Goal: Information Seeking & Learning: Learn about a topic

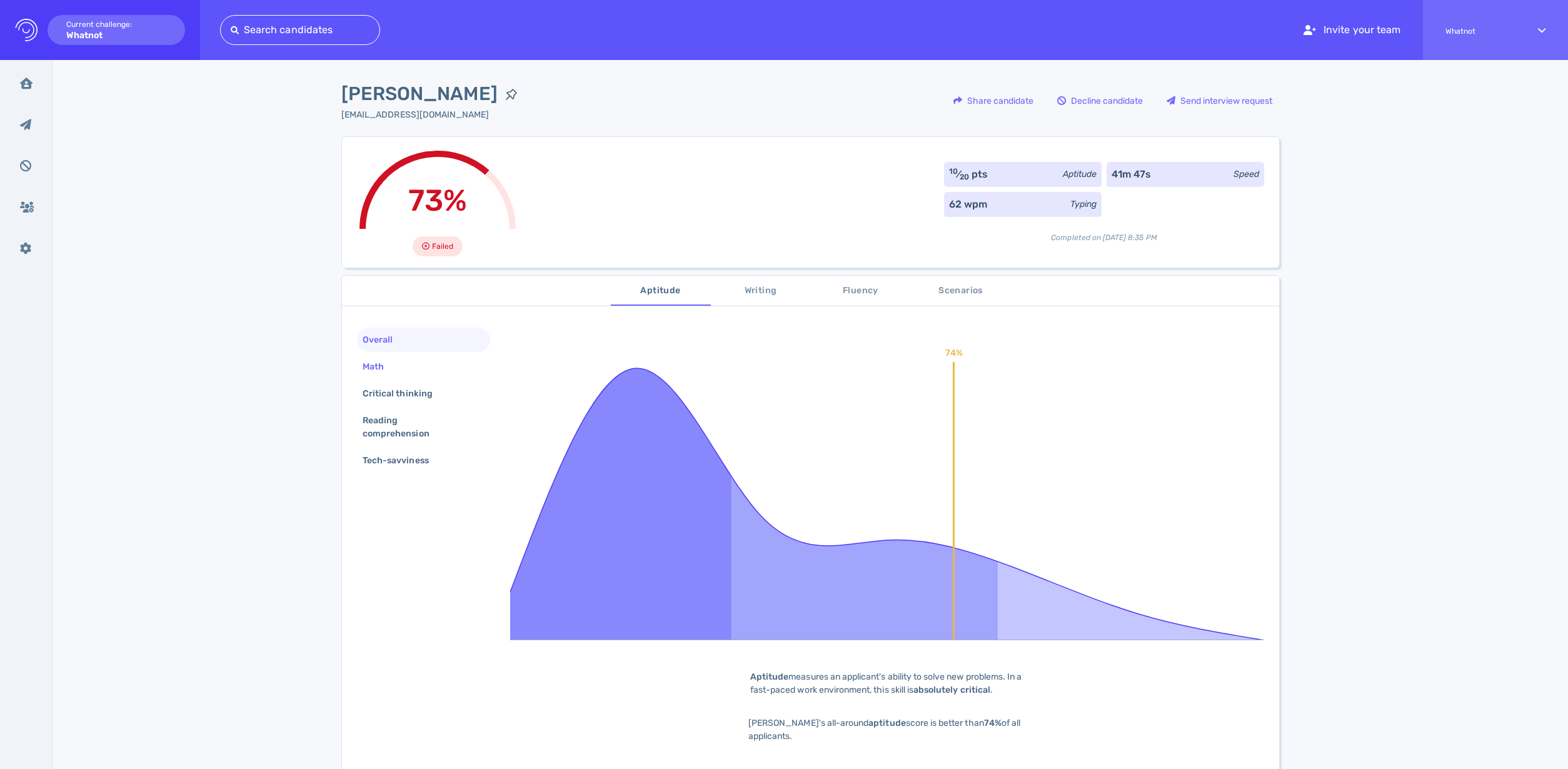
click at [398, 366] on div "Math" at bounding box center [423, 366] width 133 height 25
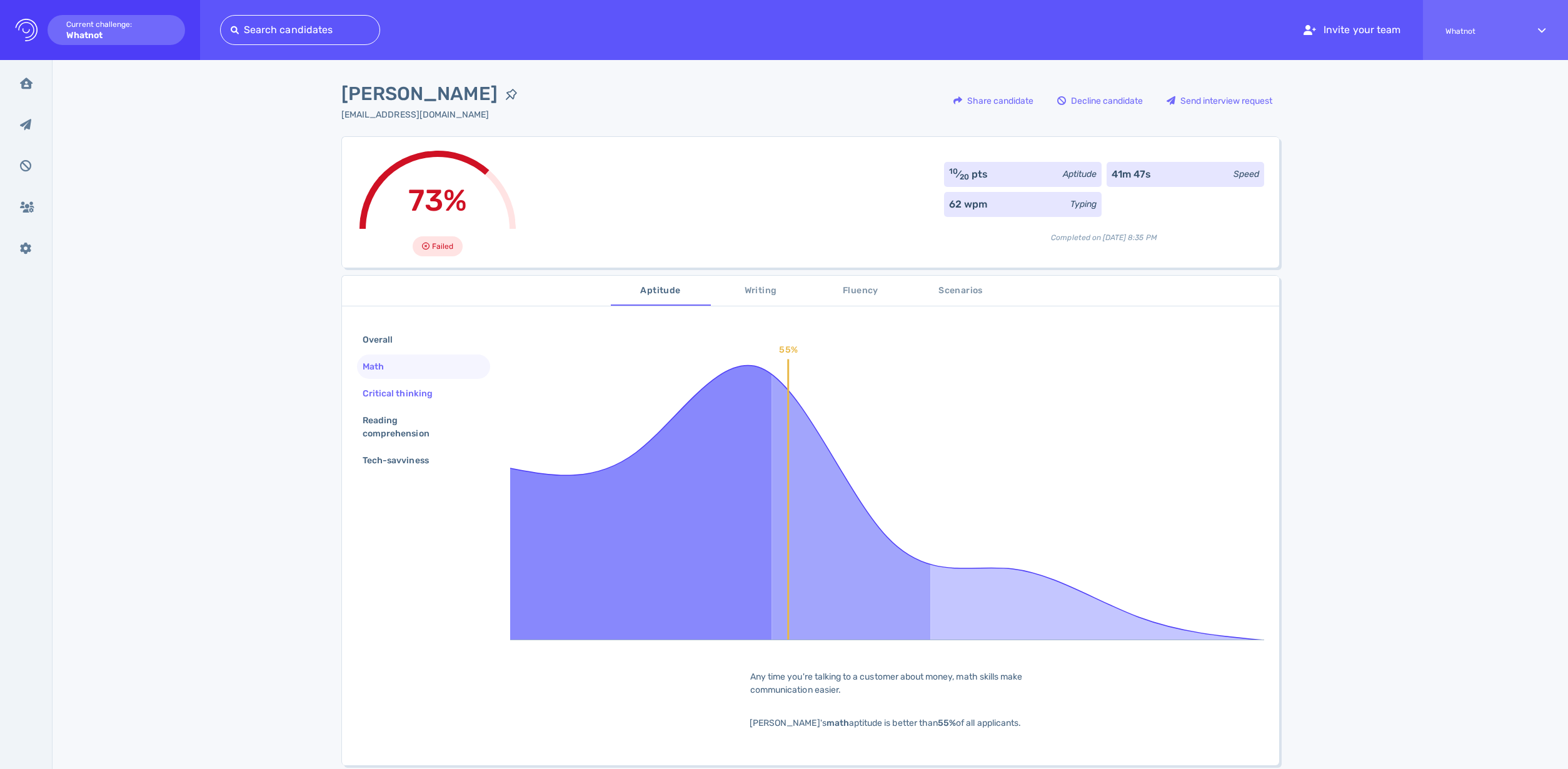
click at [400, 397] on div "Critical thinking" at bounding box center [403, 393] width 88 height 18
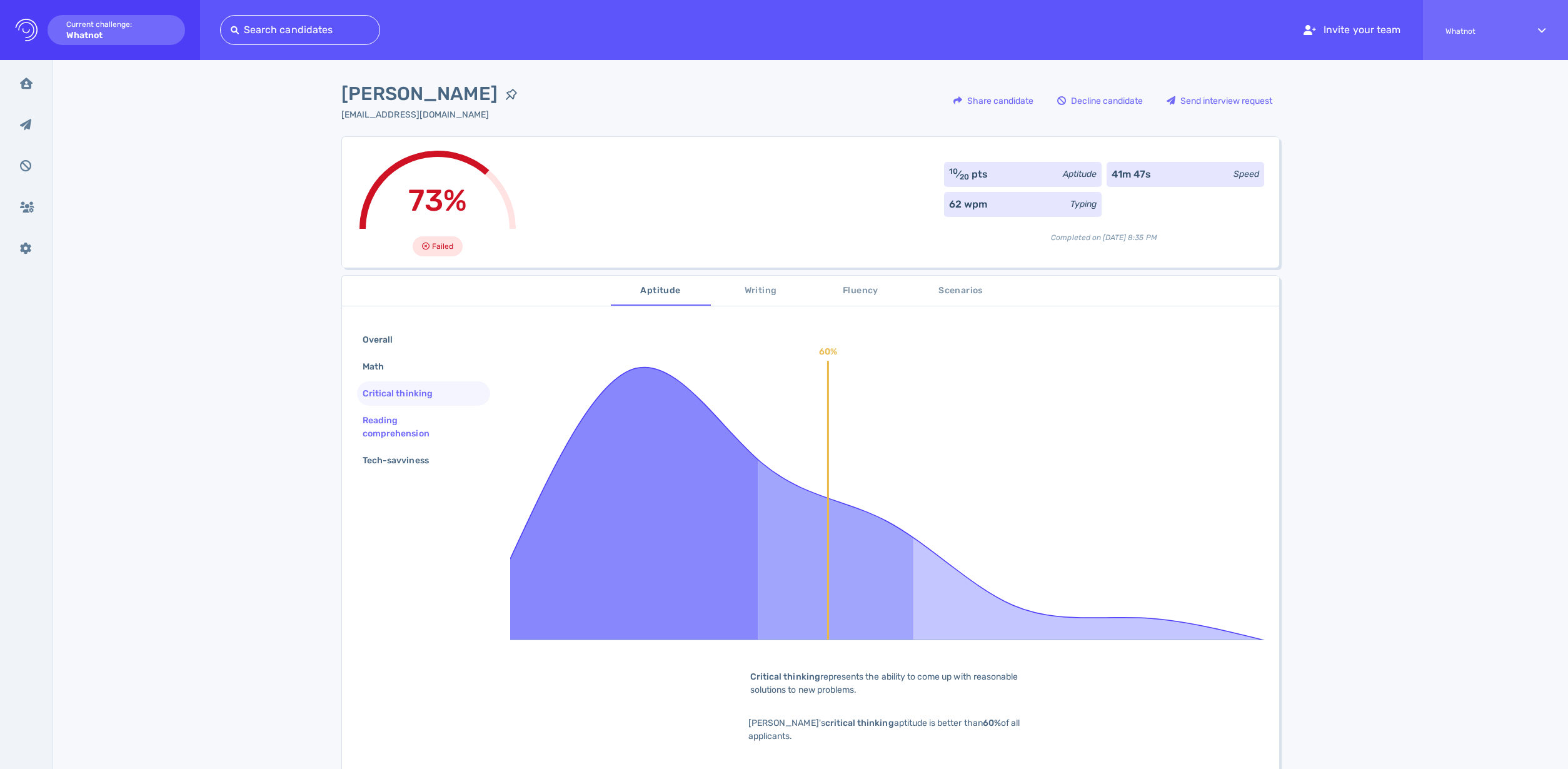
click at [406, 418] on div "Reading comprehension" at bounding box center [418, 427] width 117 height 31
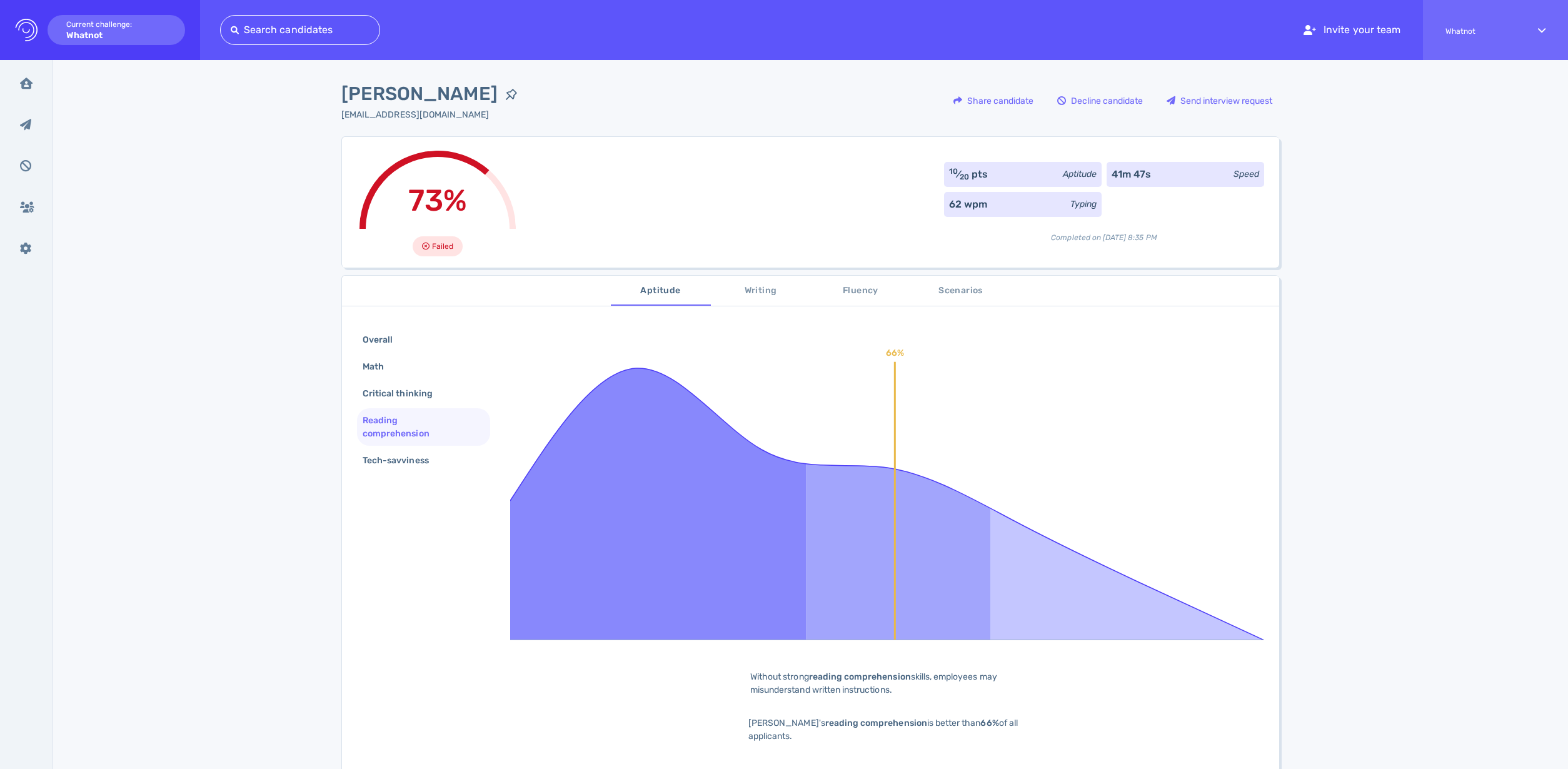
click at [405, 446] on div "Overall Math Critical thinking Reading comprehension Tech-savviness" at bounding box center [423, 401] width 133 height 148
drag, startPoint x: 396, startPoint y: 453, endPoint x: 403, endPoint y: 452, distance: 7.1
click at [396, 453] on div "Tech-savviness" at bounding box center [401, 460] width 84 height 18
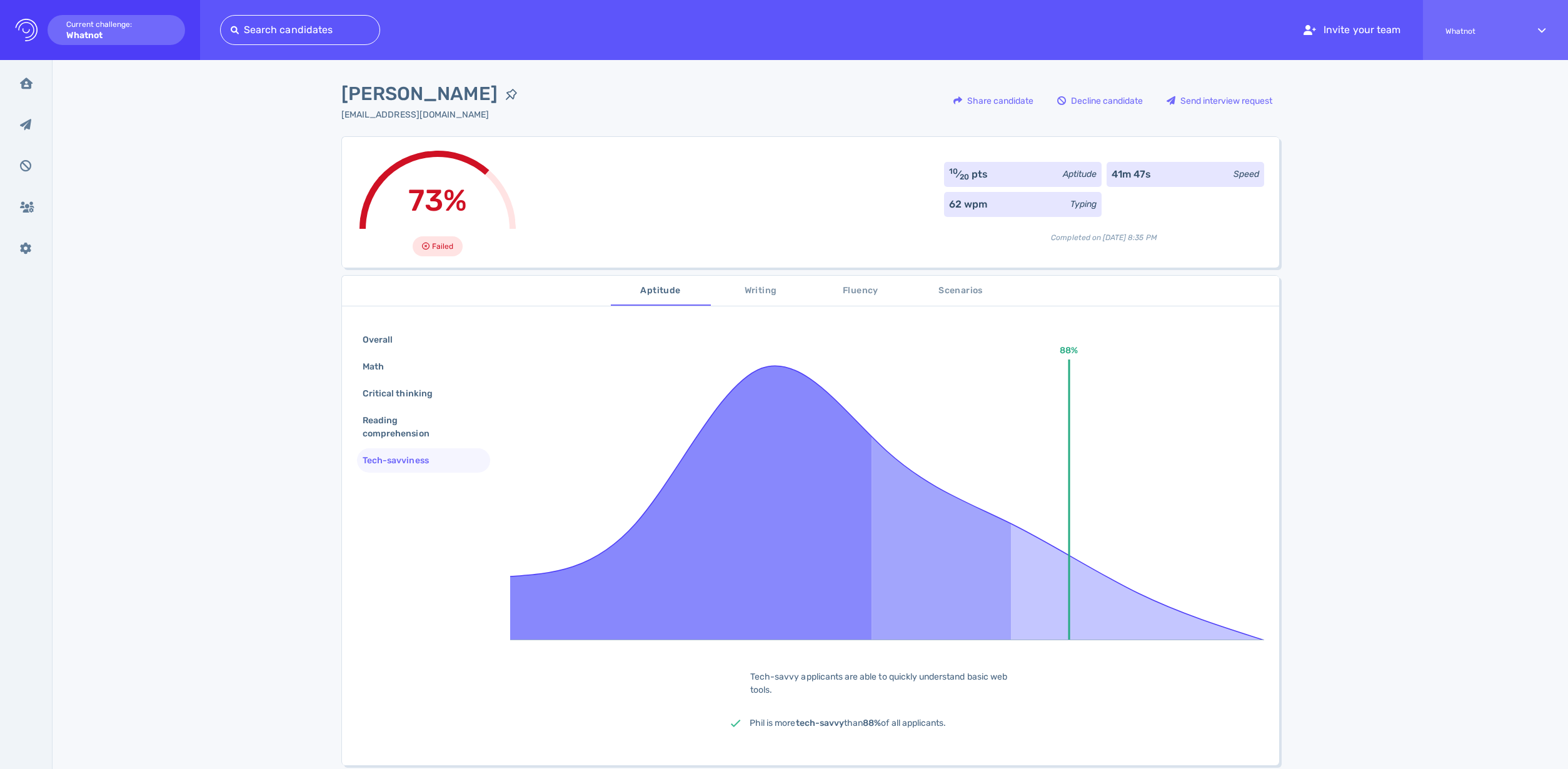
click at [761, 296] on span "Writing" at bounding box center [760, 291] width 85 height 16
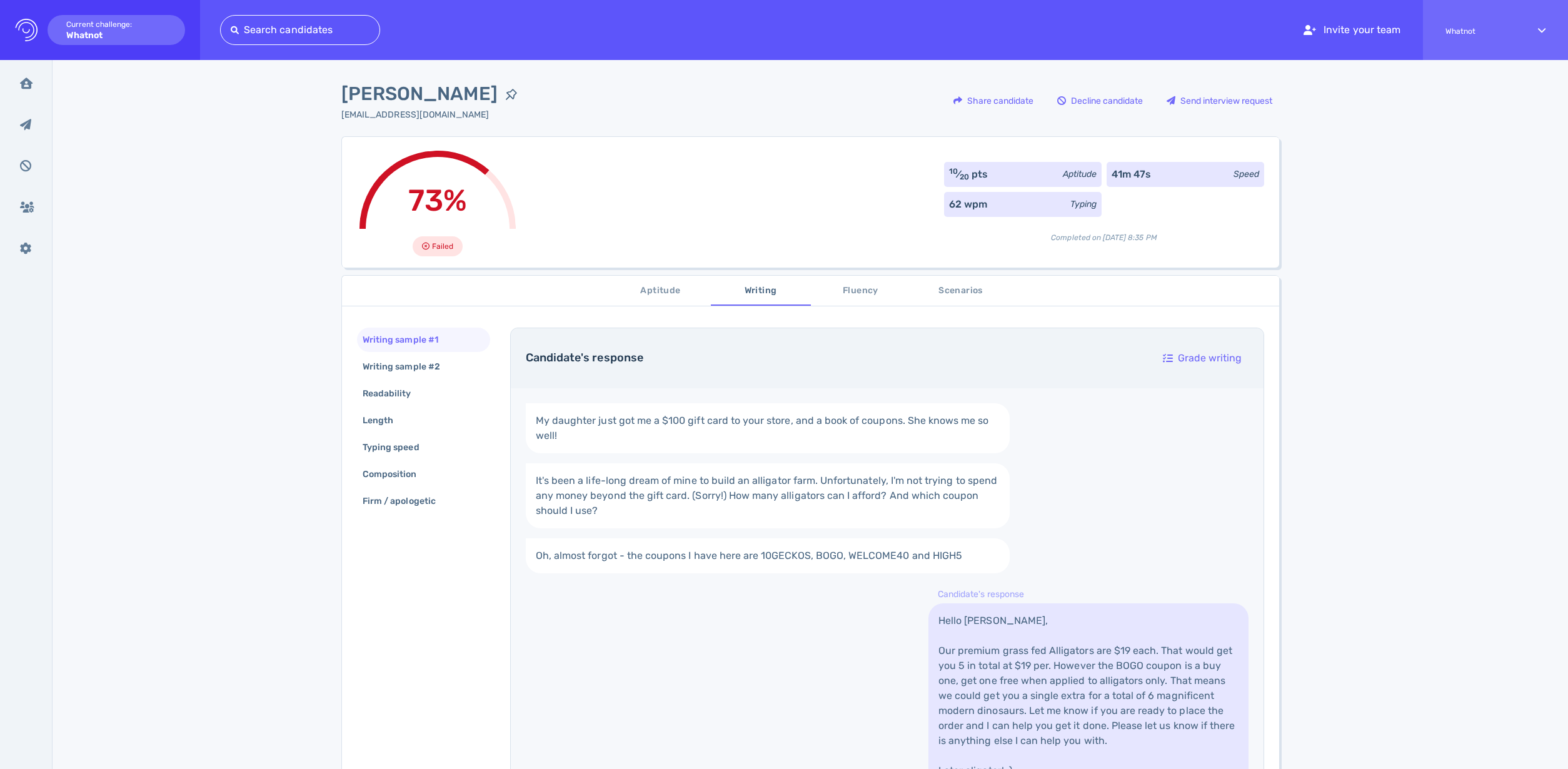
scroll to position [85, 0]
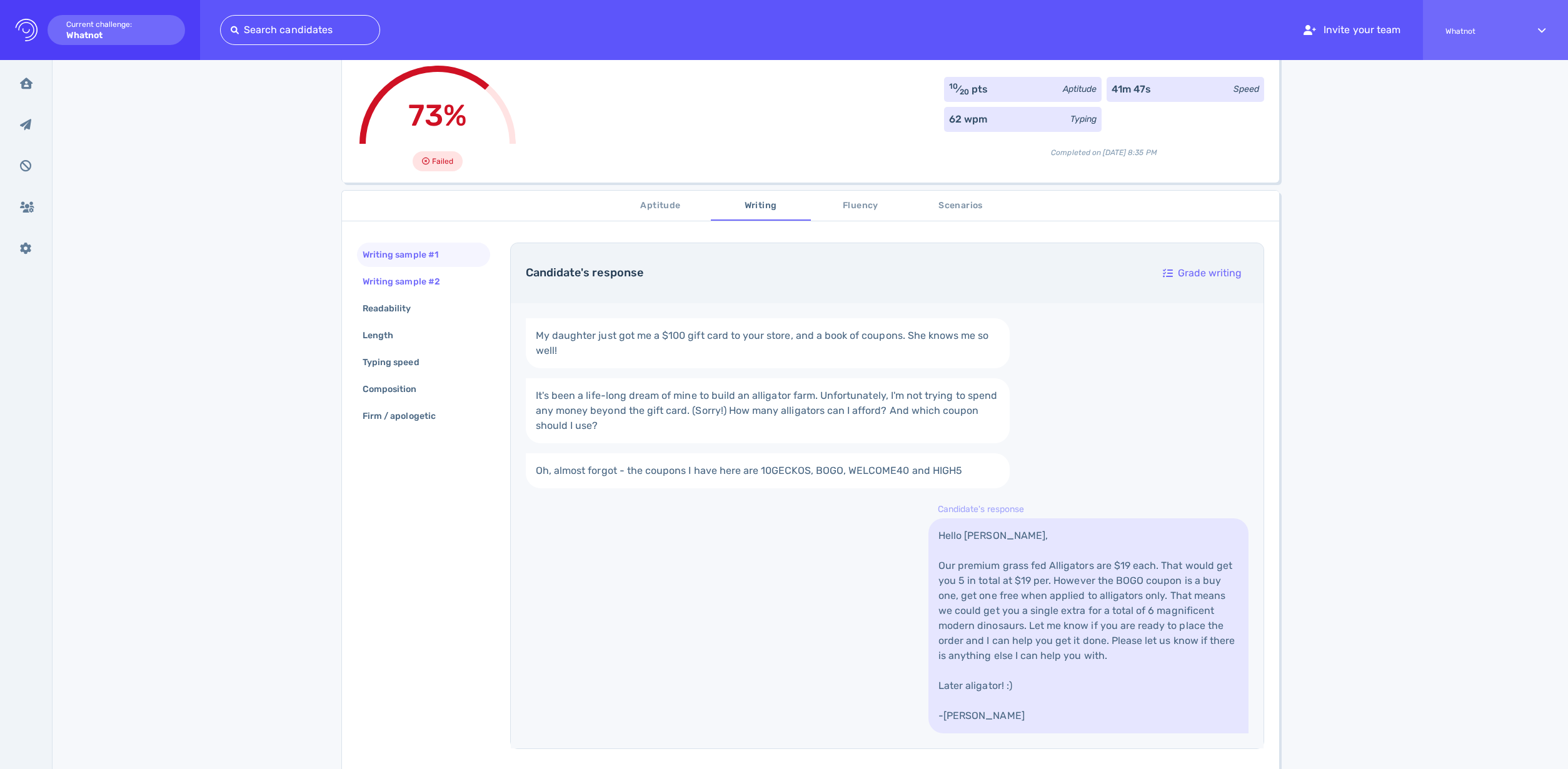
click at [405, 280] on div "Writing sample #2" at bounding box center [407, 281] width 95 height 18
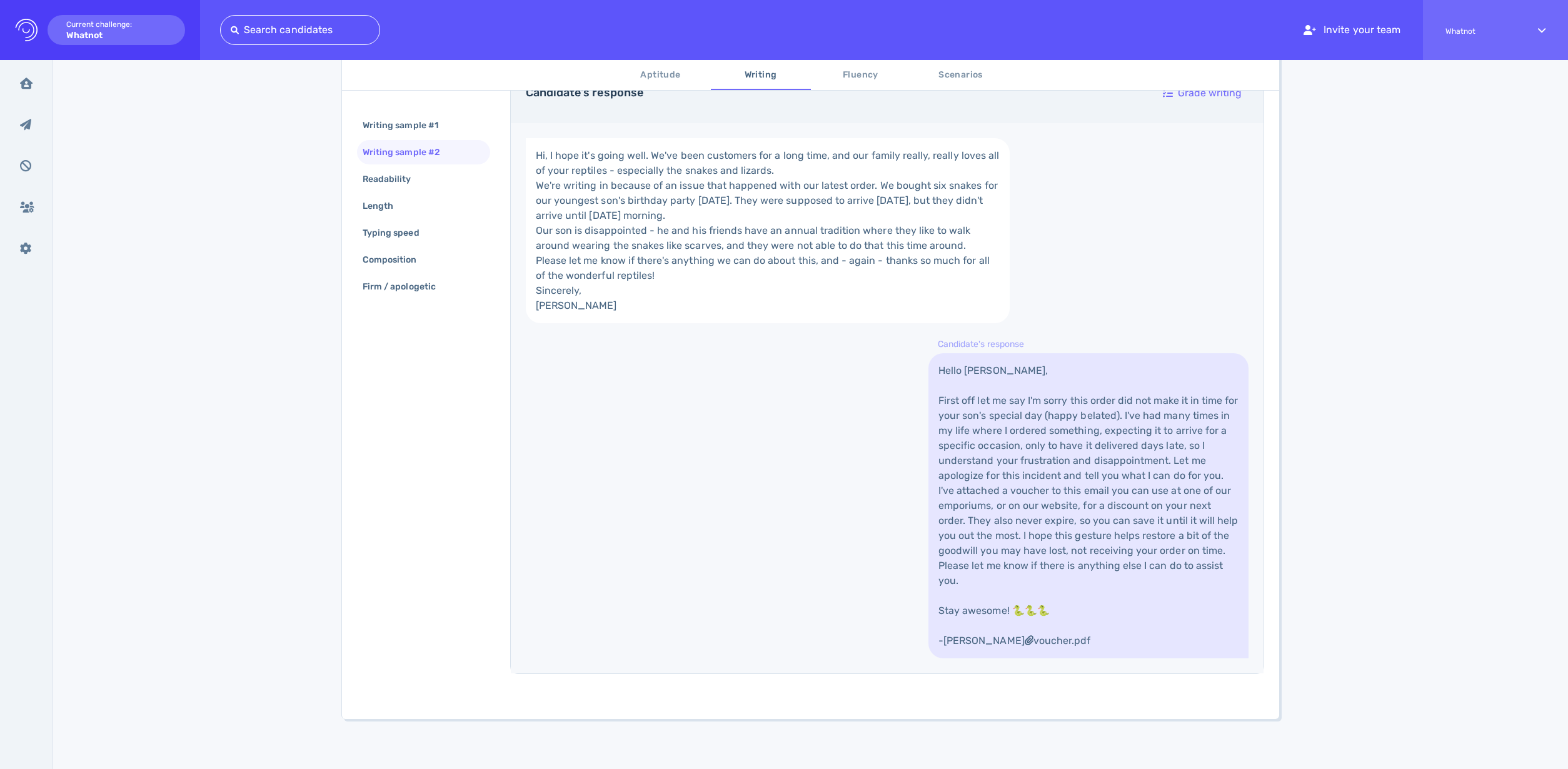
scroll to position [274, 0]
click at [391, 184] on div "Readability" at bounding box center [392, 179] width 66 height 18
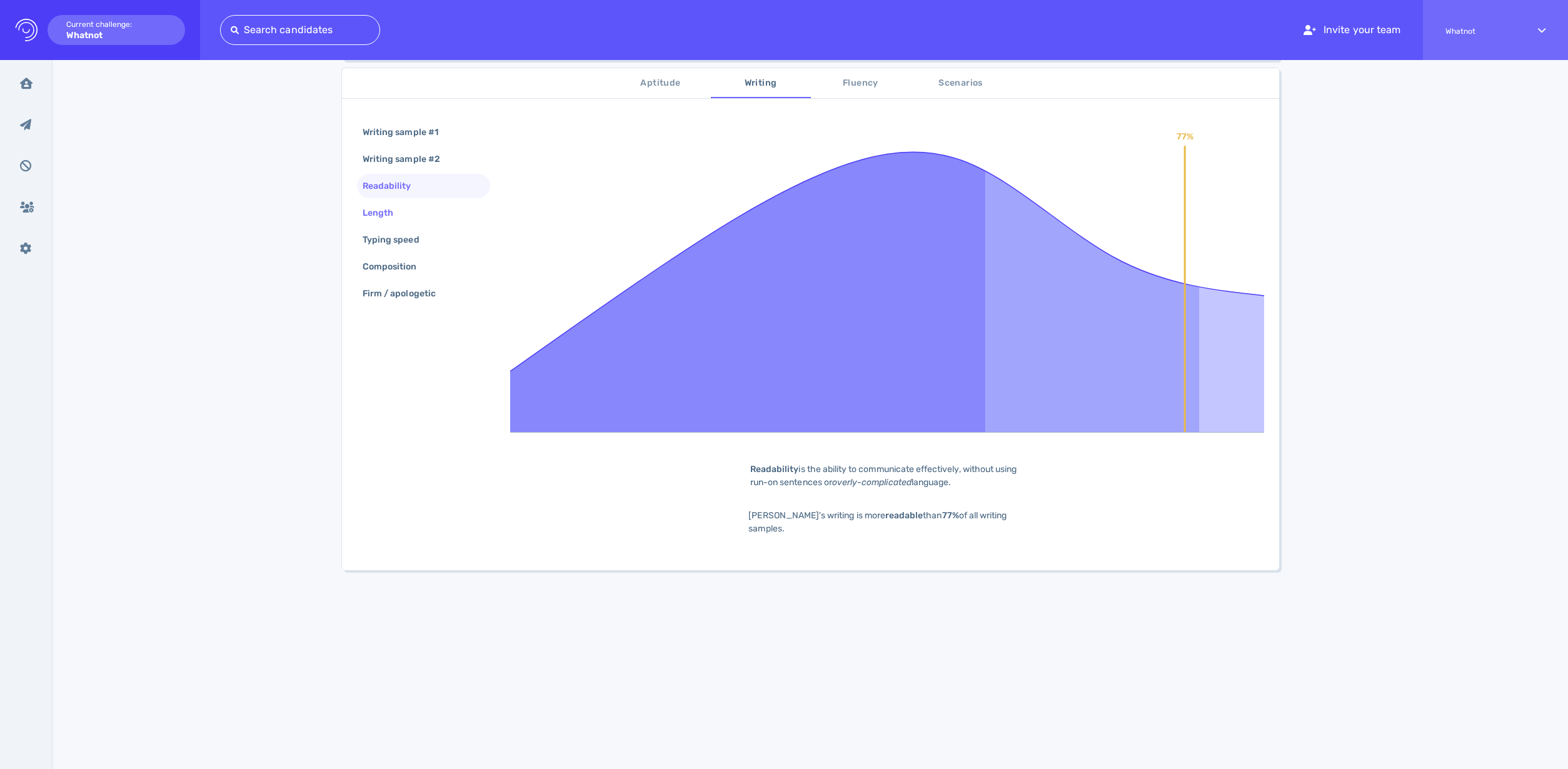
click at [389, 204] on div "Length" at bounding box center [384, 212] width 48 height 18
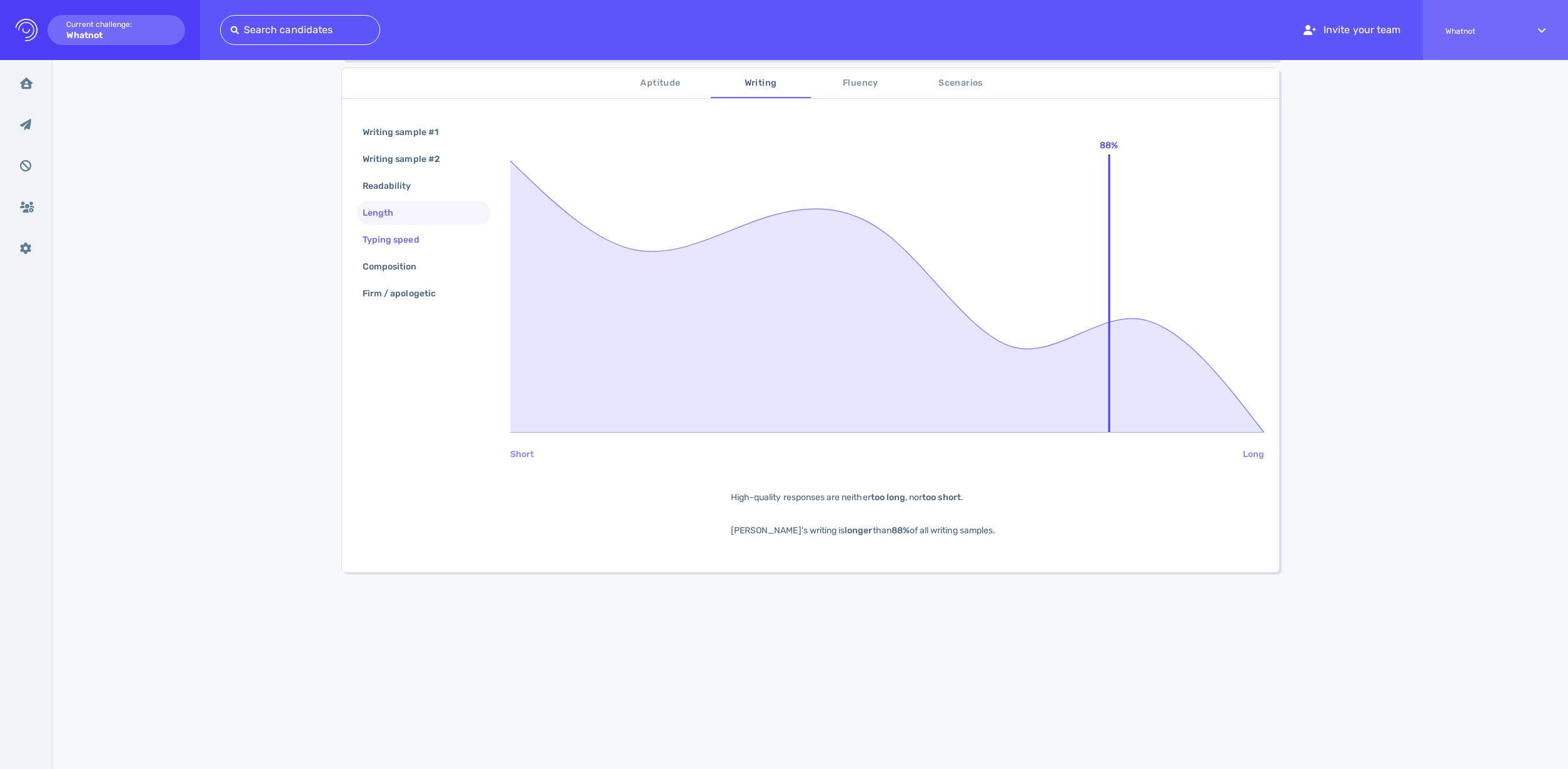
click at [396, 233] on div "Typing speed" at bounding box center [397, 239] width 75 height 18
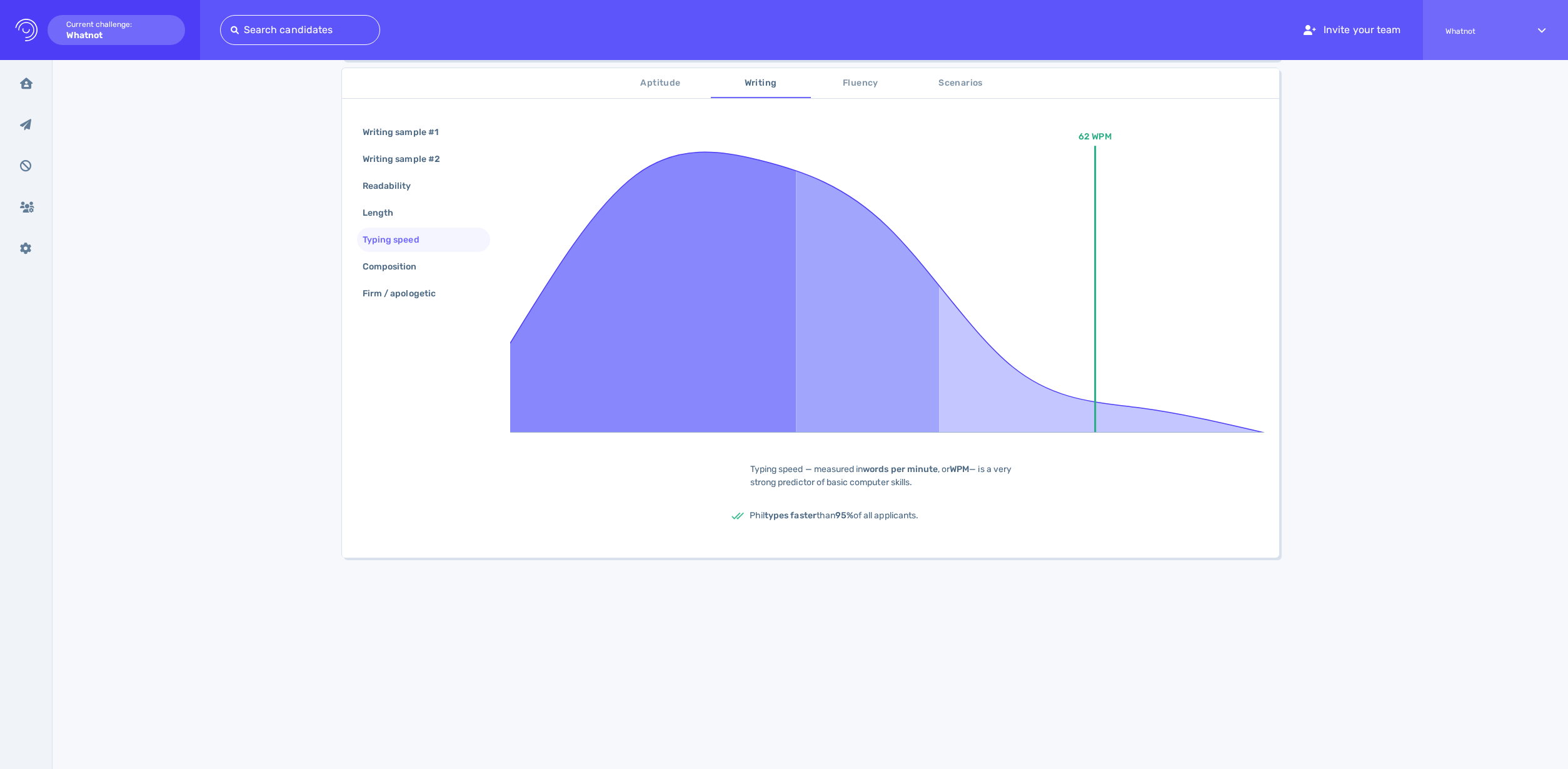
click at [393, 253] on div "Writing sample #1 Writing sample #2 Readability Length Typing speed Composition…" at bounding box center [423, 213] width 133 height 188
click at [396, 266] on div "Composition" at bounding box center [395, 266] width 72 height 18
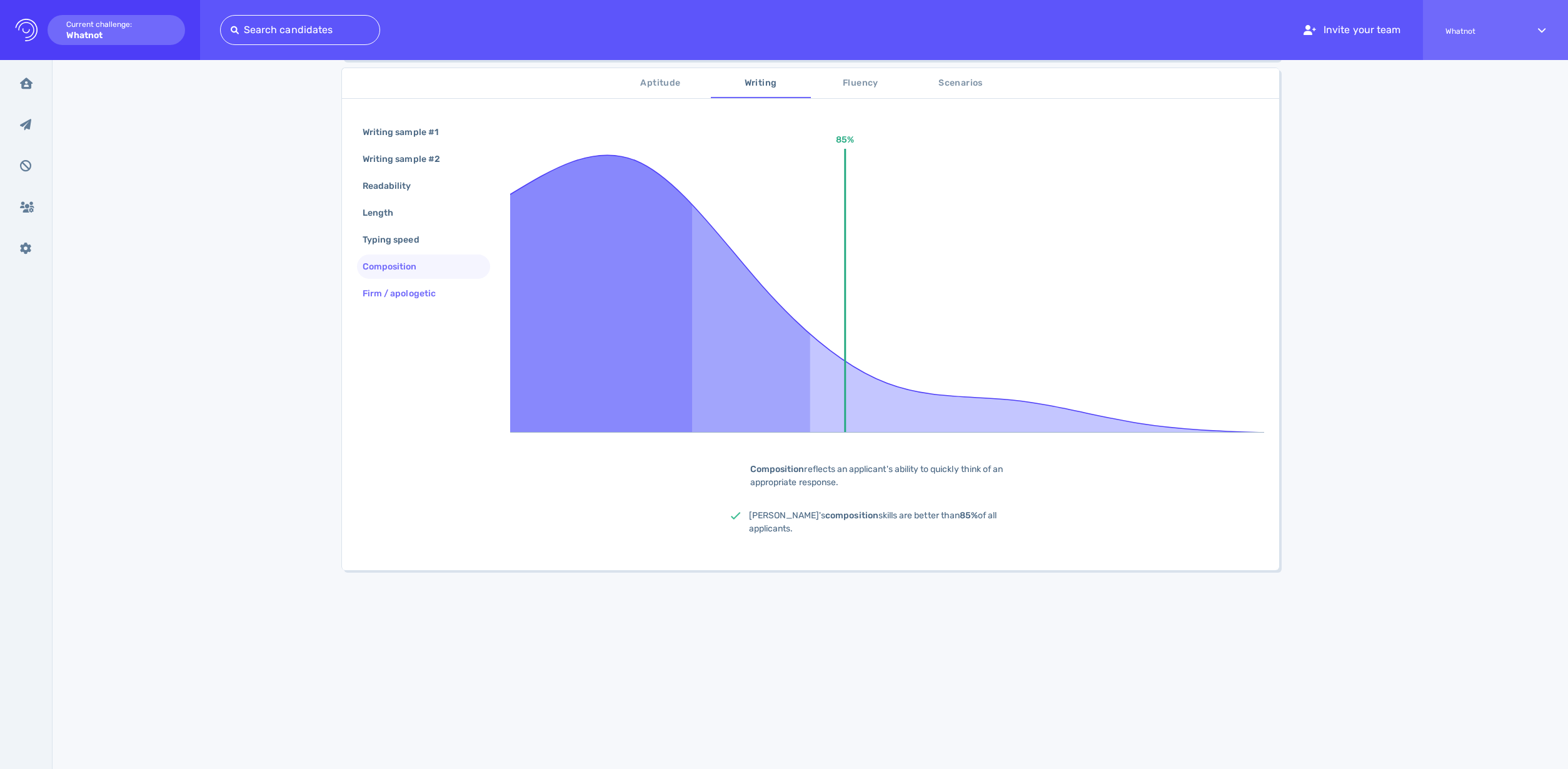
click at [404, 296] on div "Firm / apologetic" at bounding box center [405, 293] width 90 height 18
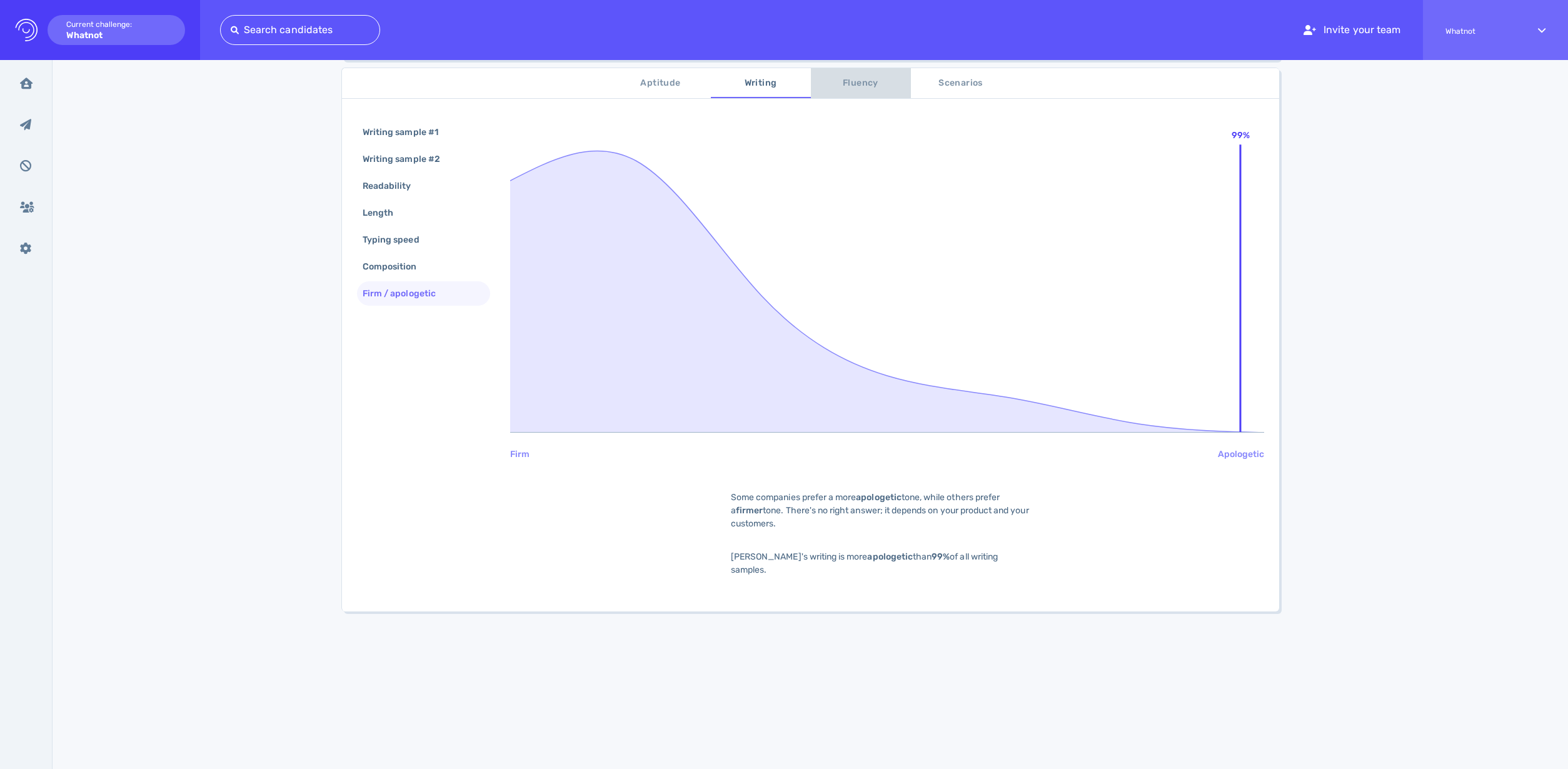
click at [870, 81] on span "Fluency" at bounding box center [861, 84] width 85 height 16
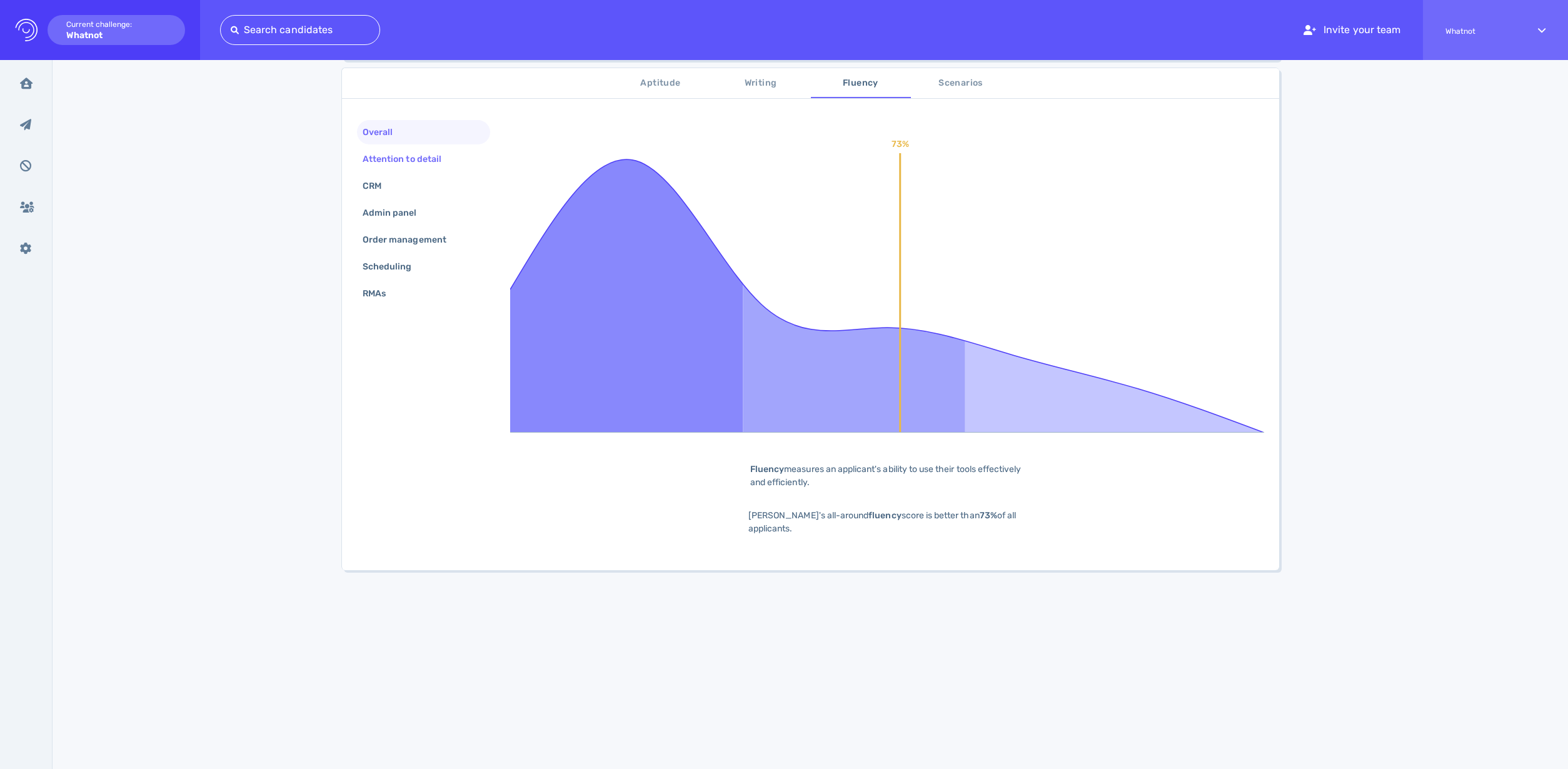
click at [404, 160] on div "Attention to detail" at bounding box center [408, 159] width 96 height 18
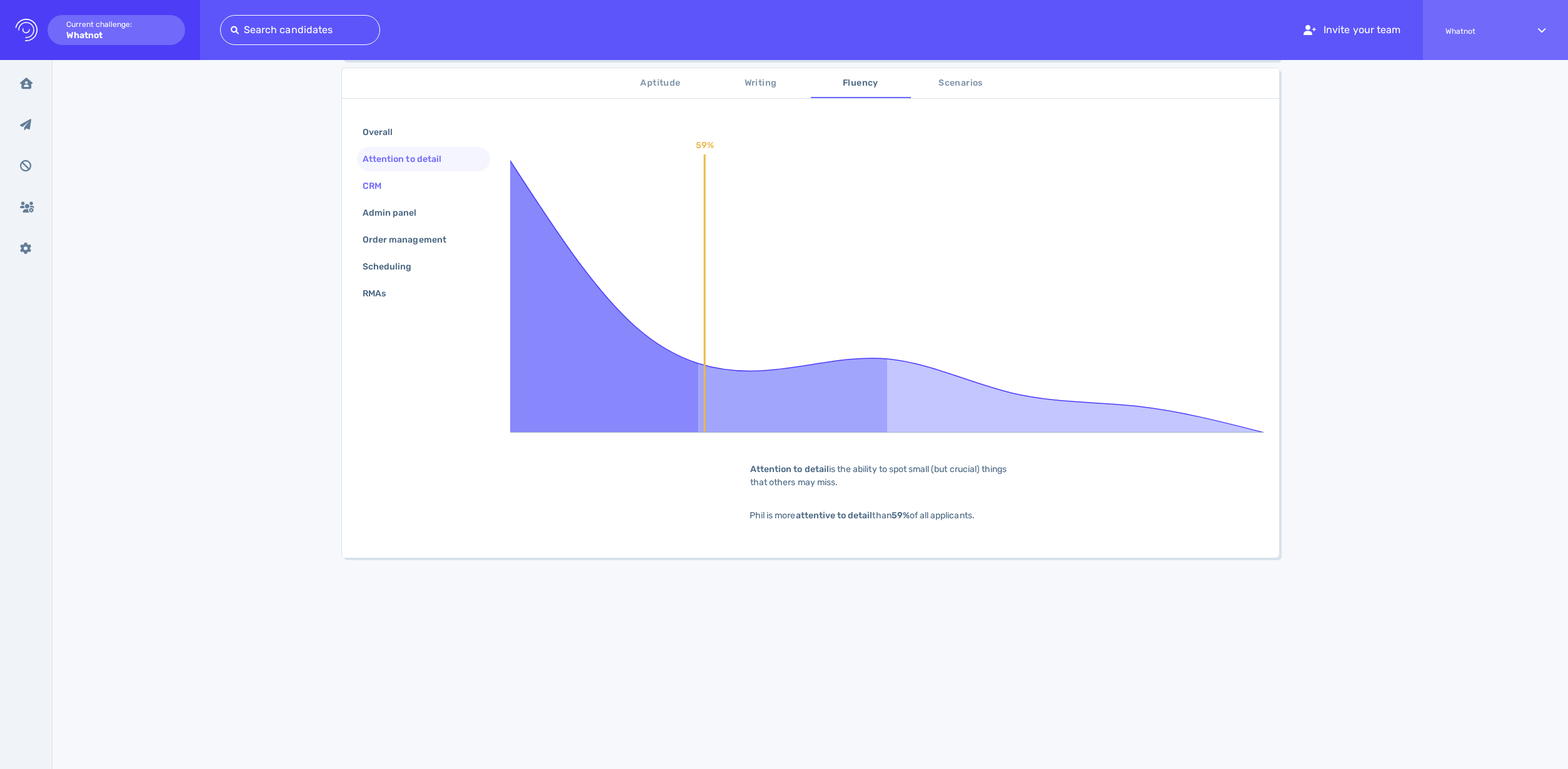
click at [400, 192] on div "CRM" at bounding box center [423, 186] width 133 height 25
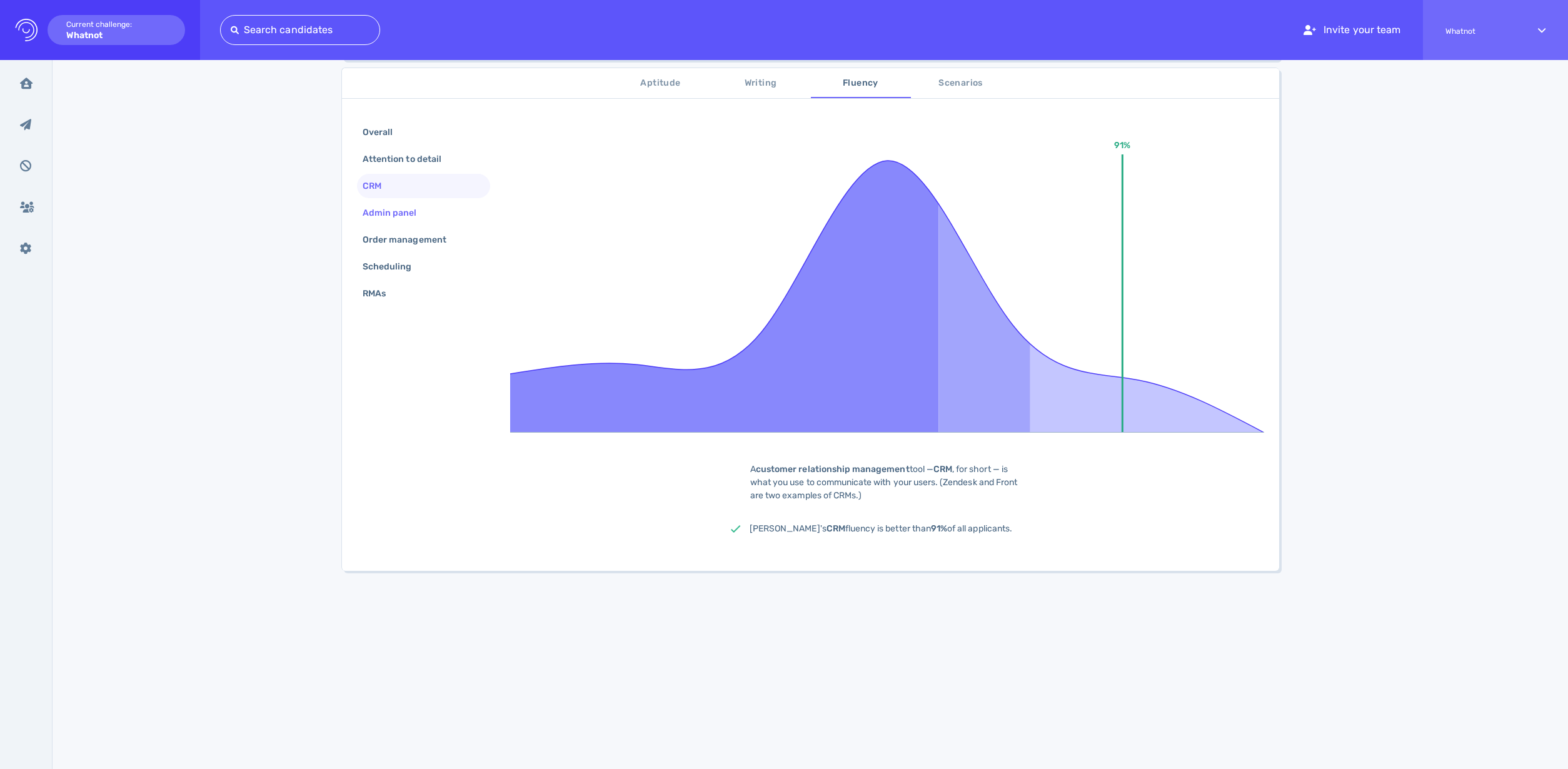
click at [402, 206] on div "Admin panel" at bounding box center [395, 212] width 72 height 18
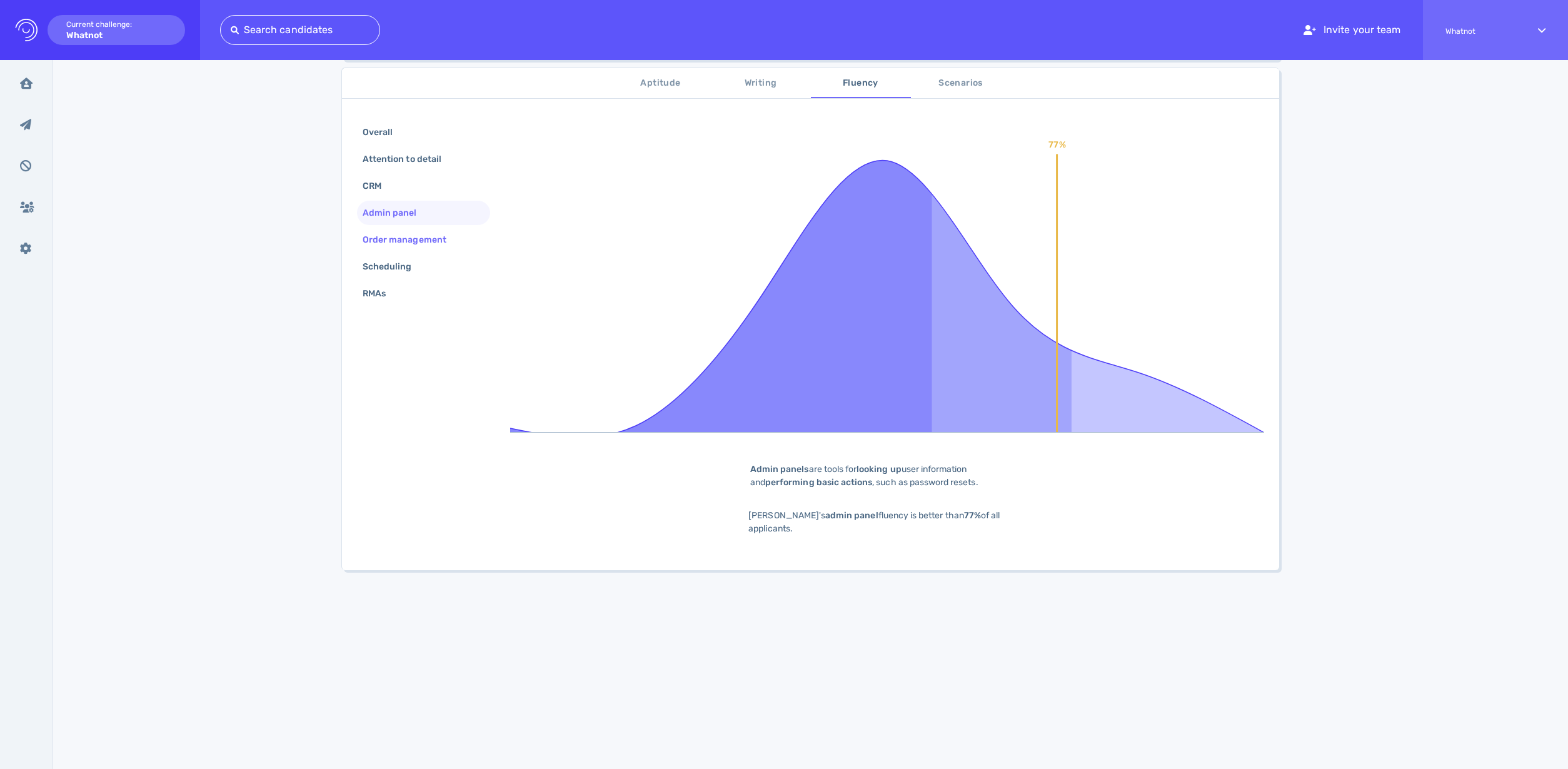
click at [402, 234] on div "Order management" at bounding box center [410, 239] width 101 height 18
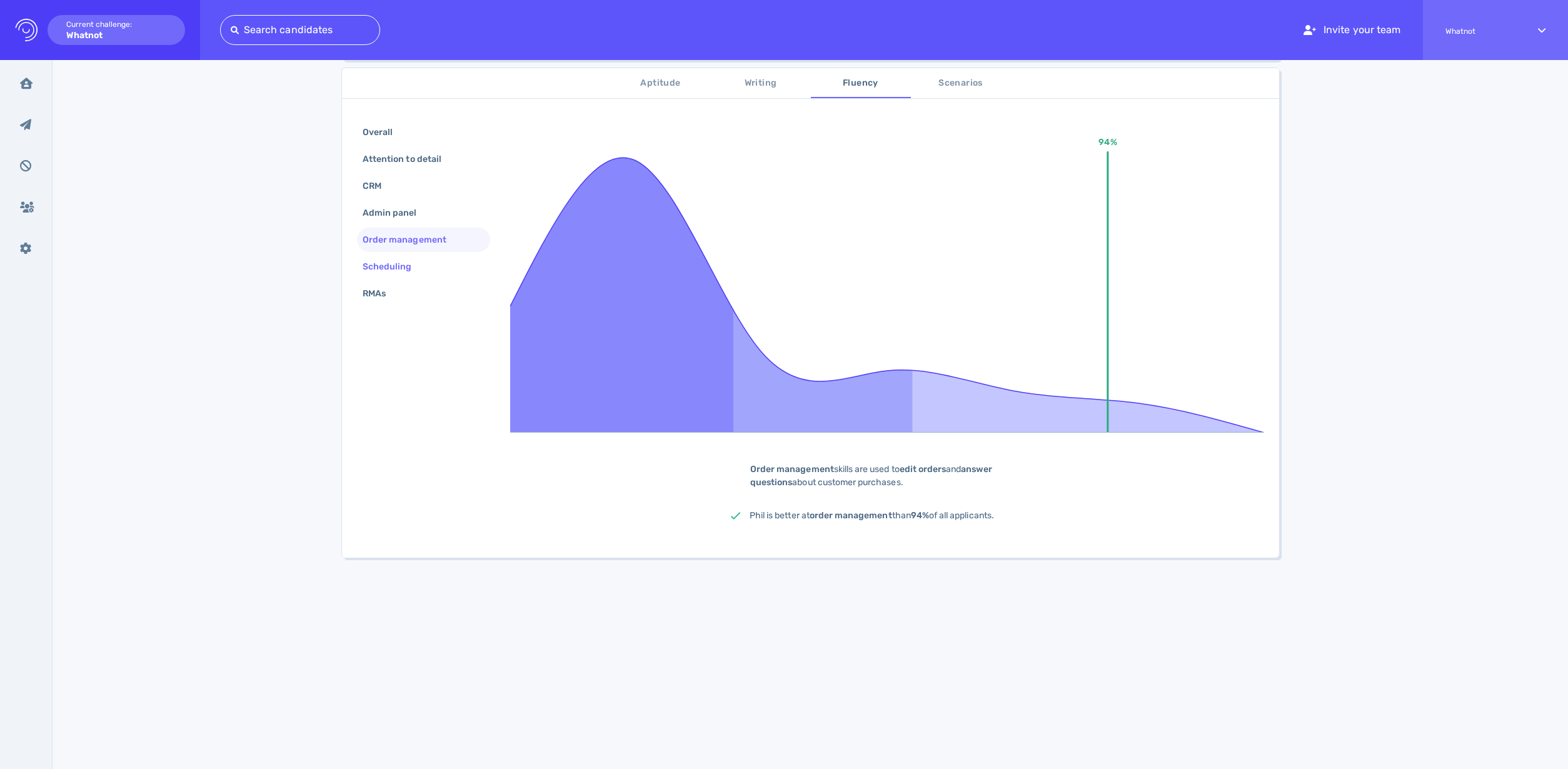
click at [402, 265] on div "Scheduling" at bounding box center [393, 266] width 67 height 18
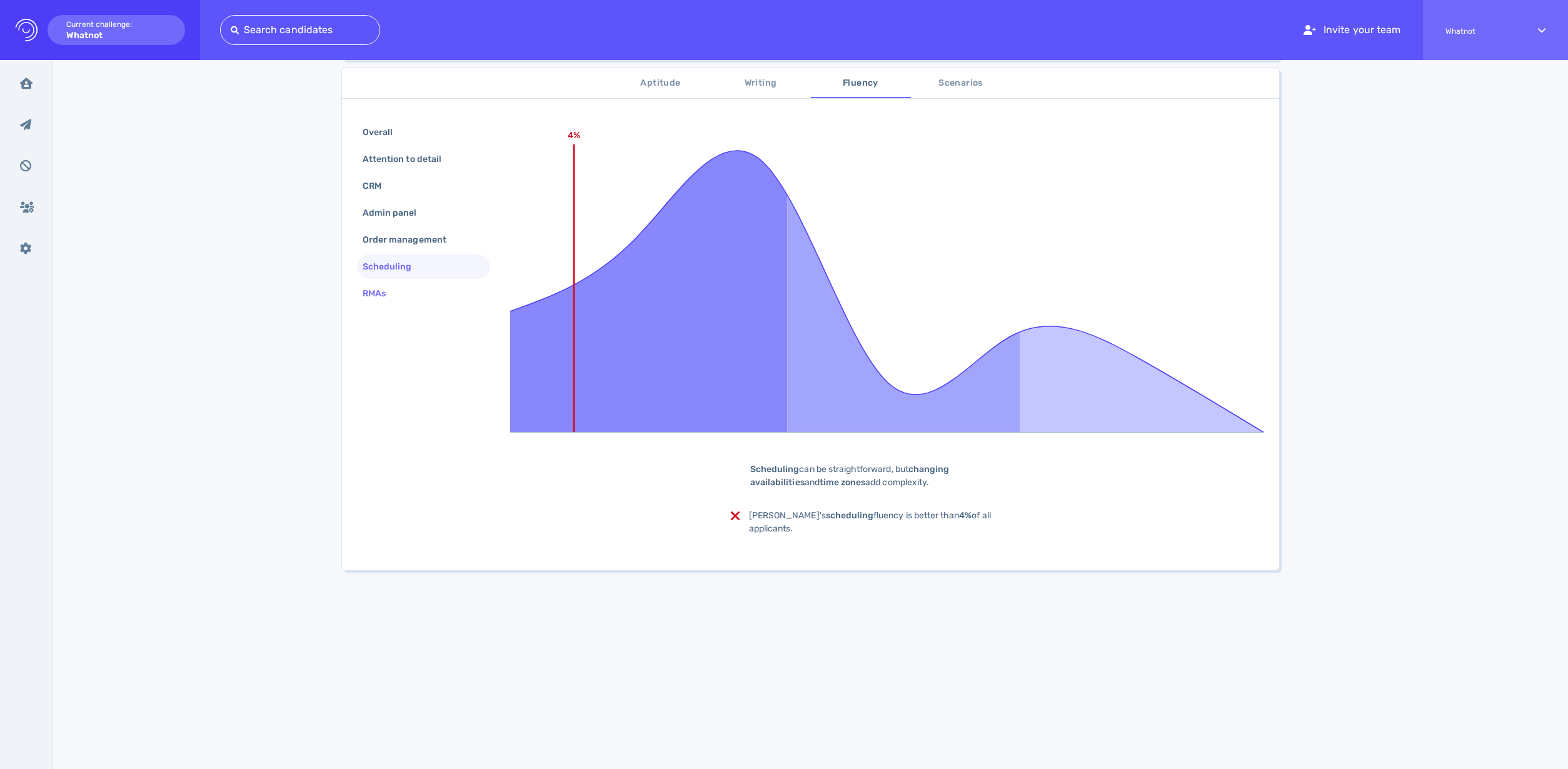
click at [386, 289] on div "RMAs" at bounding box center [380, 293] width 40 height 18
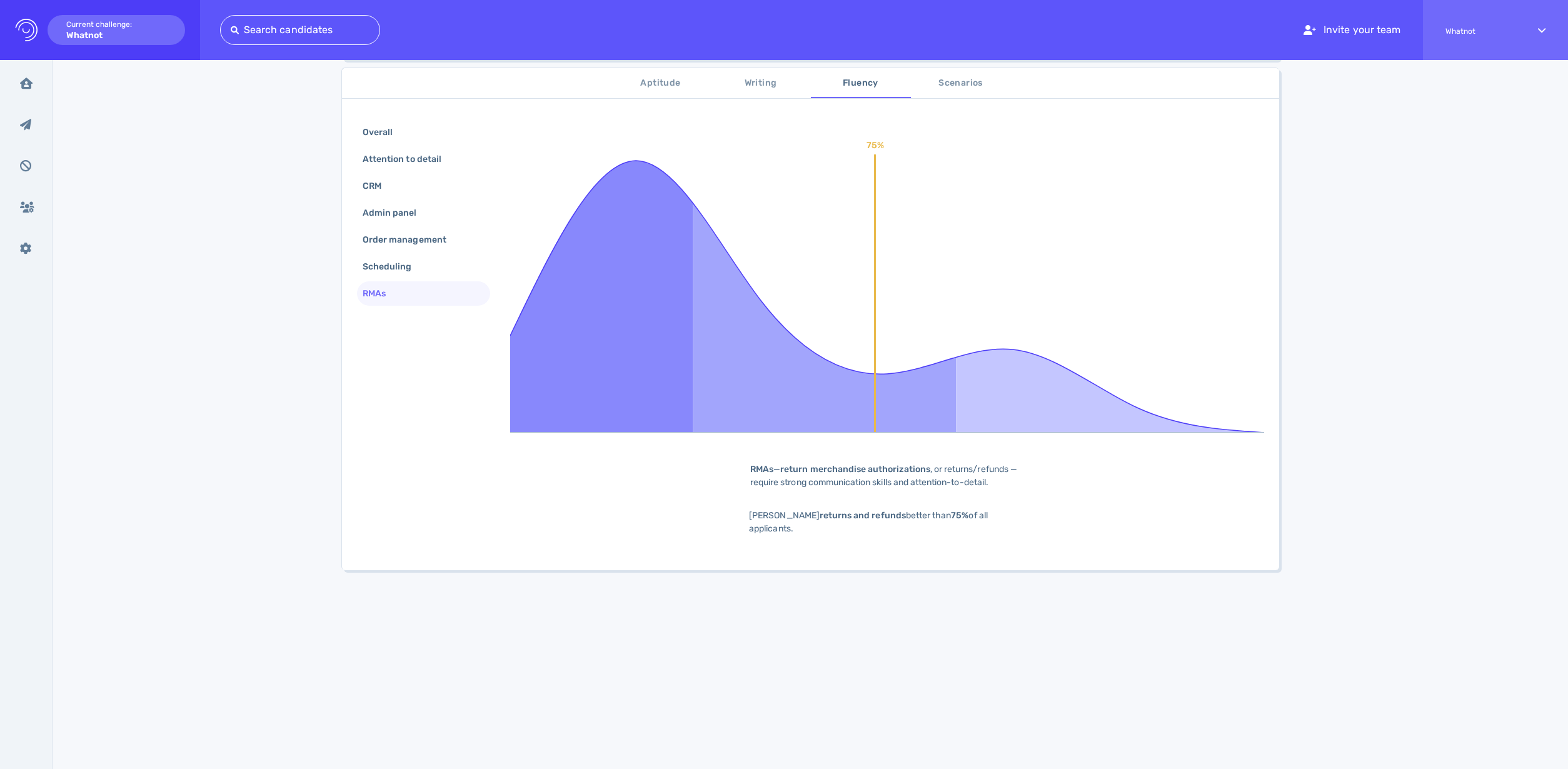
drag, startPoint x: 392, startPoint y: 264, endPoint x: 504, endPoint y: 231, distance: 116.8
click at [392, 264] on div "Scheduling" at bounding box center [393, 266] width 67 height 18
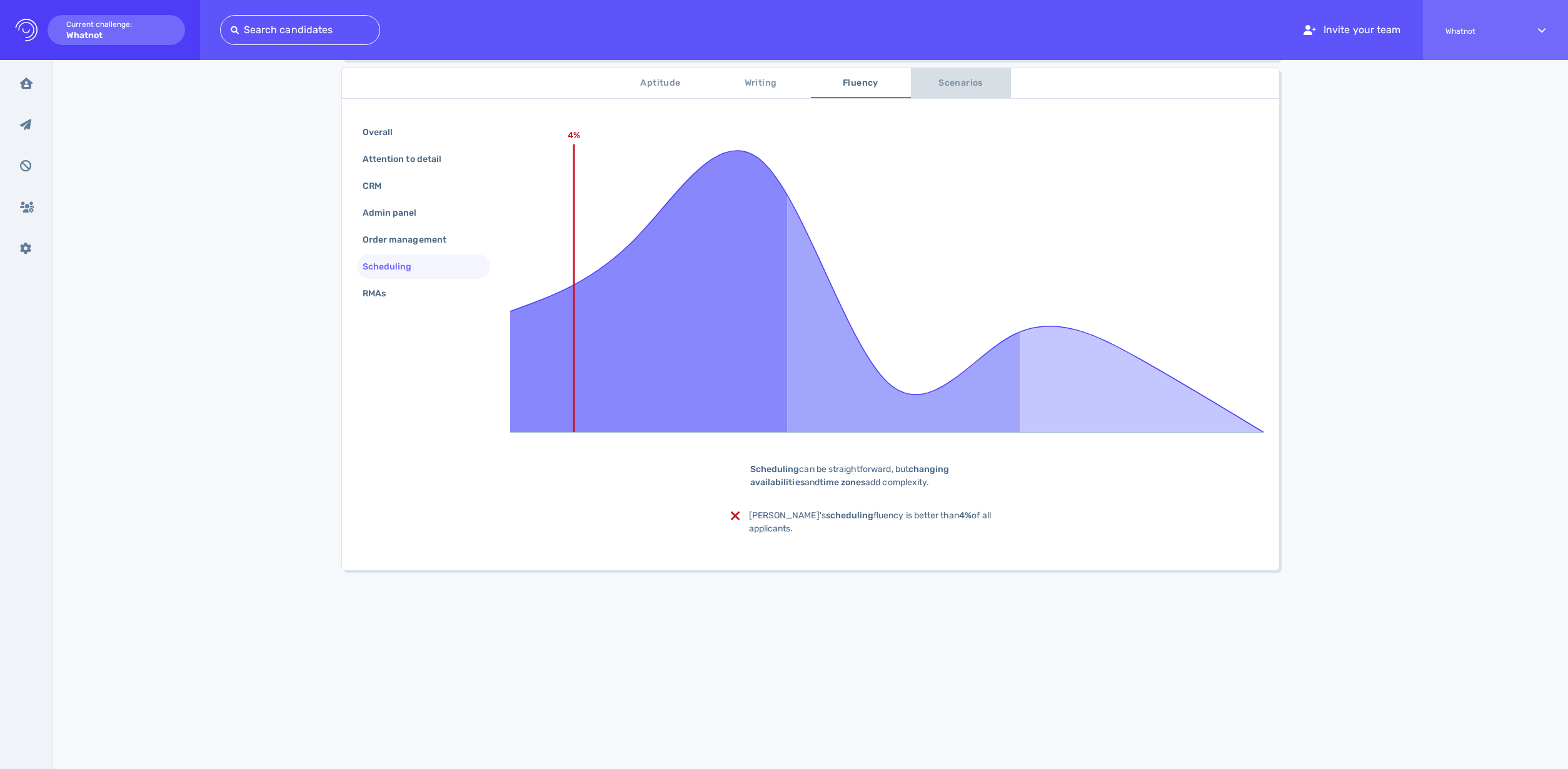
click at [967, 81] on span "Scenarios" at bounding box center [961, 84] width 85 height 16
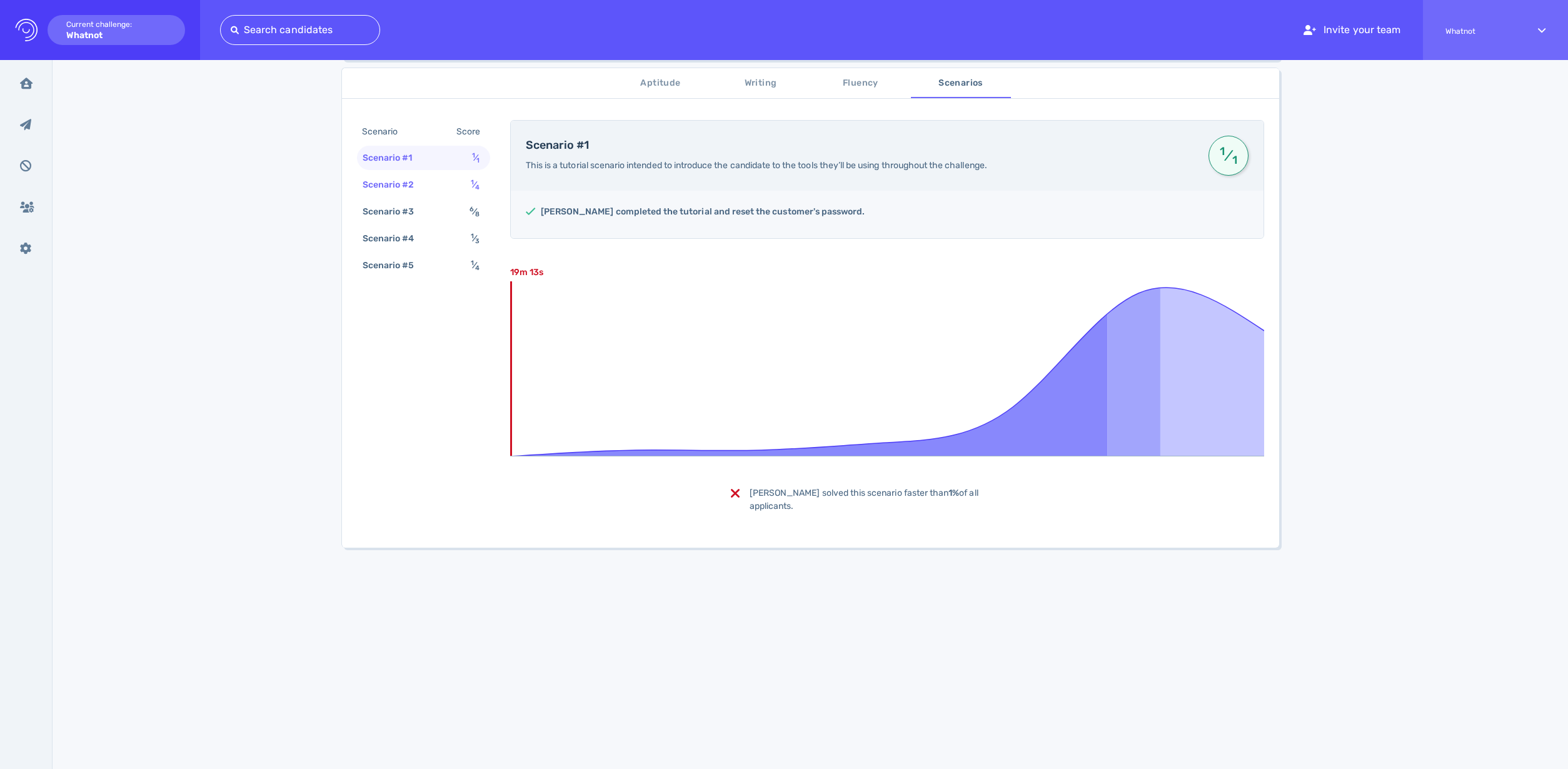
click at [420, 182] on div "Scenario #2" at bounding box center [394, 185] width 70 height 18
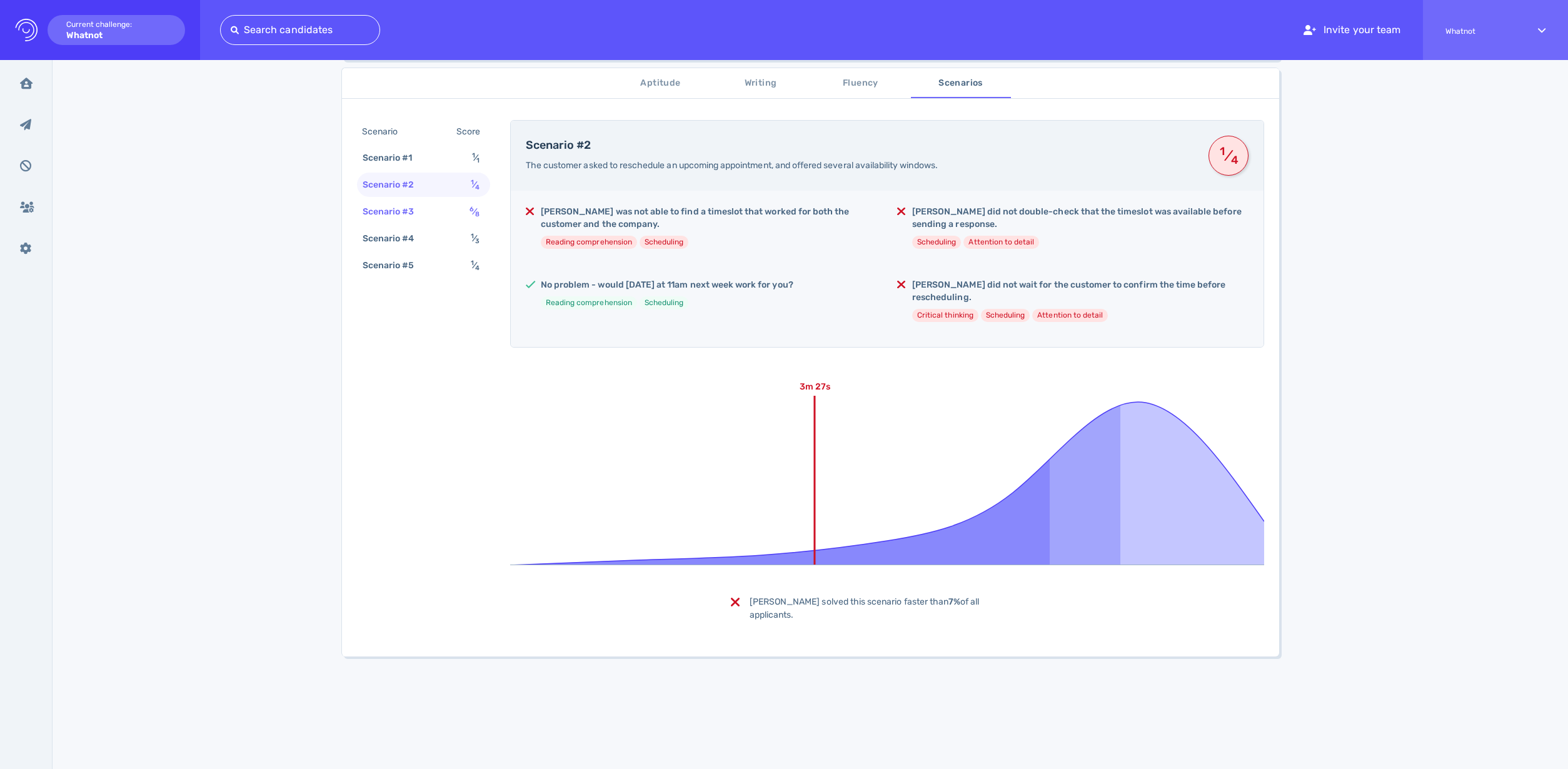
click at [404, 207] on div "Scenario #3" at bounding box center [394, 211] width 70 height 18
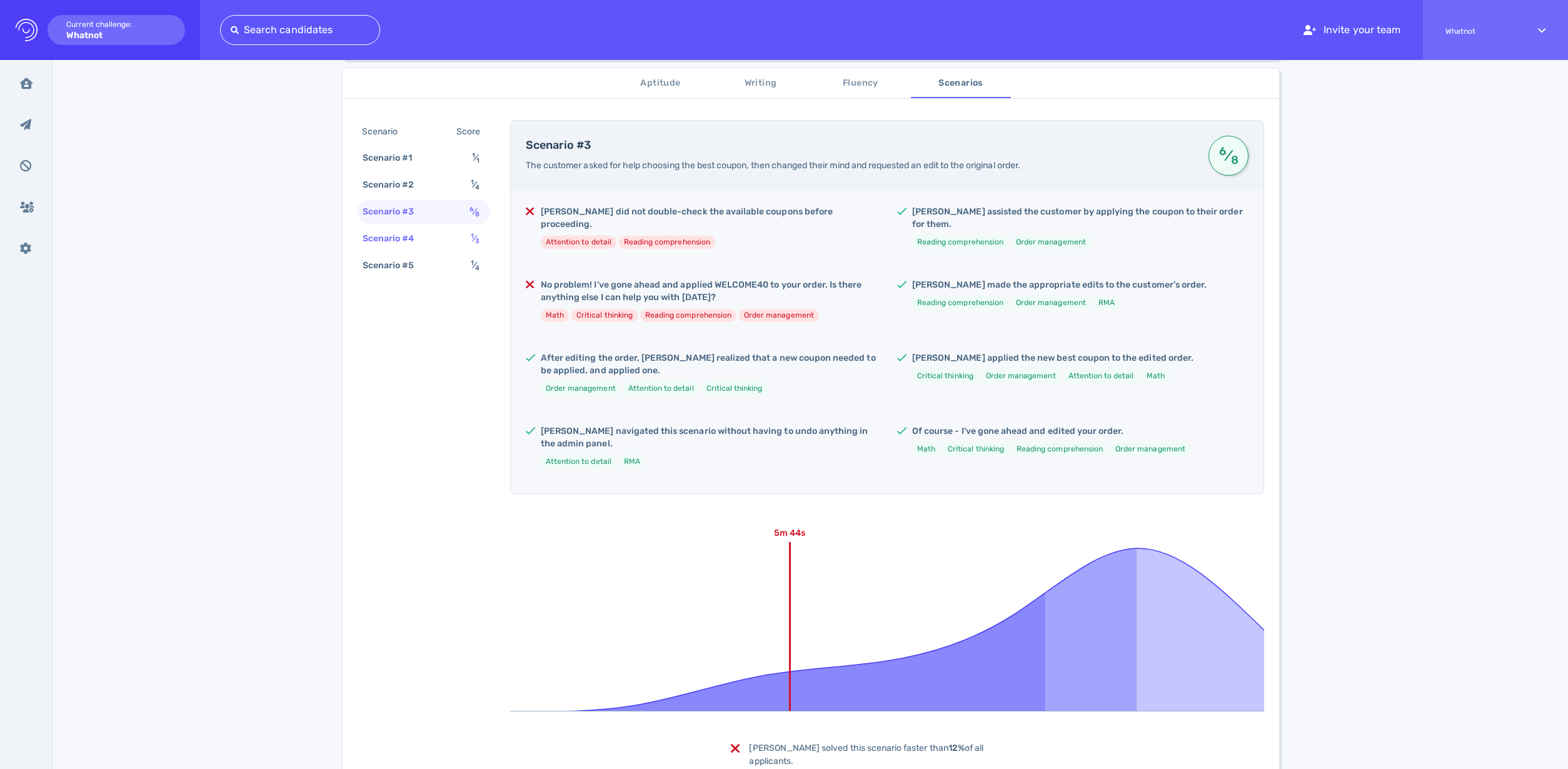
click at [404, 239] on div "Scenario #4" at bounding box center [394, 238] width 70 height 18
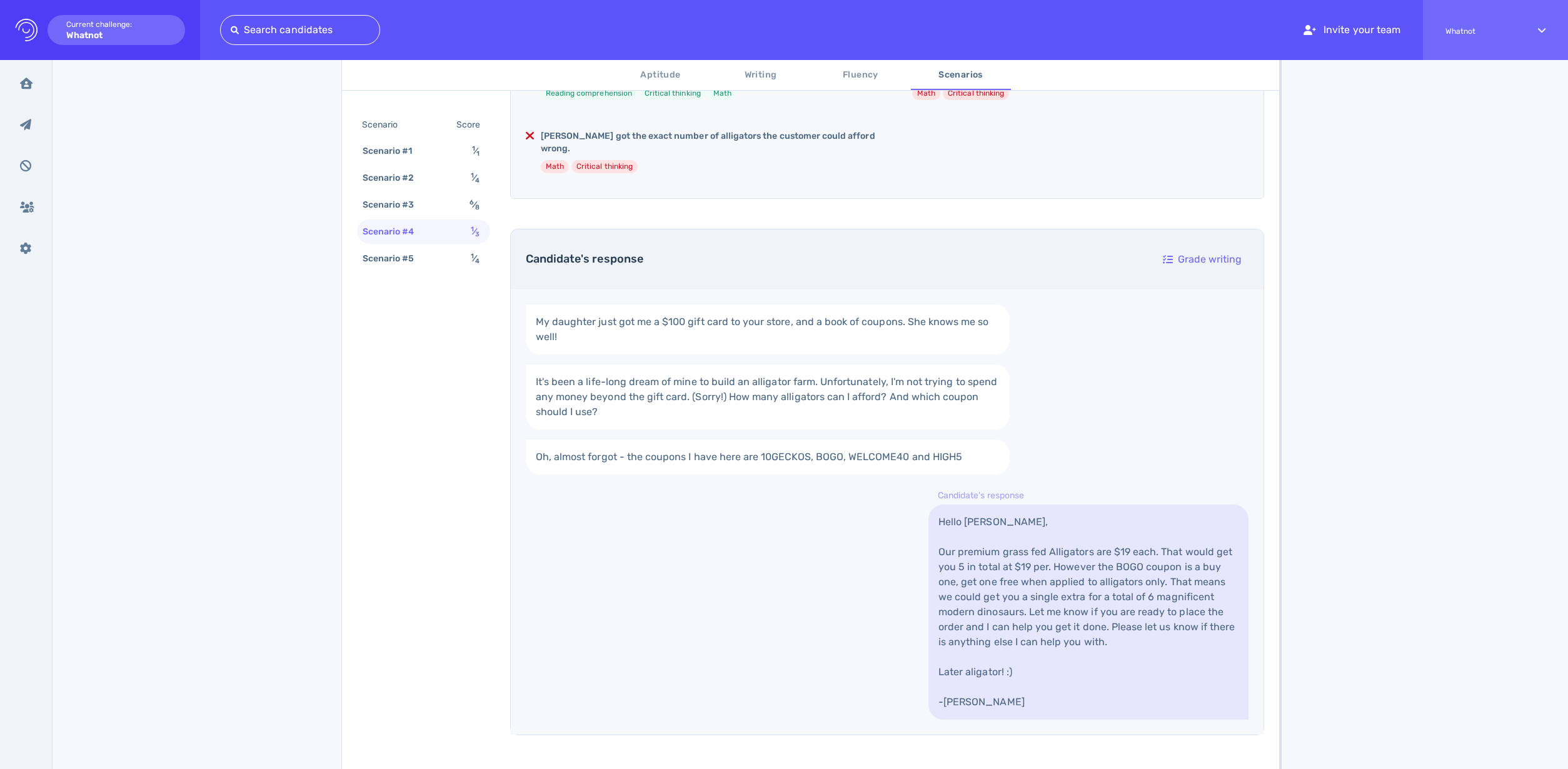
scroll to position [283, 0]
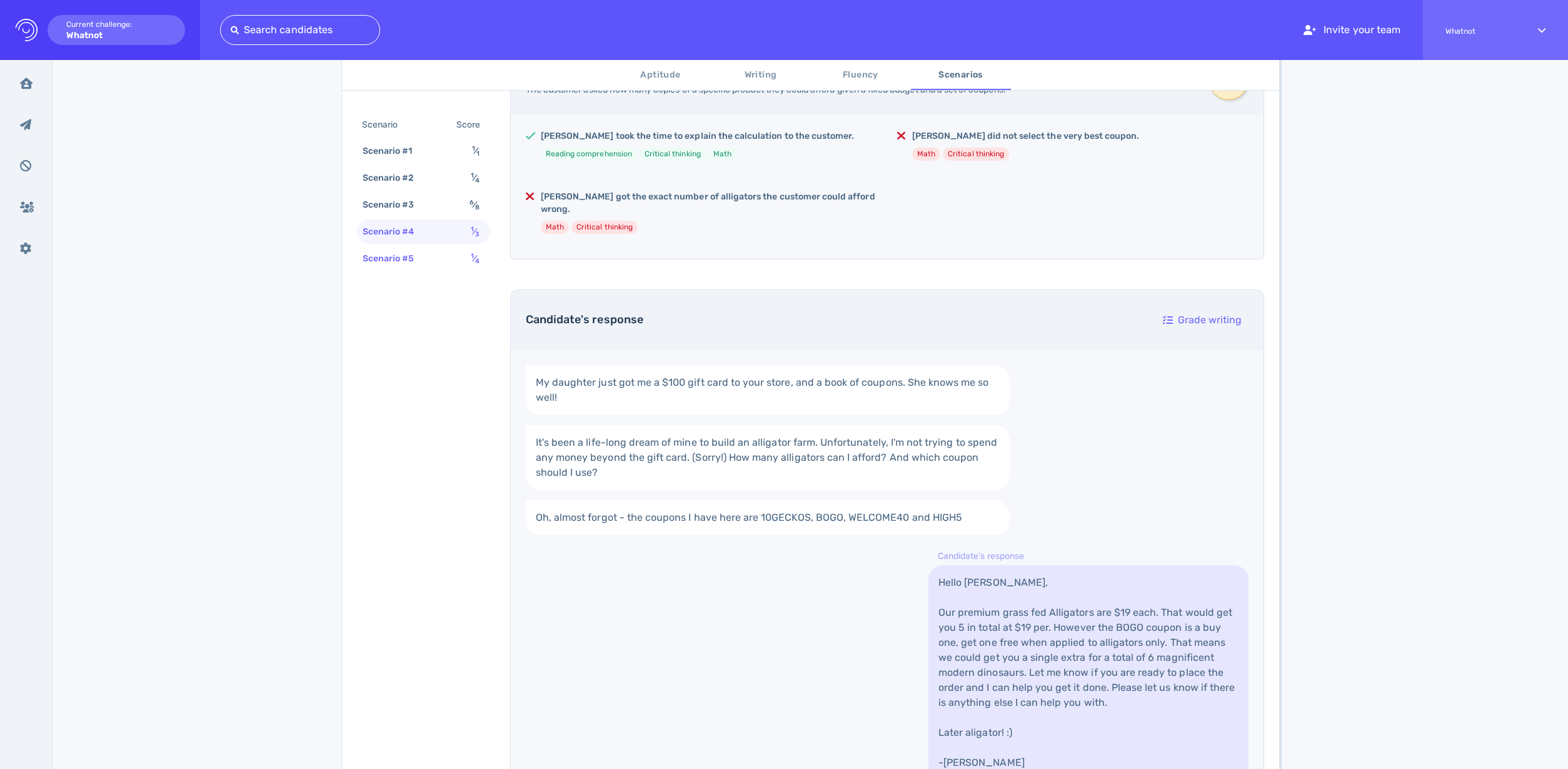
click at [404, 266] on div "Scenario #5" at bounding box center [394, 259] width 70 height 18
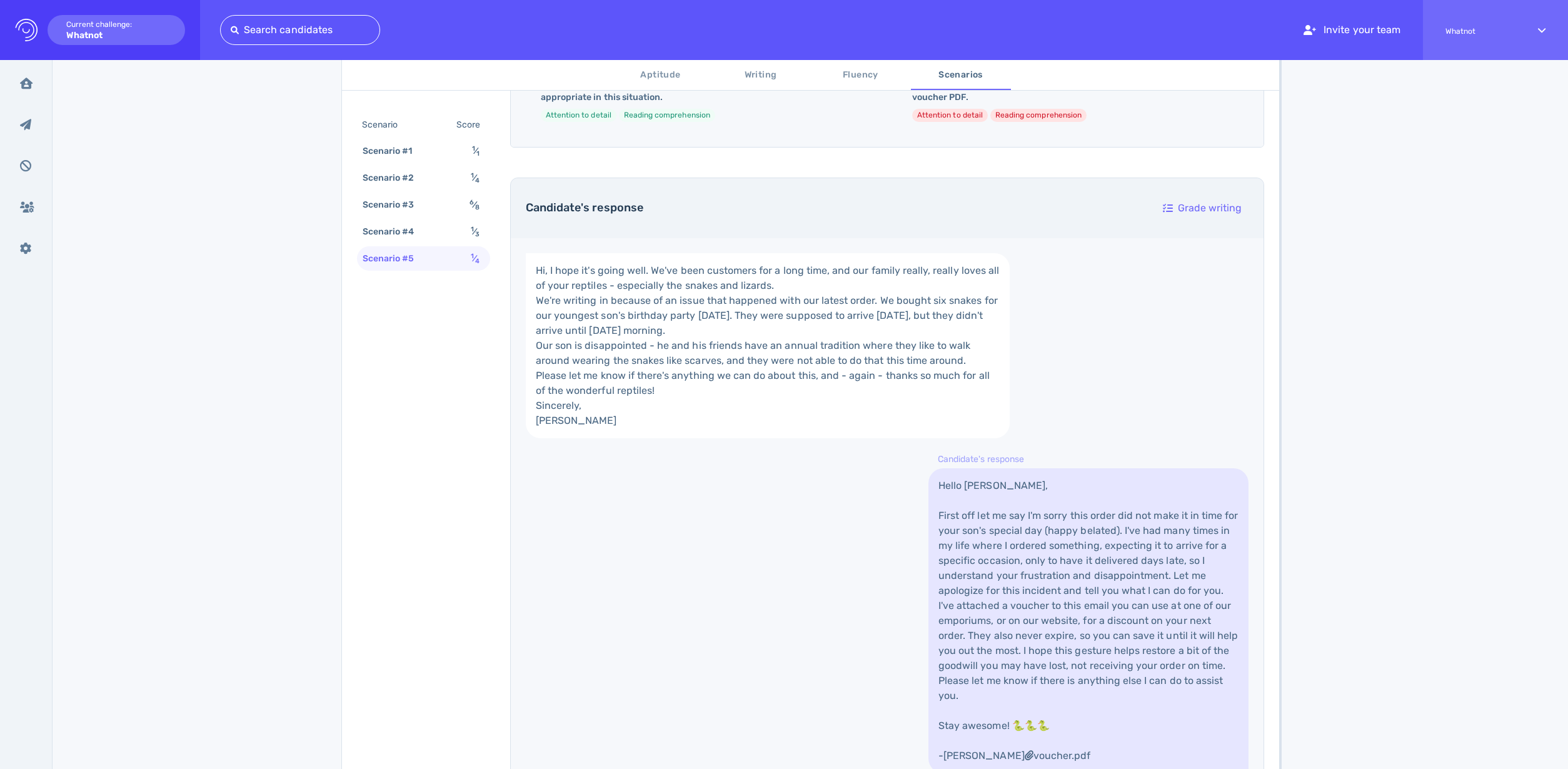
scroll to position [0, 0]
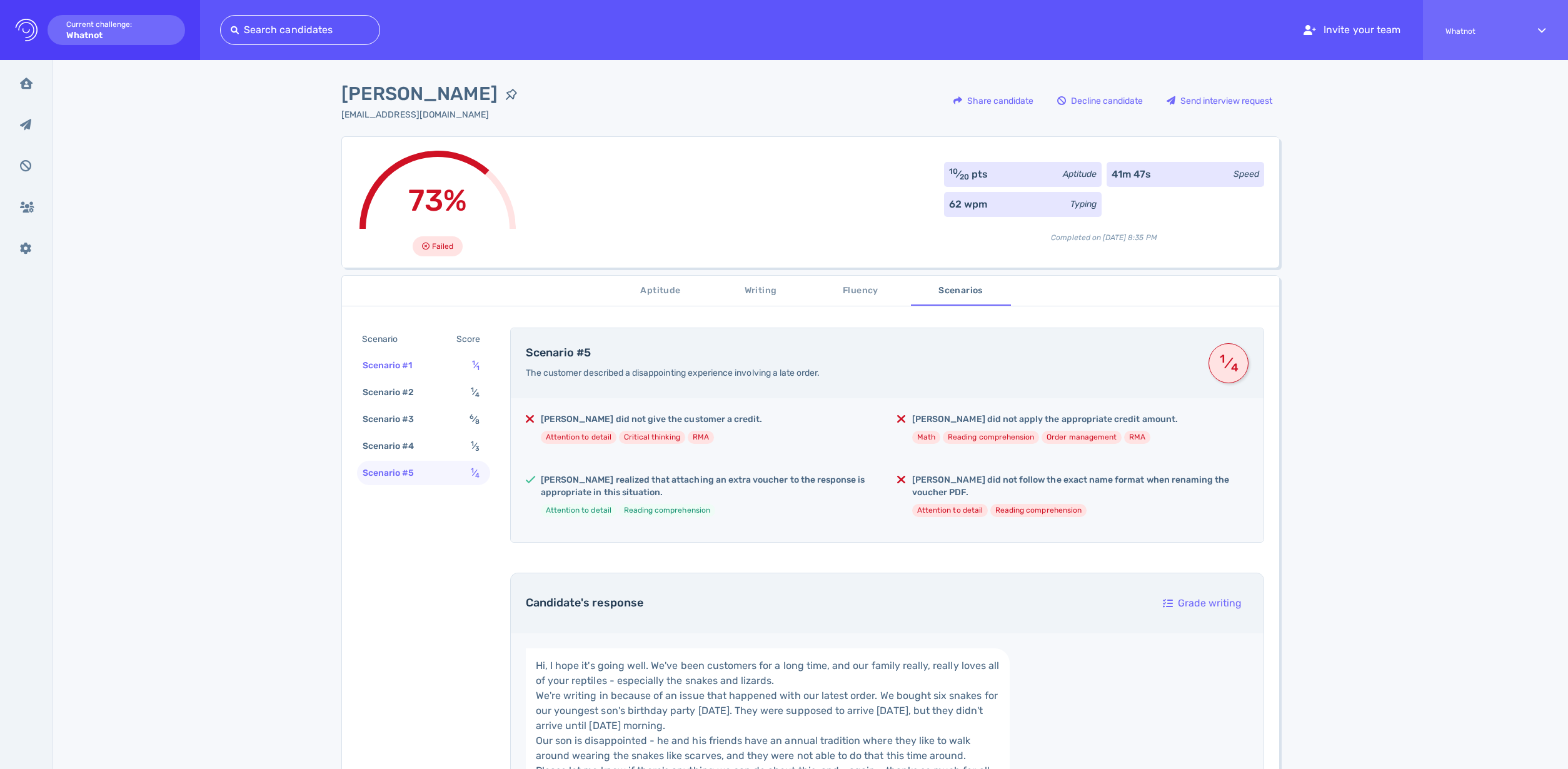
click at [392, 359] on div "Scenario #1" at bounding box center [393, 365] width 68 height 18
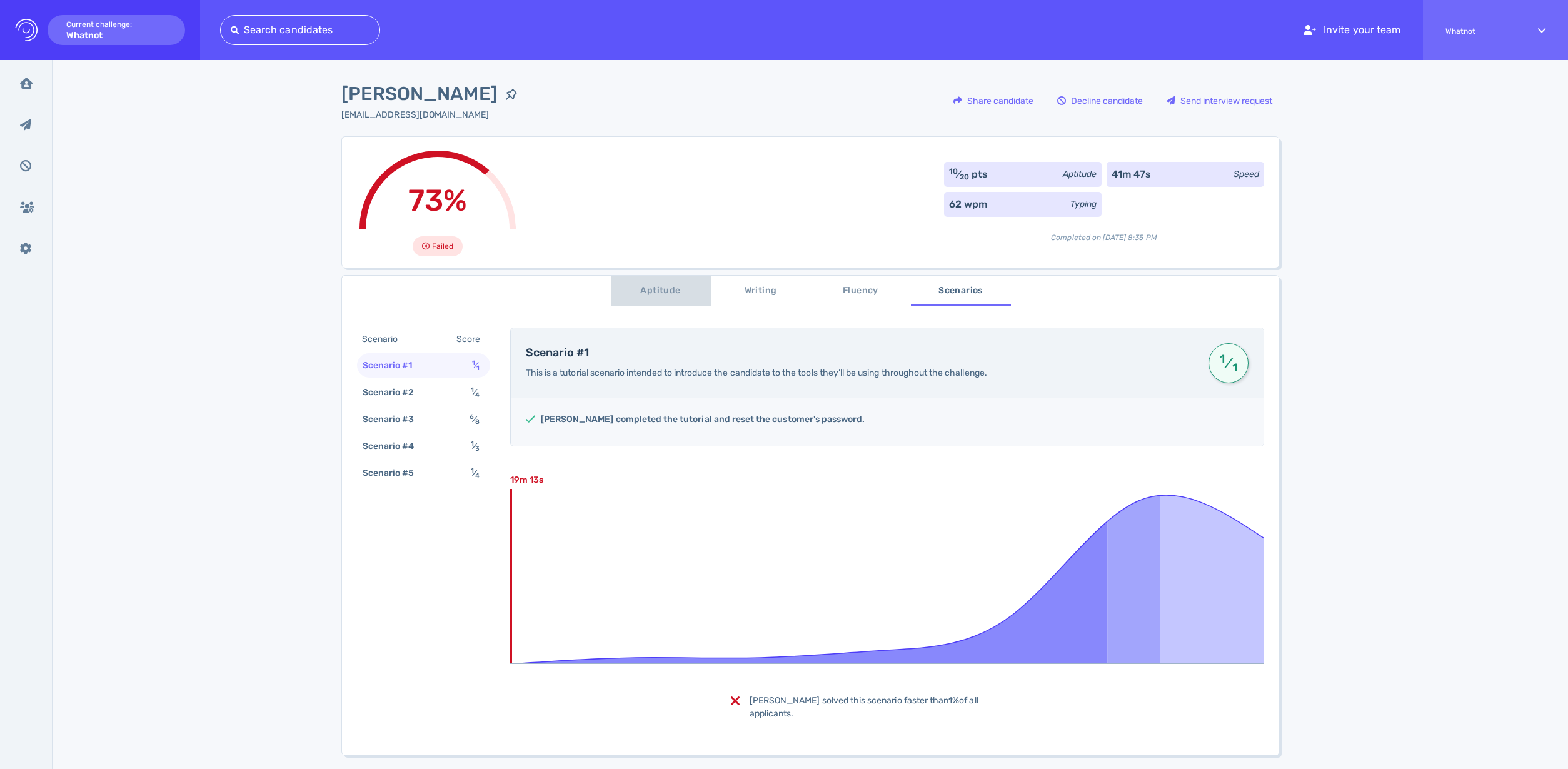
drag, startPoint x: 656, startPoint y: 297, endPoint x: 654, endPoint y: 291, distance: 6.3
click at [656, 296] on span "Aptitude" at bounding box center [660, 291] width 85 height 16
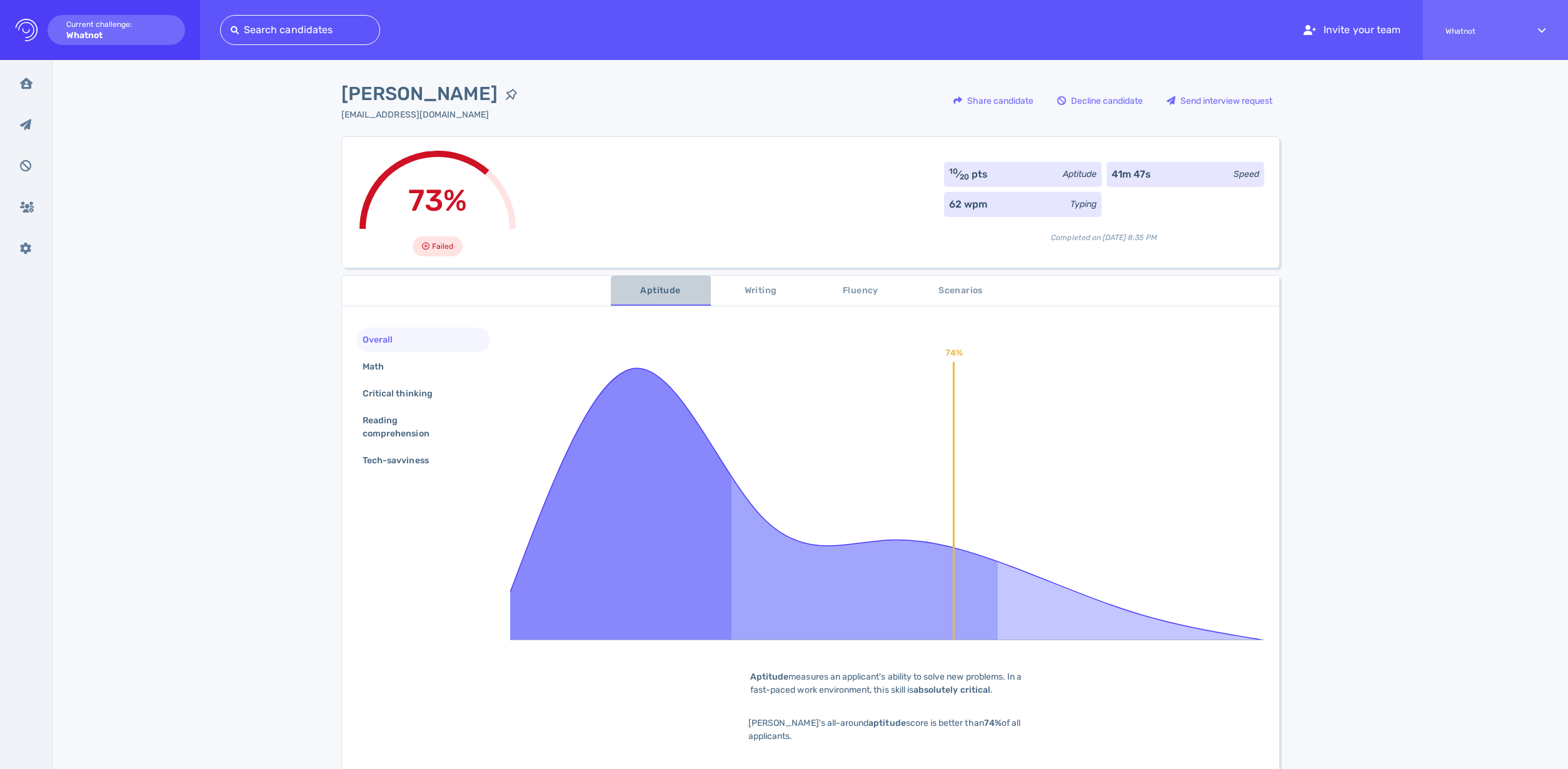
click at [654, 291] on span "Aptitude" at bounding box center [660, 291] width 85 height 16
click at [367, 377] on div "Math" at bounding box center [423, 366] width 133 height 25
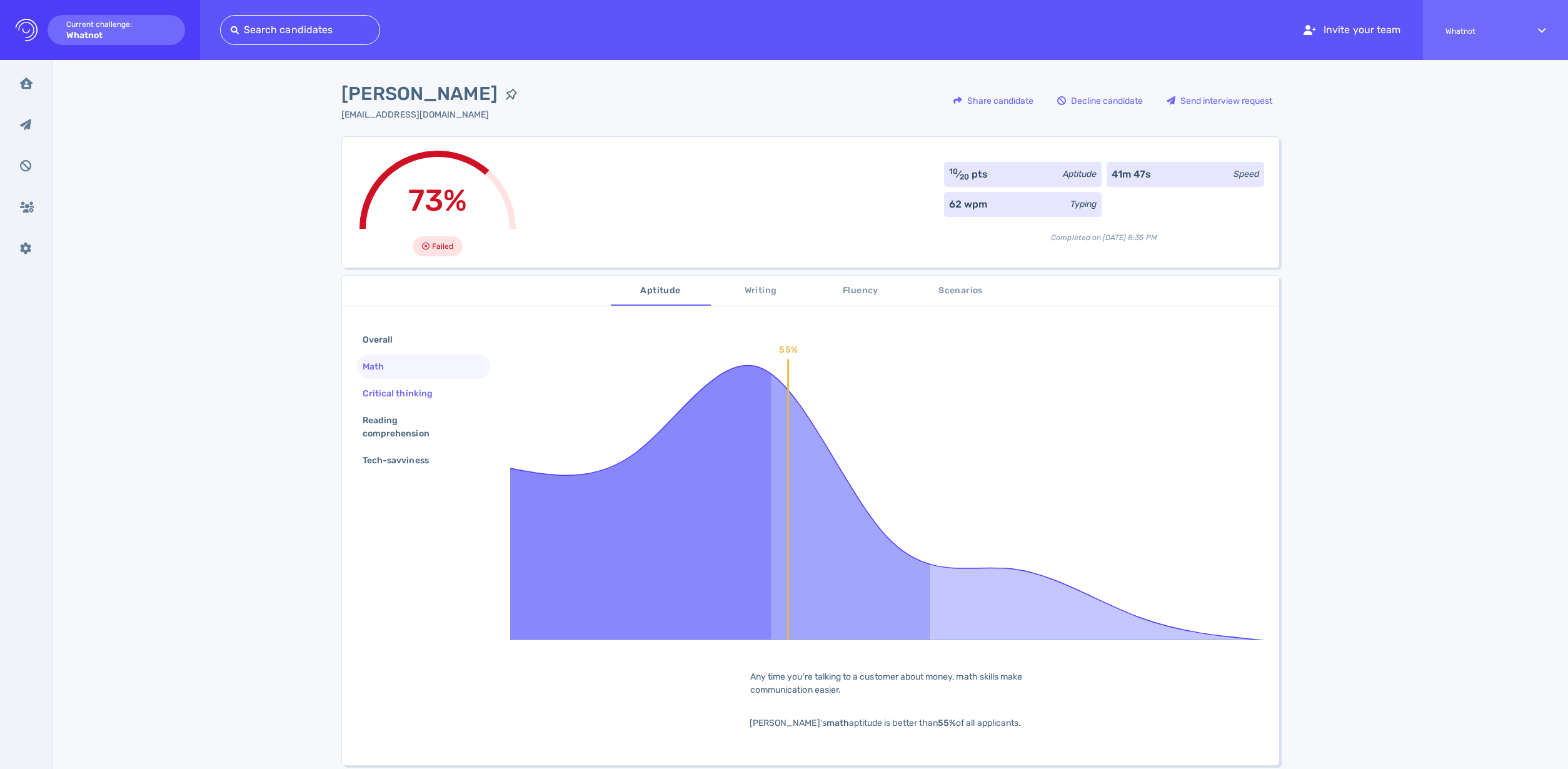
click at [368, 390] on div "Critical thinking" at bounding box center [403, 393] width 88 height 18
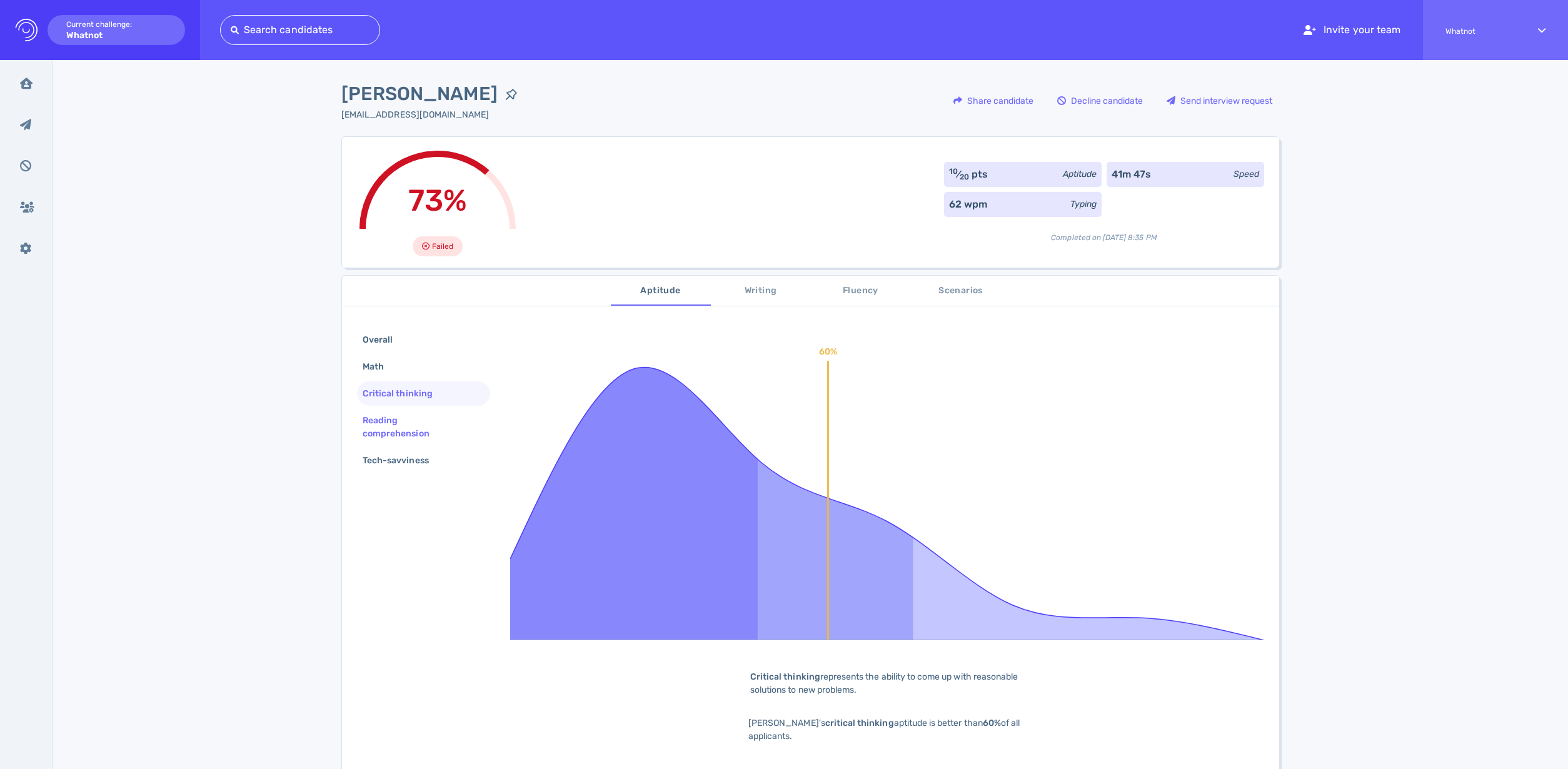
click at [385, 420] on div "Reading comprehension" at bounding box center [418, 427] width 117 height 31
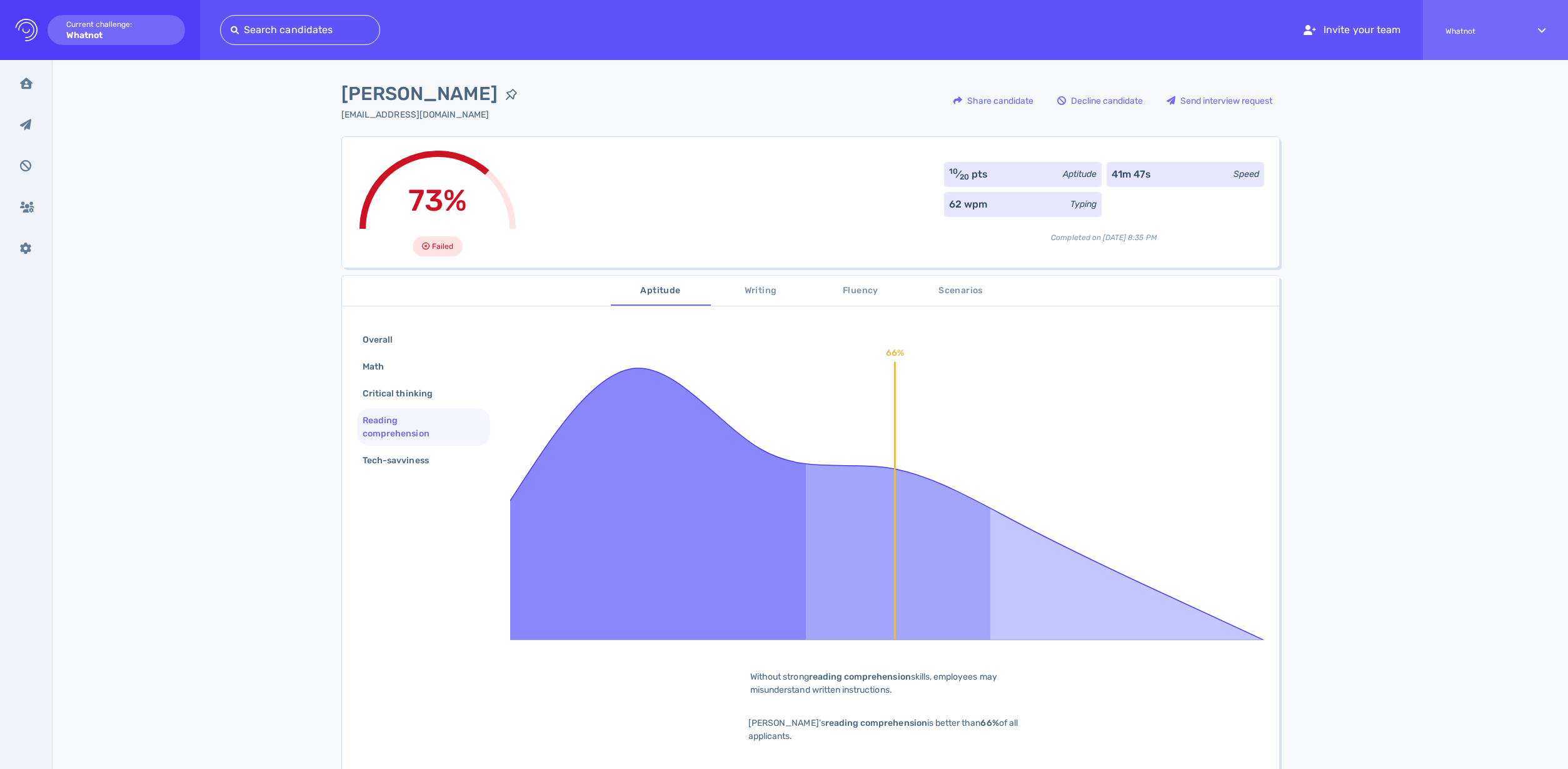
click at [402, 446] on div "Overall Math Critical thinking Reading comprehension Tech-savviness" at bounding box center [423, 401] width 133 height 148
click at [392, 340] on div "Overall" at bounding box center [384, 339] width 47 height 18
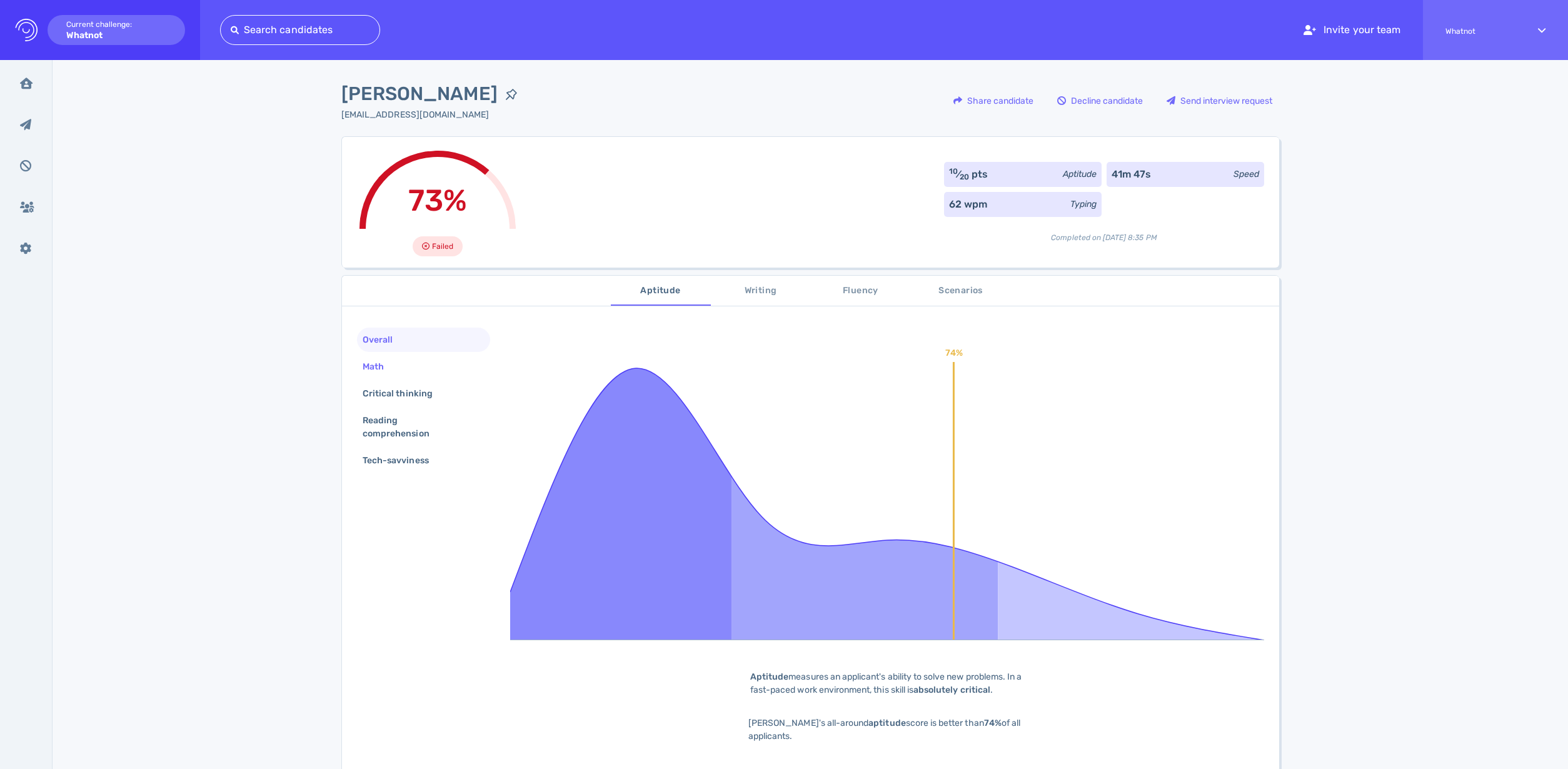
click at [360, 370] on div "Math" at bounding box center [379, 366] width 38 height 18
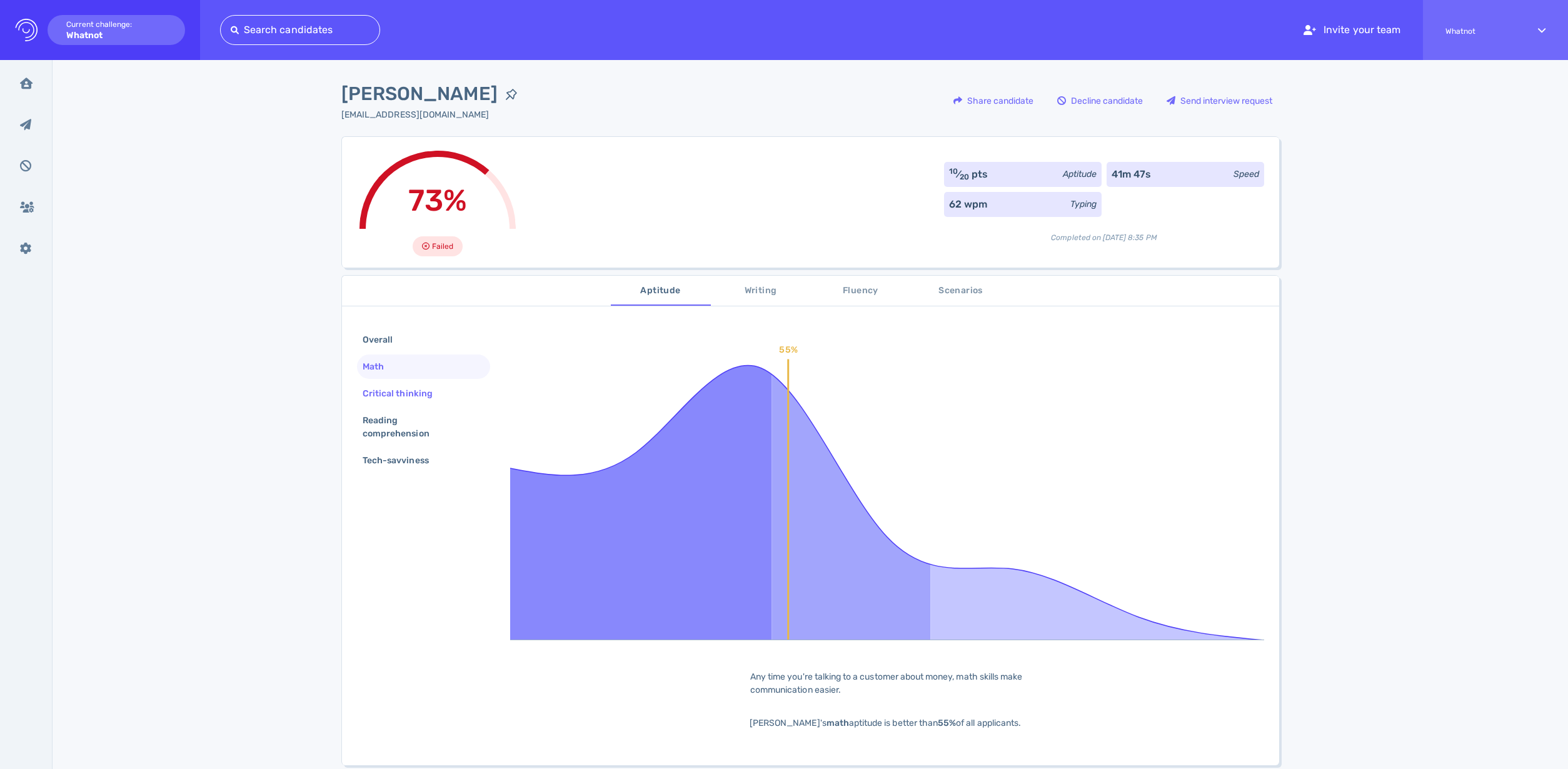
click at [391, 390] on div "Critical thinking" at bounding box center [403, 393] width 88 height 18
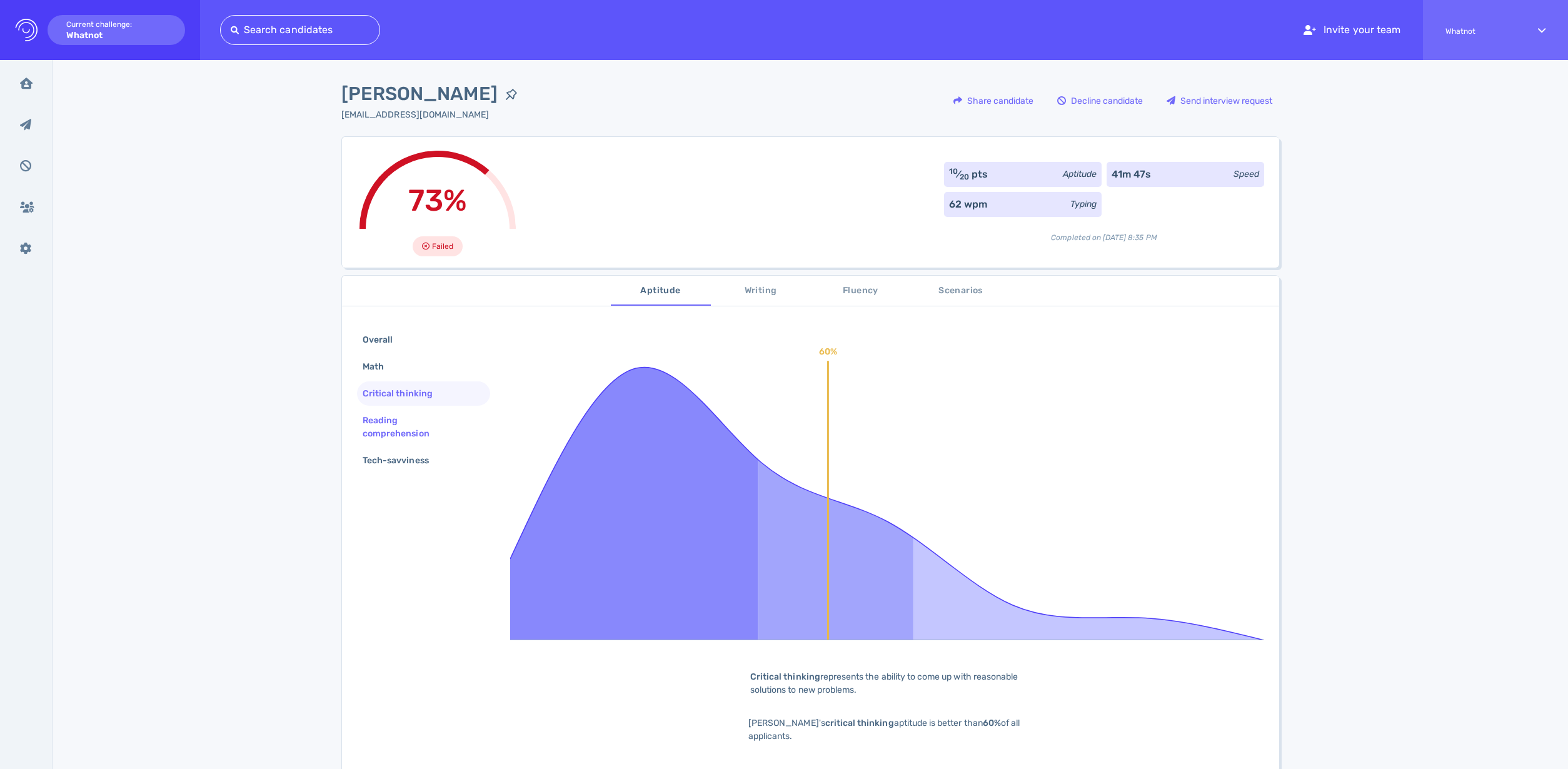
click at [401, 421] on div "Reading comprehension" at bounding box center [418, 427] width 117 height 31
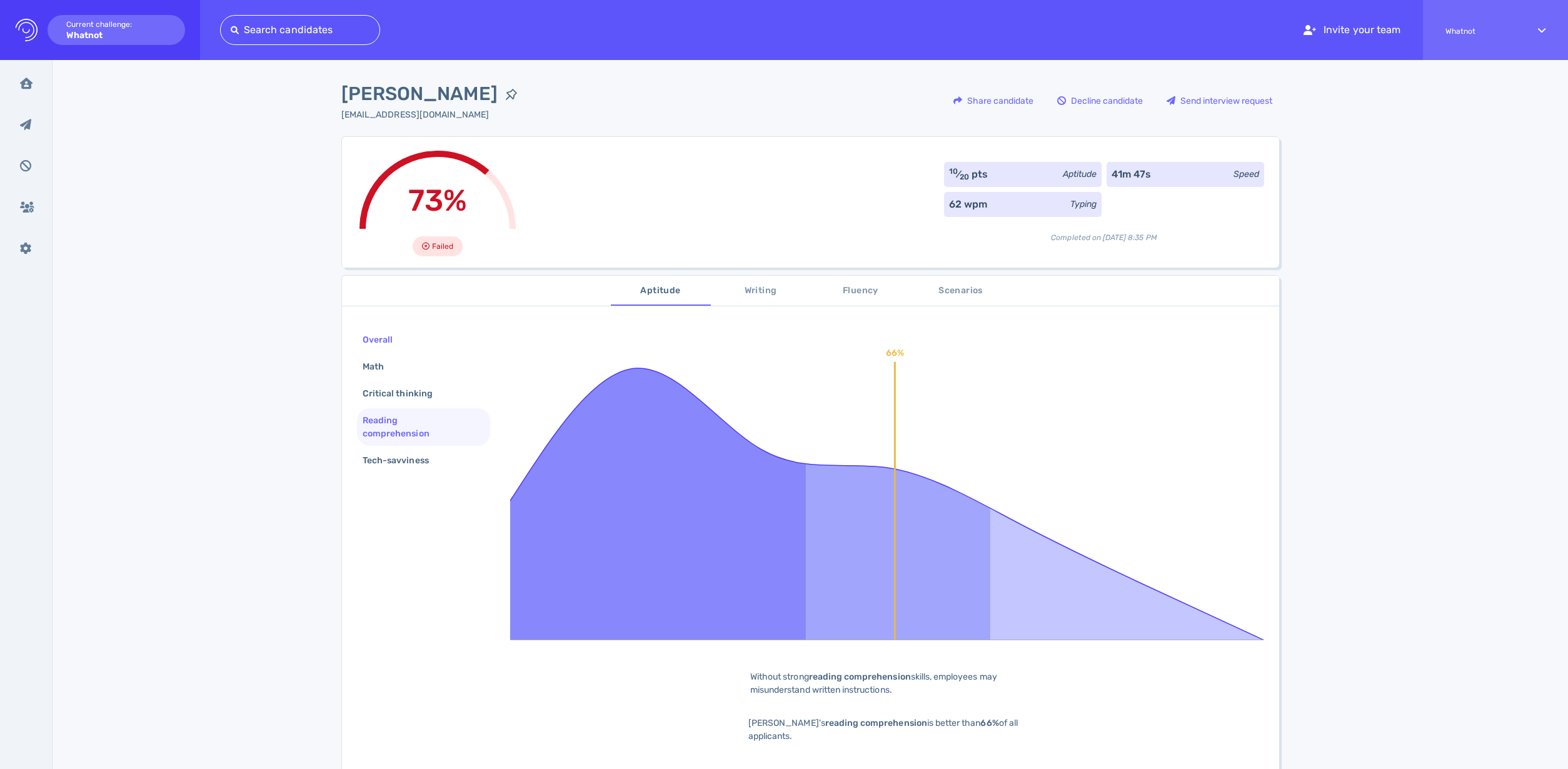
click at [391, 342] on div "Overall" at bounding box center [384, 339] width 47 height 18
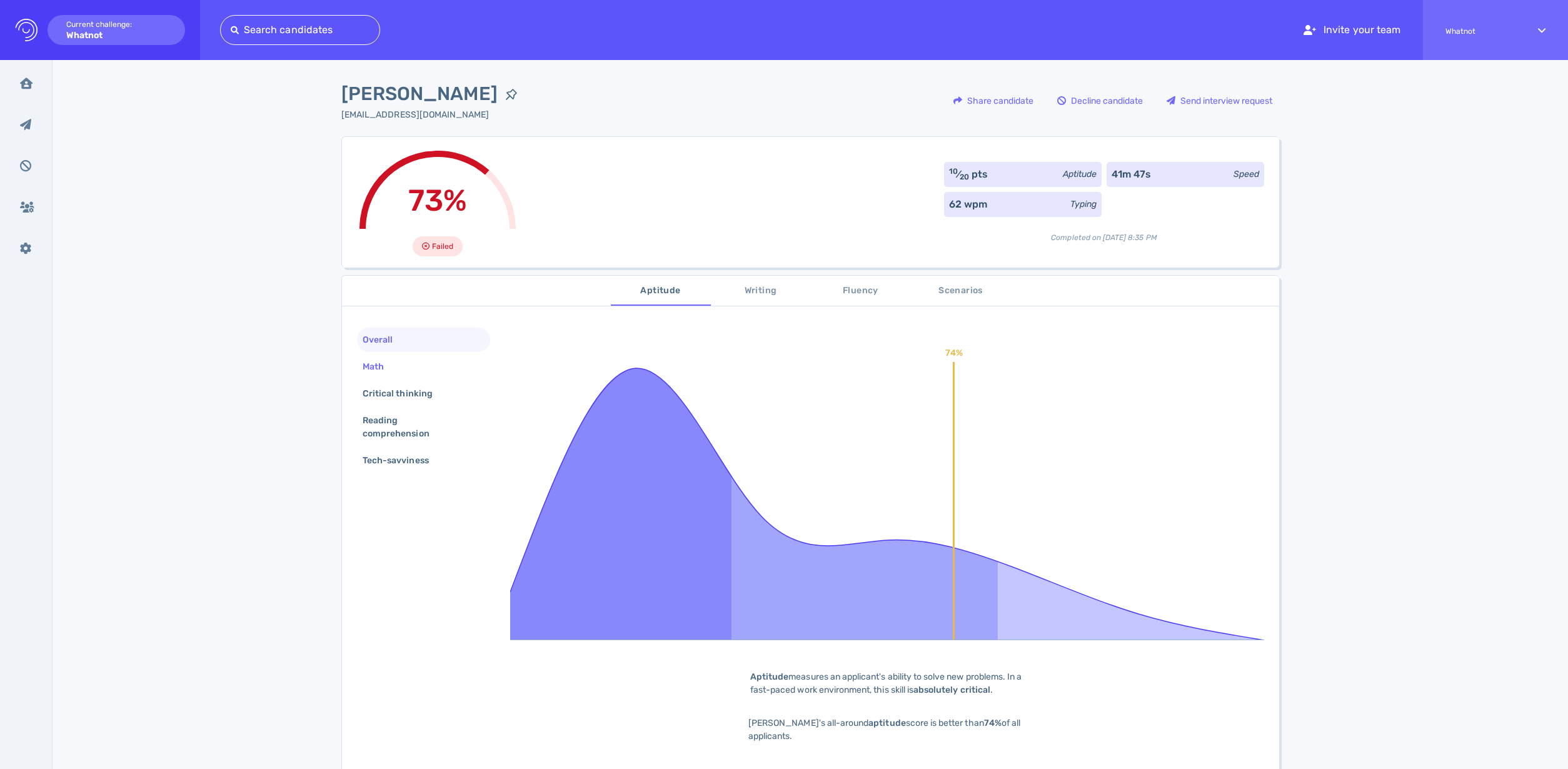
click at [389, 375] on div "Math" at bounding box center [379, 366] width 38 height 18
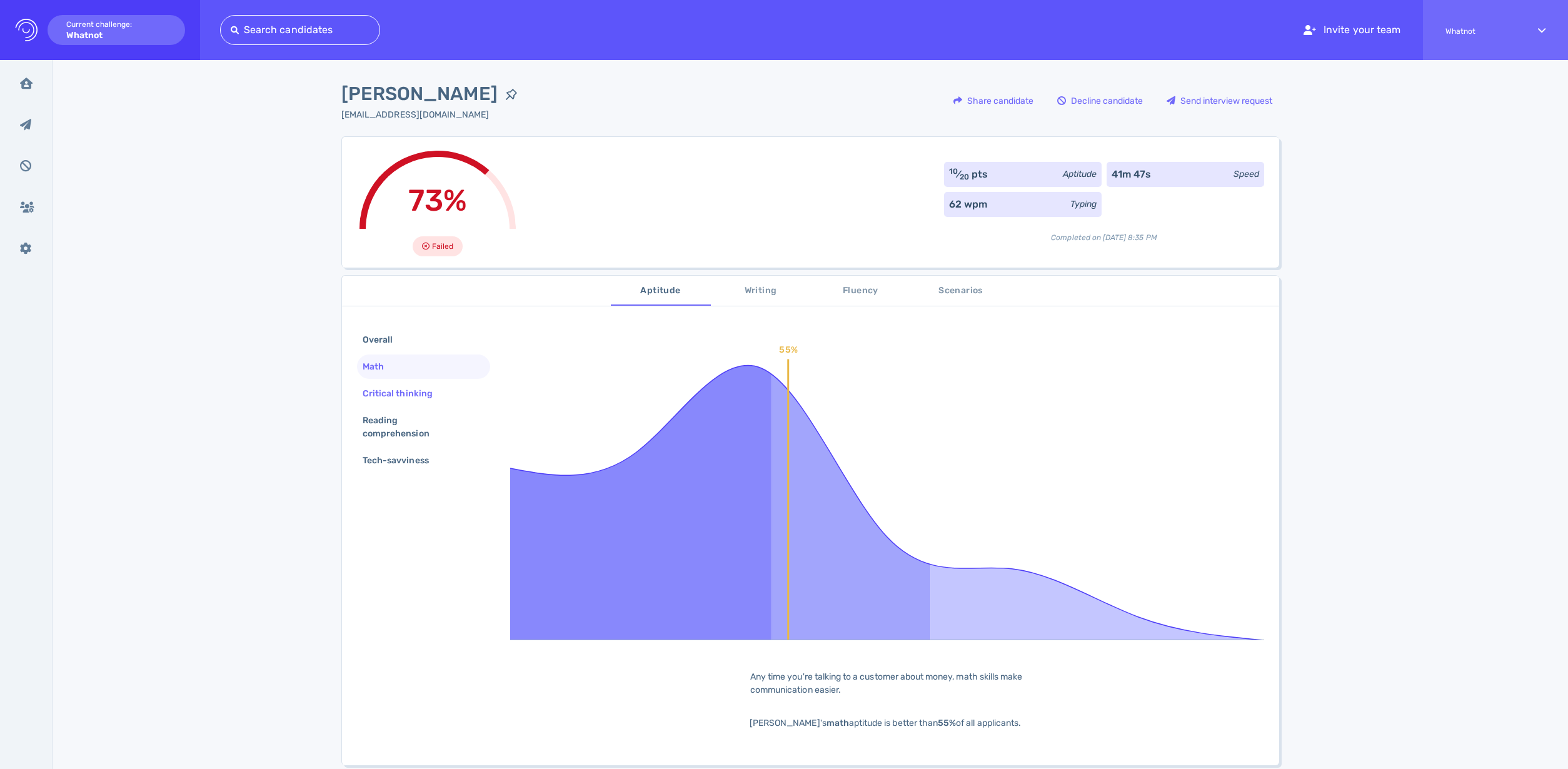
click at [390, 400] on div "Critical thinking" at bounding box center [403, 393] width 88 height 18
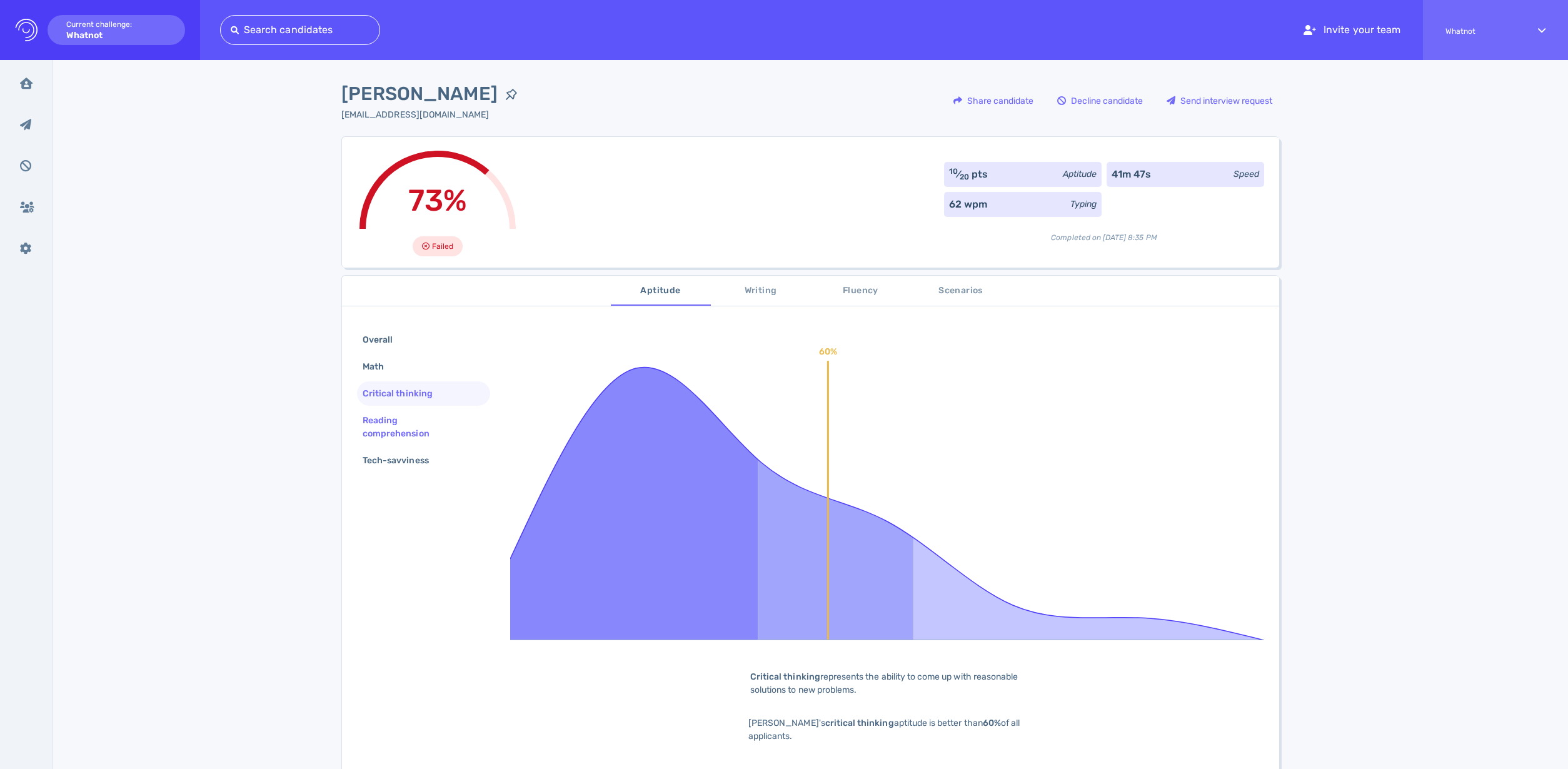
click at [395, 435] on div "Reading comprehension" at bounding box center [418, 427] width 117 height 31
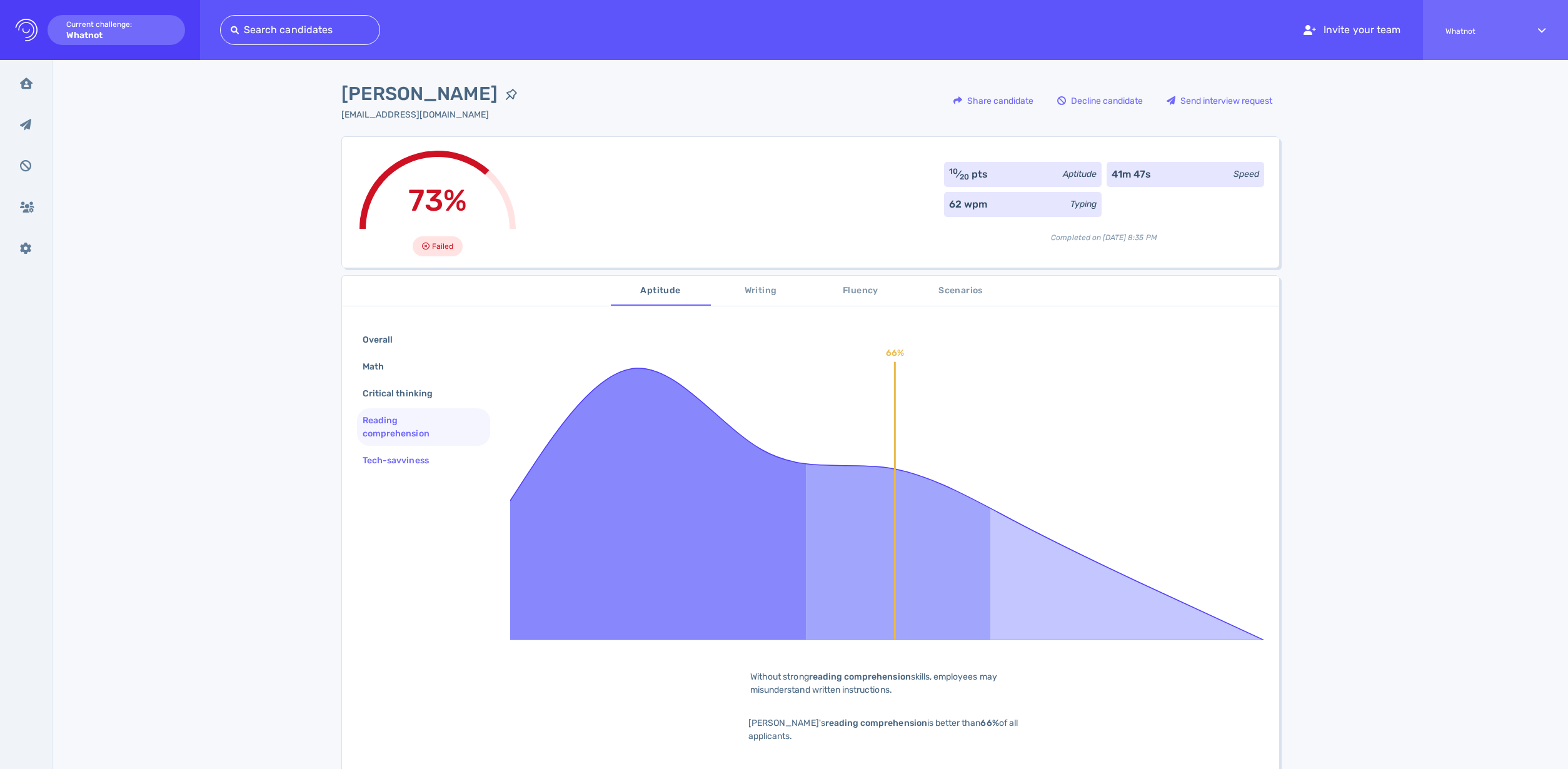
click at [395, 463] on div "Tech-savviness" at bounding box center [401, 460] width 84 height 18
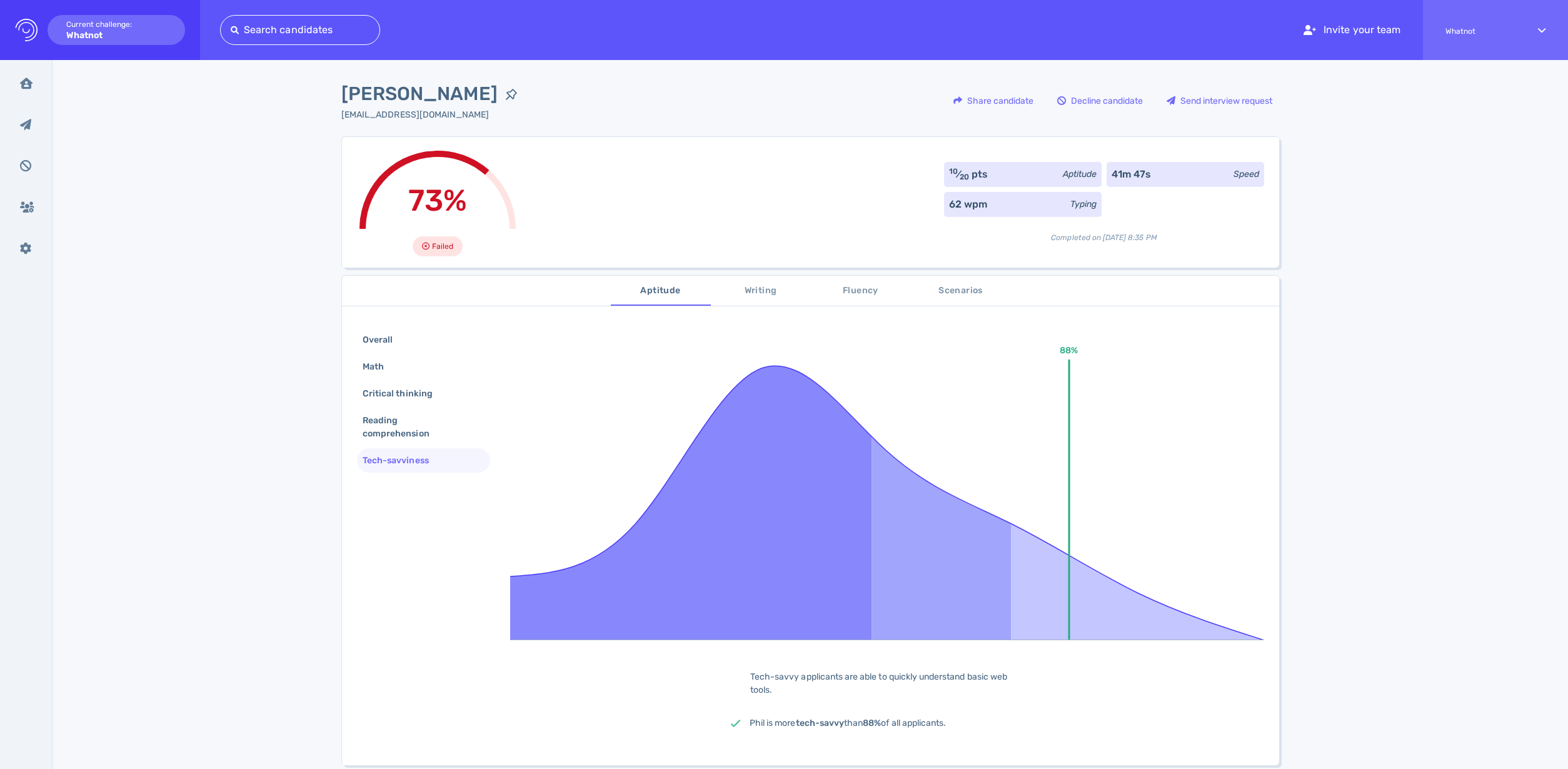
click at [747, 294] on span "Writing" at bounding box center [760, 291] width 85 height 16
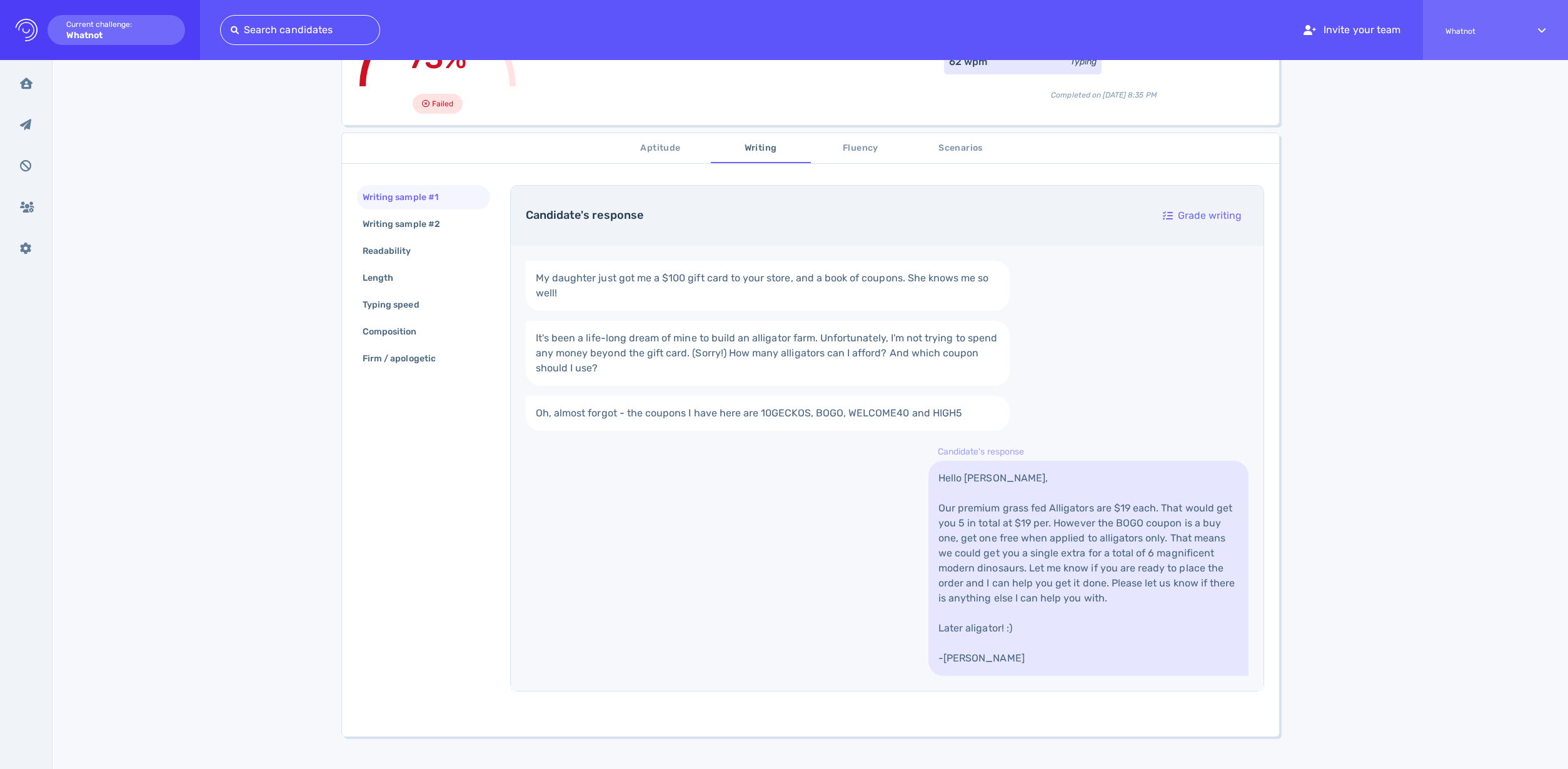
scroll to position [170, 0]
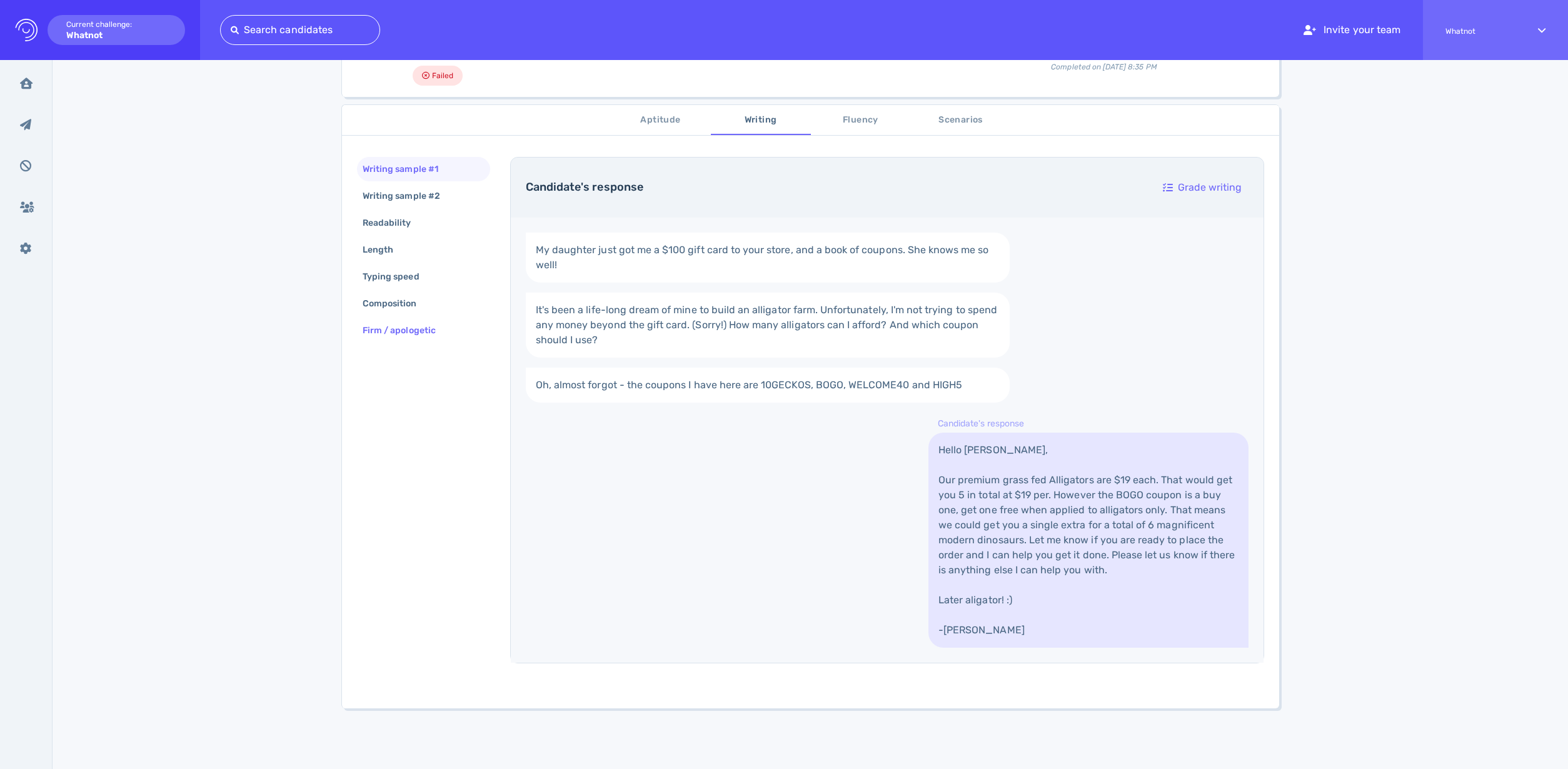
click at [400, 330] on div "Firm / apologetic" at bounding box center [405, 330] width 90 height 18
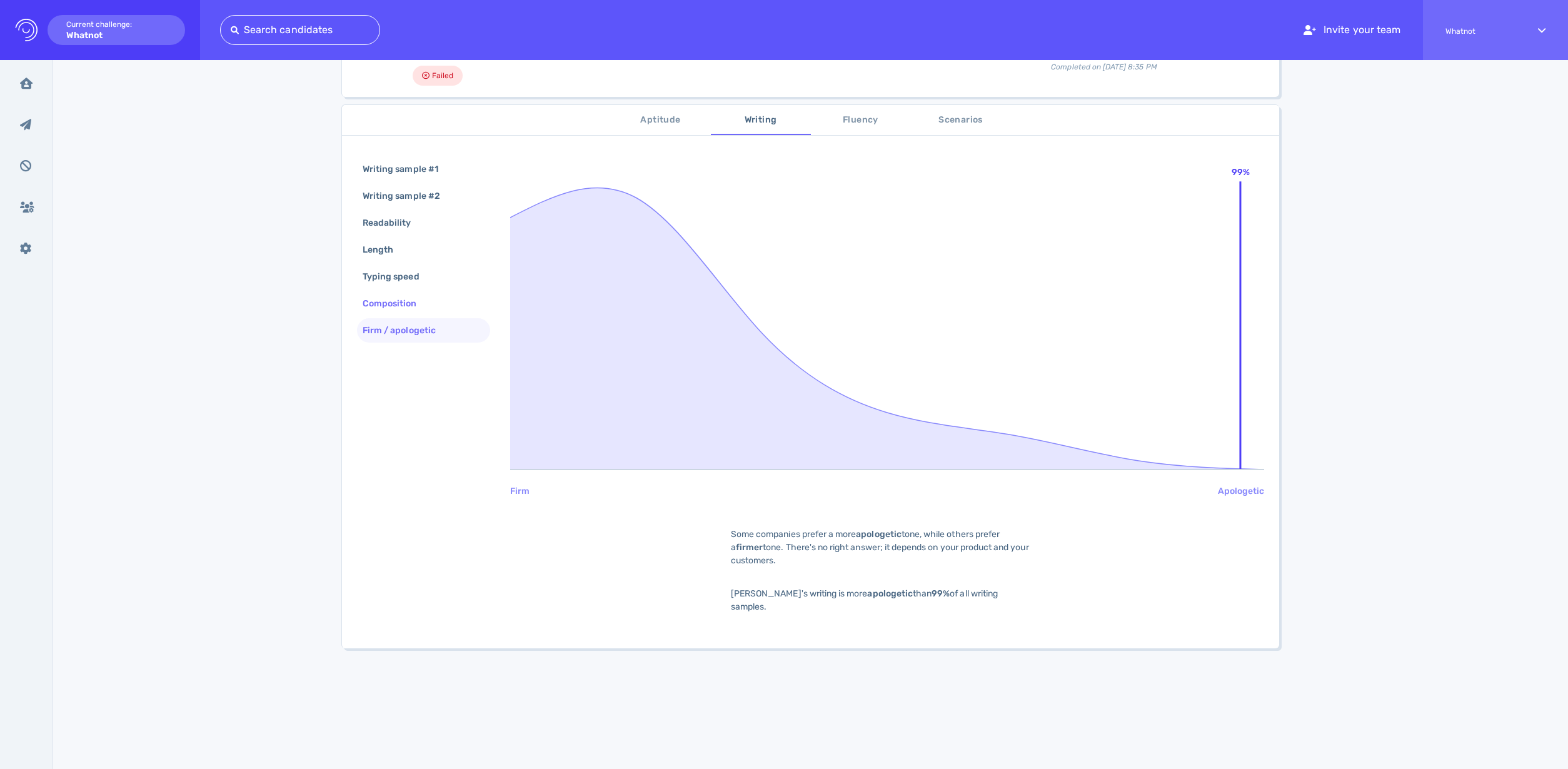
click at [398, 303] on div "Composition" at bounding box center [395, 303] width 72 height 18
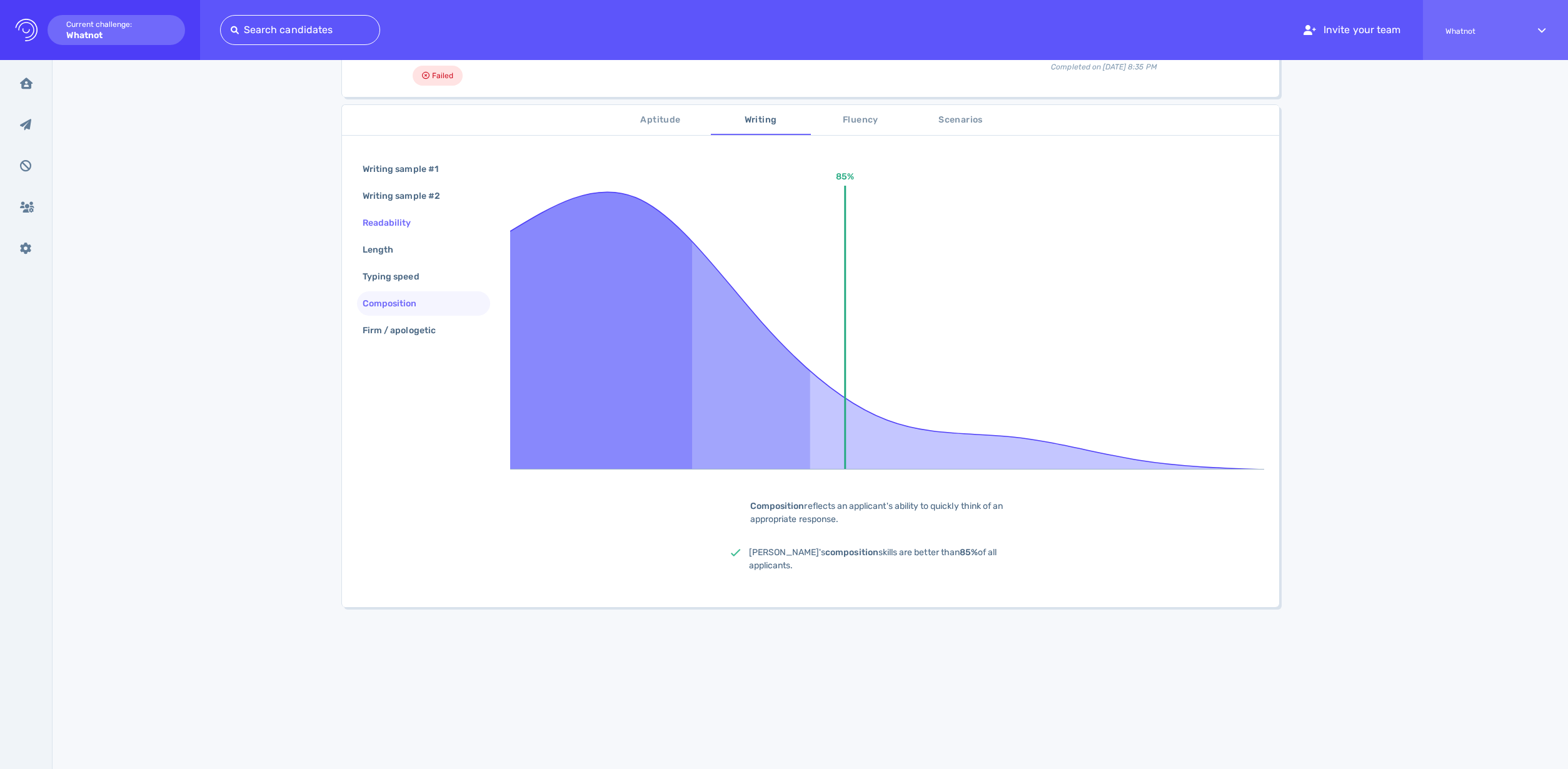
click at [393, 211] on div "Readability" at bounding box center [423, 222] width 133 height 25
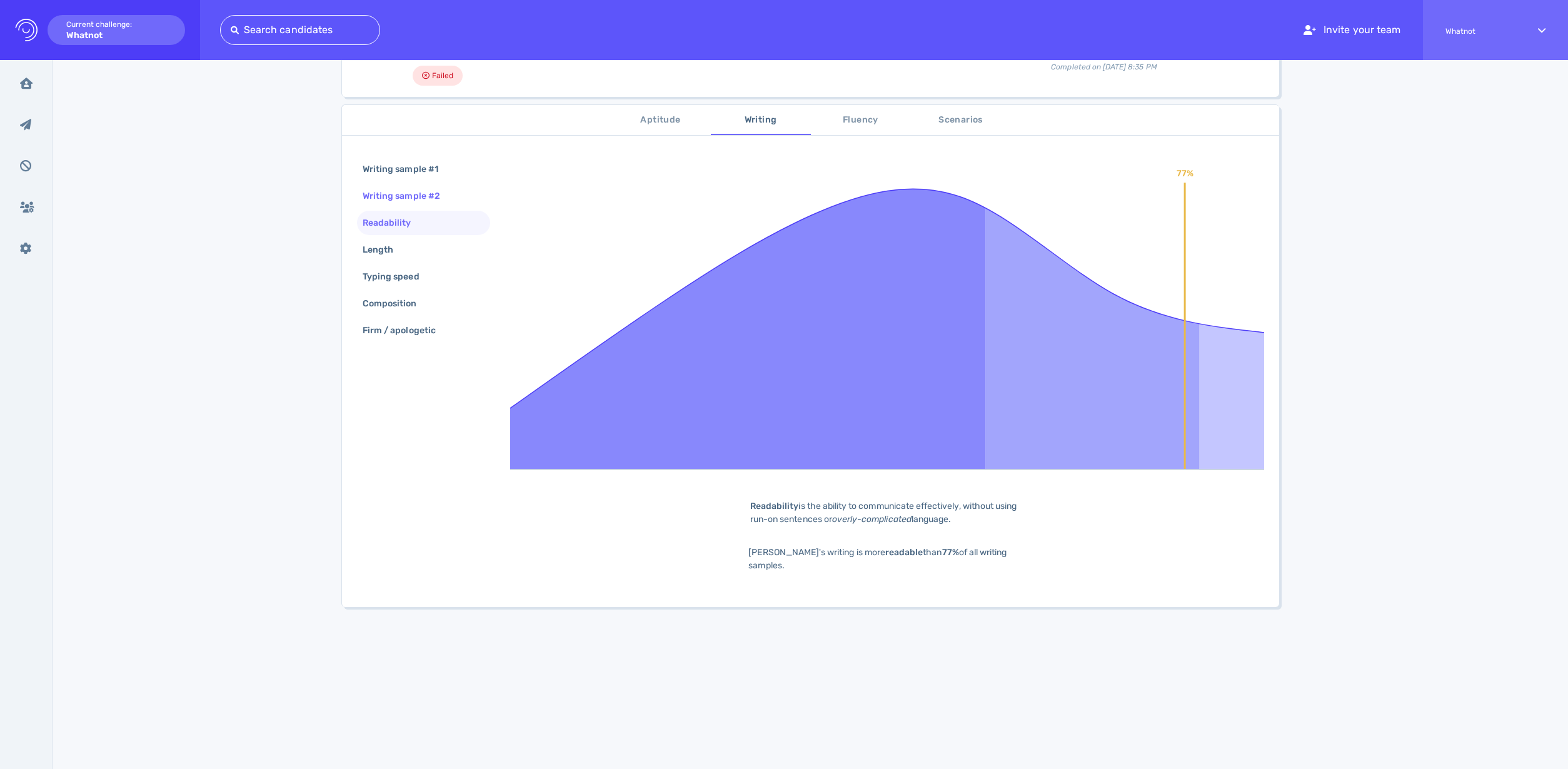
click at [404, 197] on div "Writing sample #2" at bounding box center [407, 196] width 95 height 18
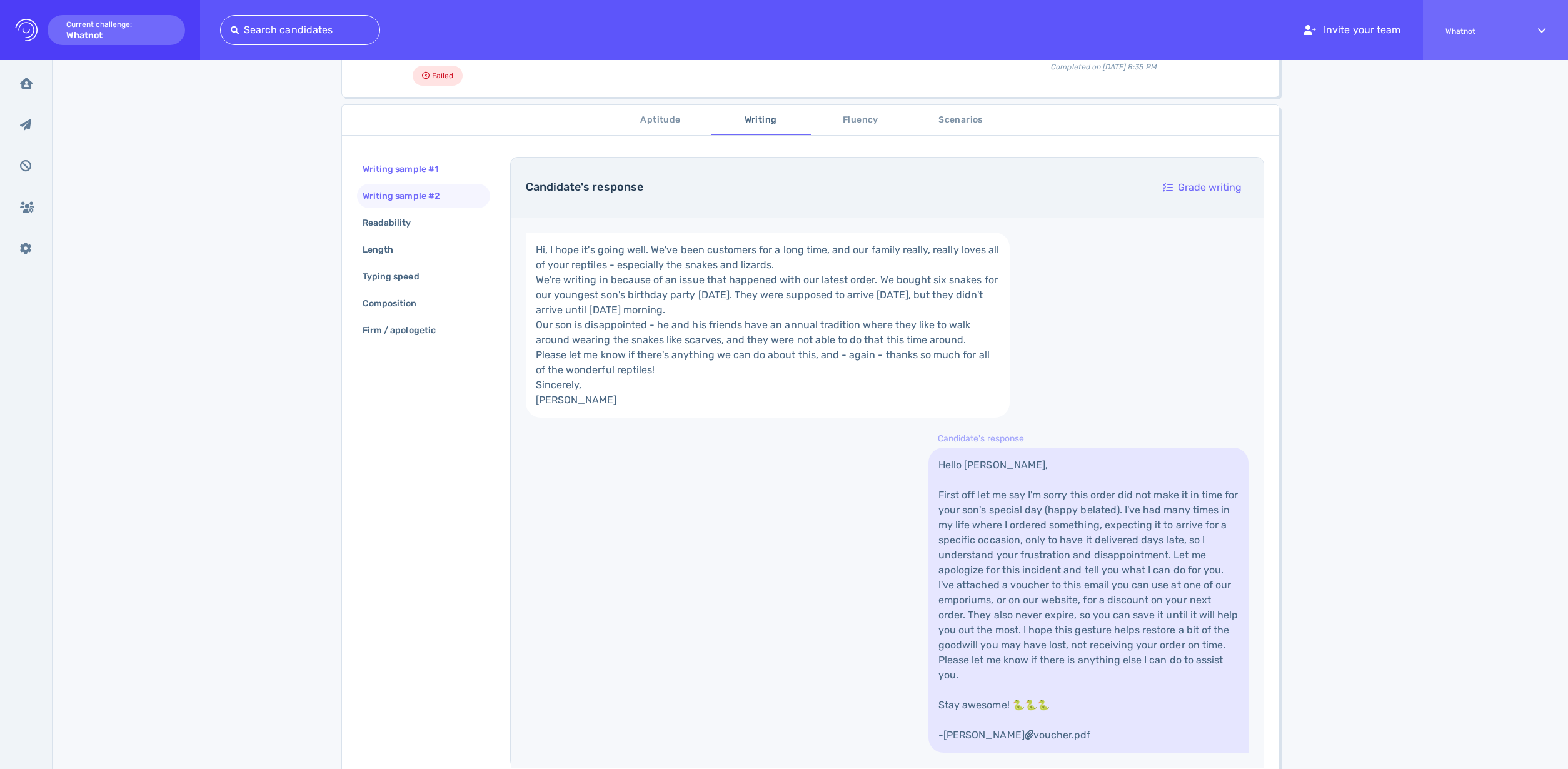
click at [408, 175] on div "Writing sample #1" at bounding box center [406, 169] width 93 height 18
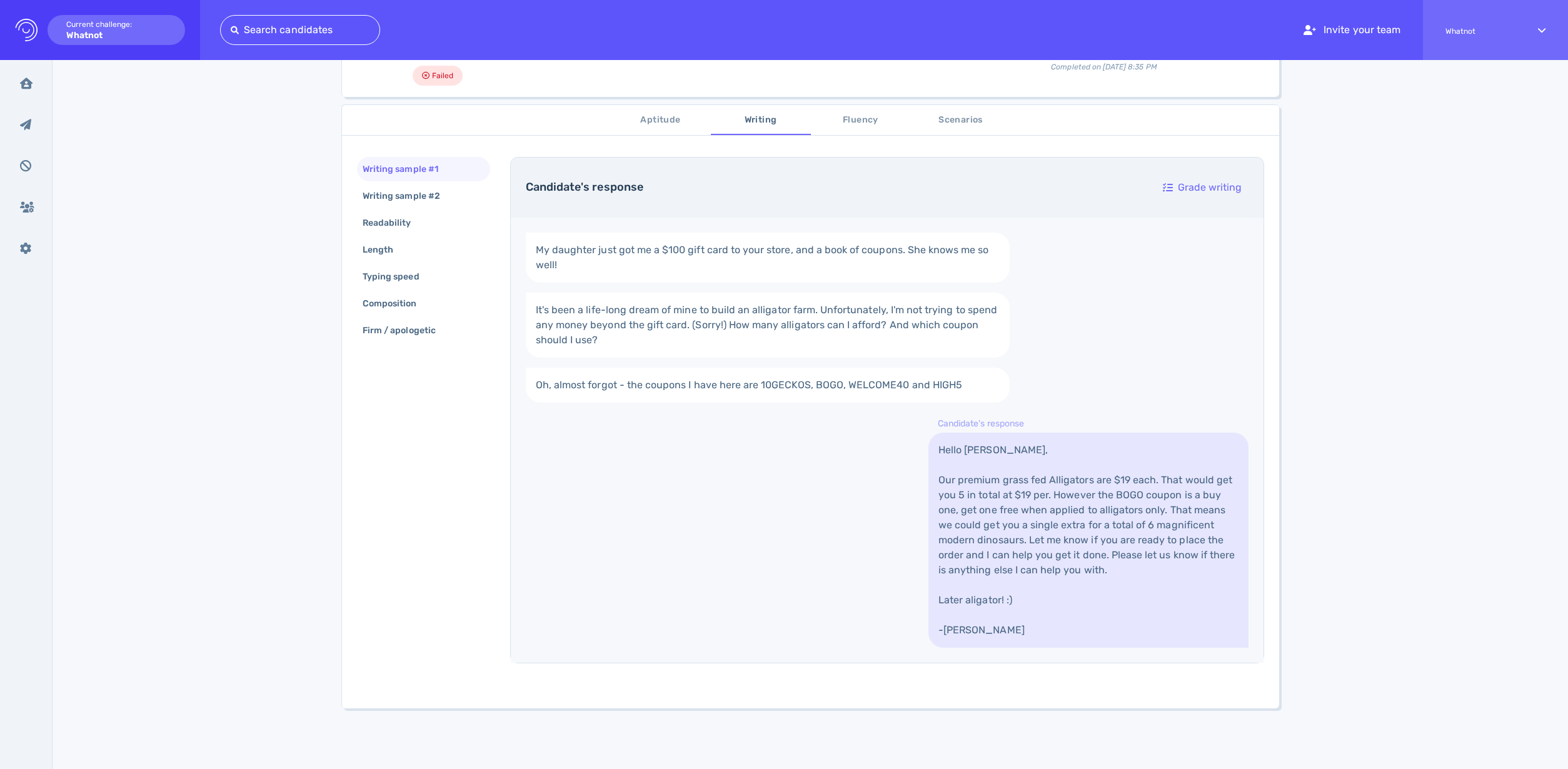
scroll to position [207, 0]
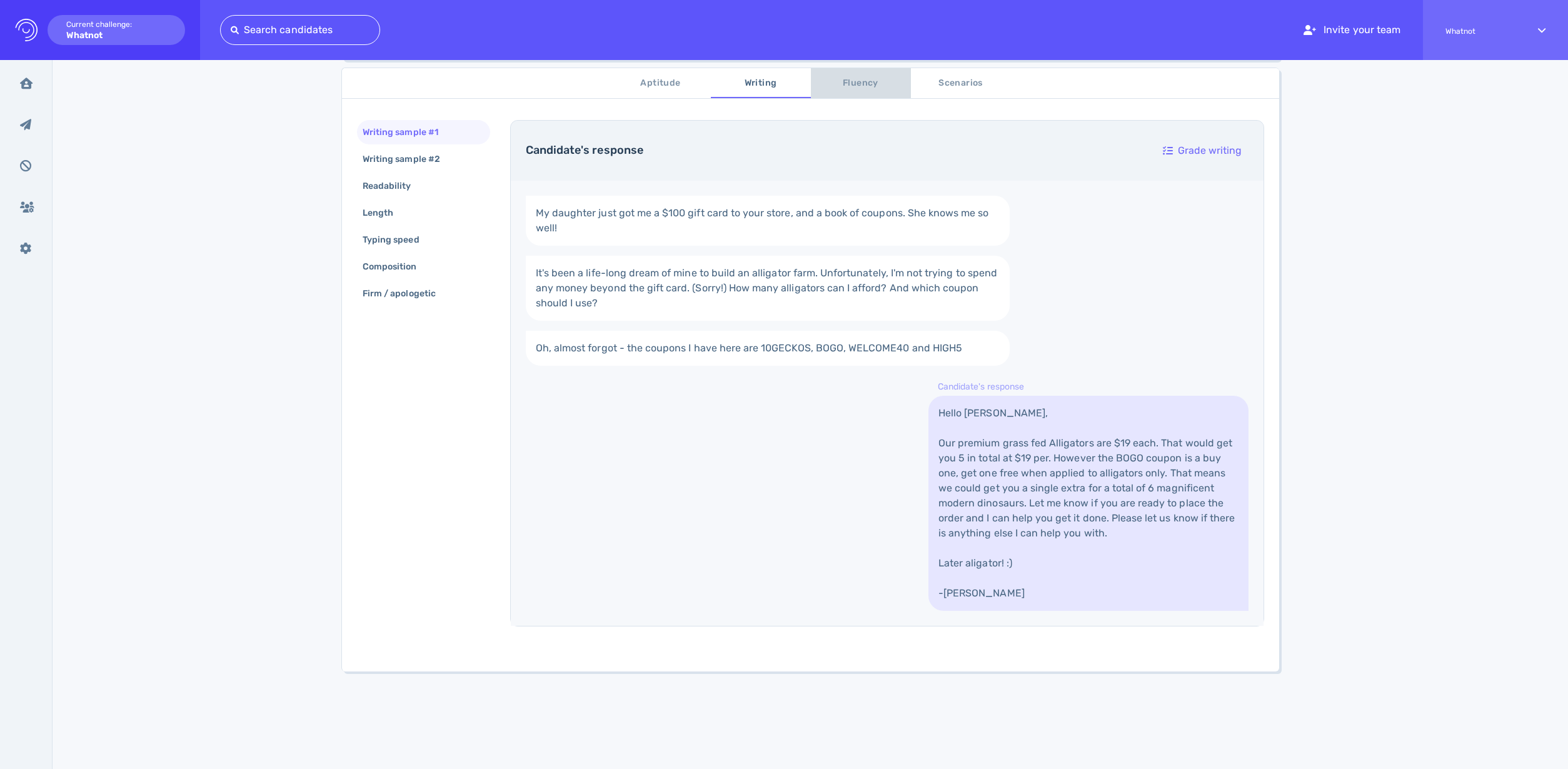
click at [873, 84] on span "Fluency" at bounding box center [861, 84] width 85 height 16
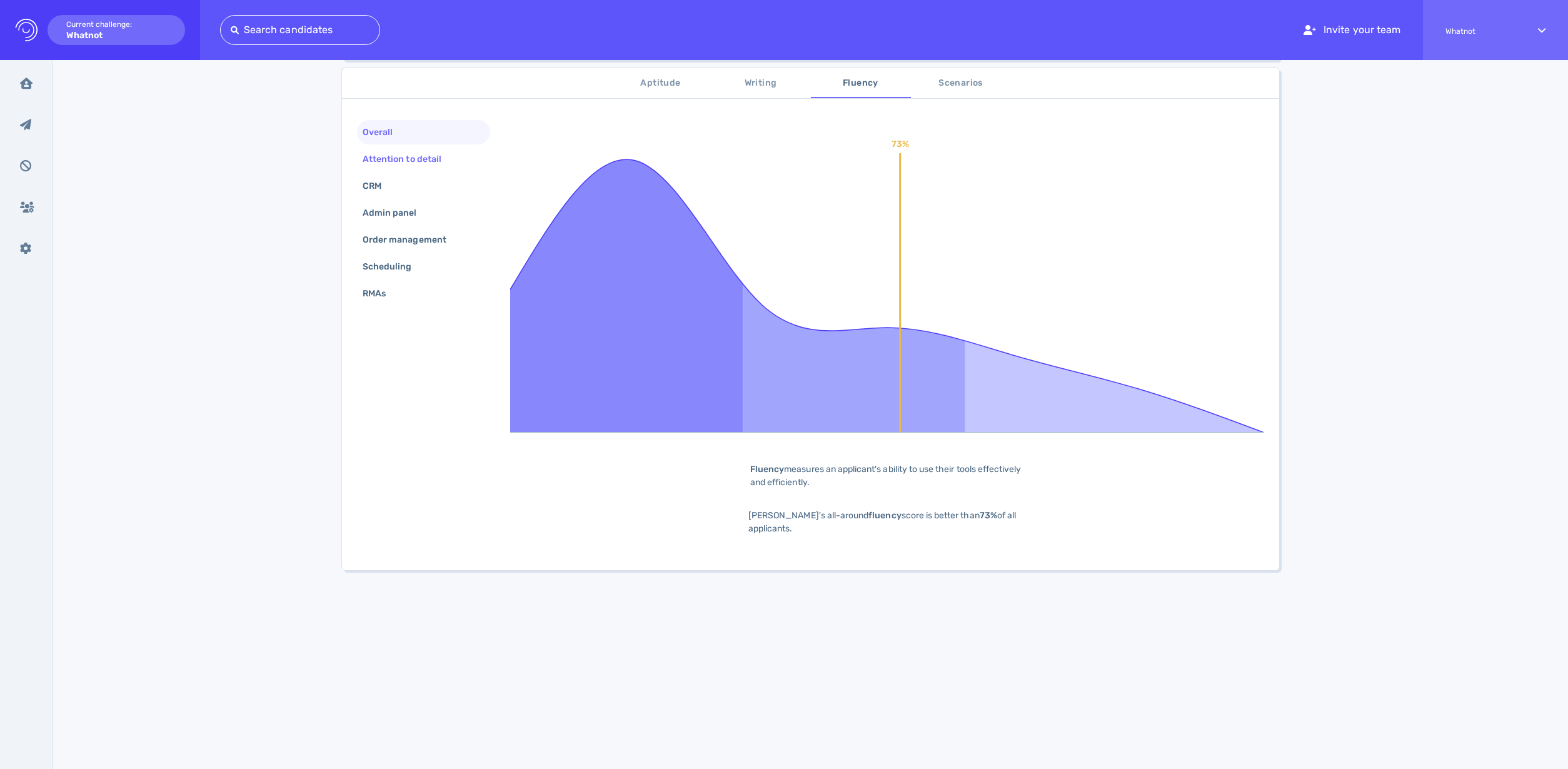
click at [384, 169] on div "Attention to detail" at bounding box center [423, 158] width 133 height 25
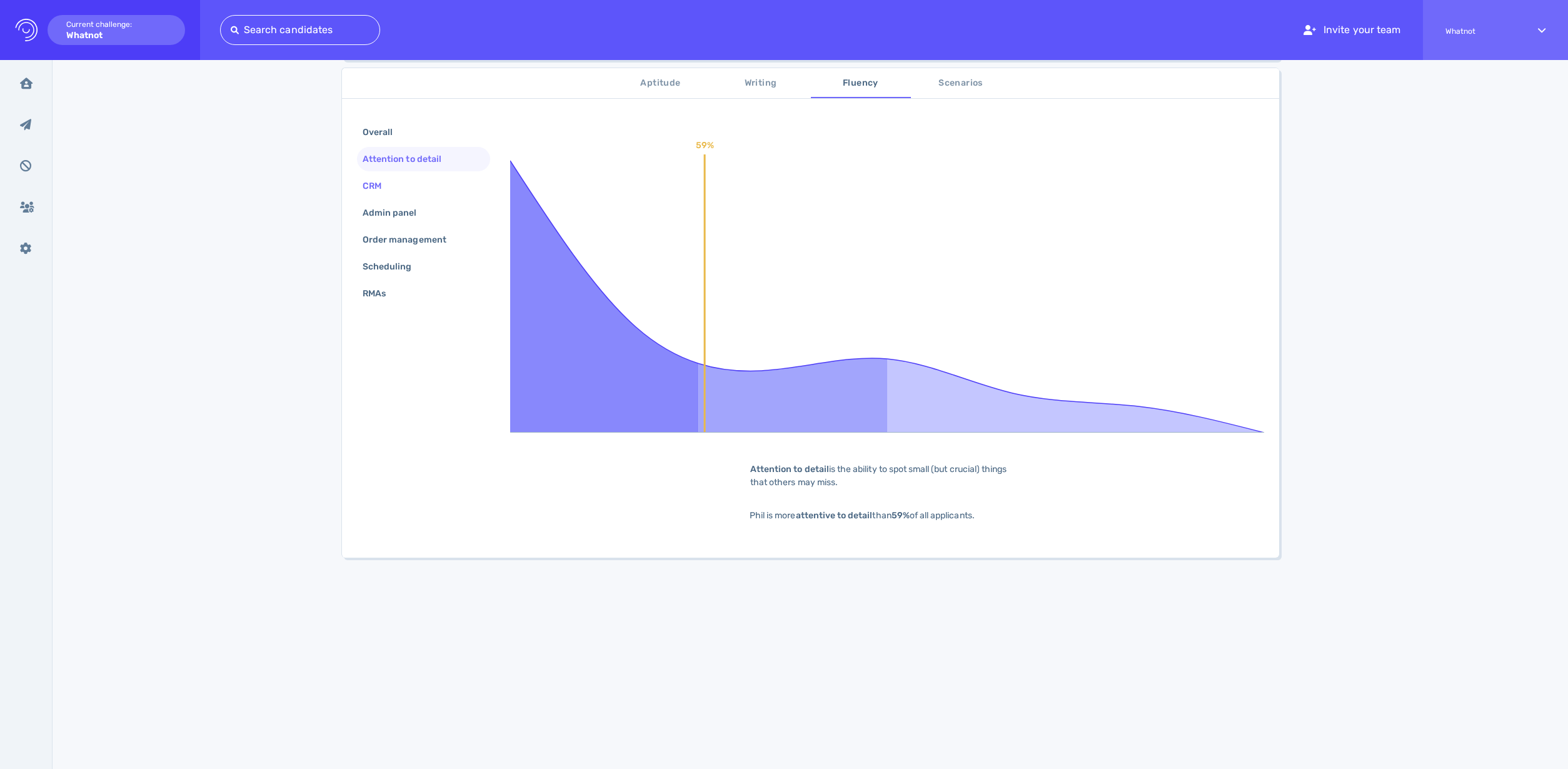
click at [382, 191] on div "CRM" at bounding box center [378, 186] width 36 height 18
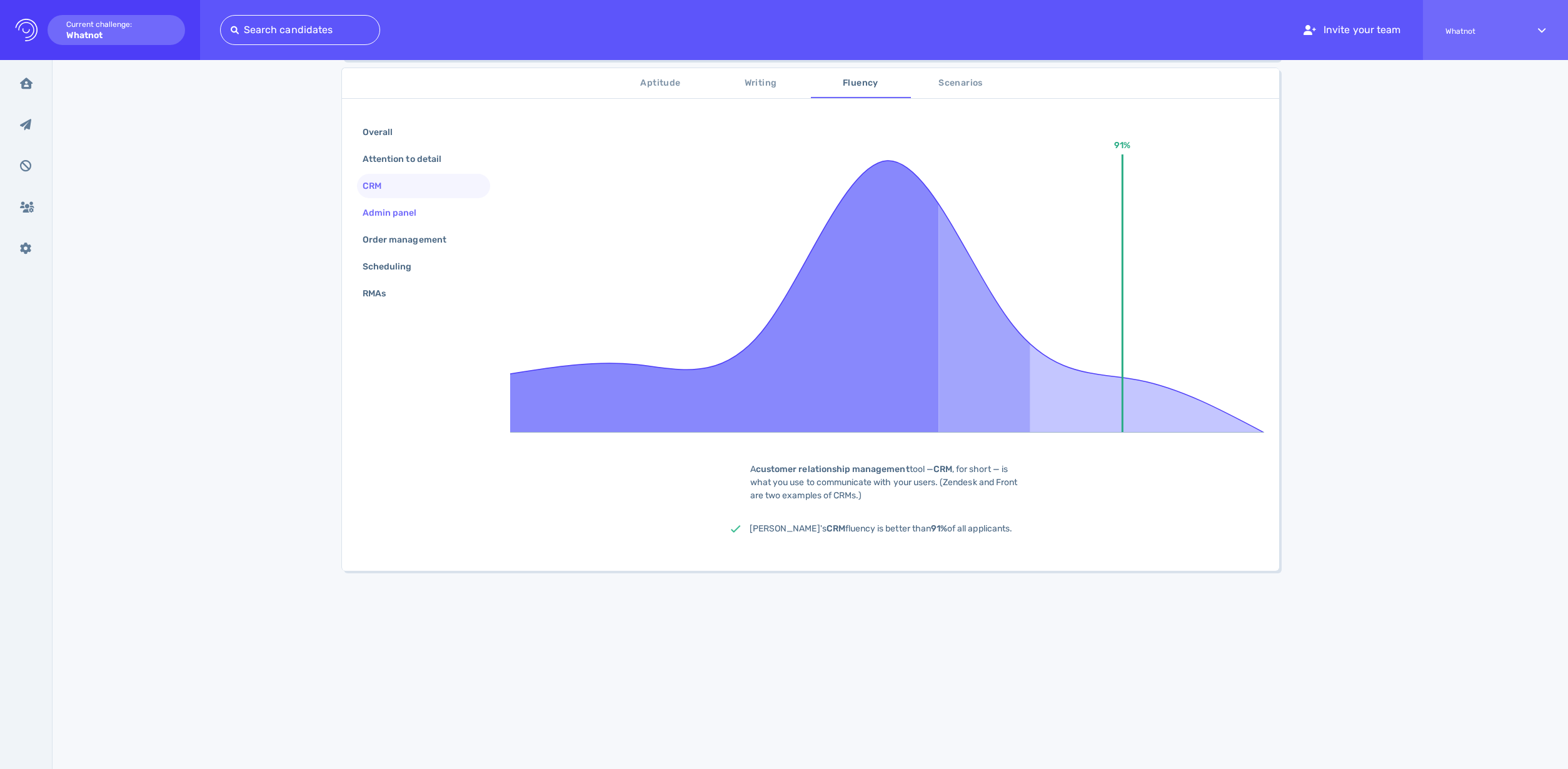
click at [389, 209] on div "Admin panel" at bounding box center [395, 212] width 72 height 18
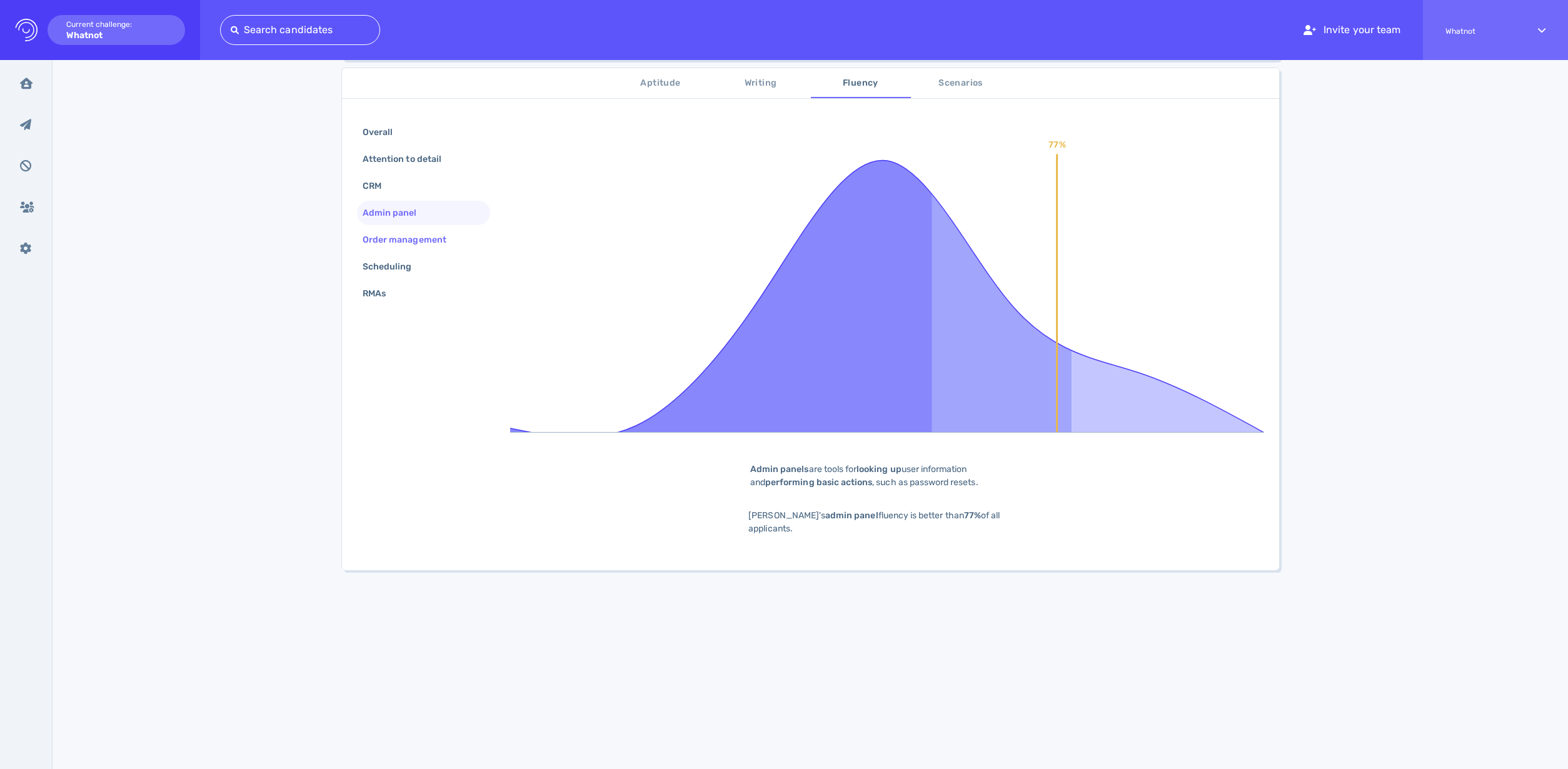
click at [395, 240] on div "Order management" at bounding box center [410, 239] width 101 height 18
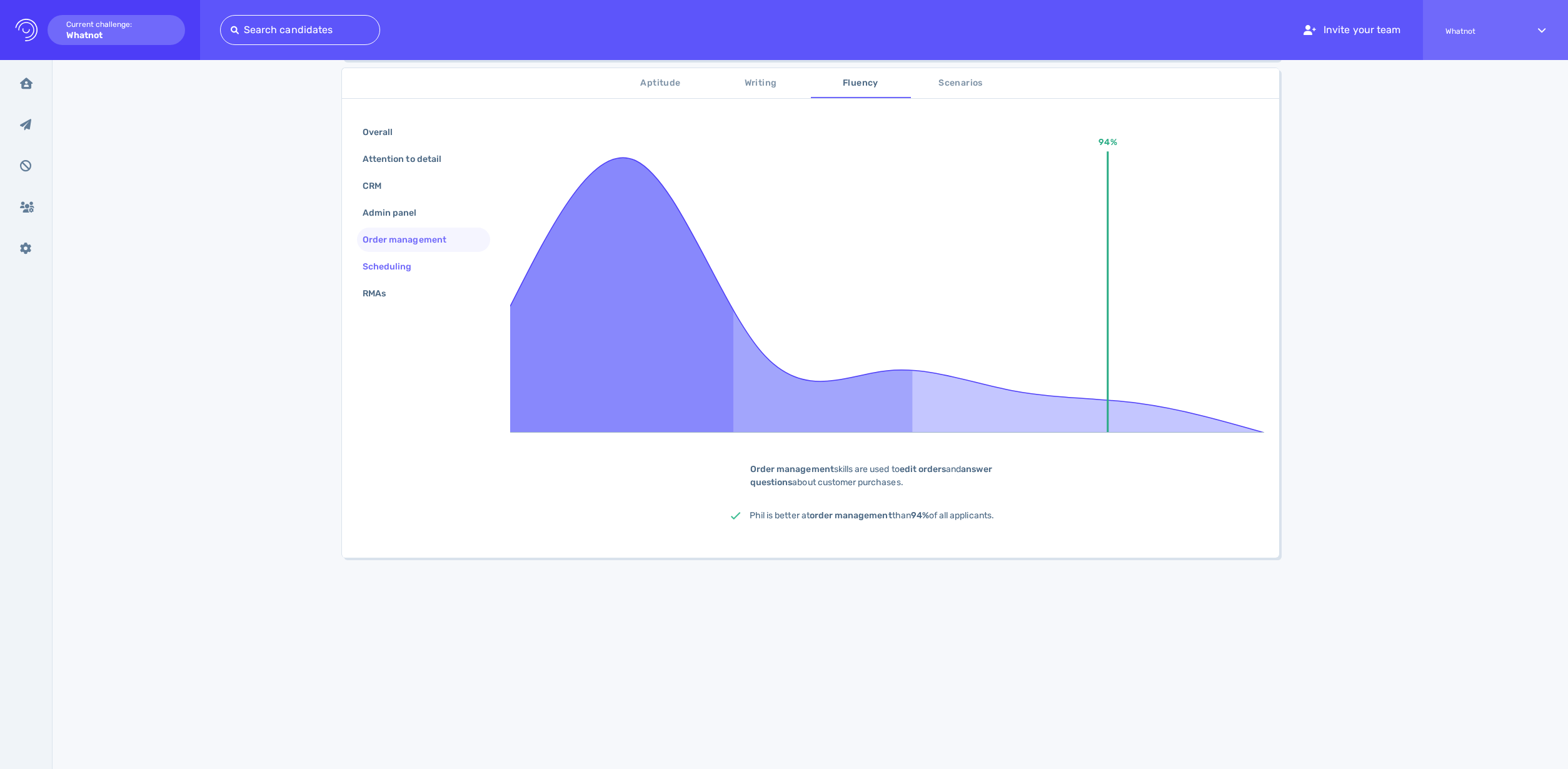
click at [405, 269] on div "Scheduling" at bounding box center [393, 266] width 67 height 18
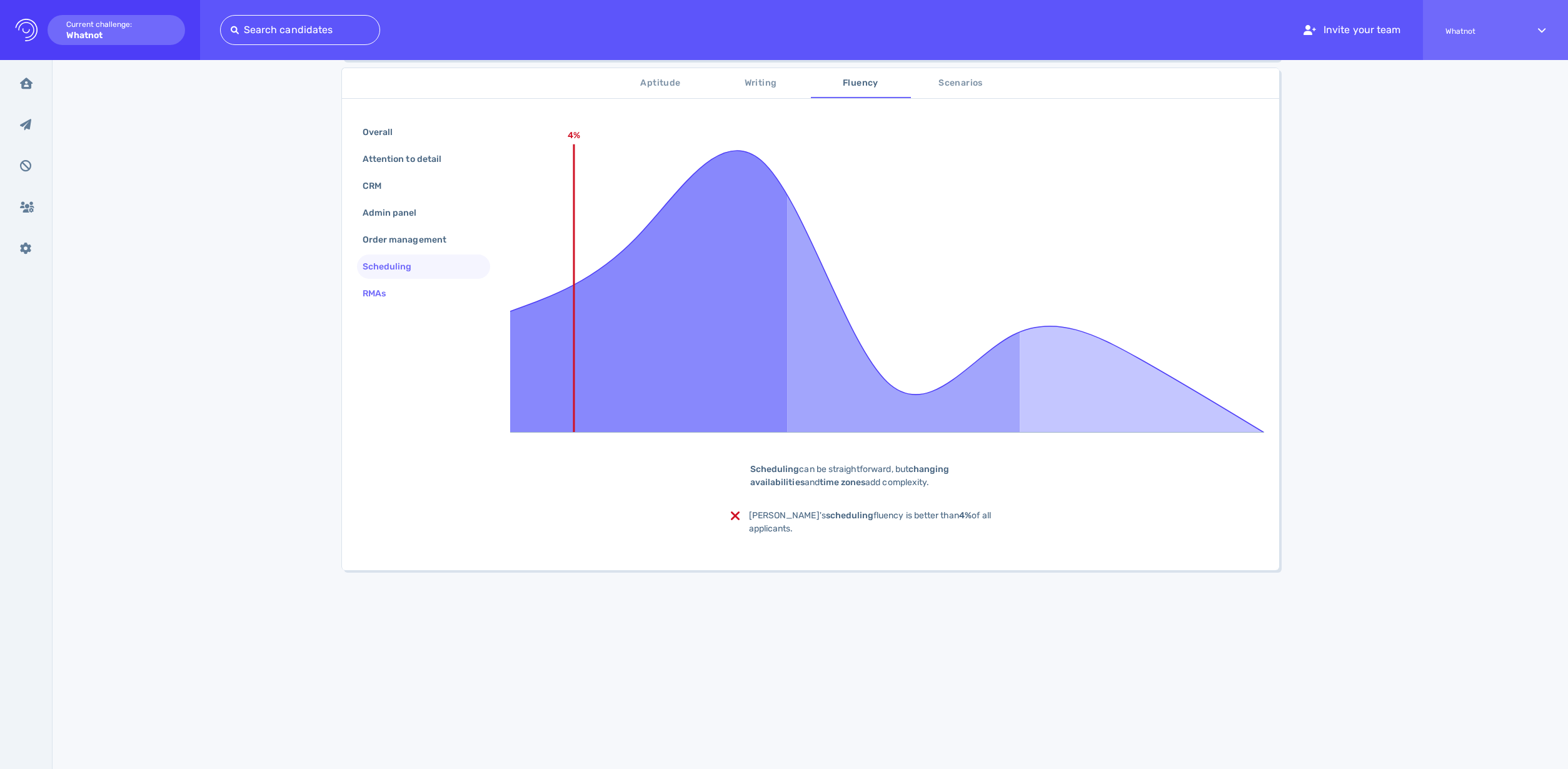
click at [388, 291] on div "RMAs" at bounding box center [380, 293] width 40 height 18
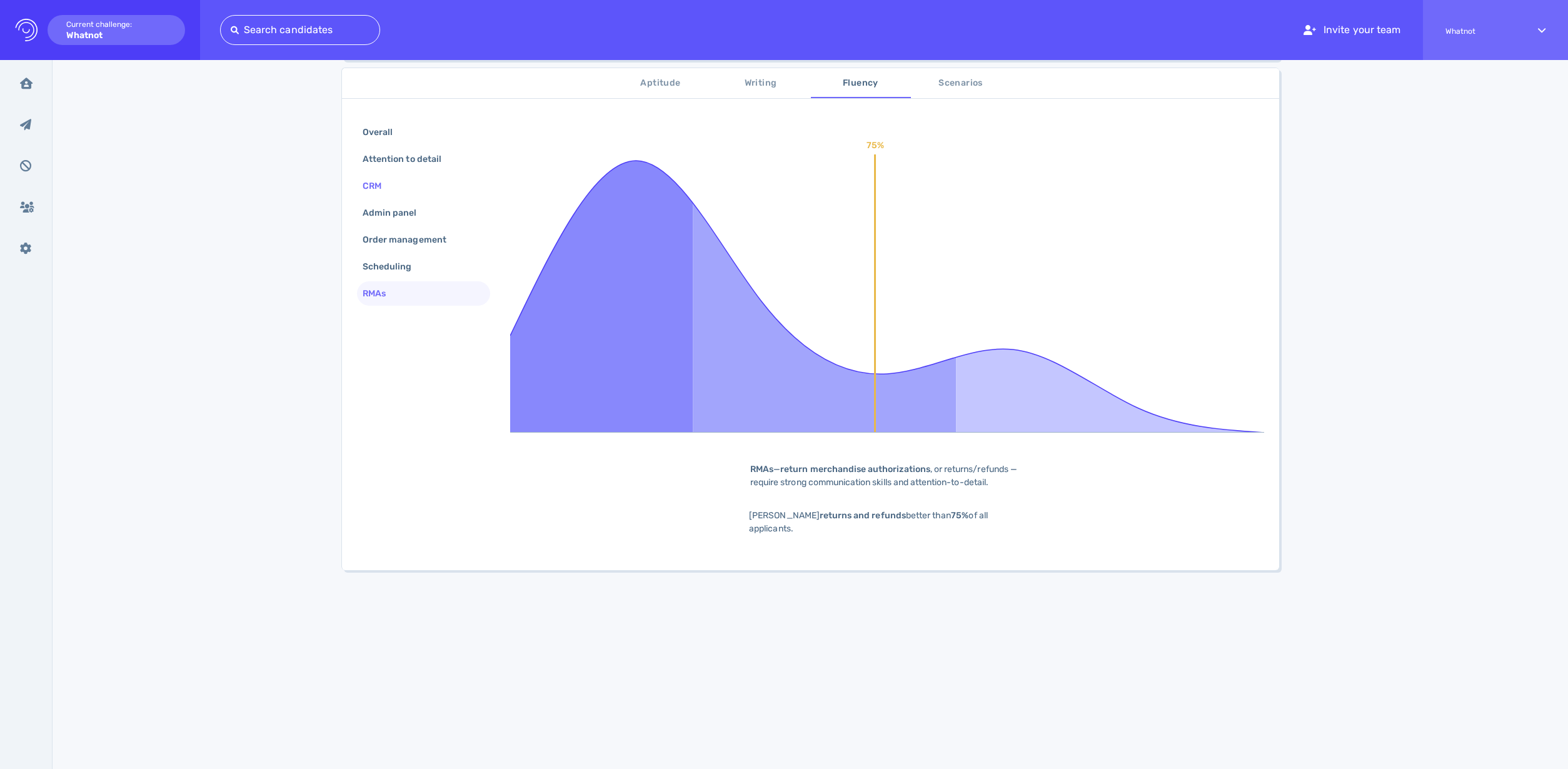
click at [395, 184] on div "CRM" at bounding box center [423, 186] width 133 height 25
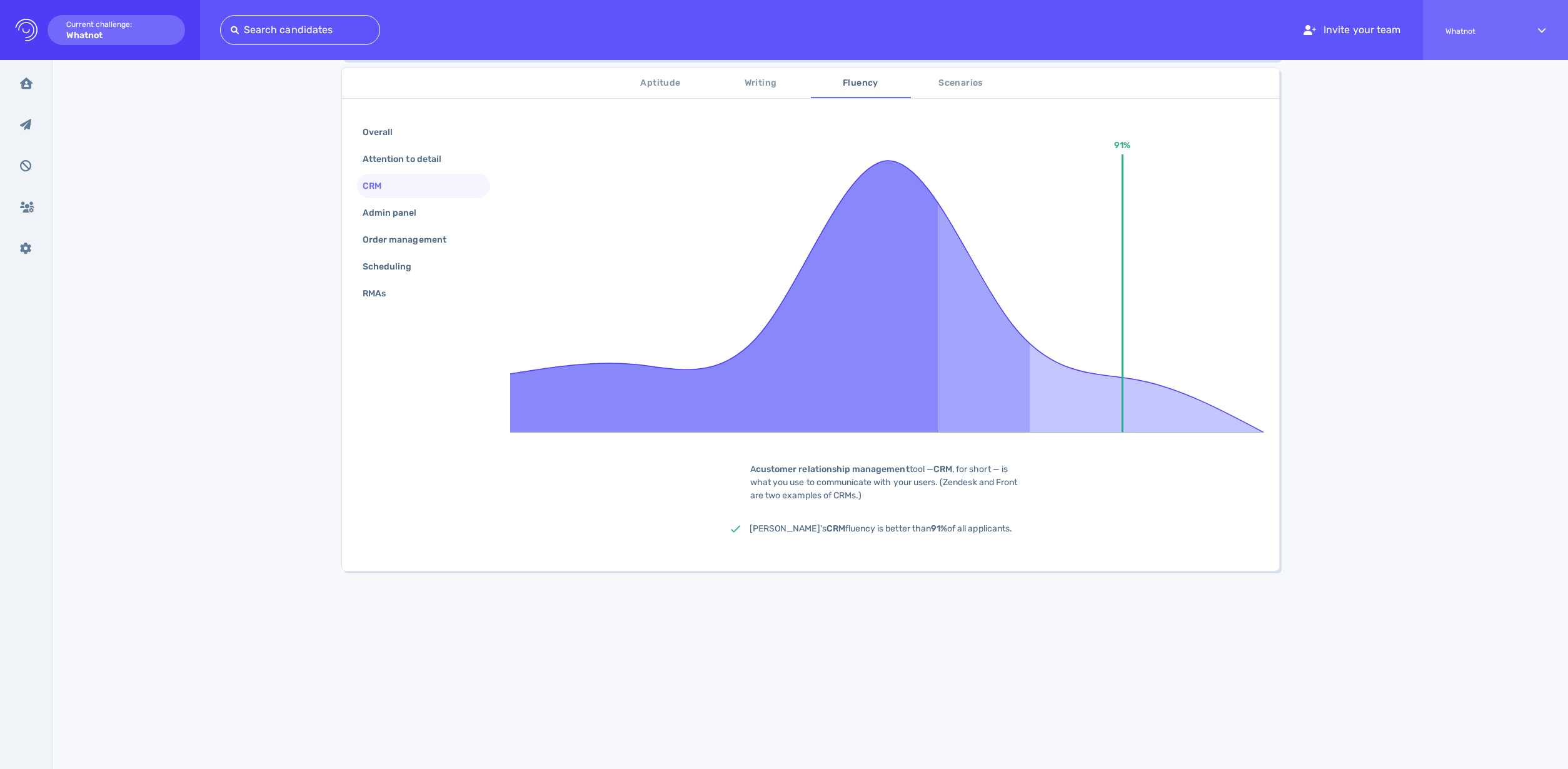
click at [952, 82] on span "Scenarios" at bounding box center [961, 84] width 85 height 16
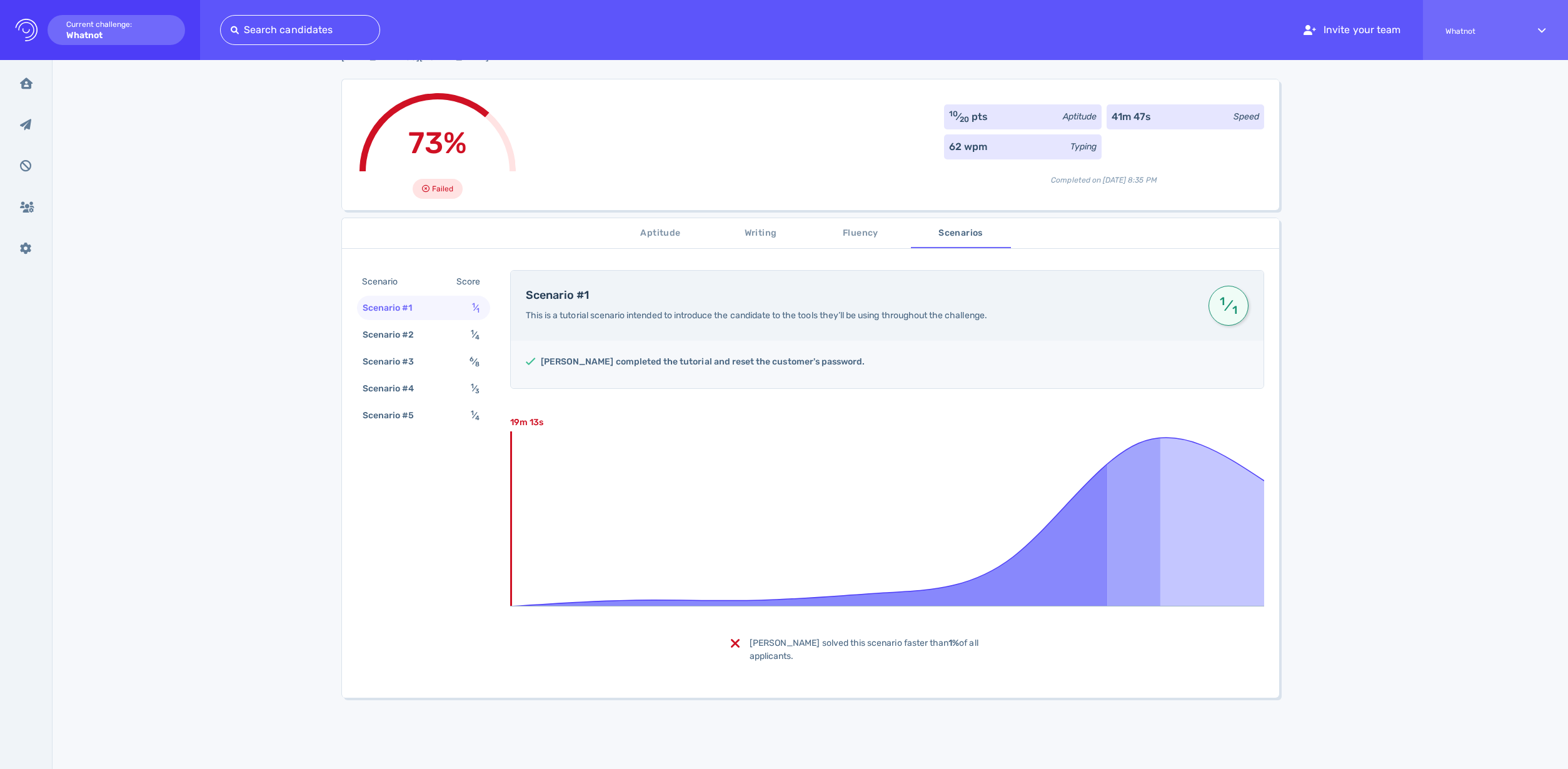
scroll to position [25, 0]
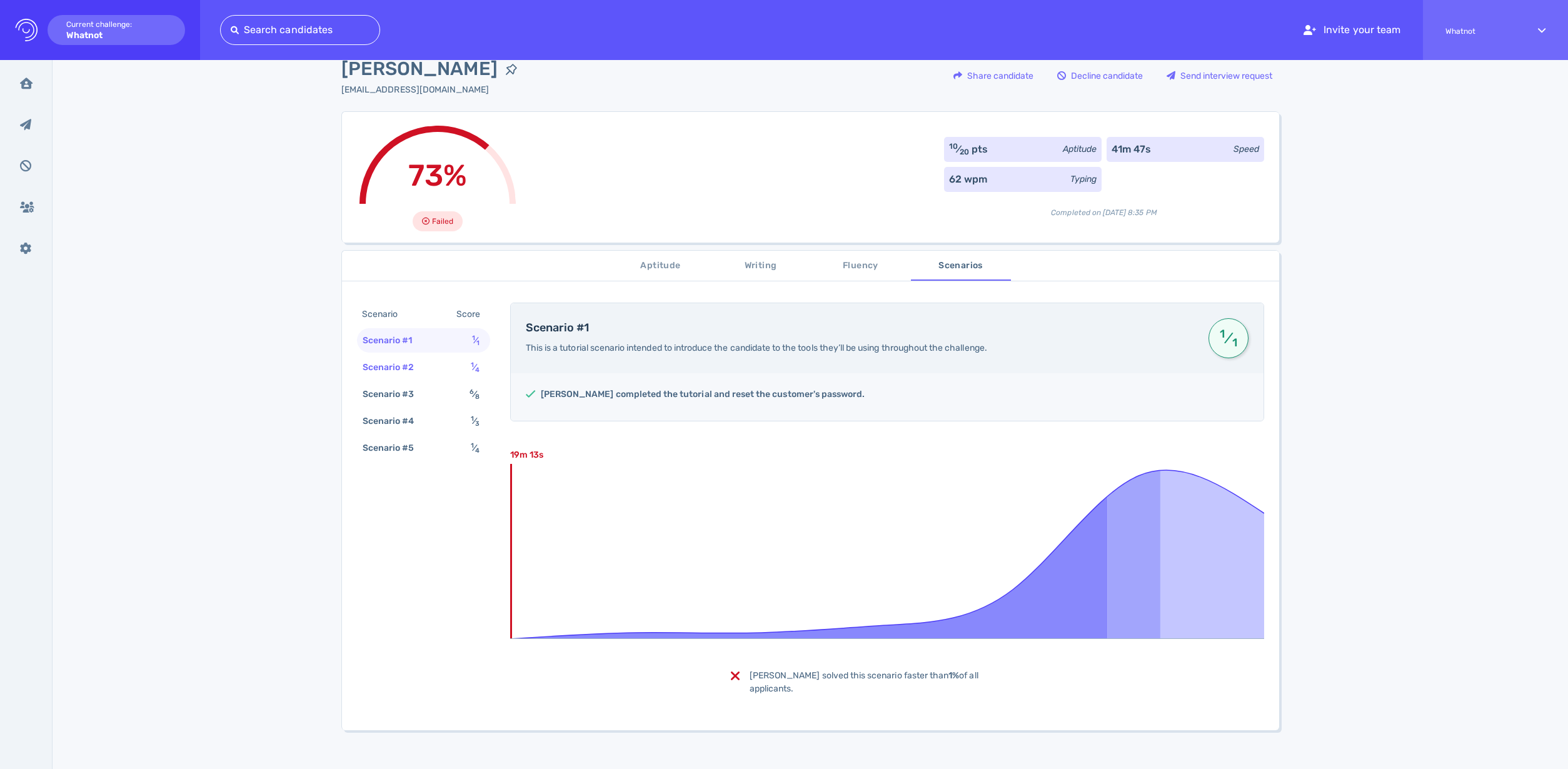
click at [414, 376] on div "Scenario #2" at bounding box center [394, 367] width 70 height 18
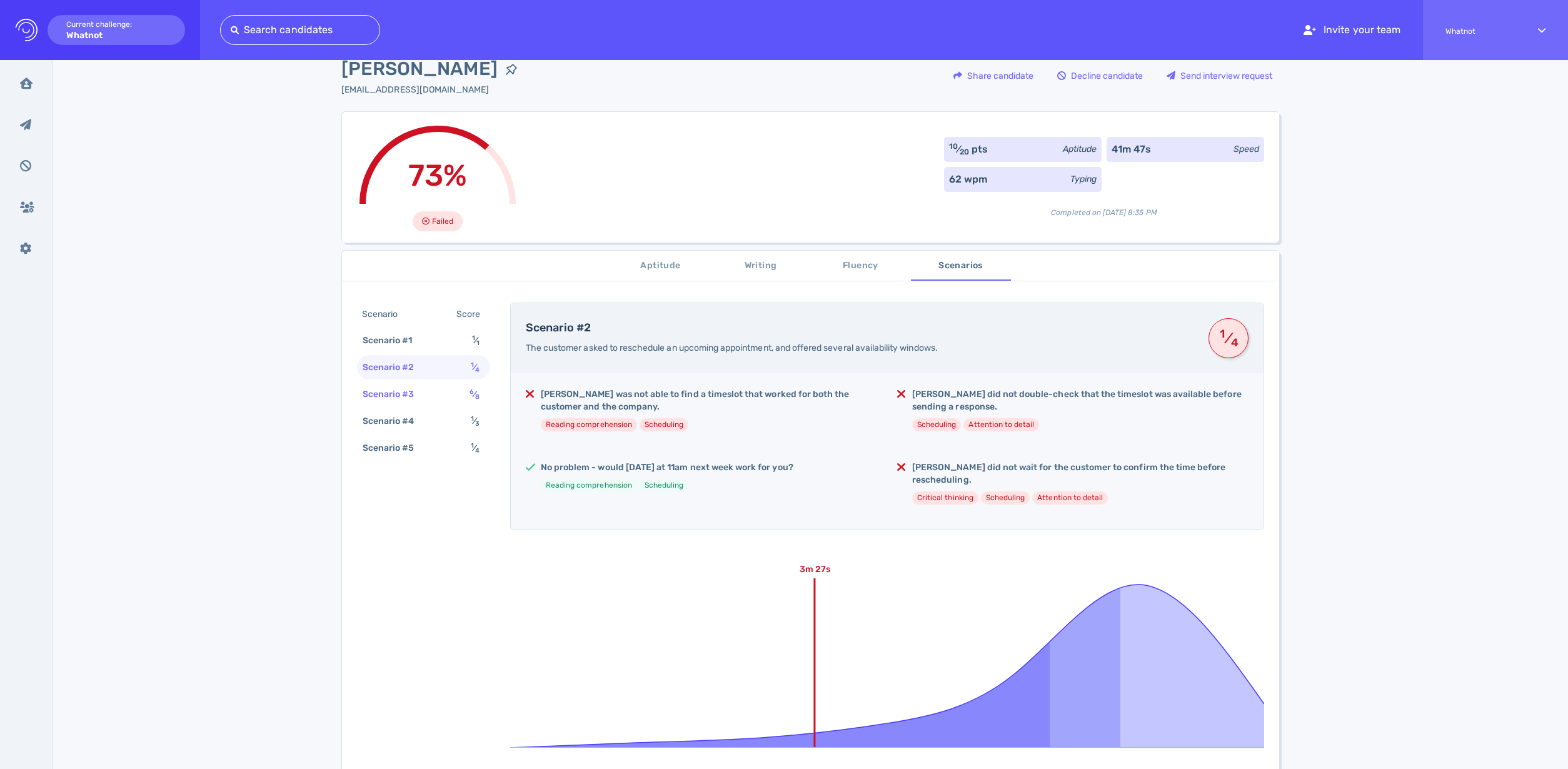
click at [402, 396] on div "Scenario #3" at bounding box center [394, 393] width 70 height 18
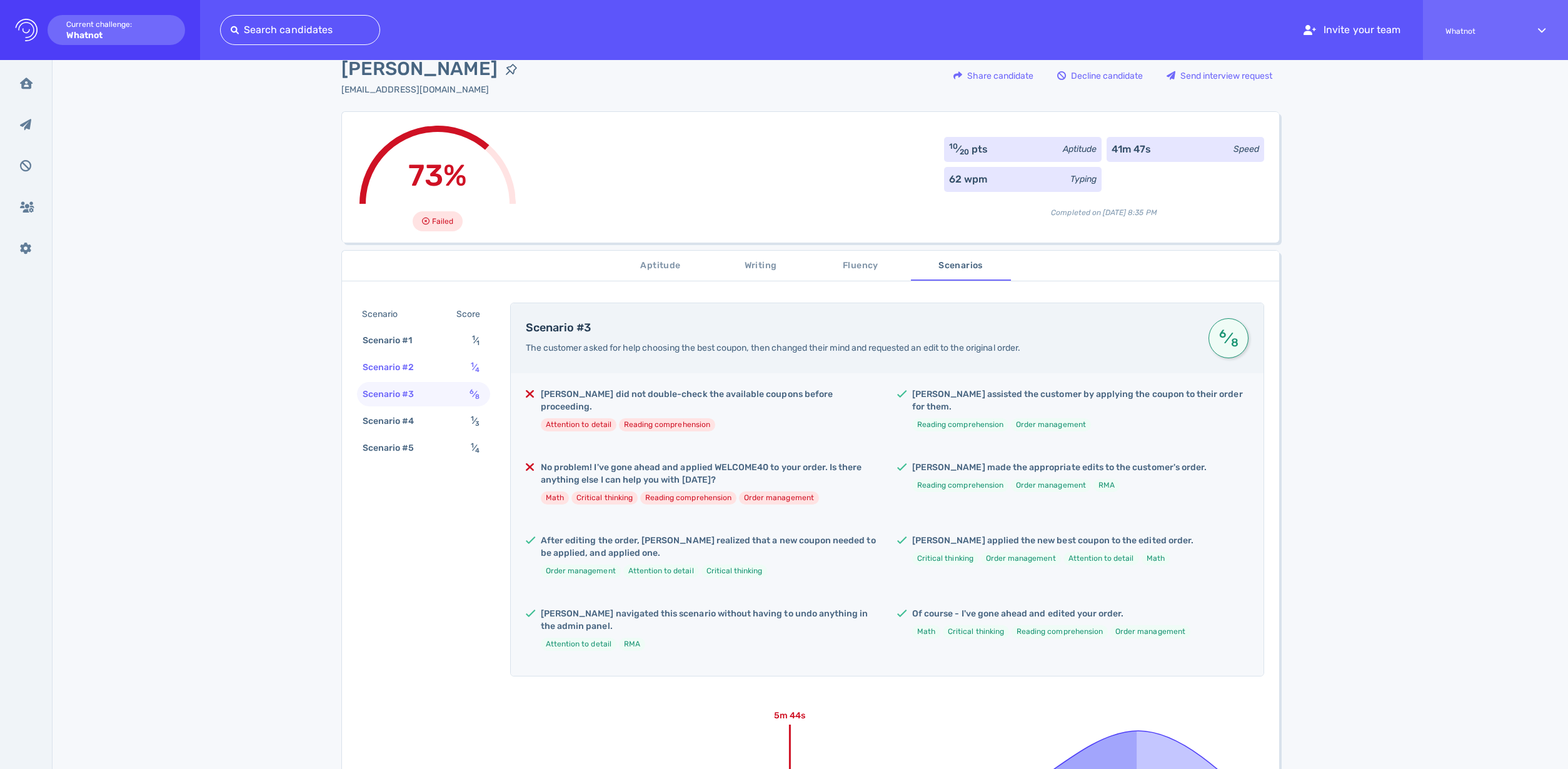
click at [416, 370] on div "Scenario #2" at bounding box center [394, 367] width 70 height 18
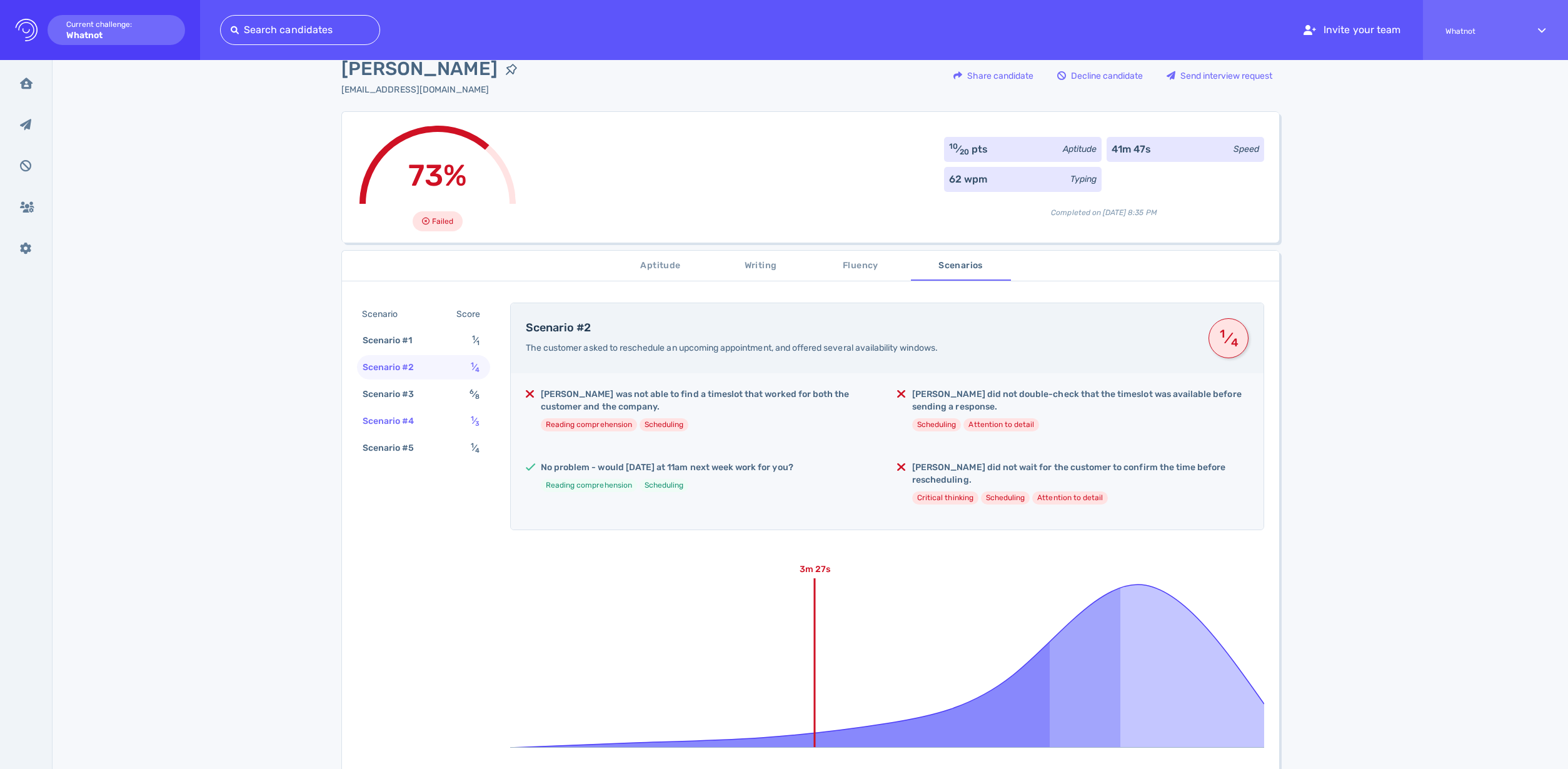
click at [409, 426] on div "Scenario #4" at bounding box center [394, 421] width 70 height 18
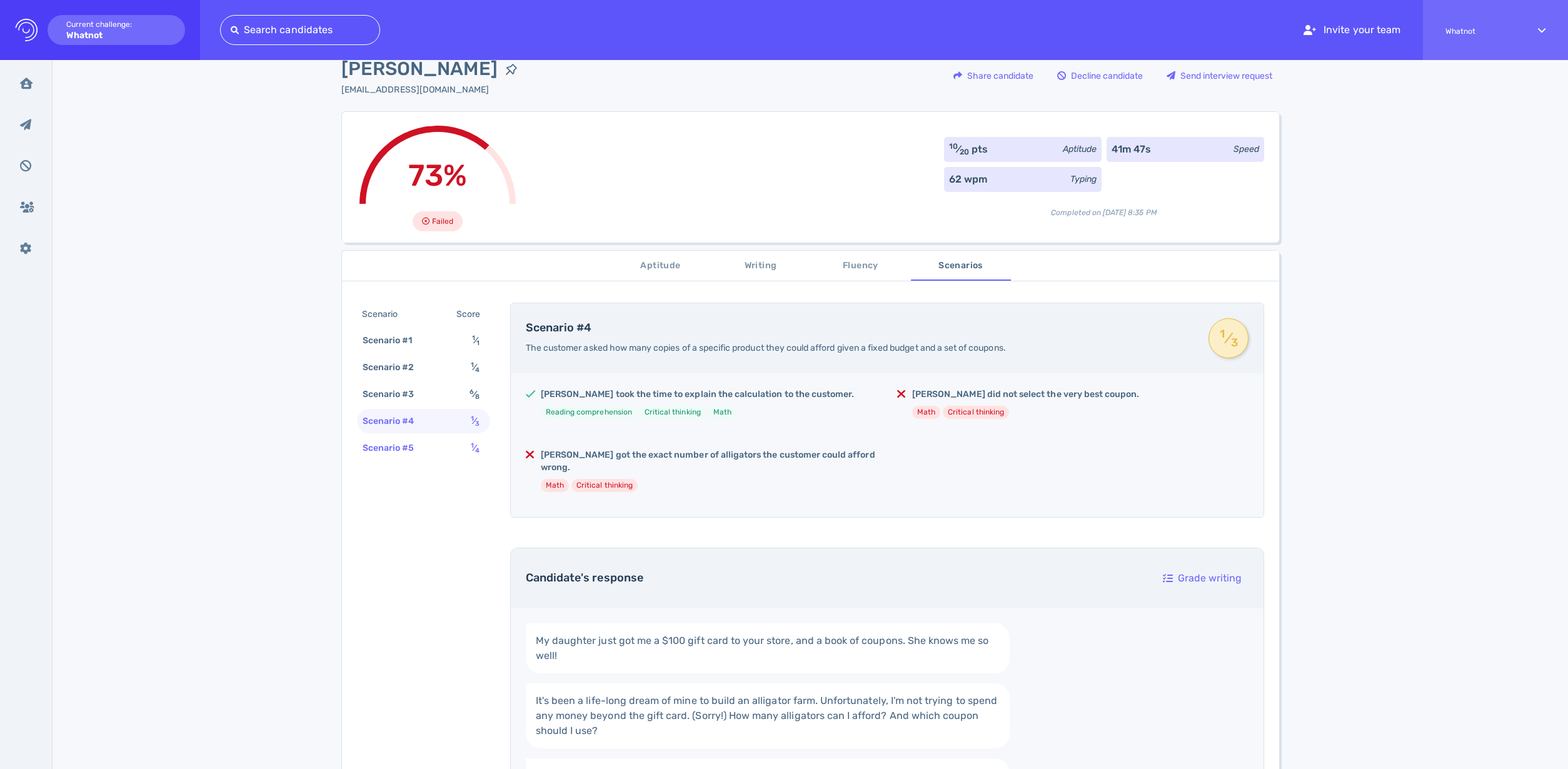
click at [404, 448] on div "Scenario #5" at bounding box center [394, 447] width 70 height 18
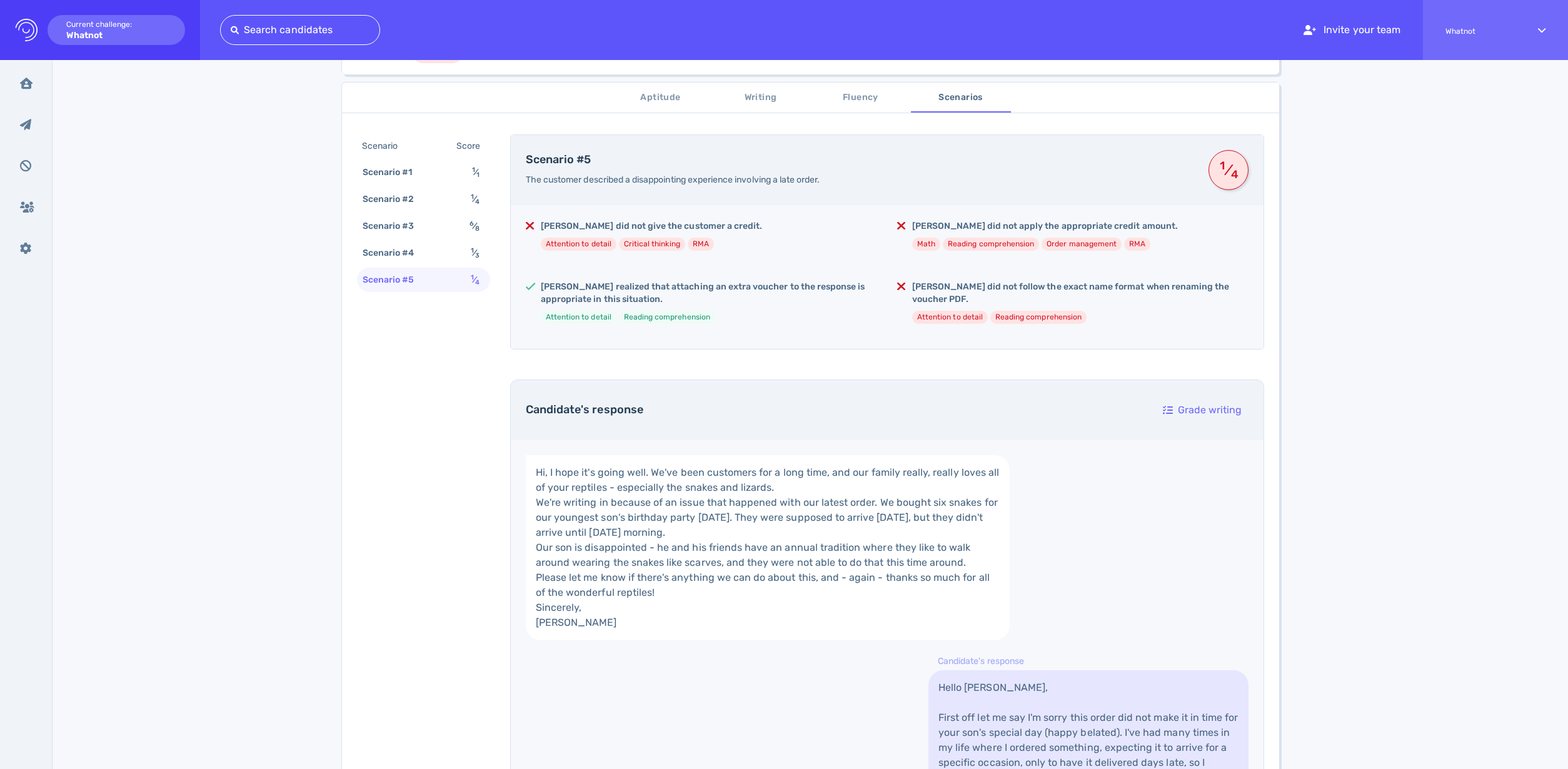
scroll to position [0, 0]
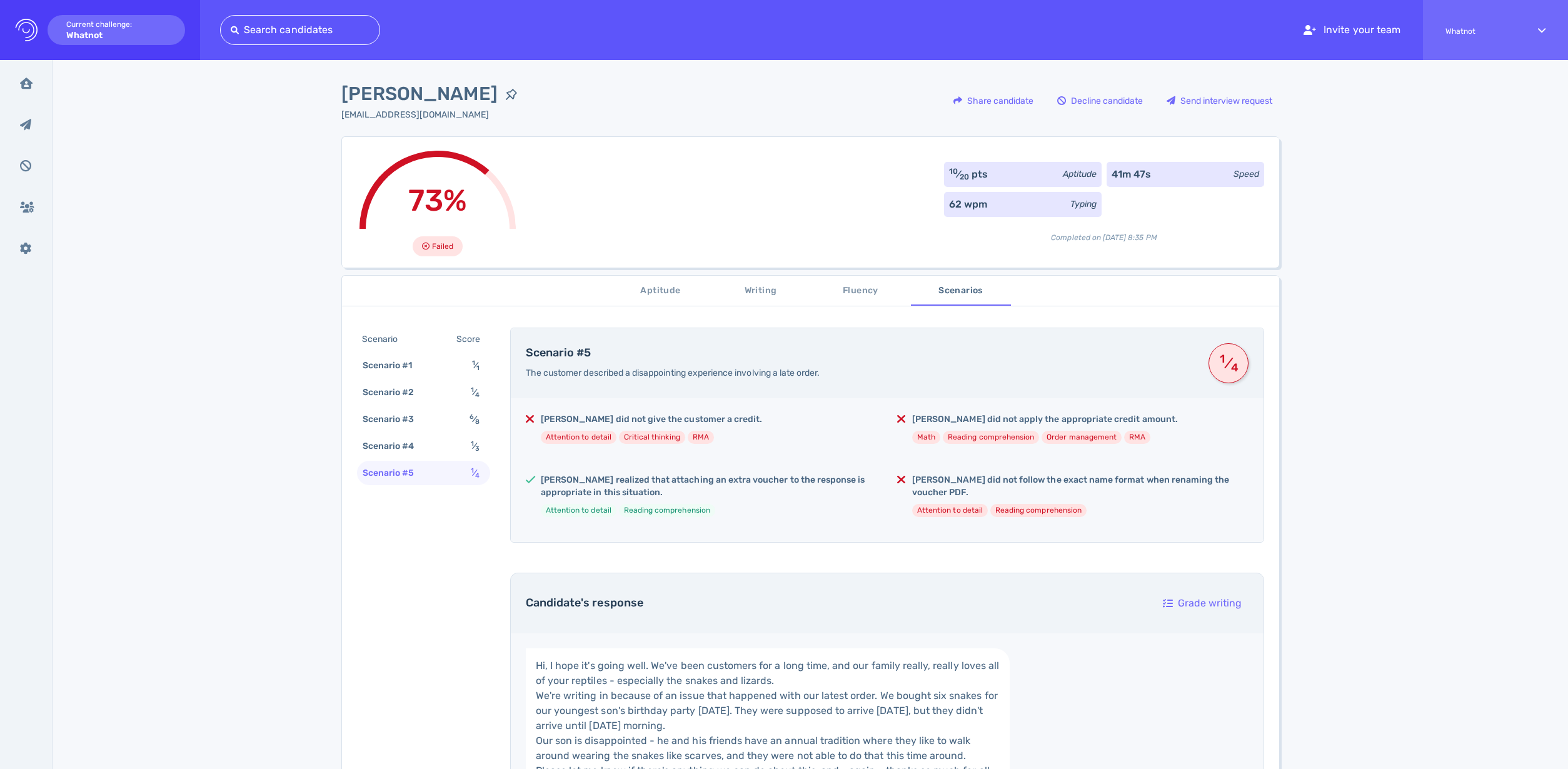
click at [846, 291] on span "Fluency" at bounding box center [861, 291] width 85 height 16
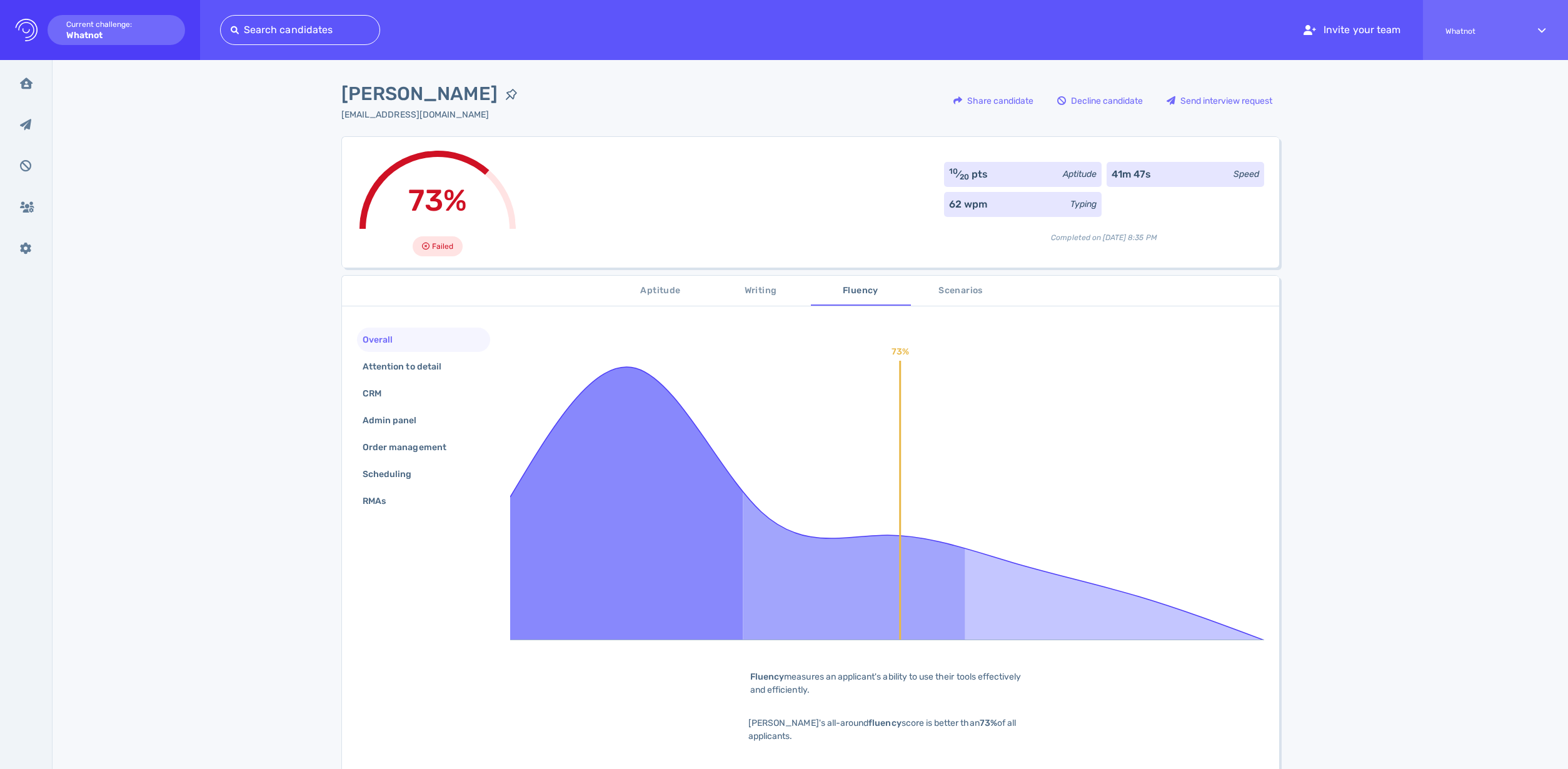
click at [788, 294] on span "Writing" at bounding box center [760, 291] width 85 height 16
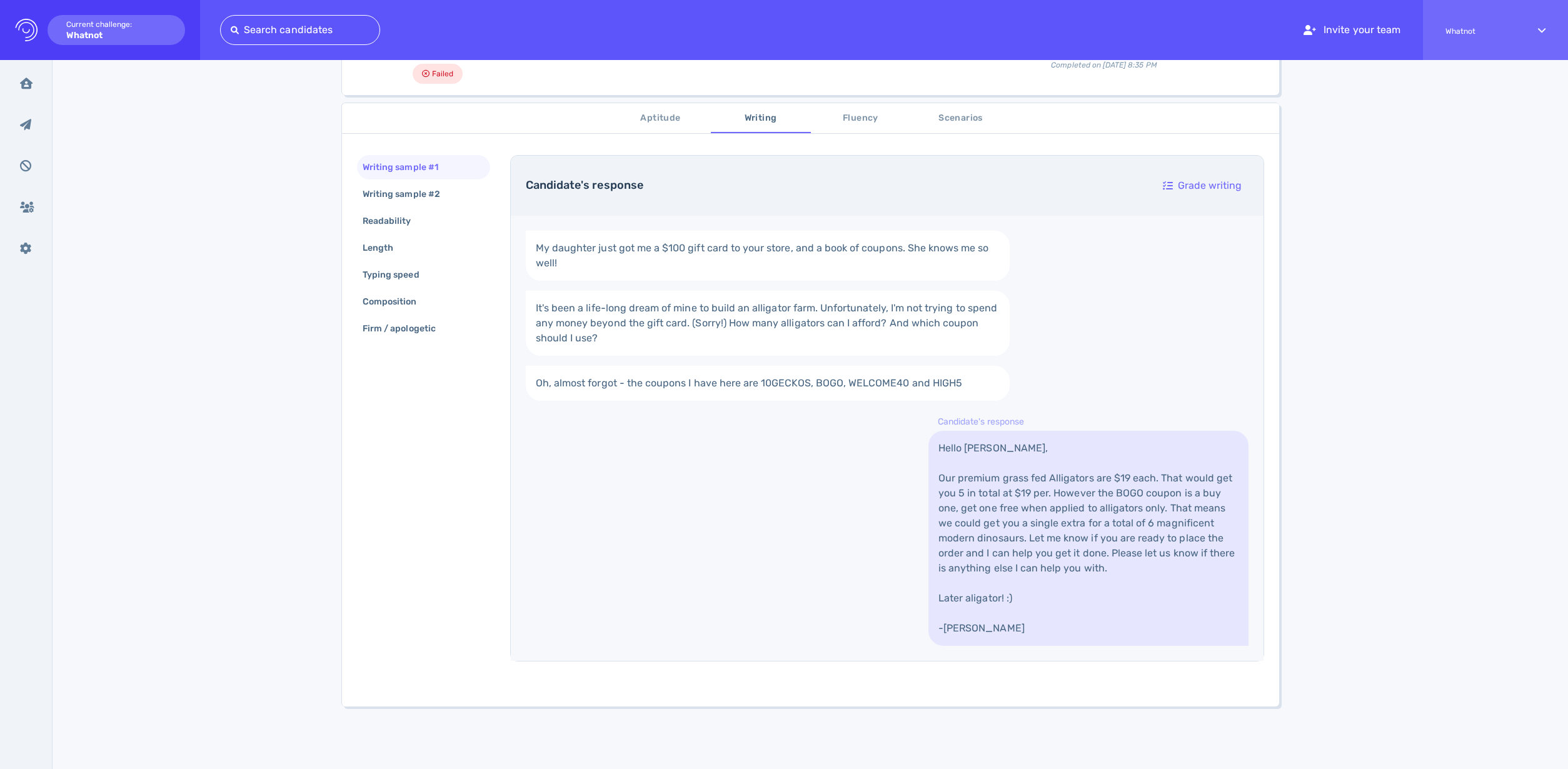
scroll to position [207, 0]
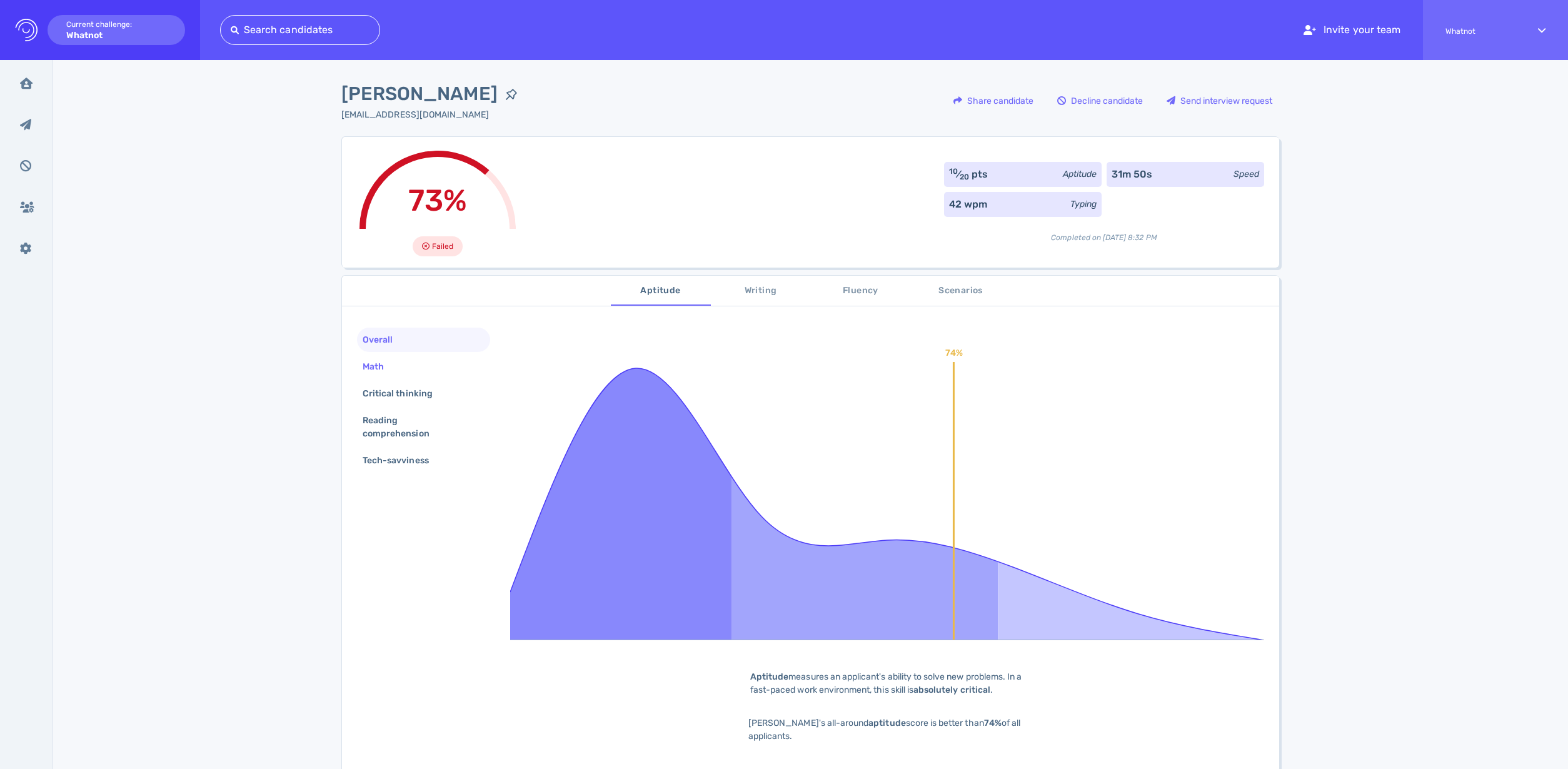
click at [389, 371] on div "Math" at bounding box center [379, 366] width 38 height 18
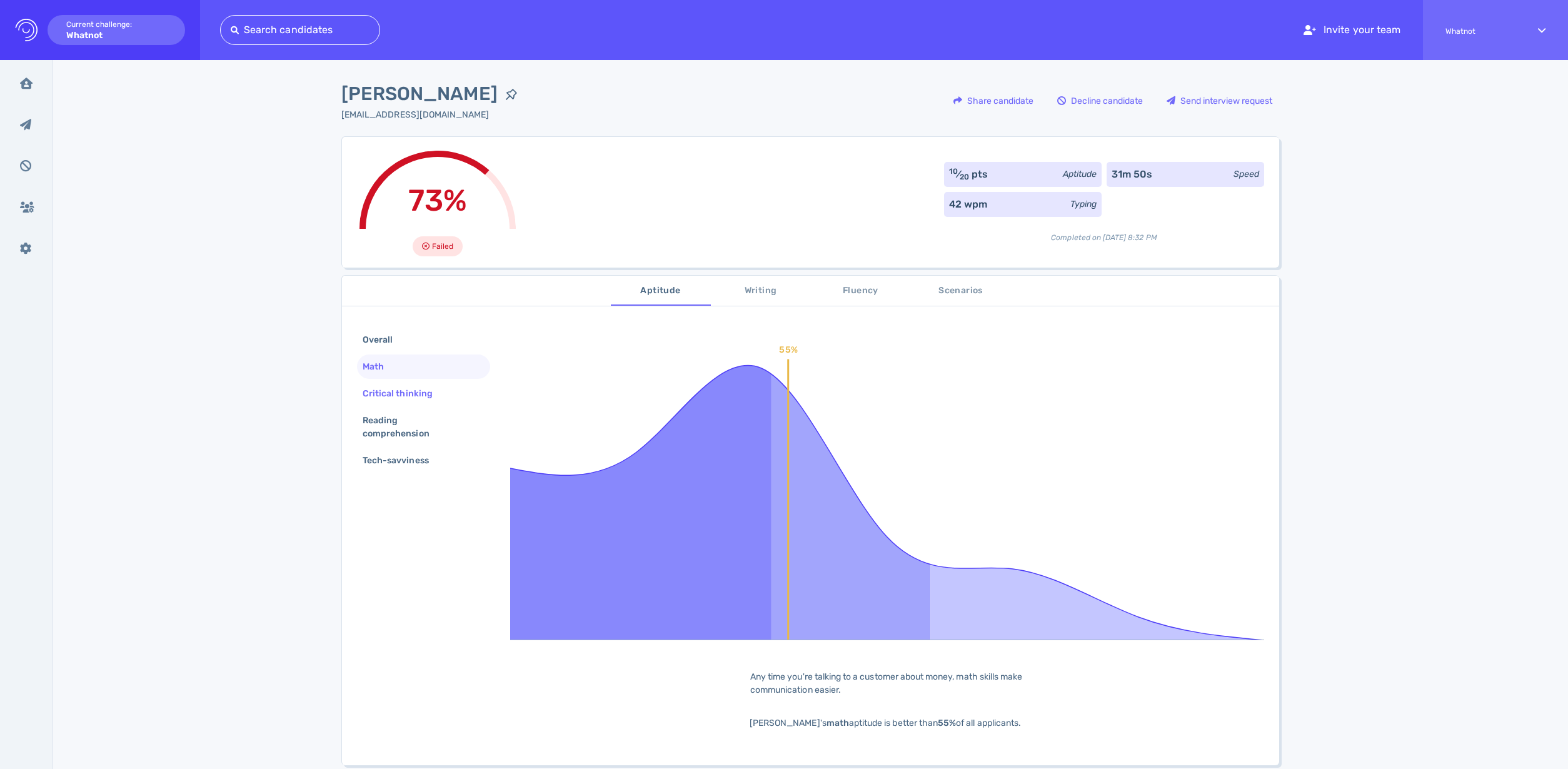
click at [400, 391] on div "Critical thinking" at bounding box center [403, 393] width 88 height 18
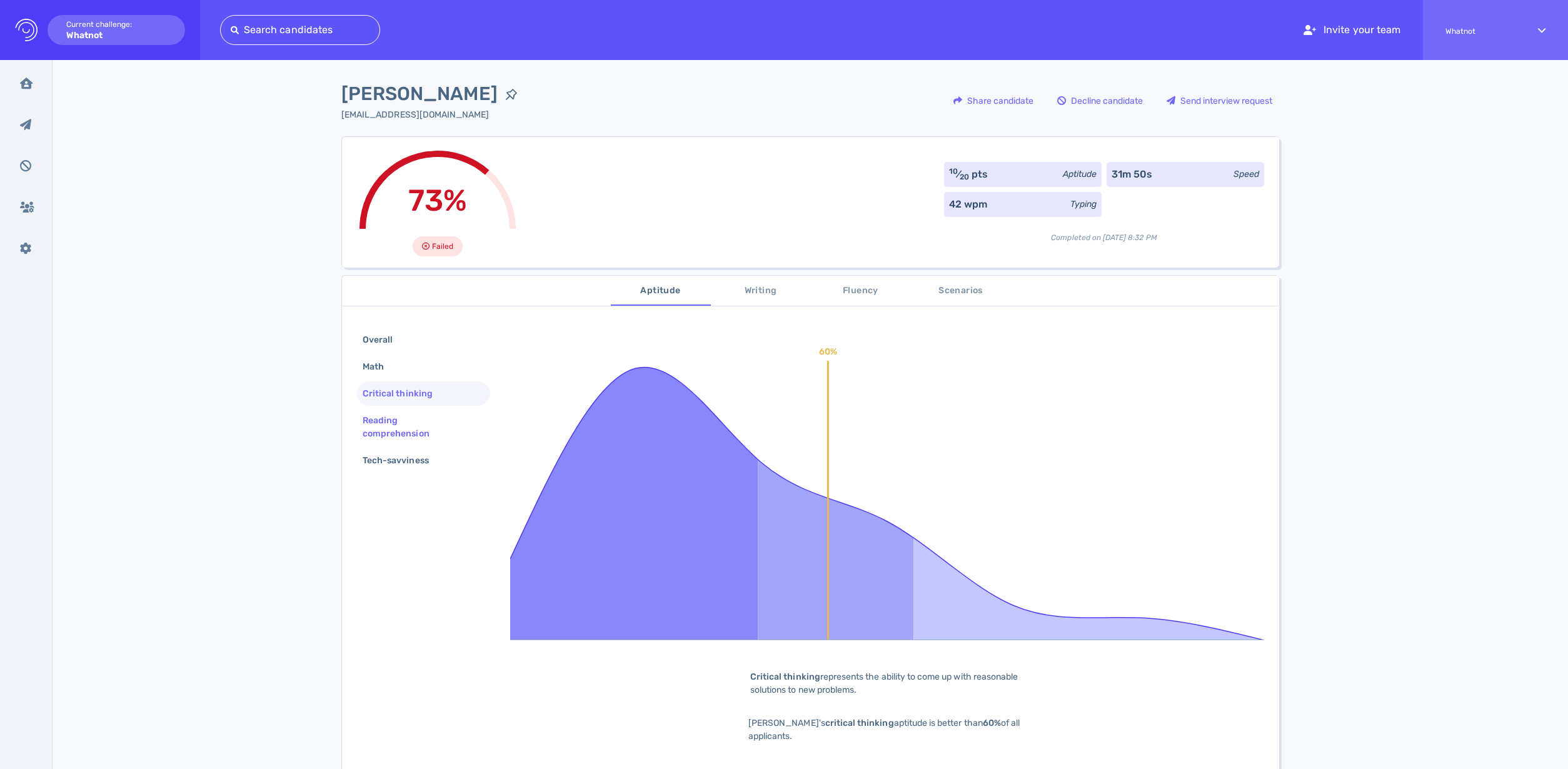
click at [377, 424] on div "Reading comprehension" at bounding box center [418, 427] width 117 height 31
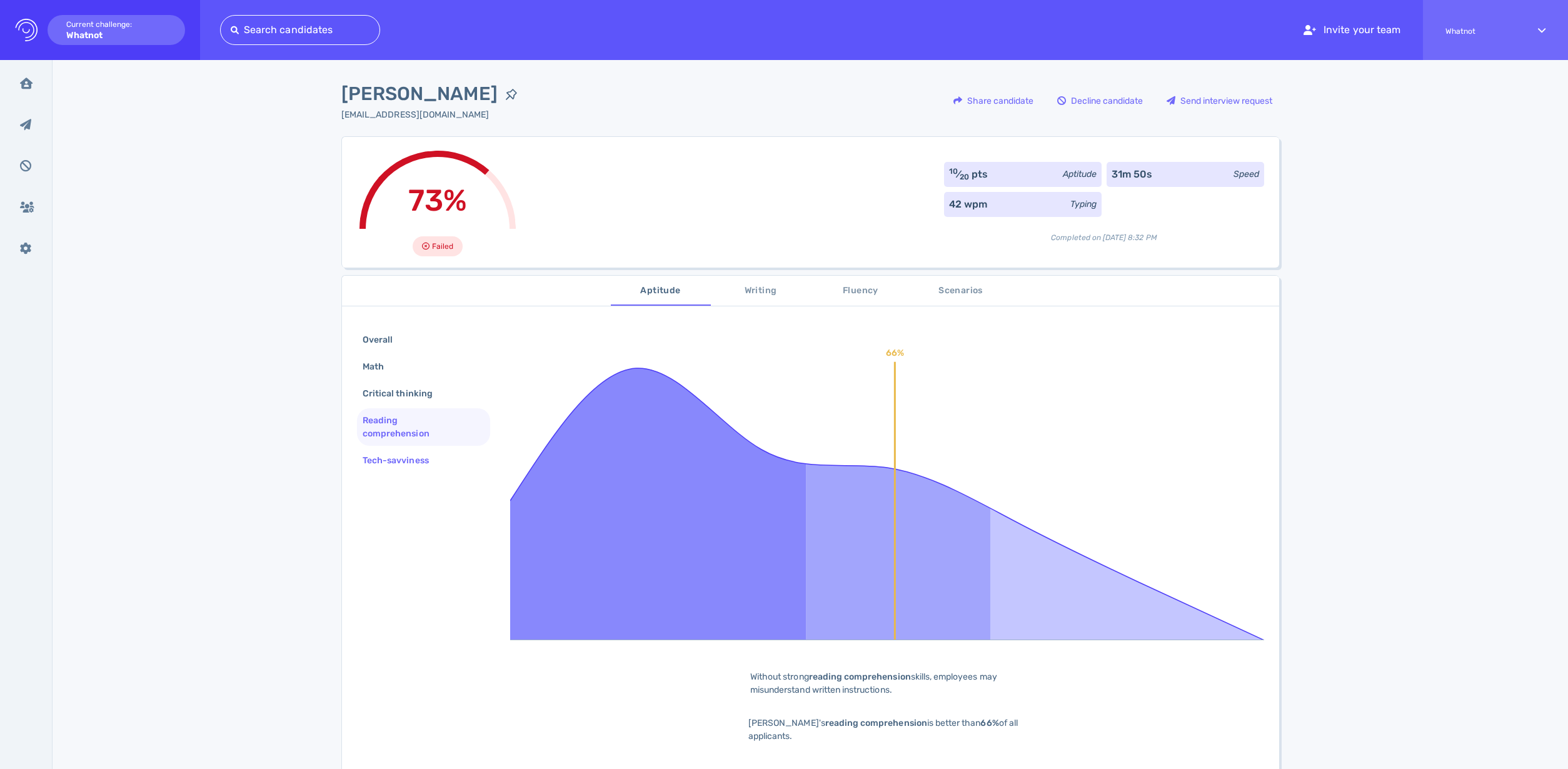
click at [372, 468] on div "Tech-savviness" at bounding box center [401, 460] width 84 height 18
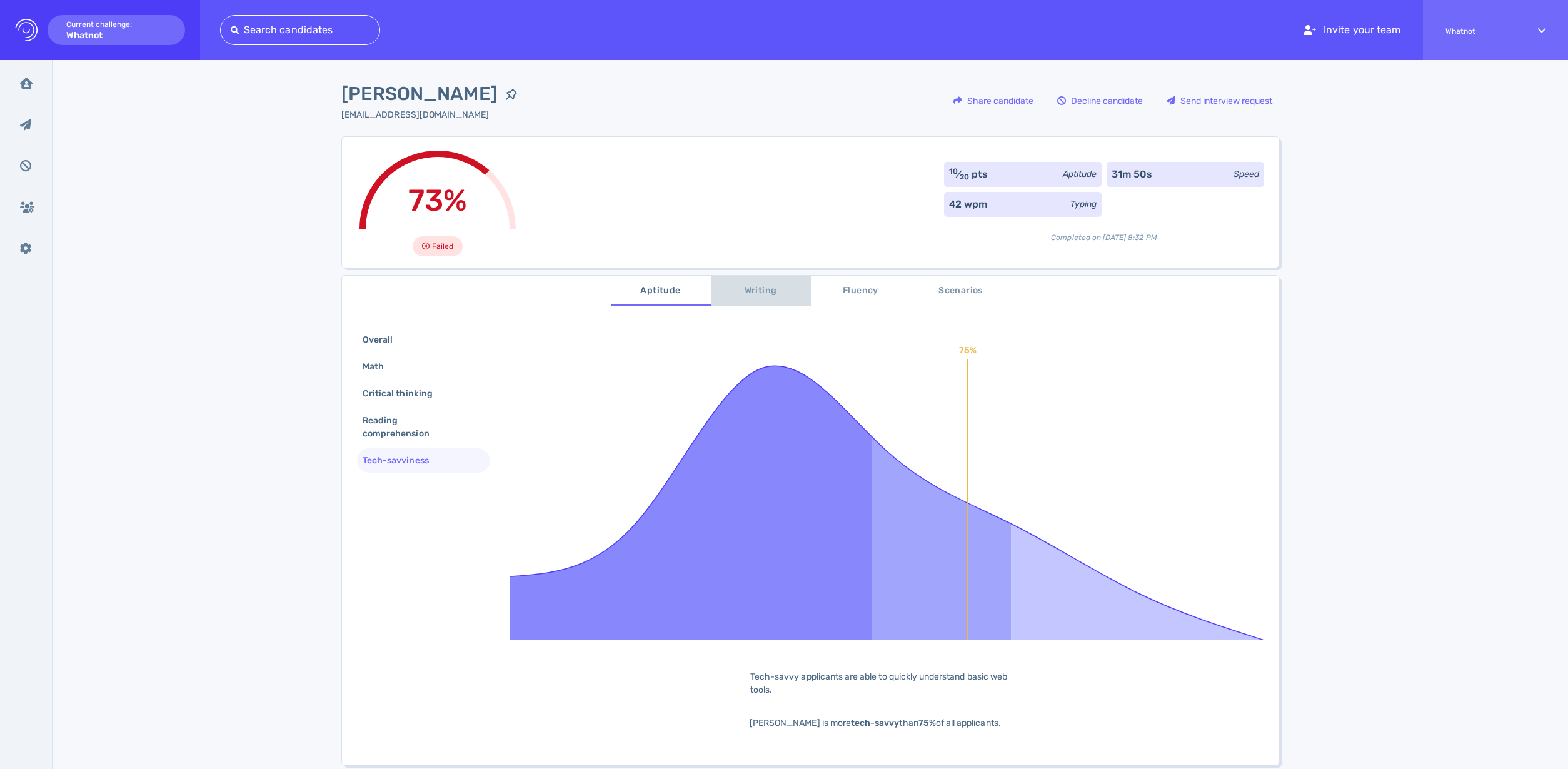
click at [742, 293] on span "Writing" at bounding box center [760, 291] width 85 height 16
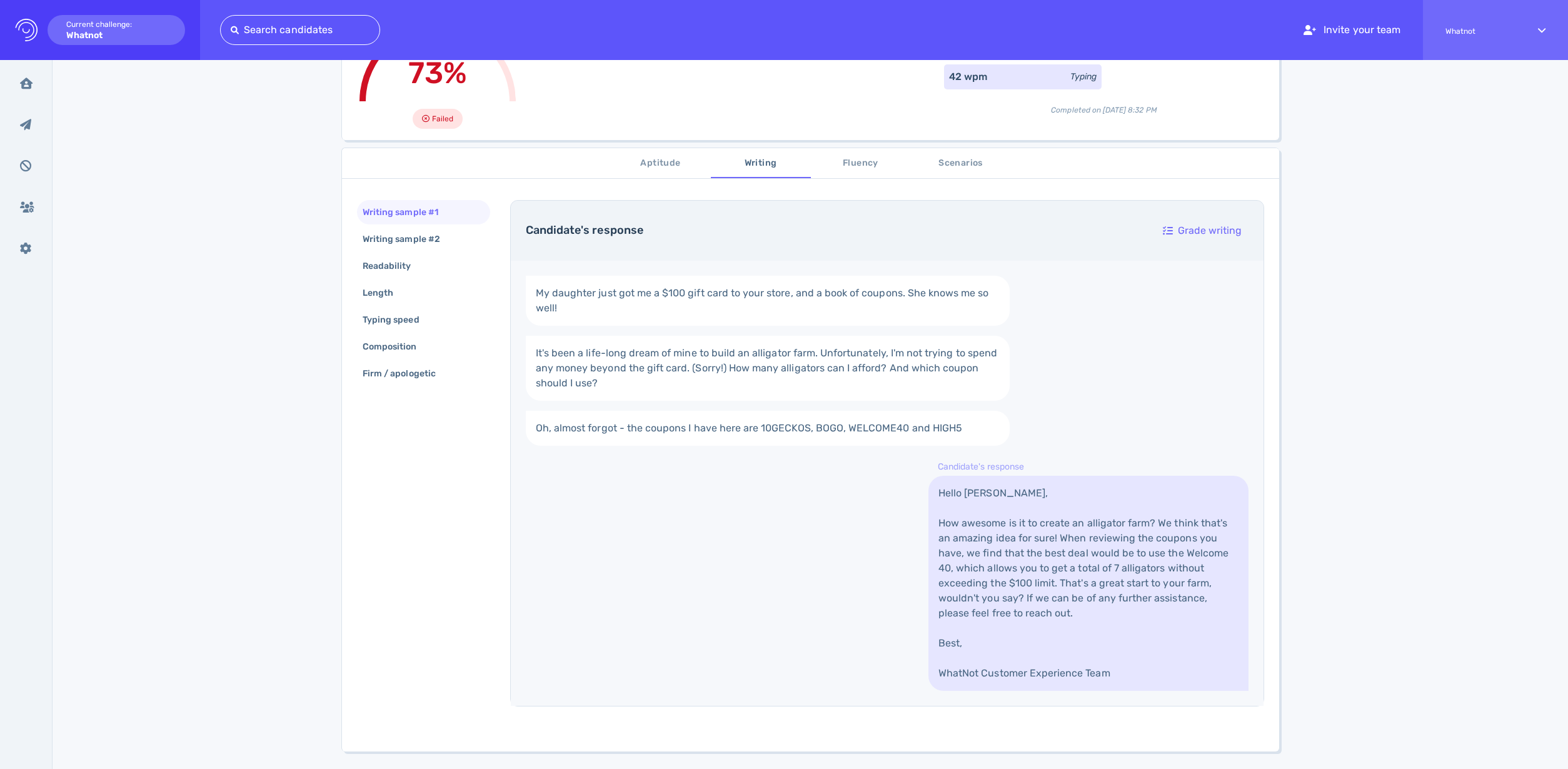
scroll to position [123, 0]
click at [407, 242] on div "Writing sample #2" at bounding box center [407, 241] width 95 height 18
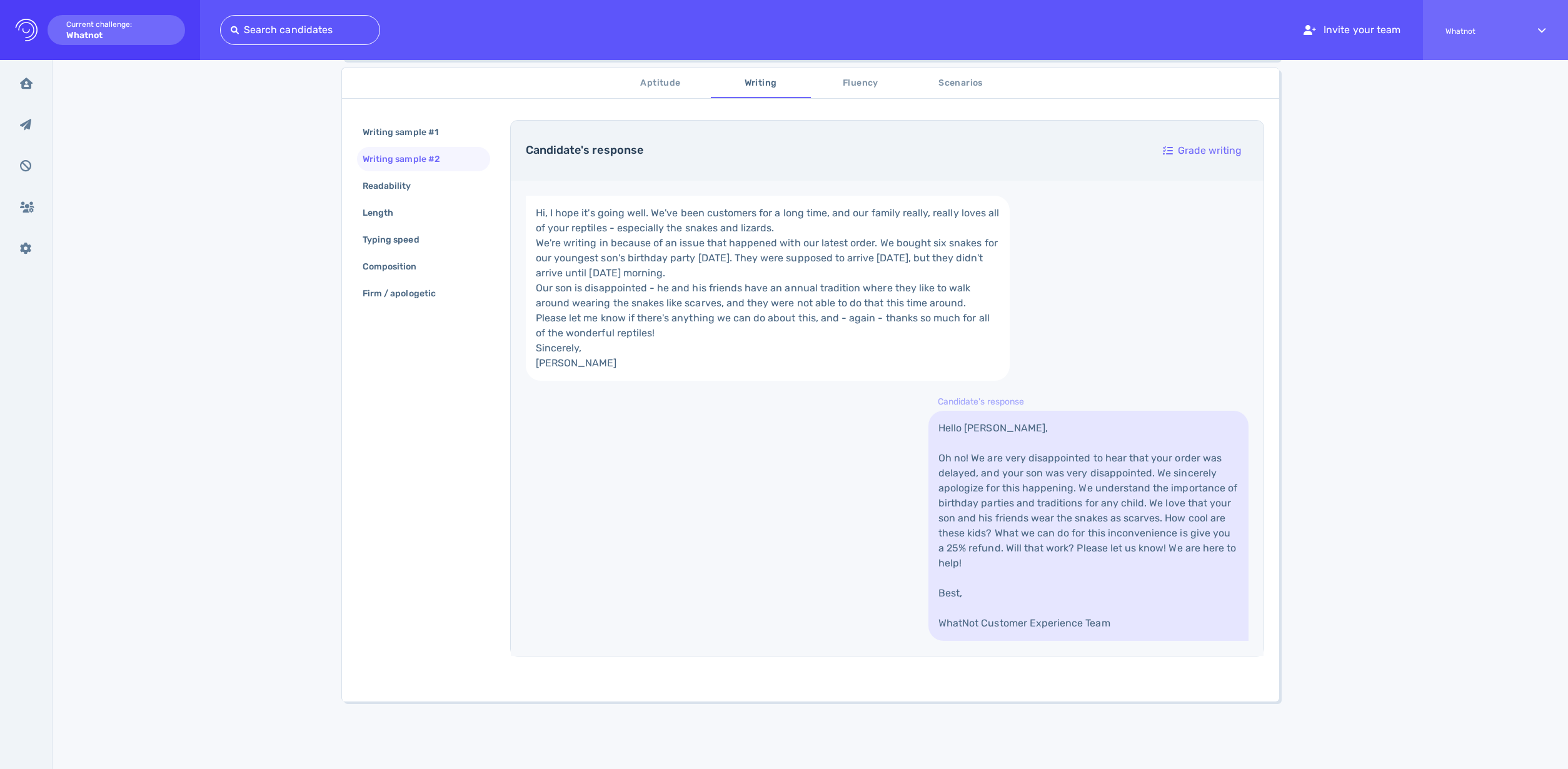
scroll to position [271, 0]
click at [404, 179] on div "Readability" at bounding box center [392, 186] width 66 height 18
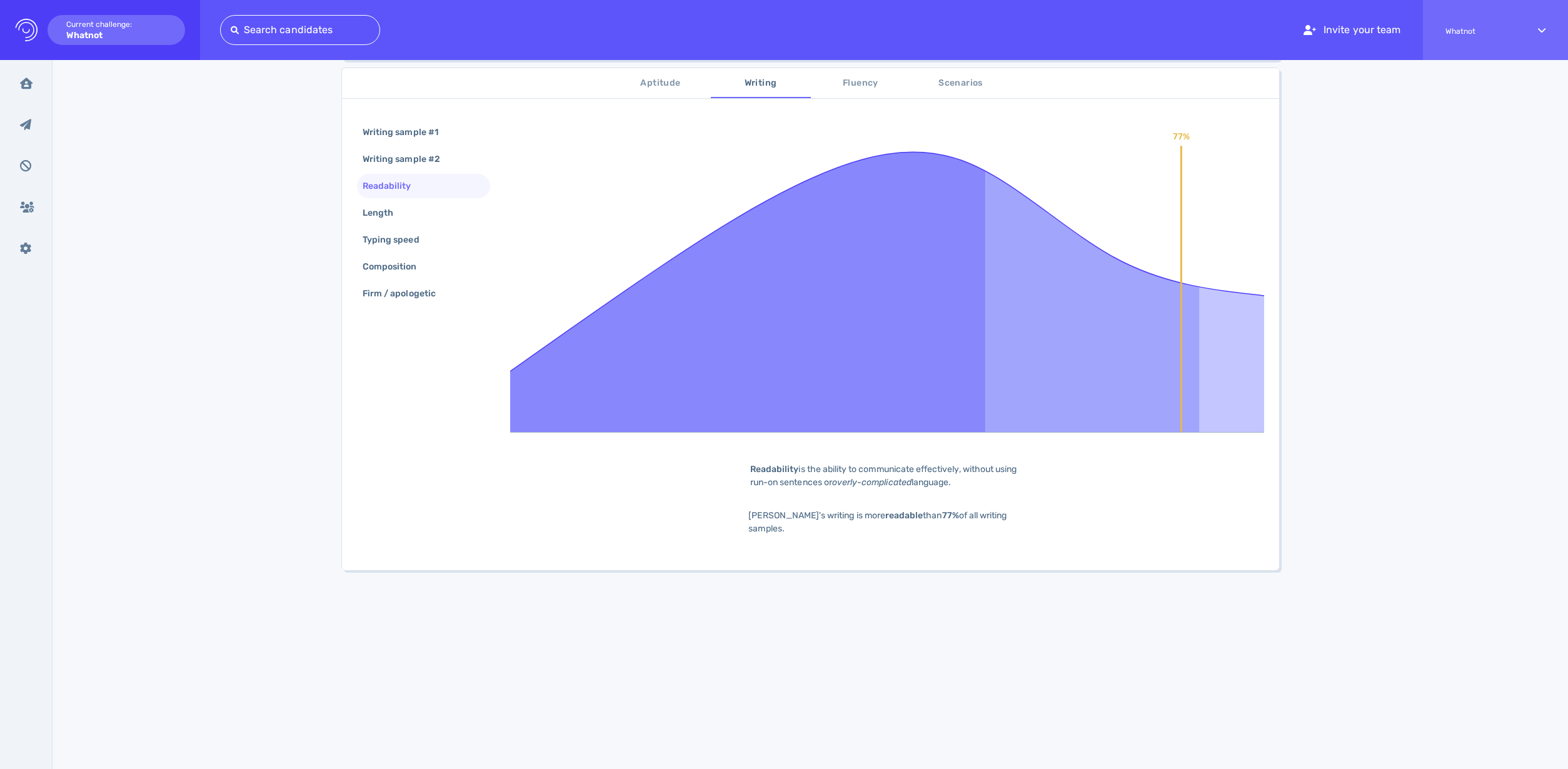
scroll to position [207, 0]
click at [381, 207] on div "Length" at bounding box center [384, 212] width 48 height 18
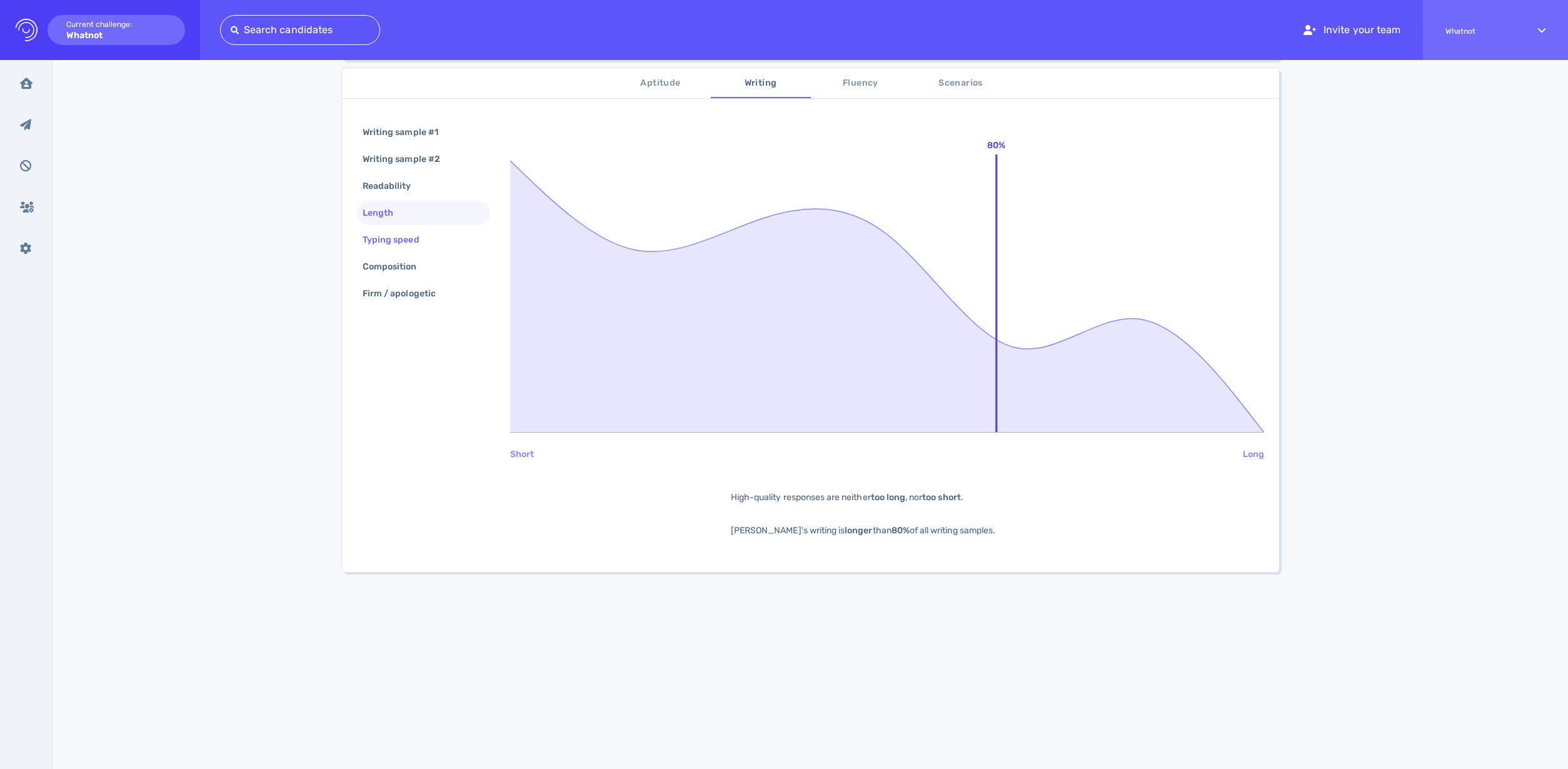
click at [384, 241] on div "Typing speed" at bounding box center [397, 239] width 75 height 18
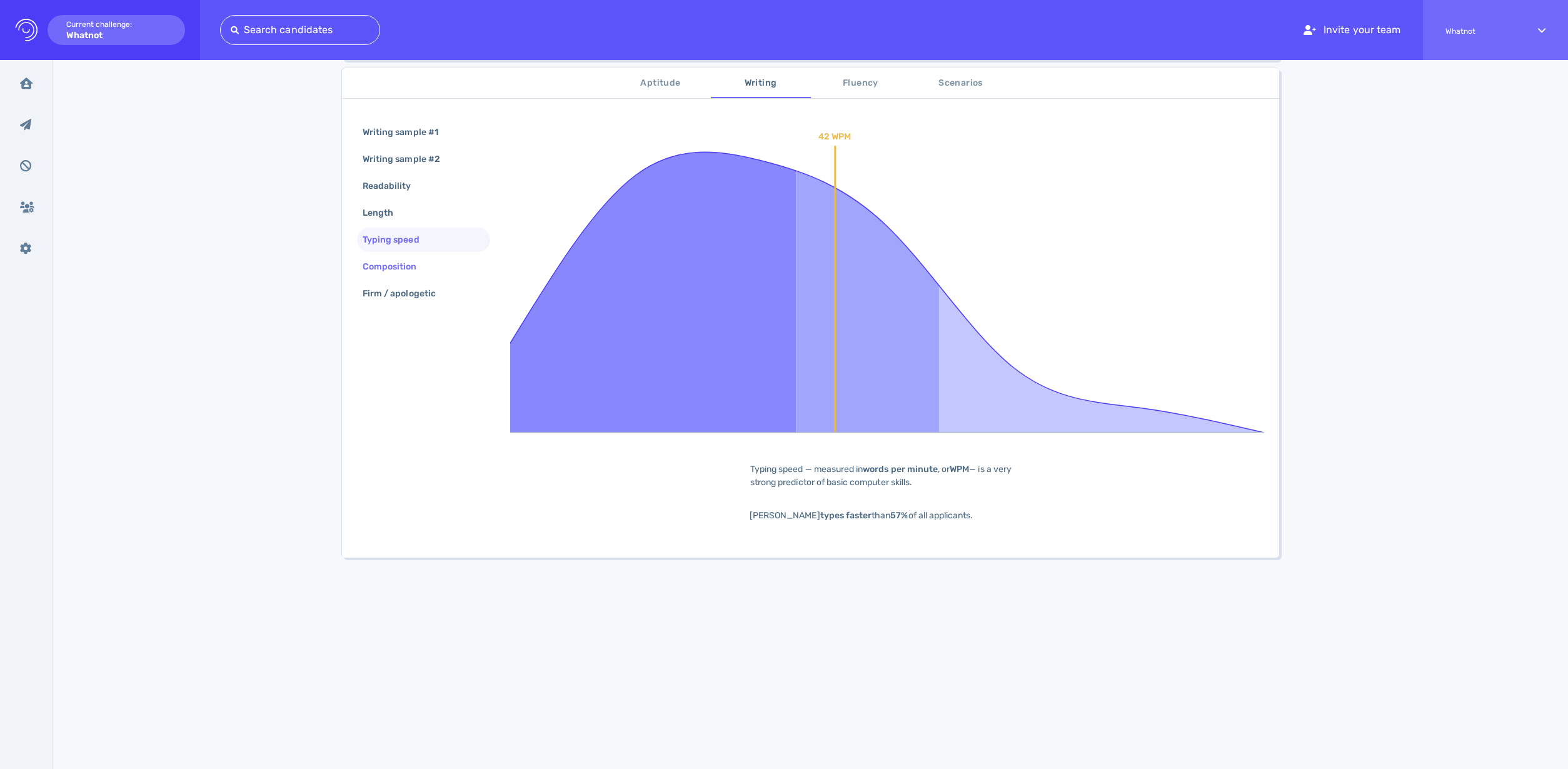
click at [394, 261] on div "Composition" at bounding box center [395, 266] width 72 height 18
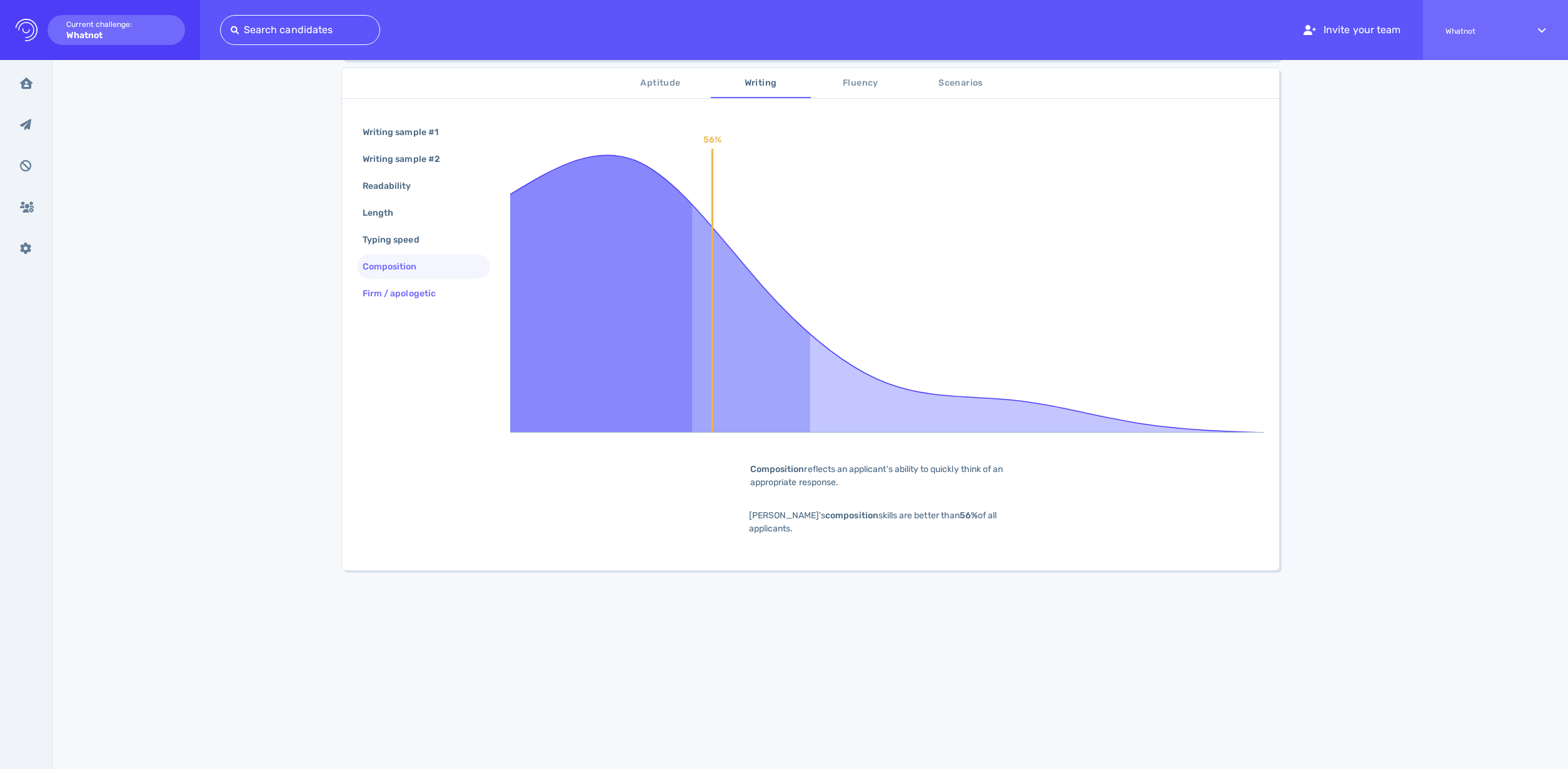
click at [400, 285] on div "Firm / apologetic" at bounding box center [405, 293] width 90 height 18
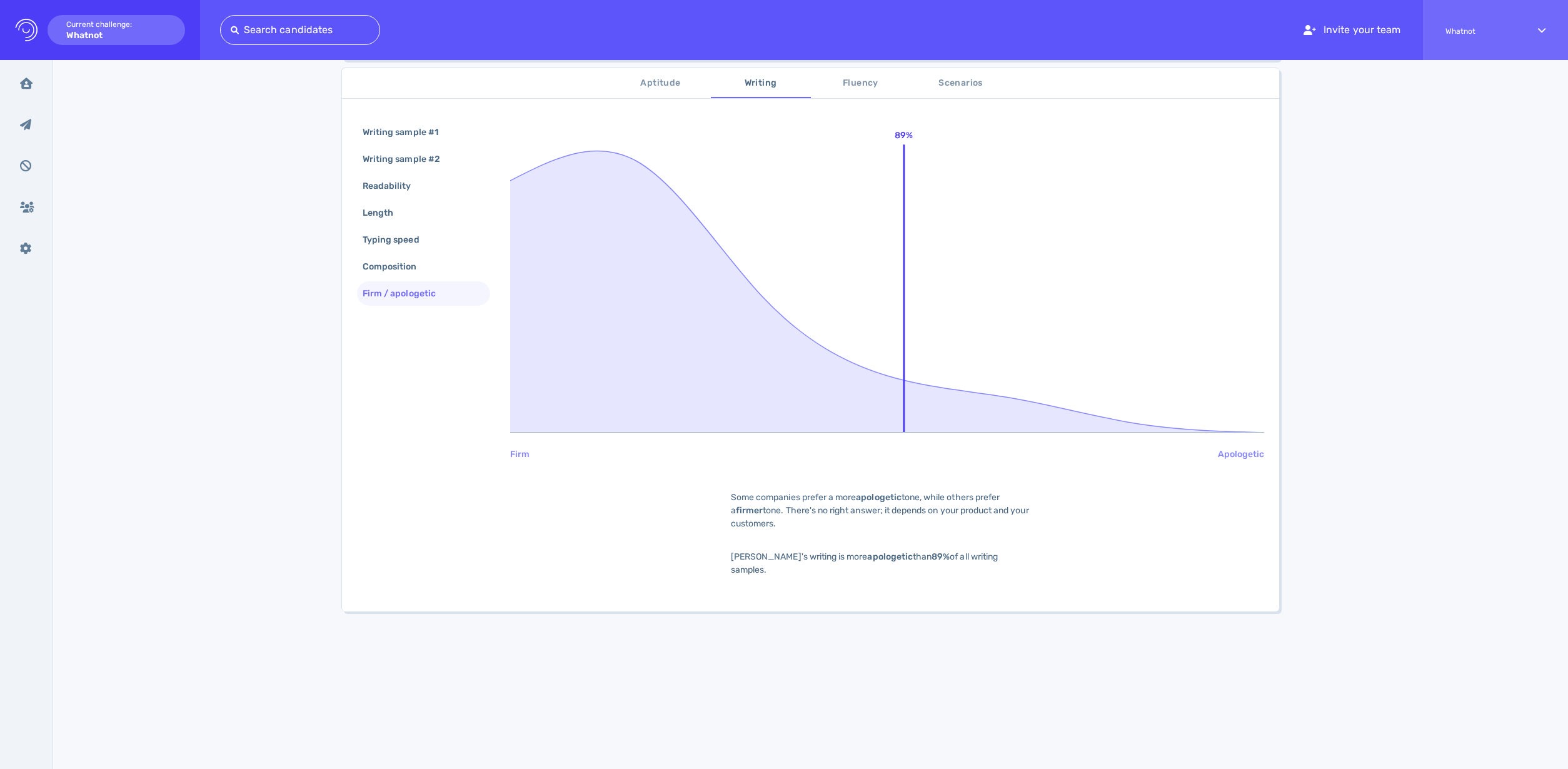
click at [871, 79] on span "Fluency" at bounding box center [861, 84] width 85 height 16
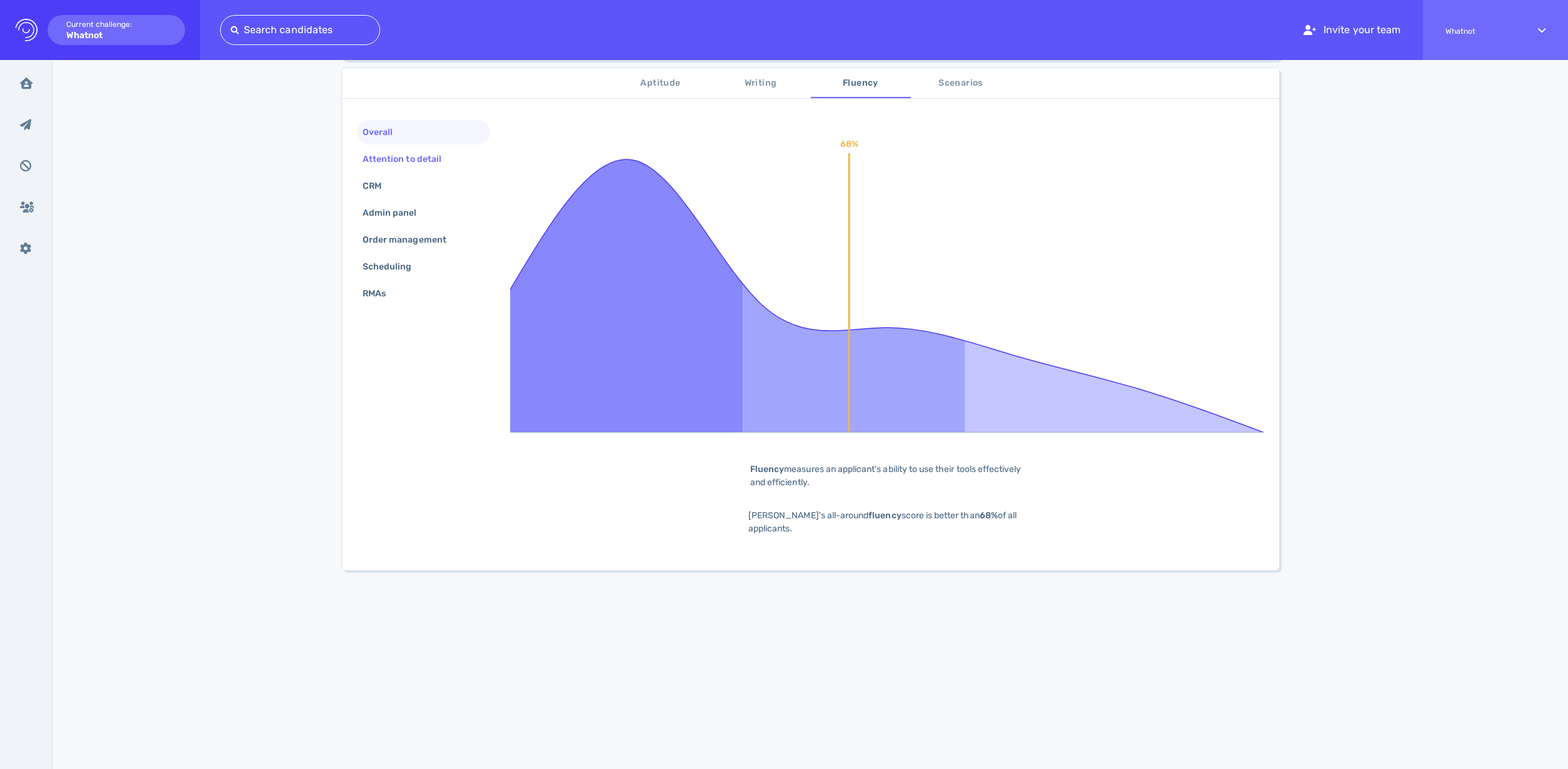
click at [430, 166] on div "Attention to detail" at bounding box center [408, 159] width 96 height 18
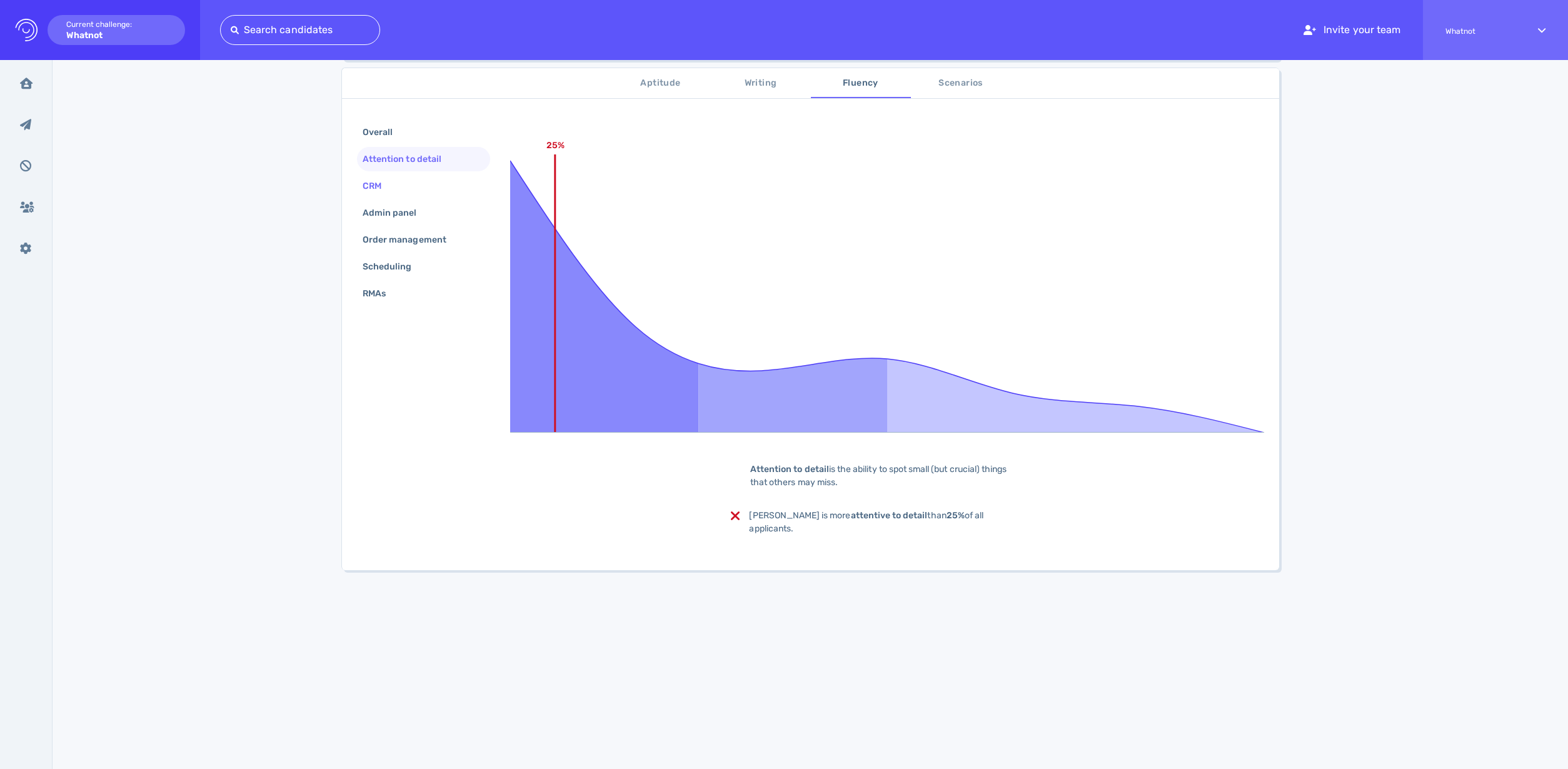
click at [405, 189] on div "CRM" at bounding box center [423, 186] width 133 height 25
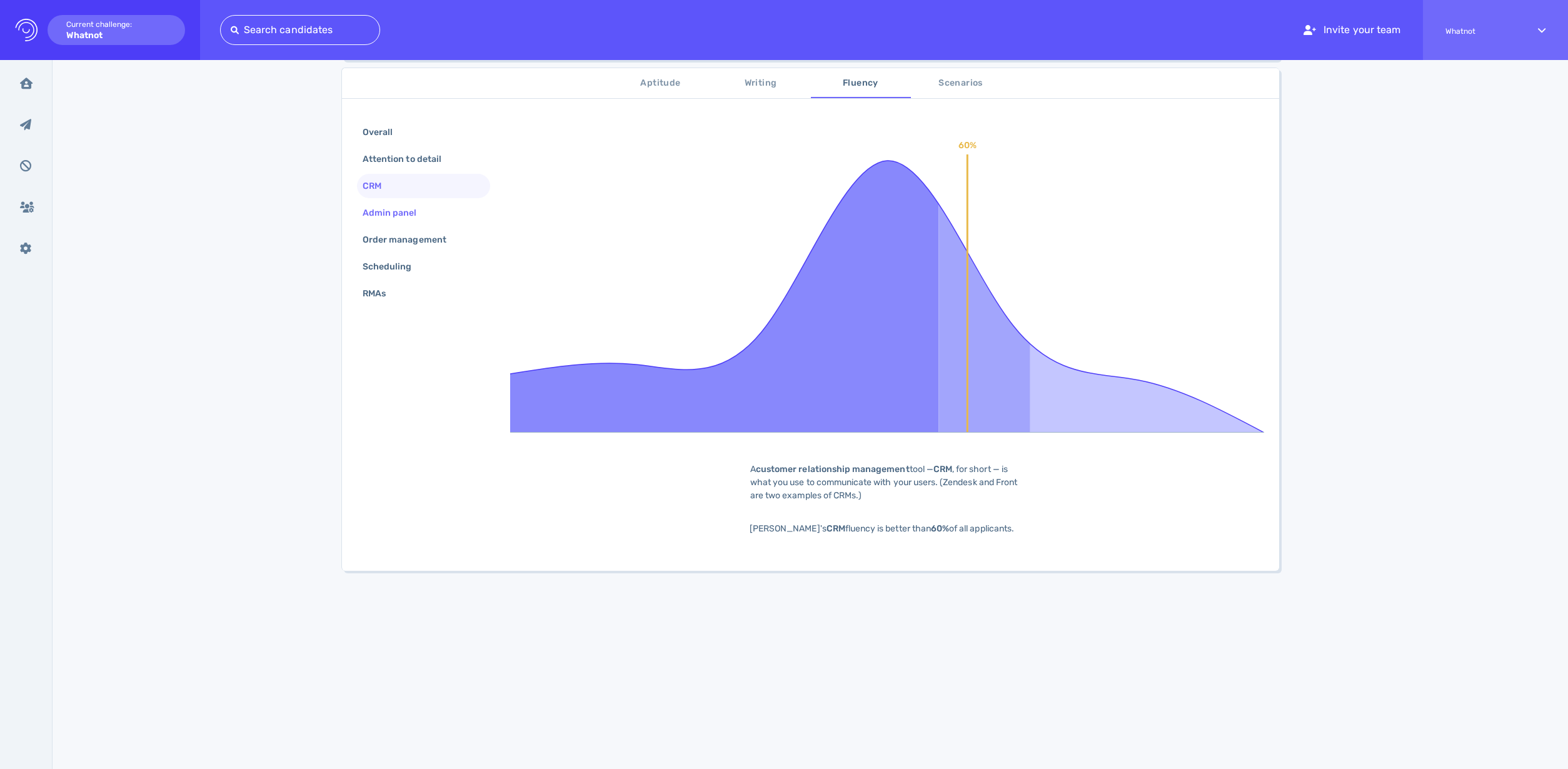
click at [399, 207] on div "Admin panel" at bounding box center [395, 212] width 72 height 18
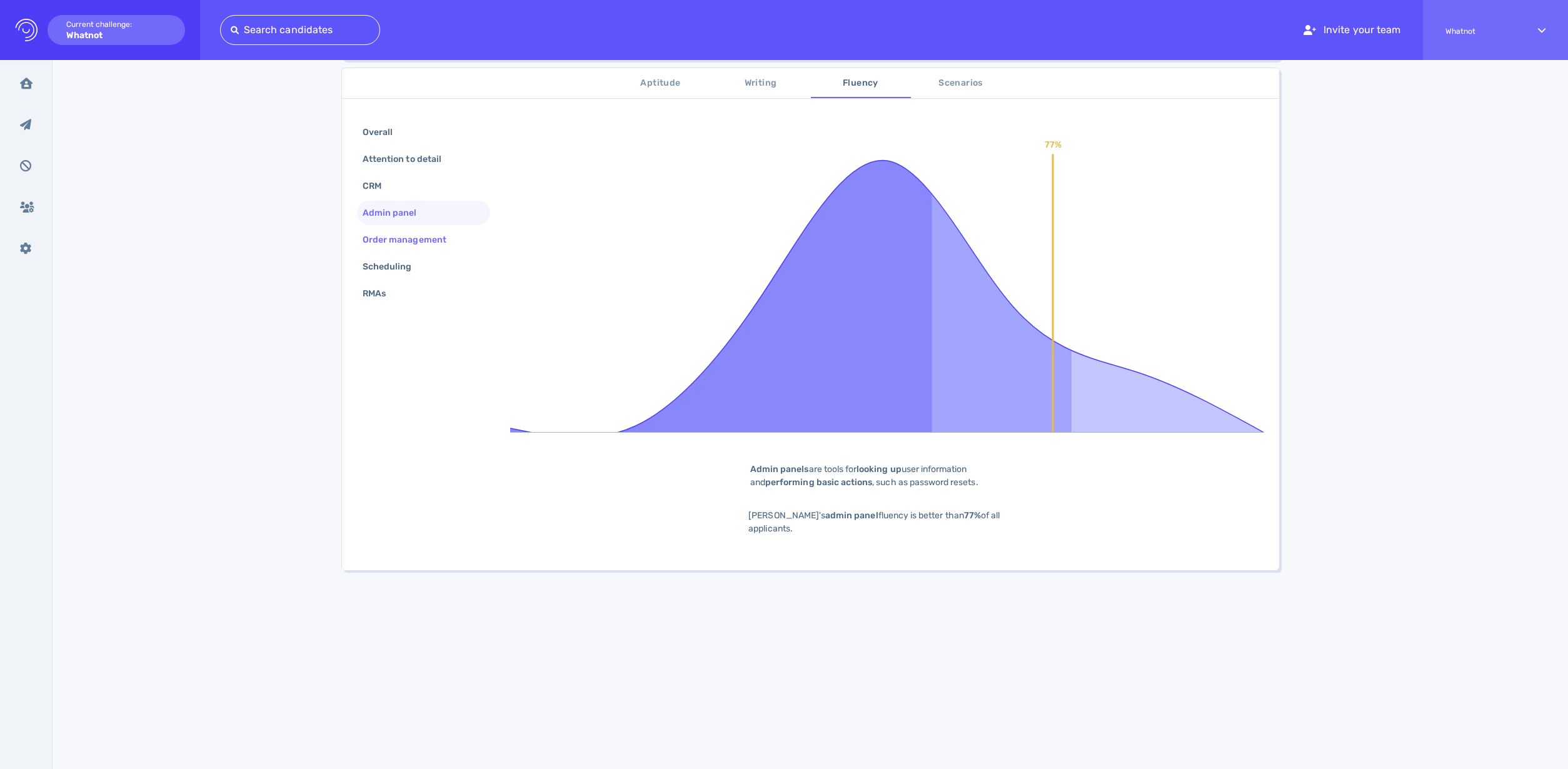
click at [400, 237] on div "Order management" at bounding box center [410, 239] width 101 height 18
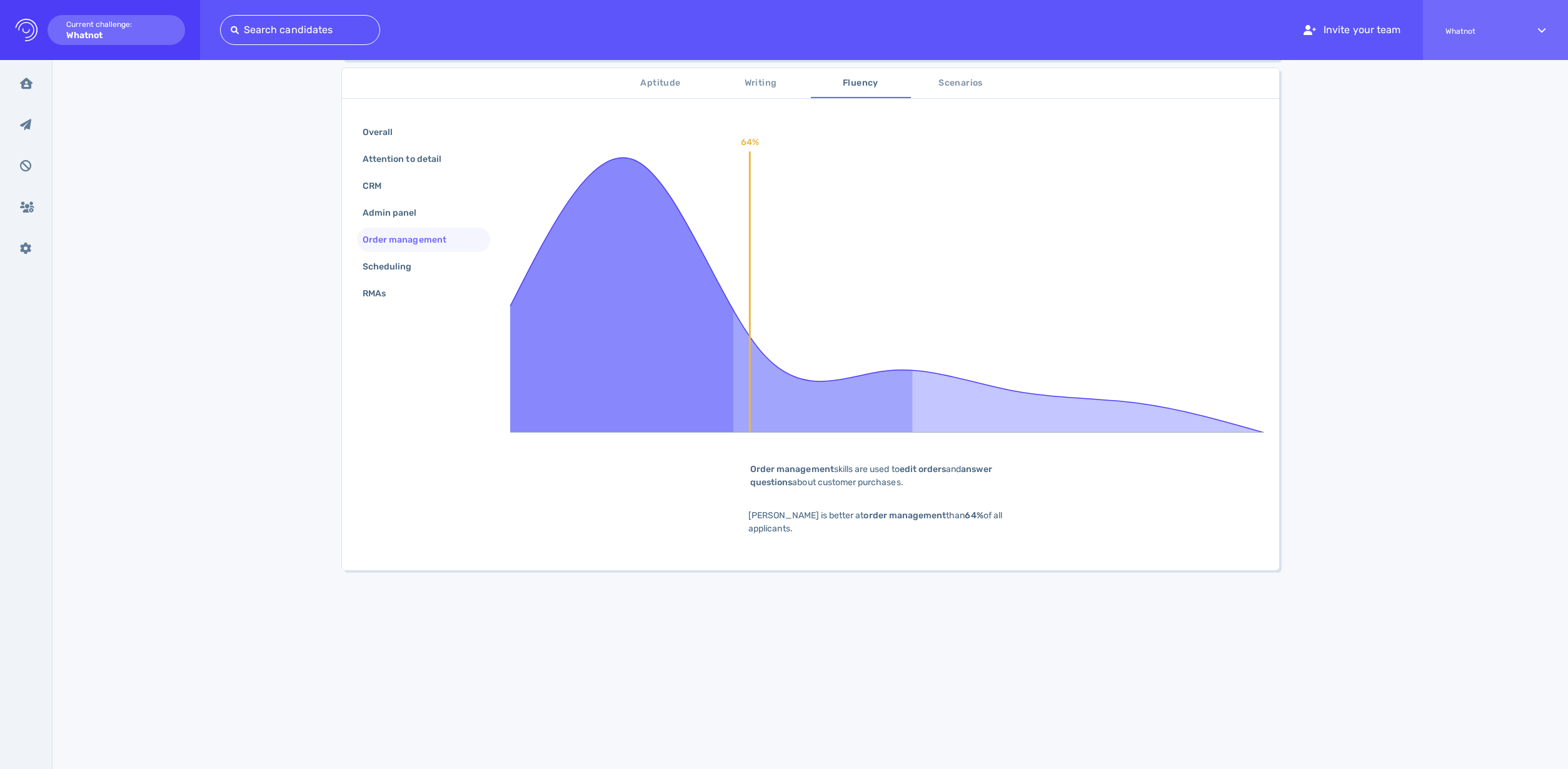
drag, startPoint x: 393, startPoint y: 257, endPoint x: 394, endPoint y: 280, distance: 23.0
click at [393, 258] on div "Scheduling" at bounding box center [393, 266] width 67 height 18
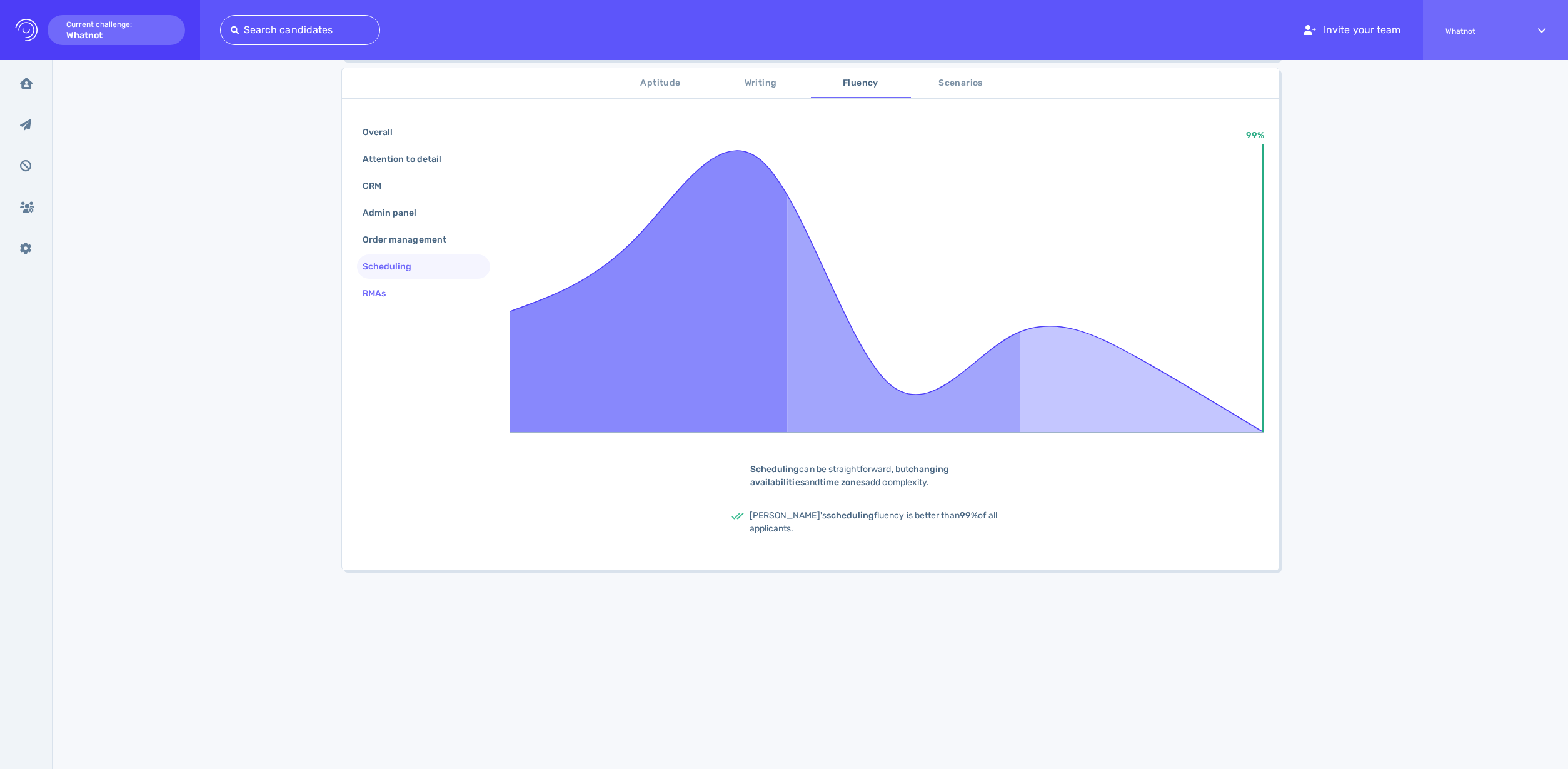
drag, startPoint x: 390, startPoint y: 287, endPoint x: 404, endPoint y: 284, distance: 14.3
click at [390, 287] on div "RMAs" at bounding box center [380, 293] width 40 height 18
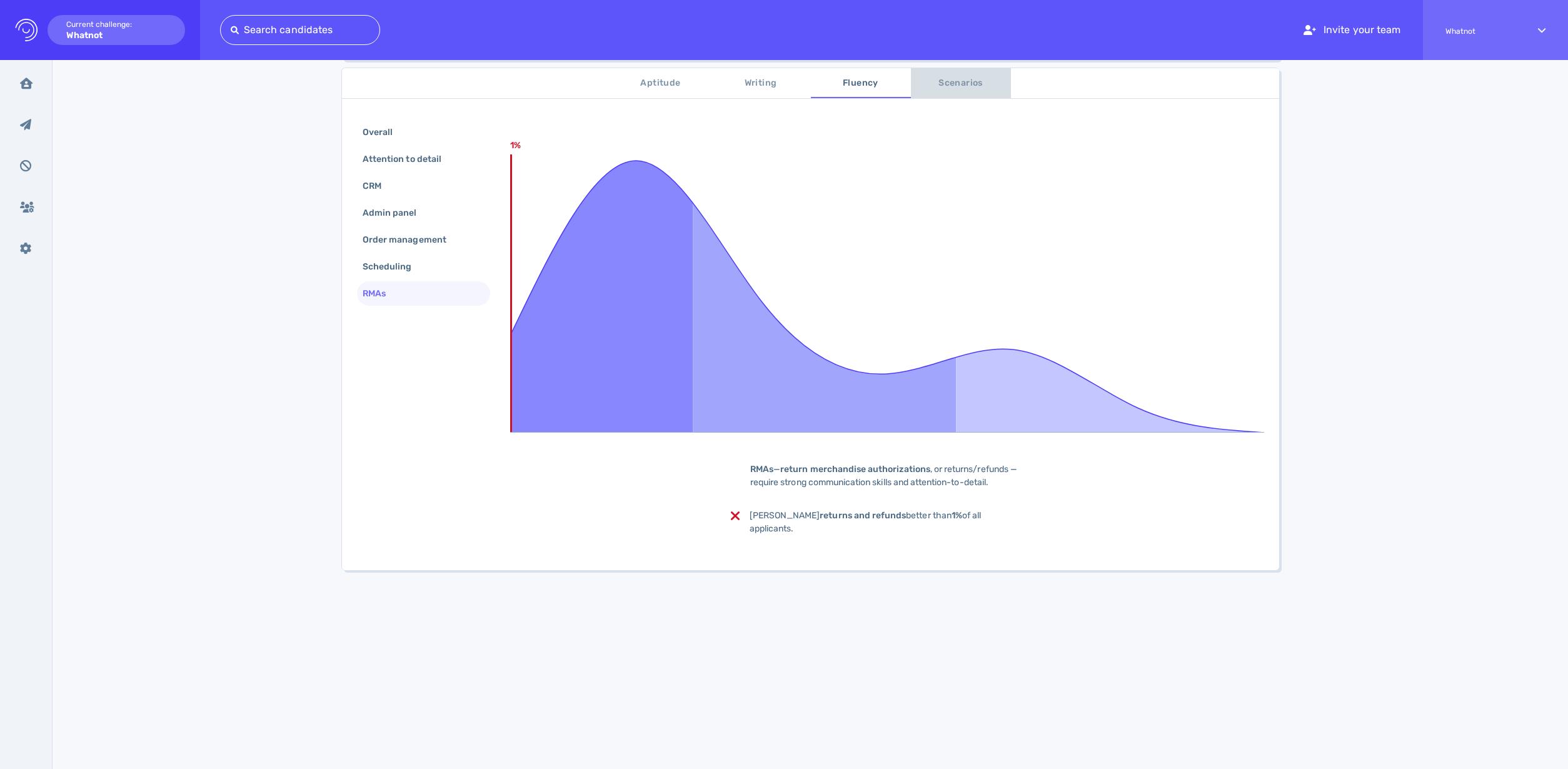
click at [944, 78] on span "Scenarios" at bounding box center [961, 84] width 85 height 16
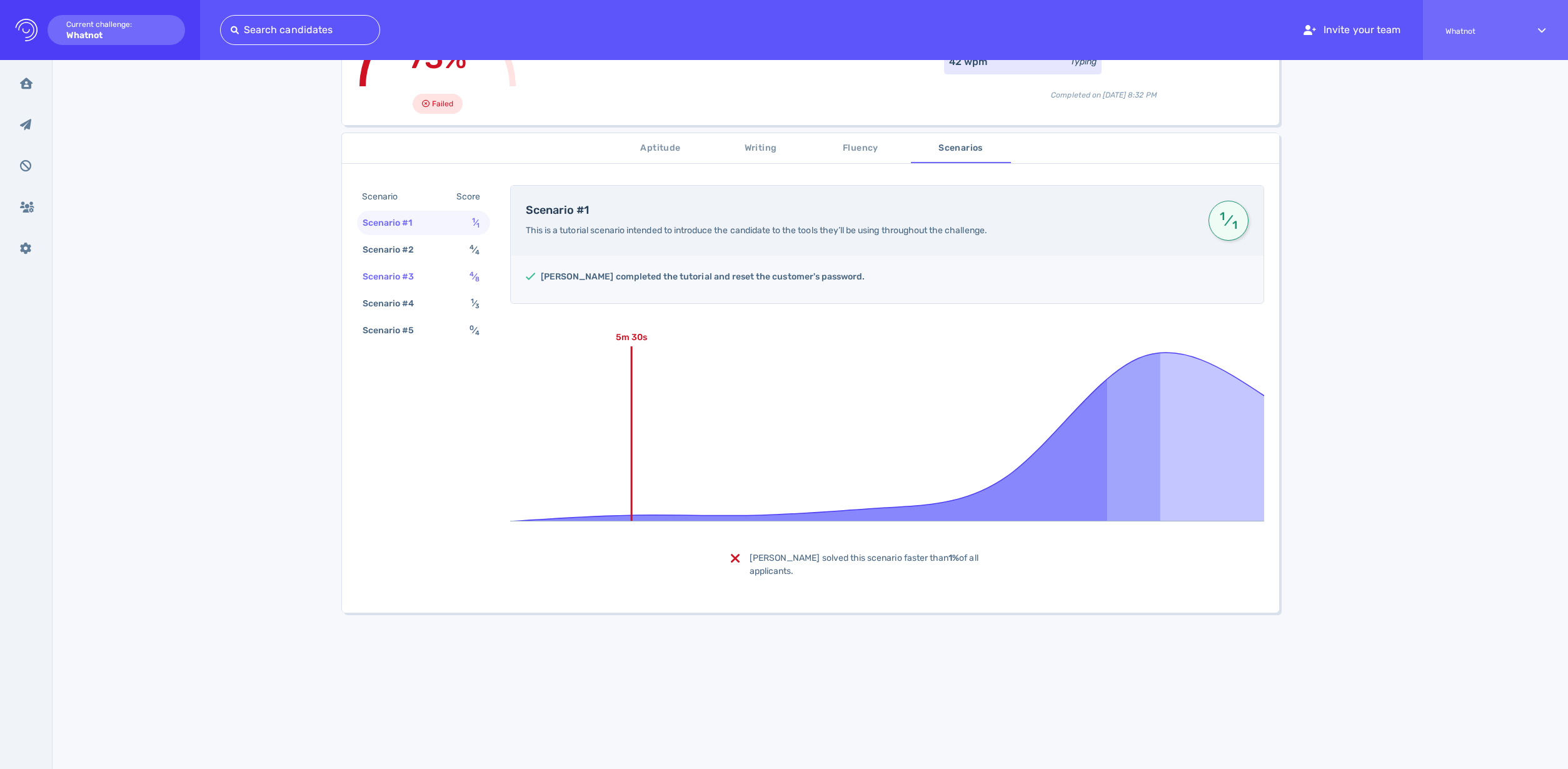
scroll to position [144, 0]
click at [410, 320] on div "Scenario #5 0 ⁄ 4" at bounding box center [423, 329] width 133 height 25
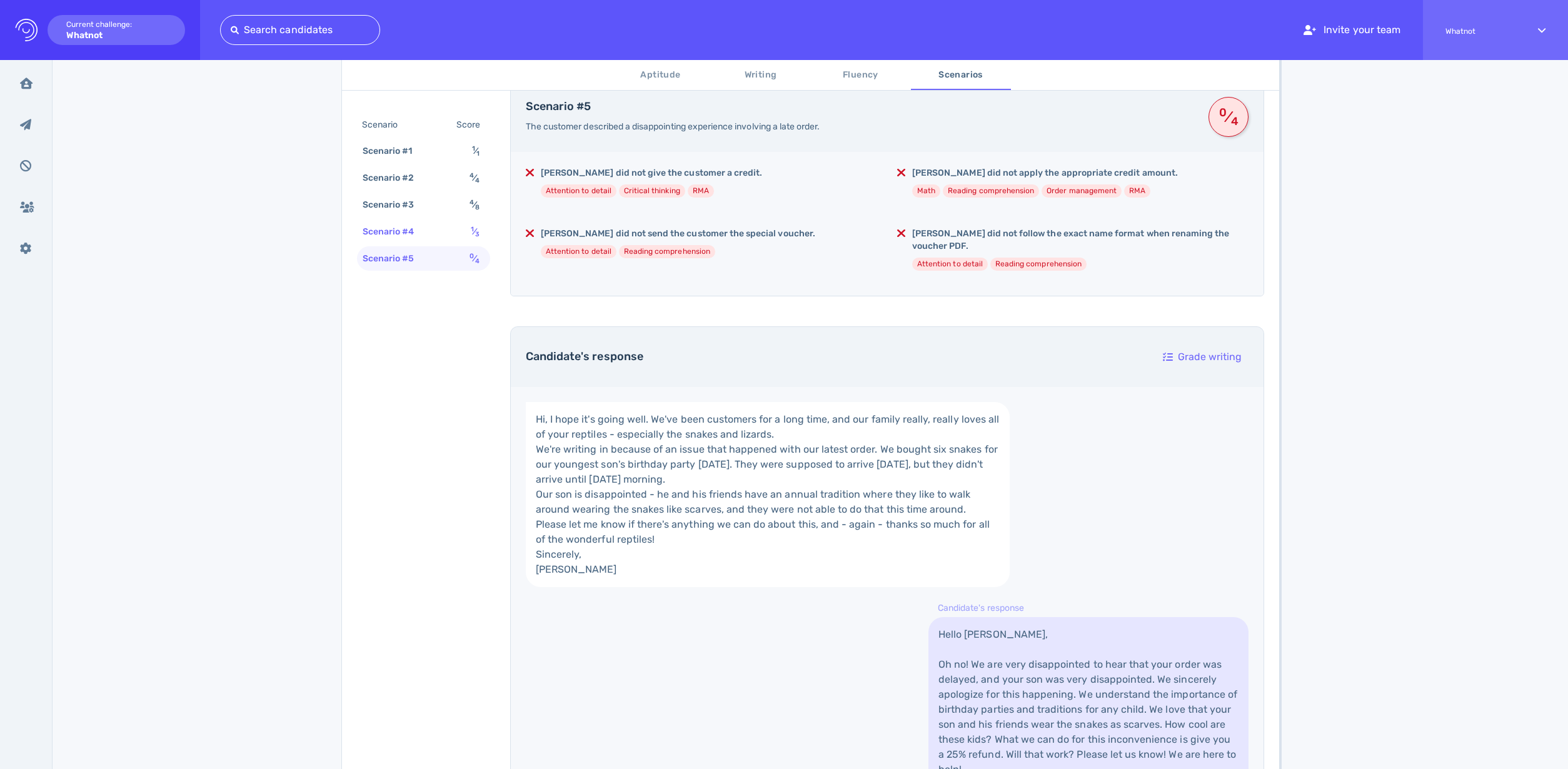
scroll to position [0, 0]
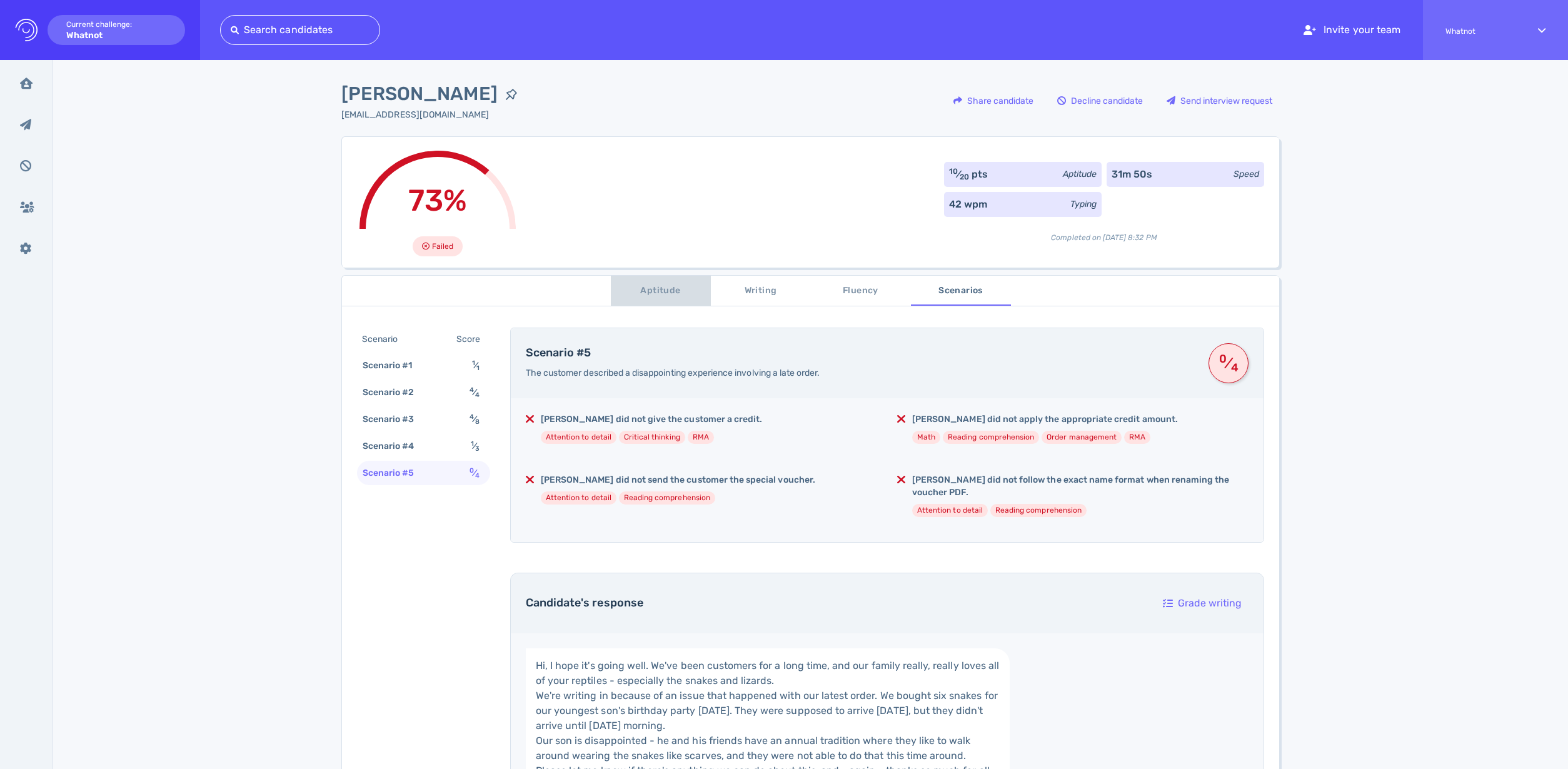
click at [627, 291] on span "Aptitude" at bounding box center [660, 291] width 85 height 16
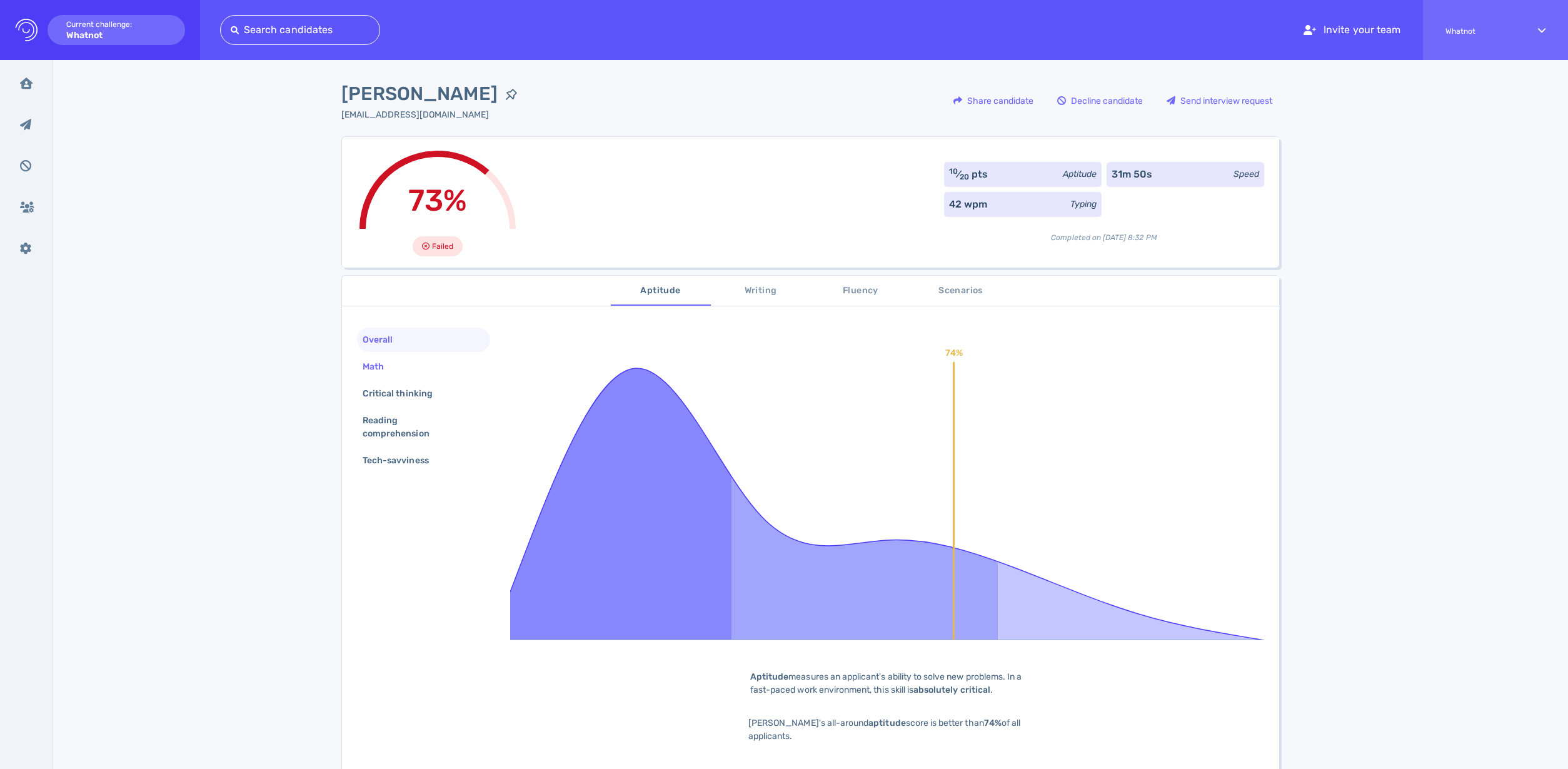
click at [394, 362] on div "Math" at bounding box center [379, 366] width 38 height 18
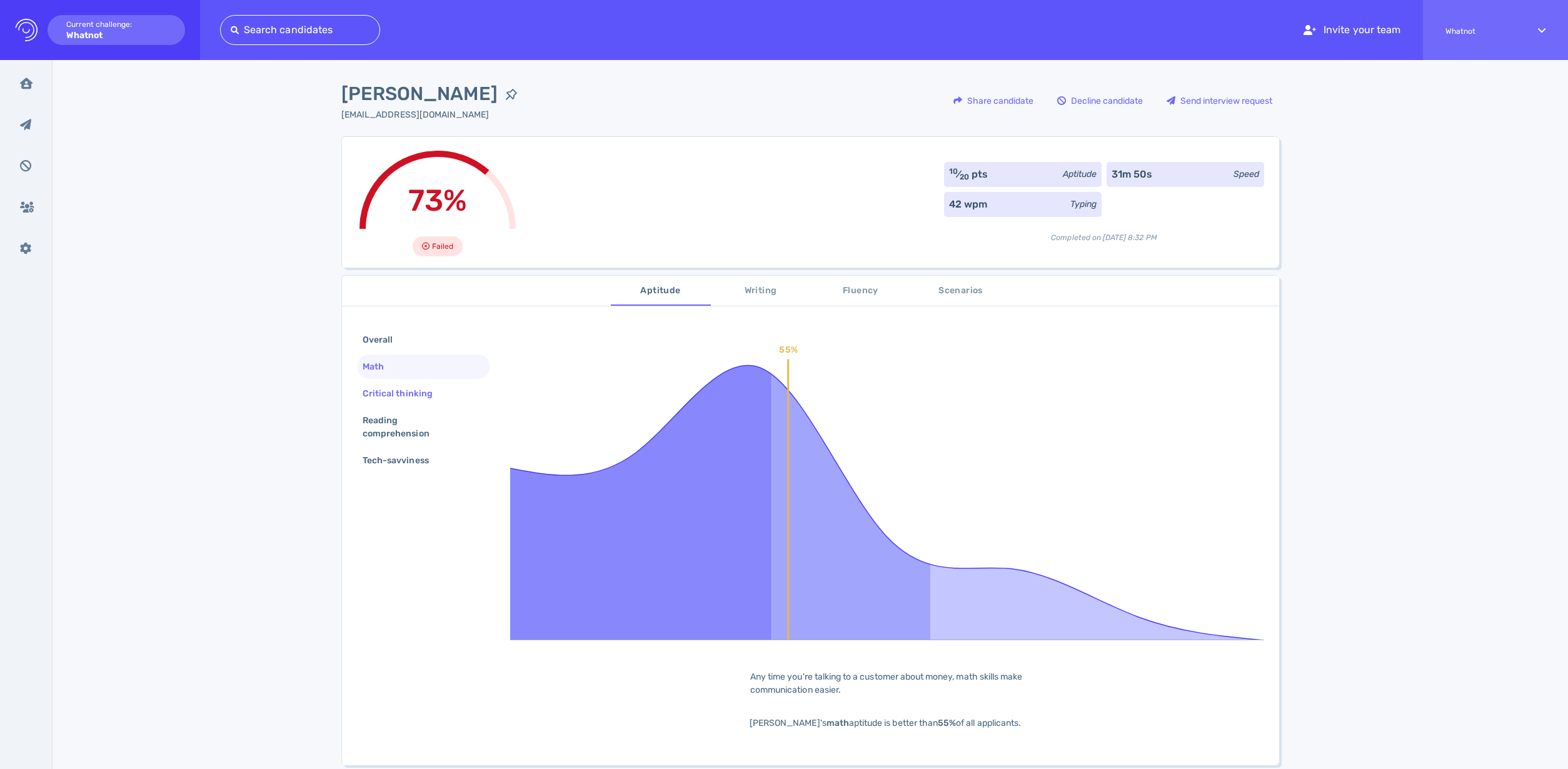
click at [390, 390] on div "Critical thinking" at bounding box center [403, 393] width 88 height 18
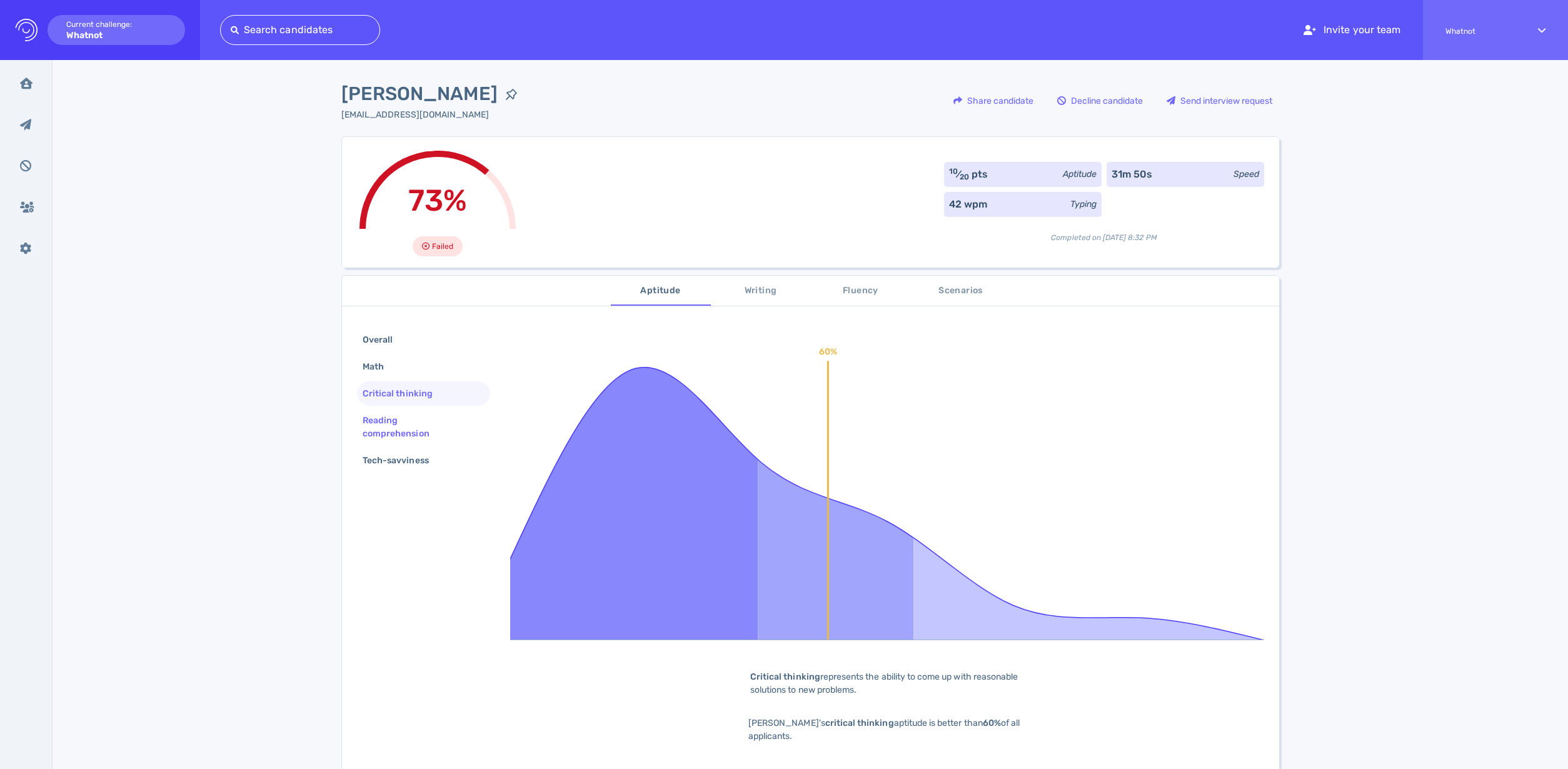
click at [389, 416] on div "Reading comprehension" at bounding box center [418, 427] width 117 height 31
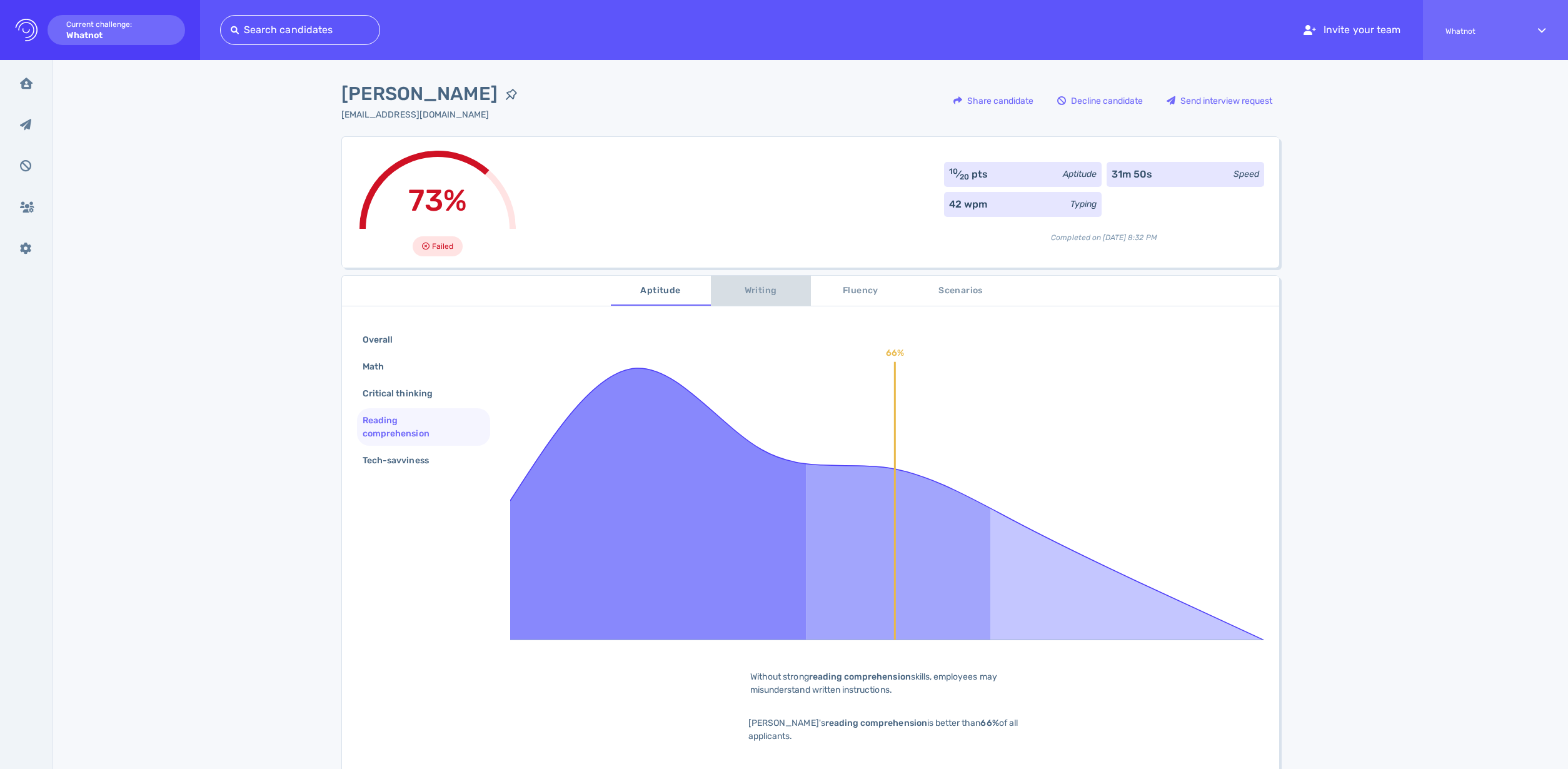
click at [757, 290] on span "Writing" at bounding box center [760, 291] width 85 height 16
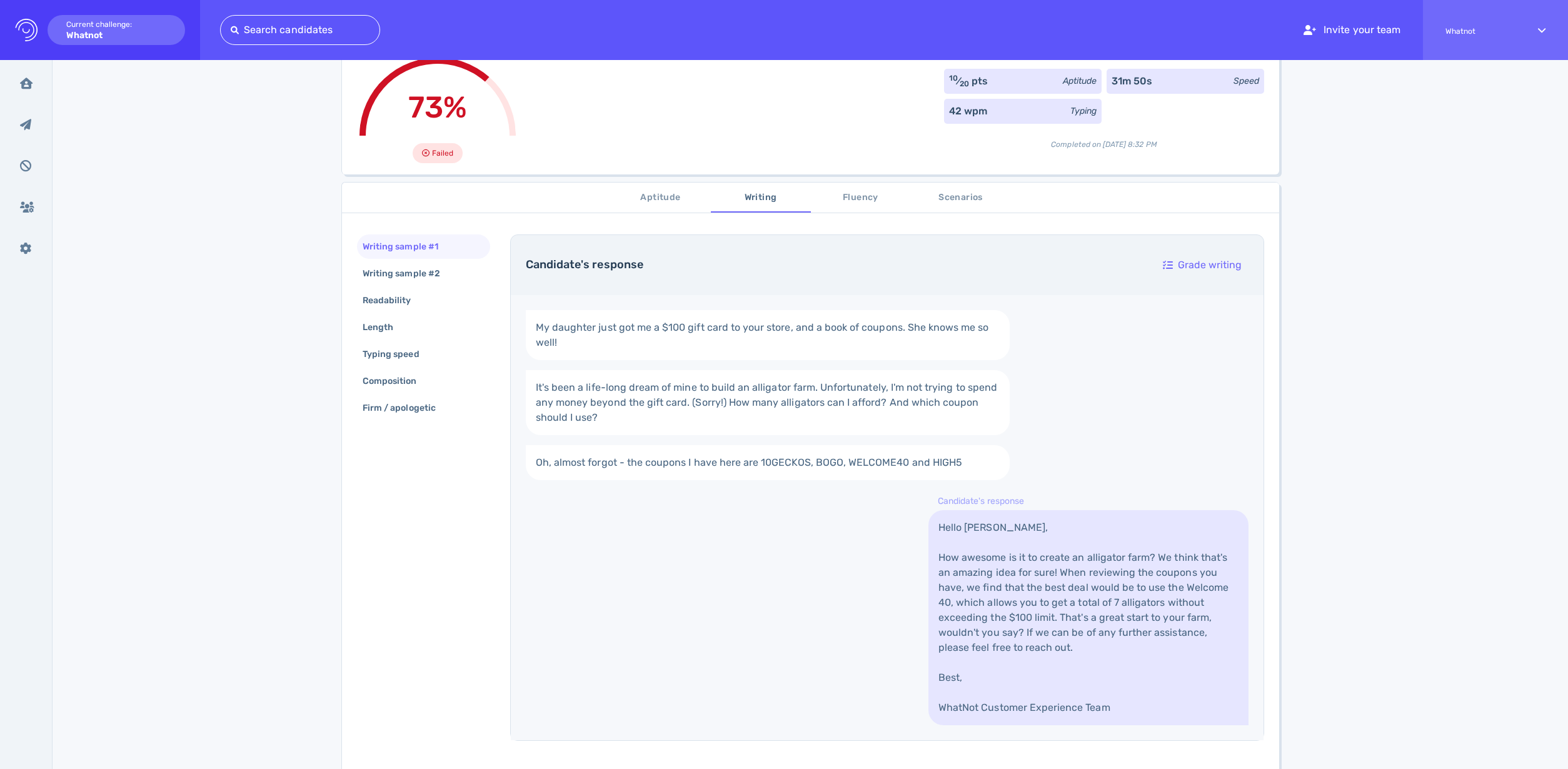
scroll to position [106, 0]
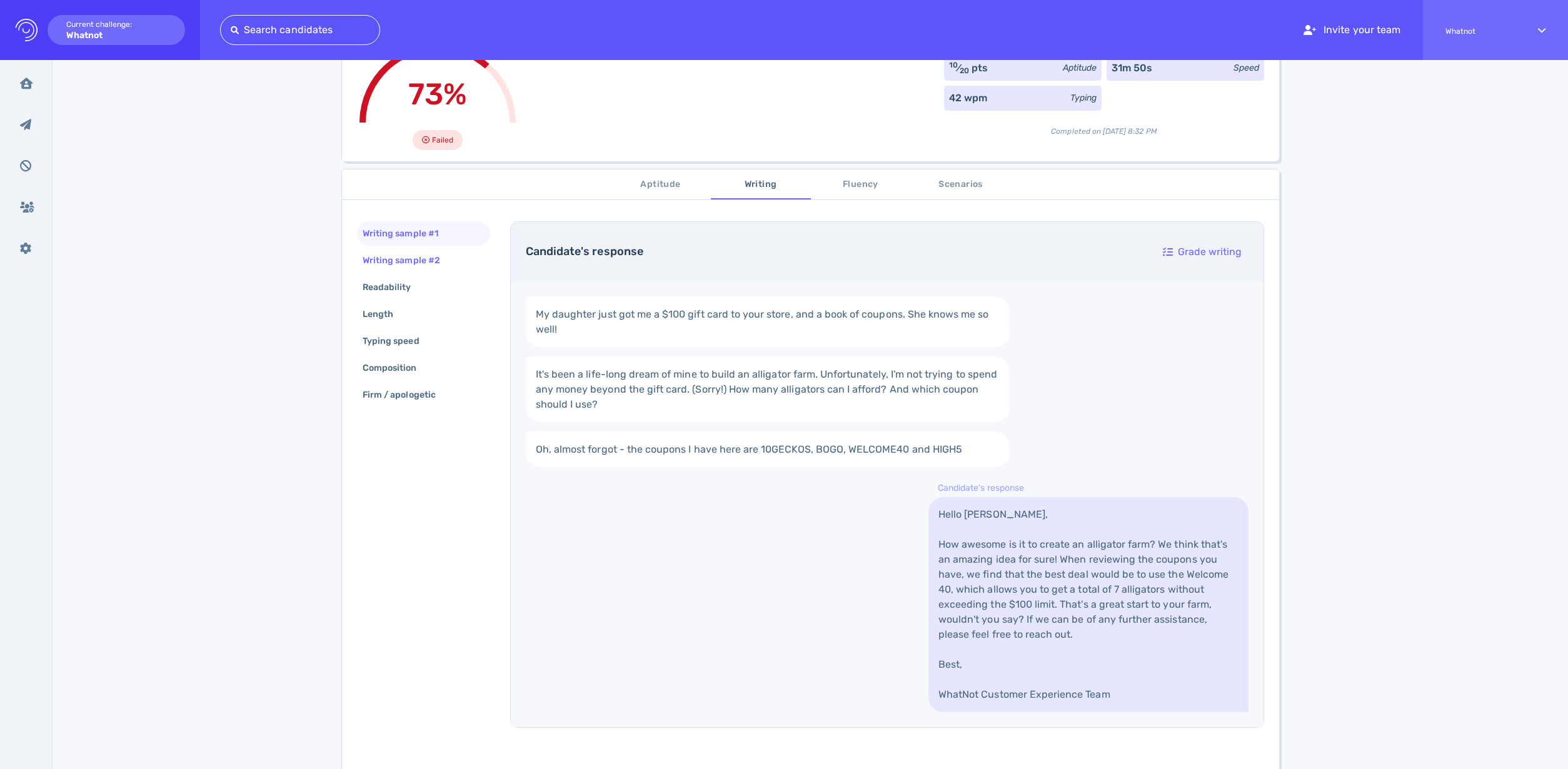
click at [424, 260] on div "Writing sample #2" at bounding box center [407, 260] width 95 height 18
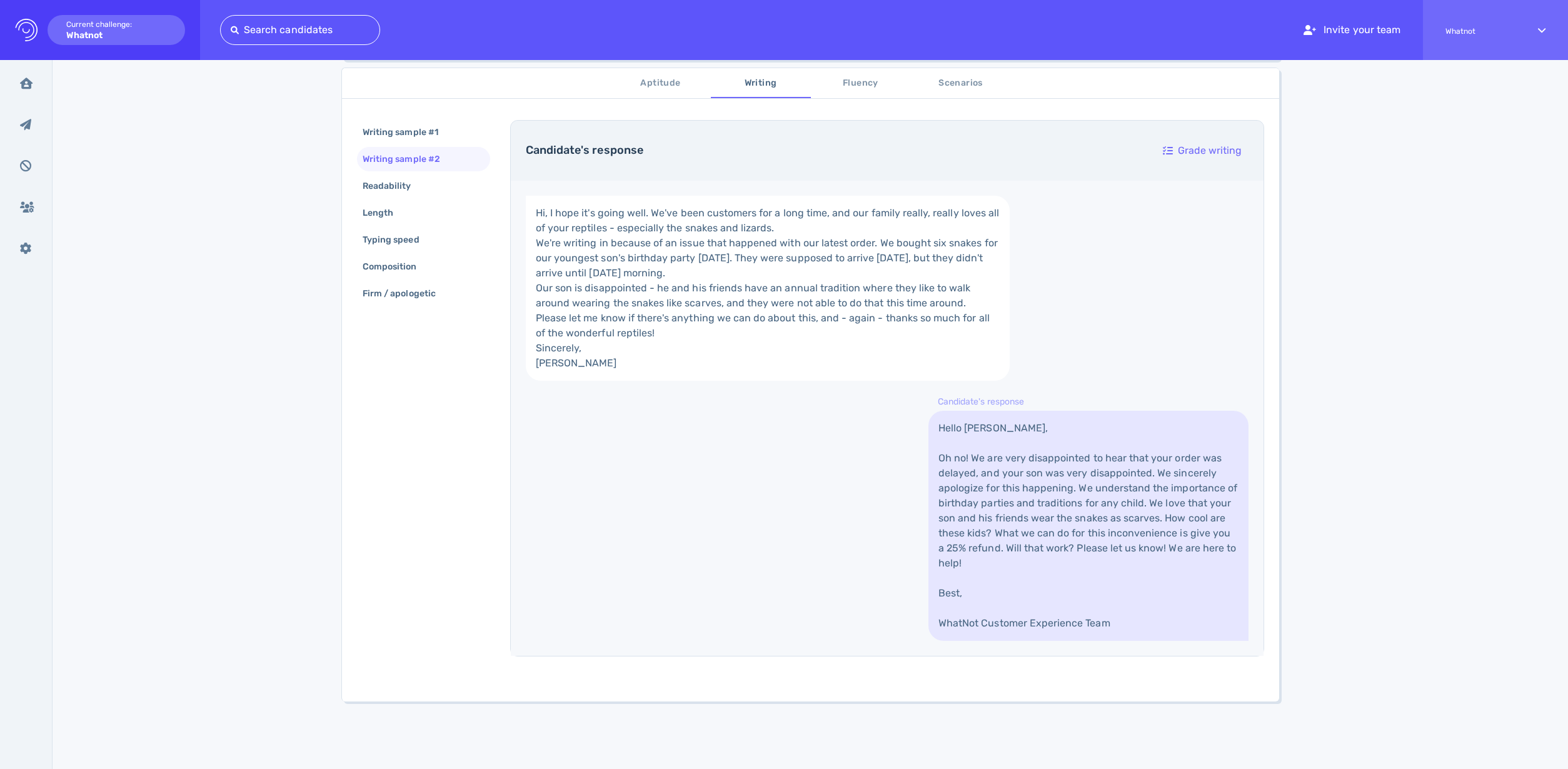
scroll to position [308, 0]
click at [434, 138] on div "Writing sample #1 Writing sample #2 Readability Length Typing speed Composition…" at bounding box center [423, 213] width 133 height 188
click at [434, 134] on div "Writing sample #1" at bounding box center [406, 132] width 93 height 18
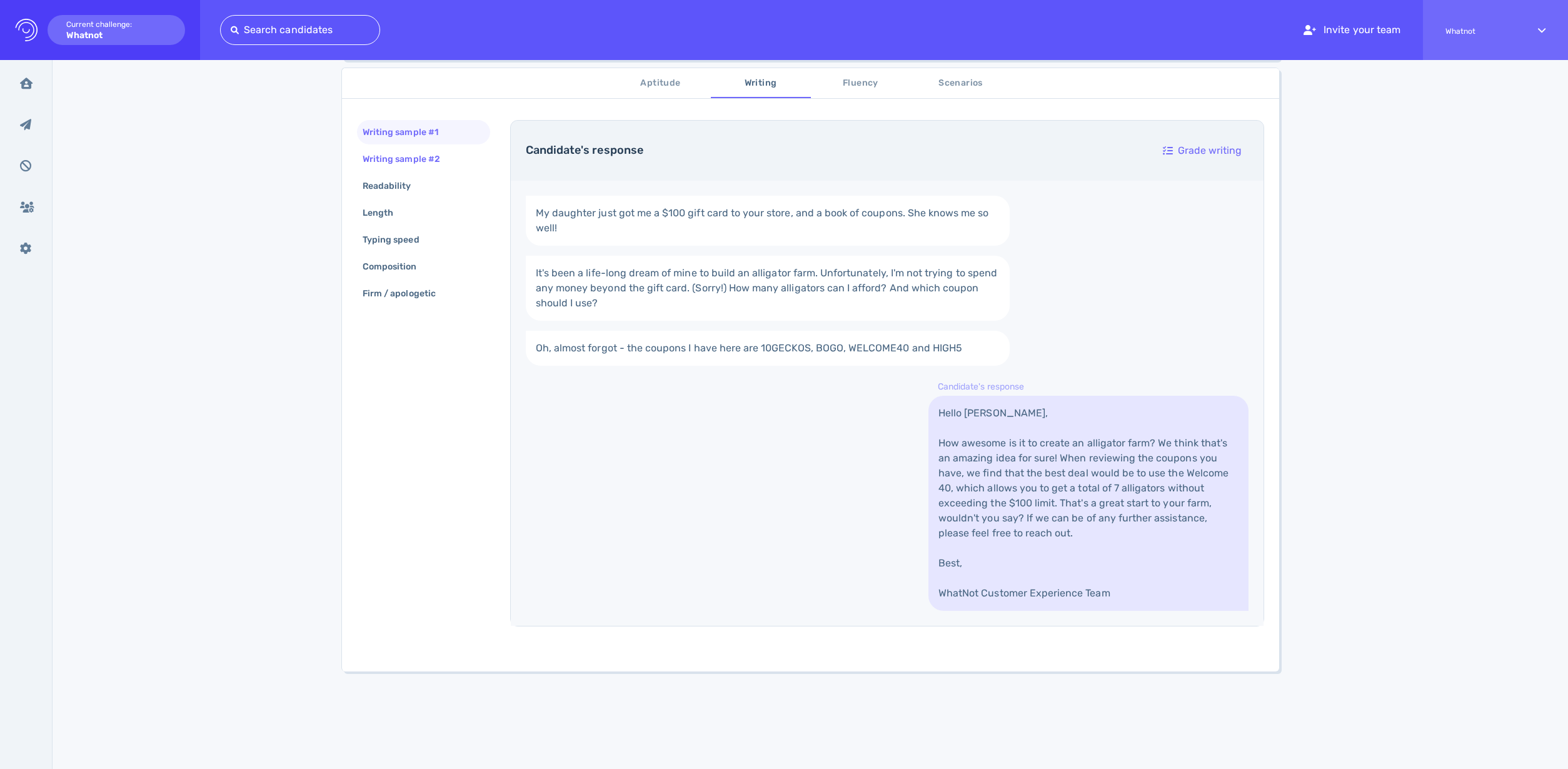
click at [426, 155] on div "Writing sample #2" at bounding box center [407, 159] width 95 height 18
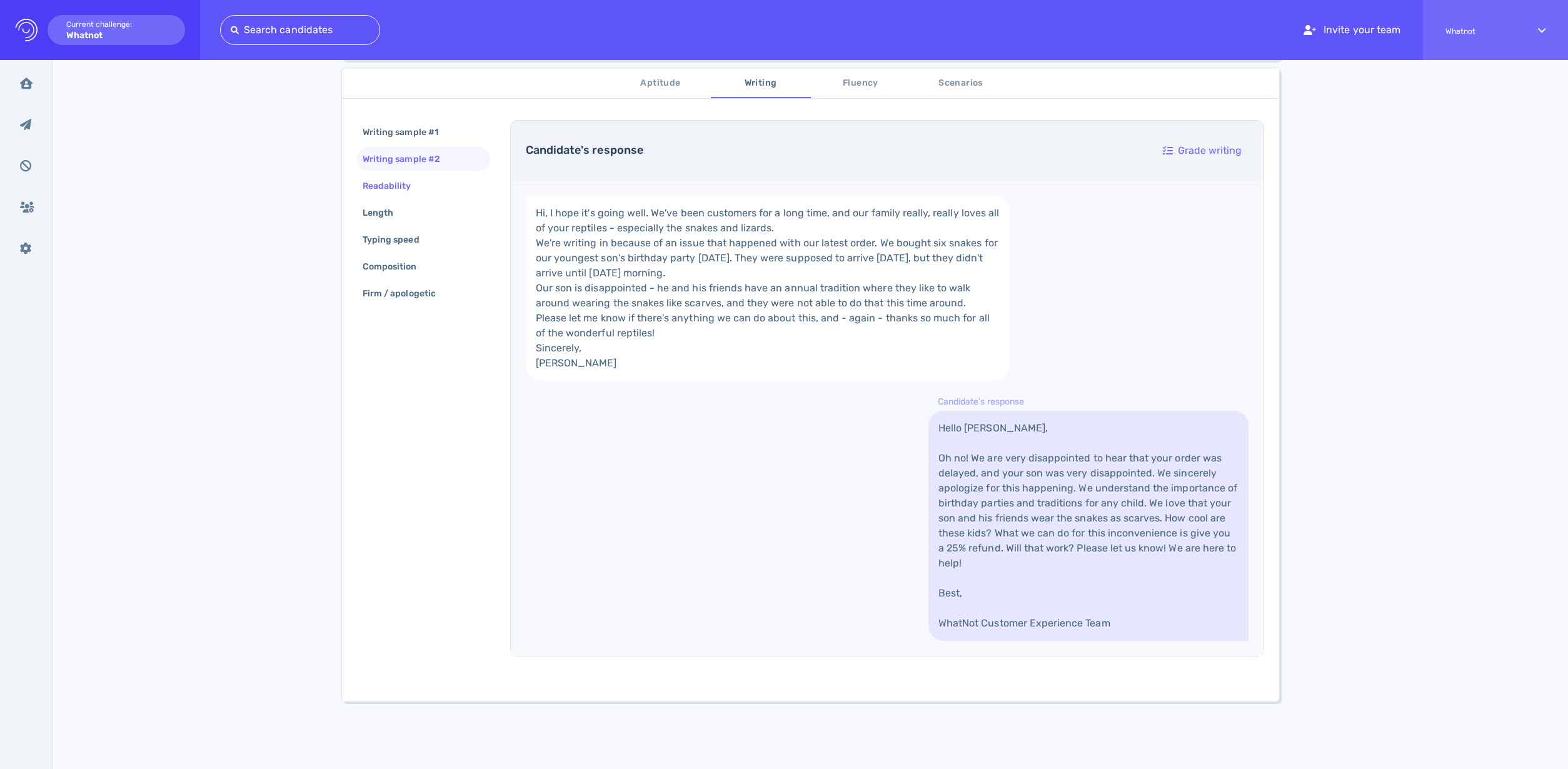
click at [384, 177] on div "Readability" at bounding box center [392, 186] width 66 height 18
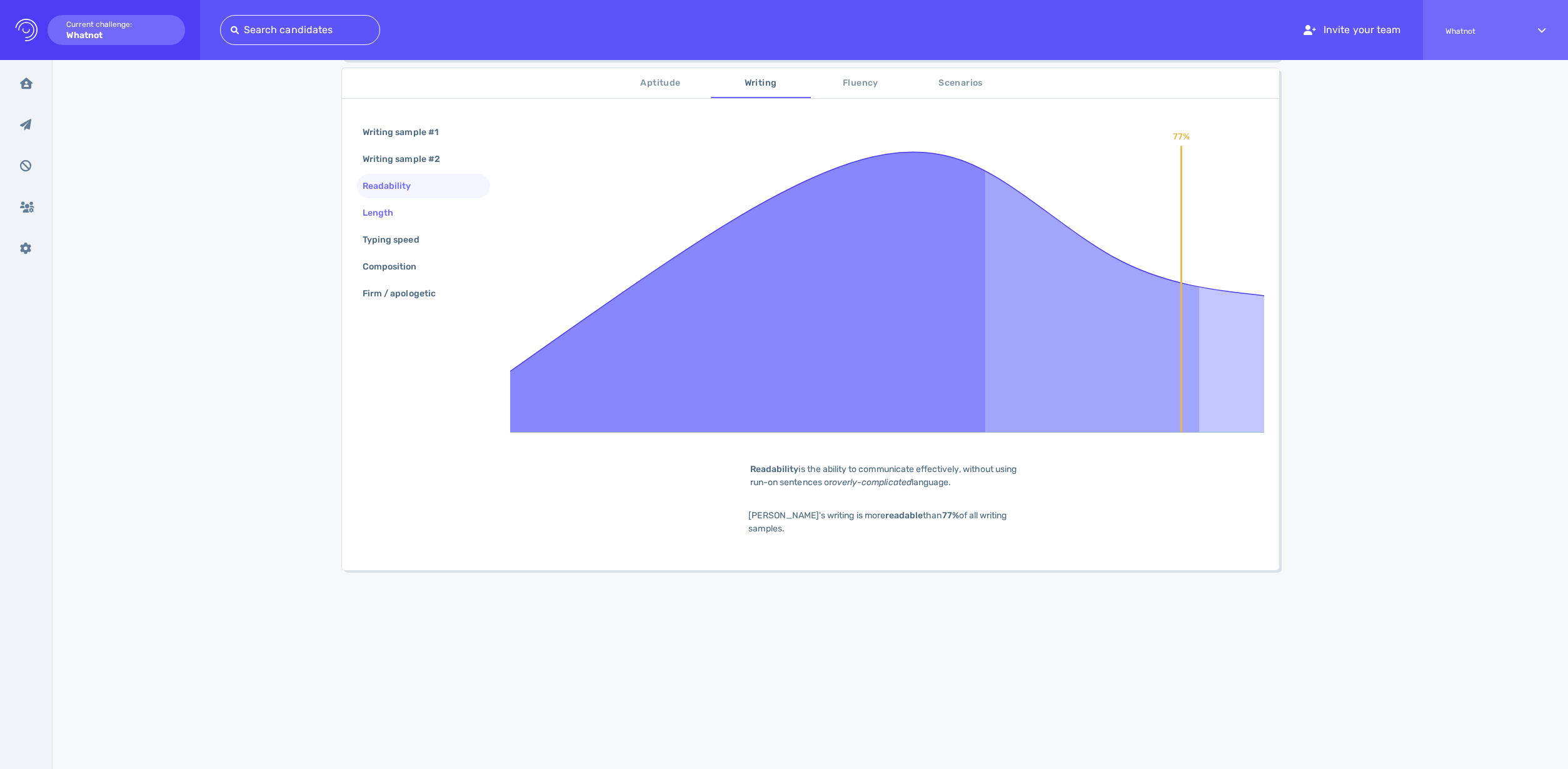
click at [384, 205] on div "Length" at bounding box center [384, 212] width 48 height 18
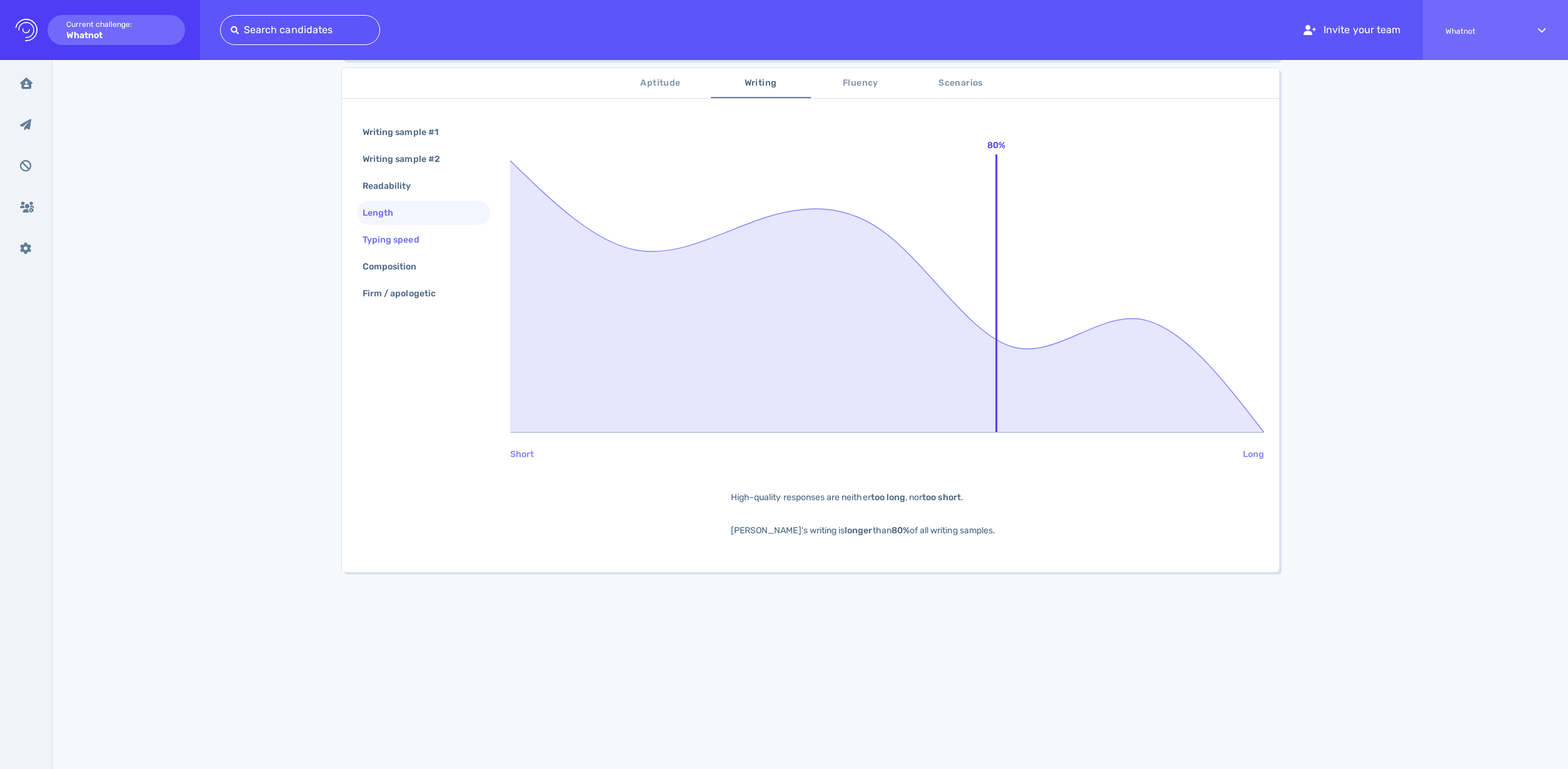
click at [380, 229] on div "Typing speed" at bounding box center [423, 239] width 133 height 25
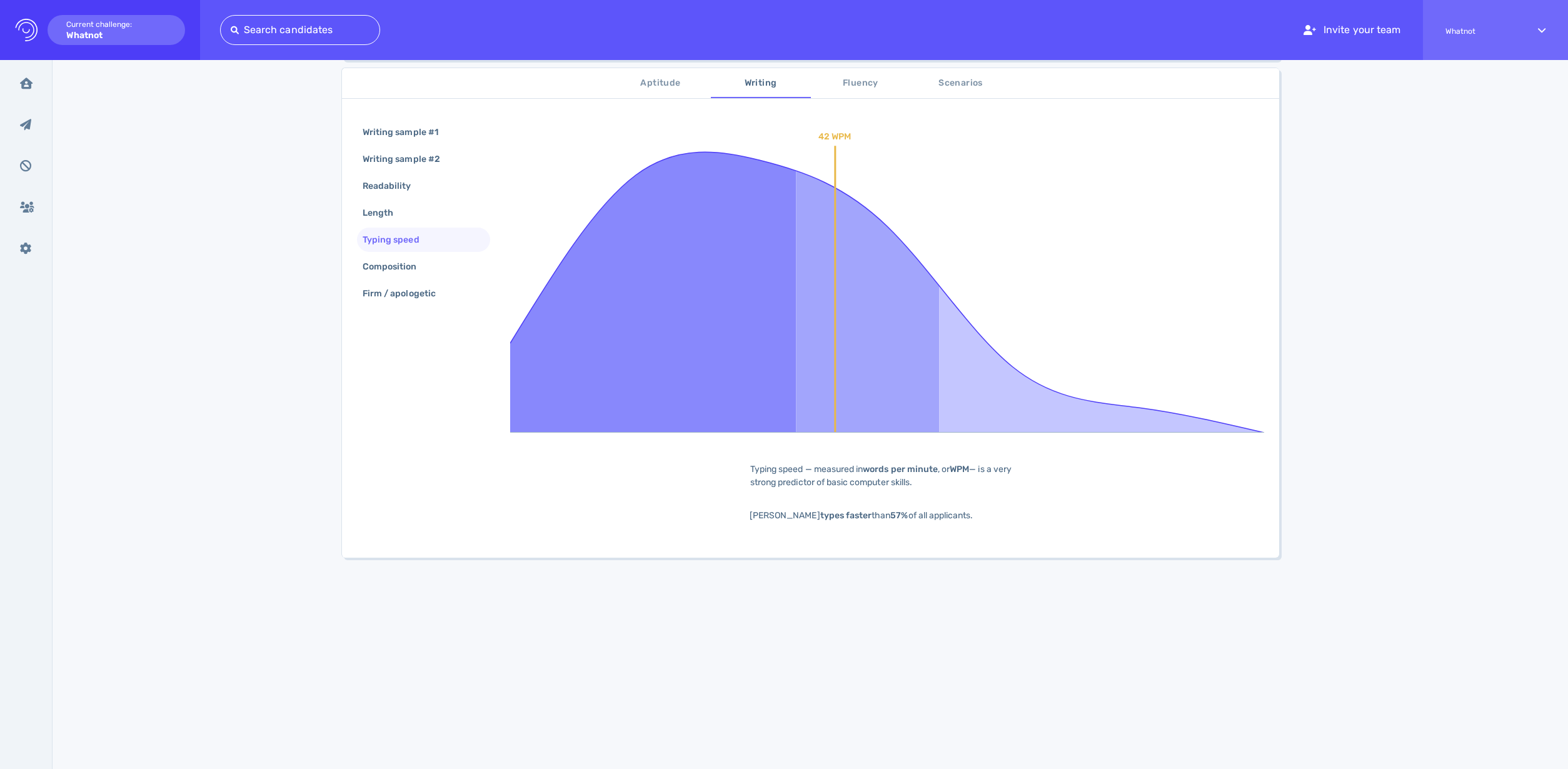
click at [387, 243] on div "Typing speed" at bounding box center [397, 239] width 75 height 18
click at [391, 274] on div "Composition" at bounding box center [395, 266] width 72 height 18
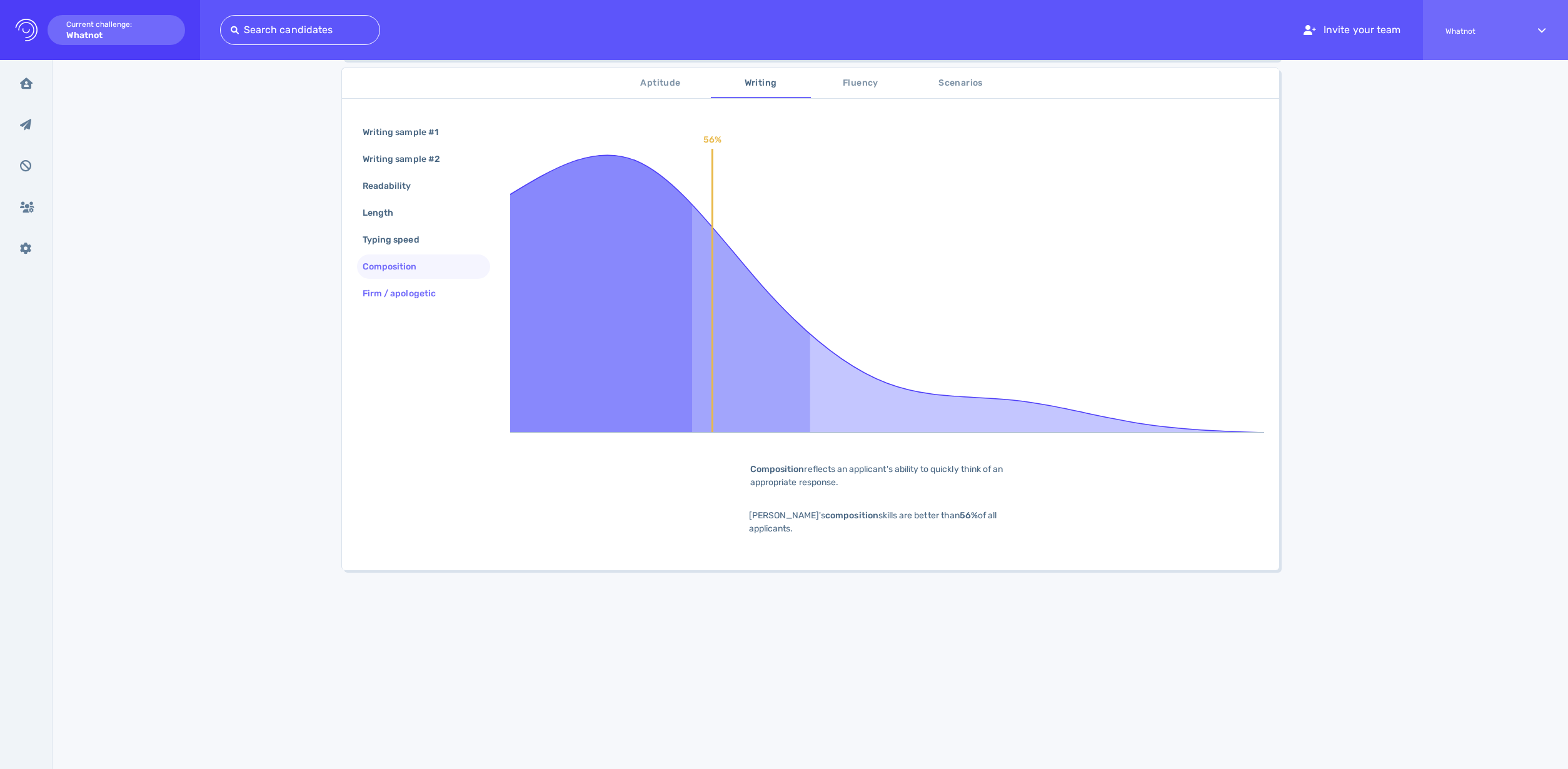
click at [392, 293] on div "Firm / apologetic" at bounding box center [405, 293] width 90 height 18
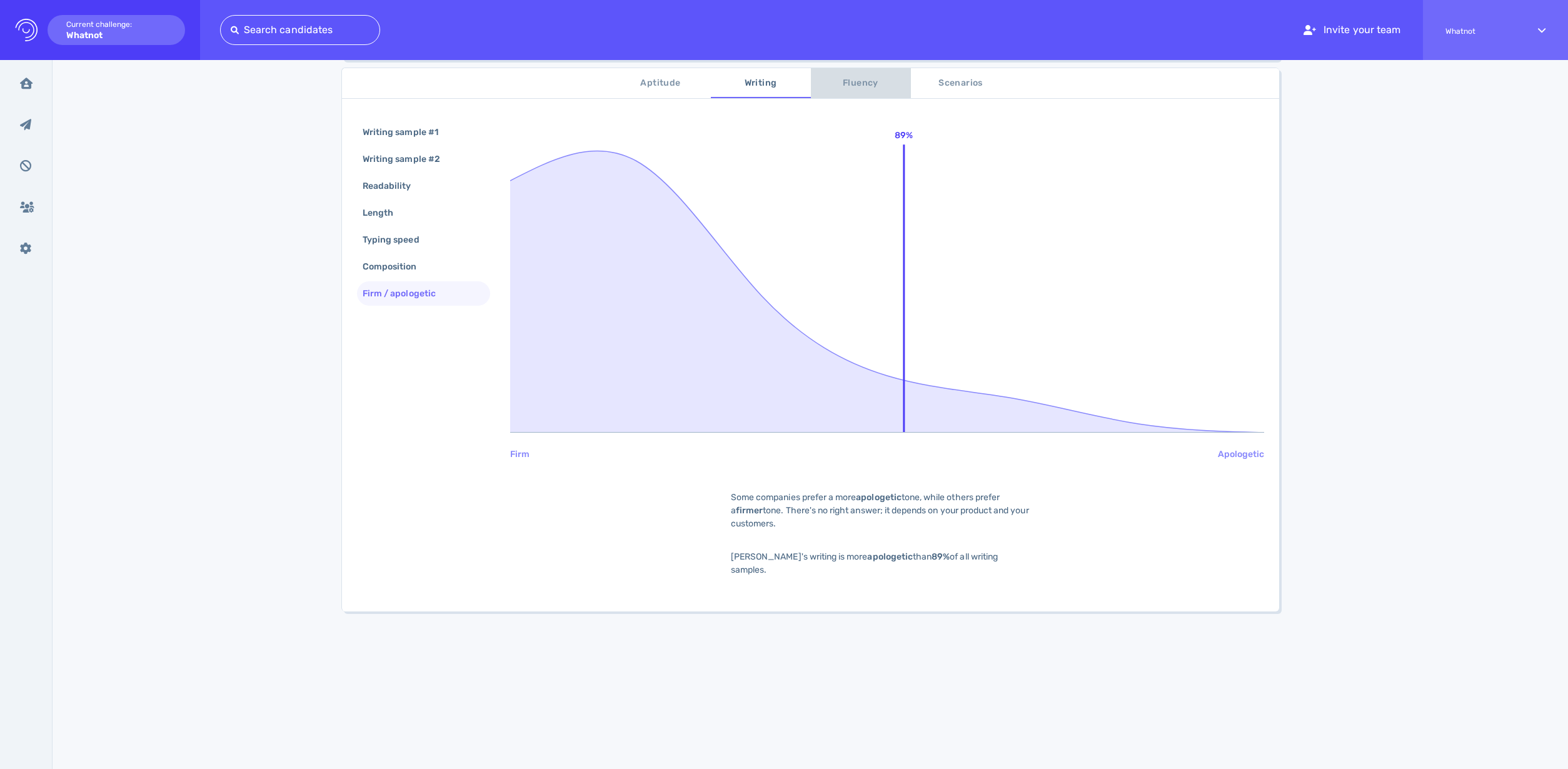
click at [853, 78] on span "Fluency" at bounding box center [861, 84] width 85 height 16
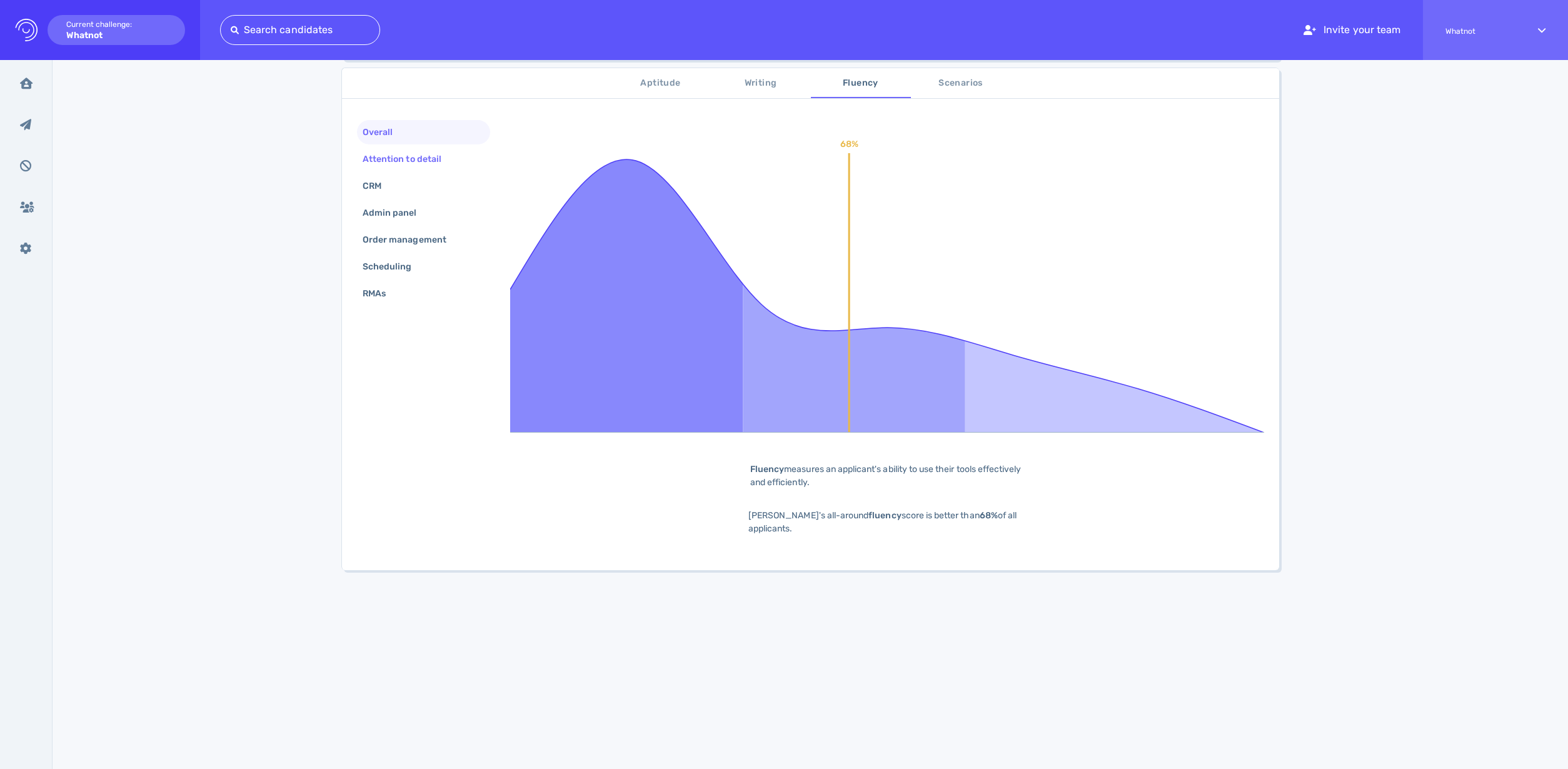
click at [402, 159] on div "Attention to detail" at bounding box center [408, 159] width 96 height 18
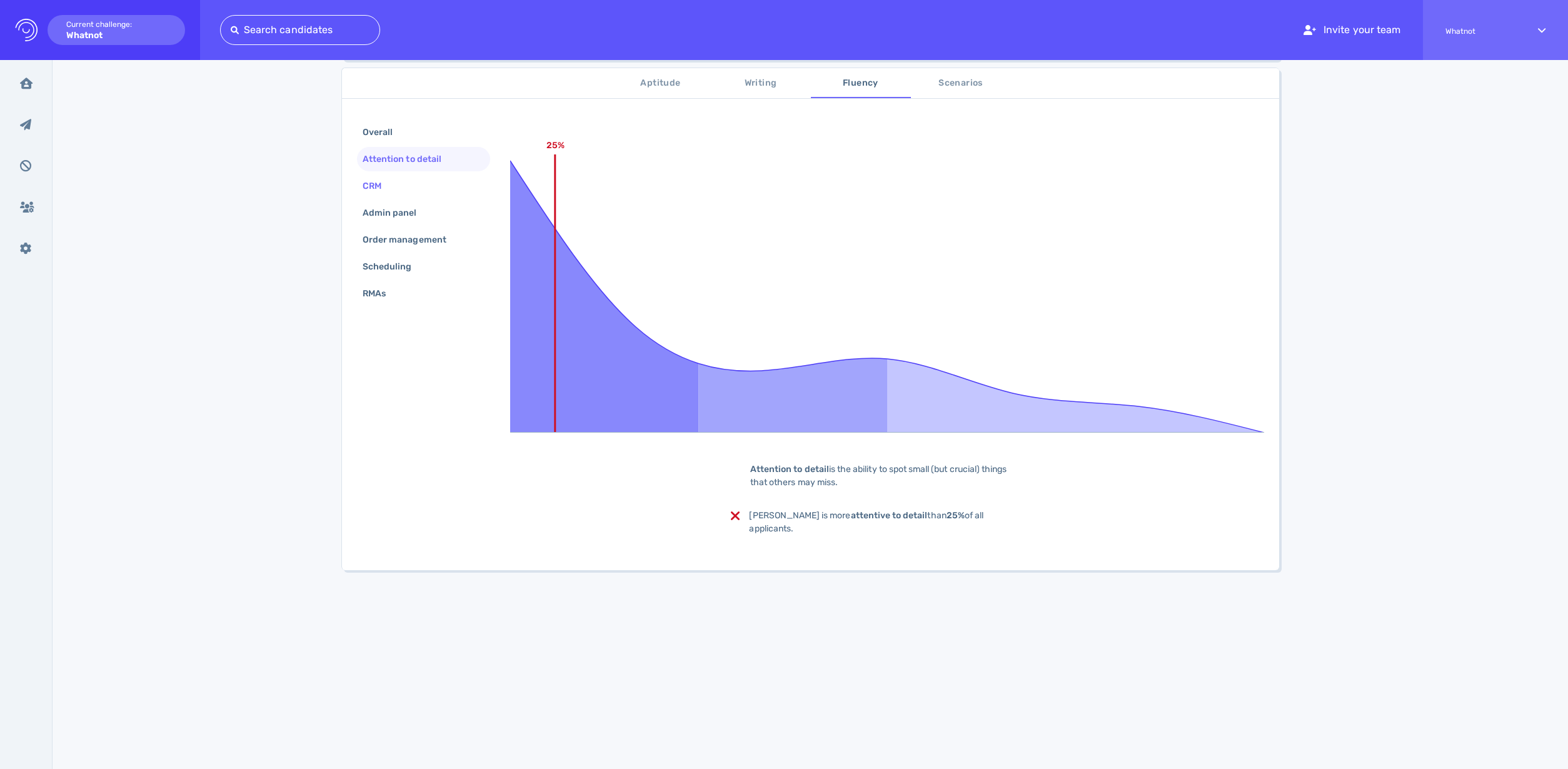
click at [392, 185] on div "CRM" at bounding box center [378, 186] width 36 height 18
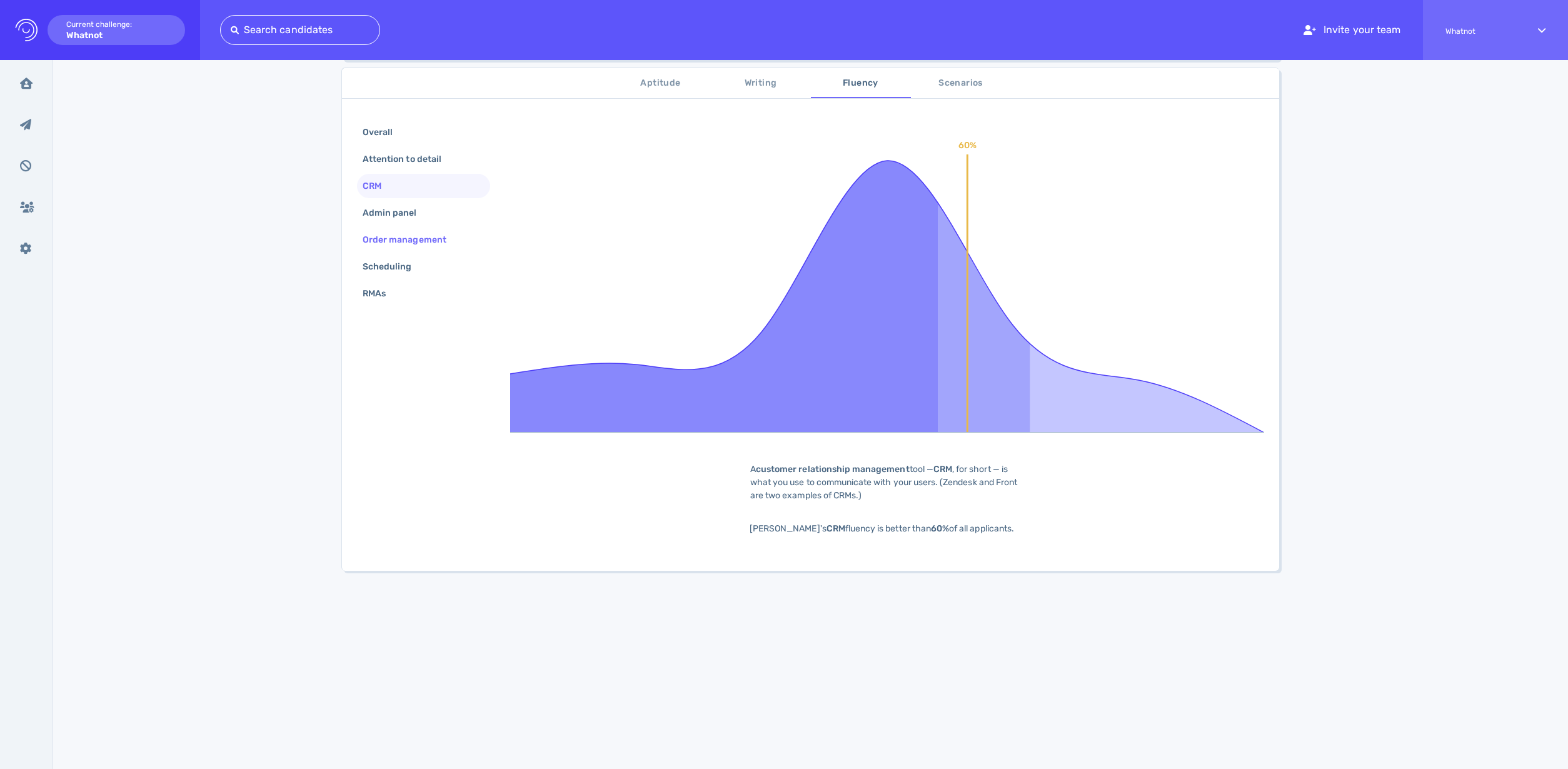
drag, startPoint x: 392, startPoint y: 215, endPoint x: 401, endPoint y: 228, distance: 15.8
click at [392, 215] on div "Admin panel" at bounding box center [395, 212] width 72 height 18
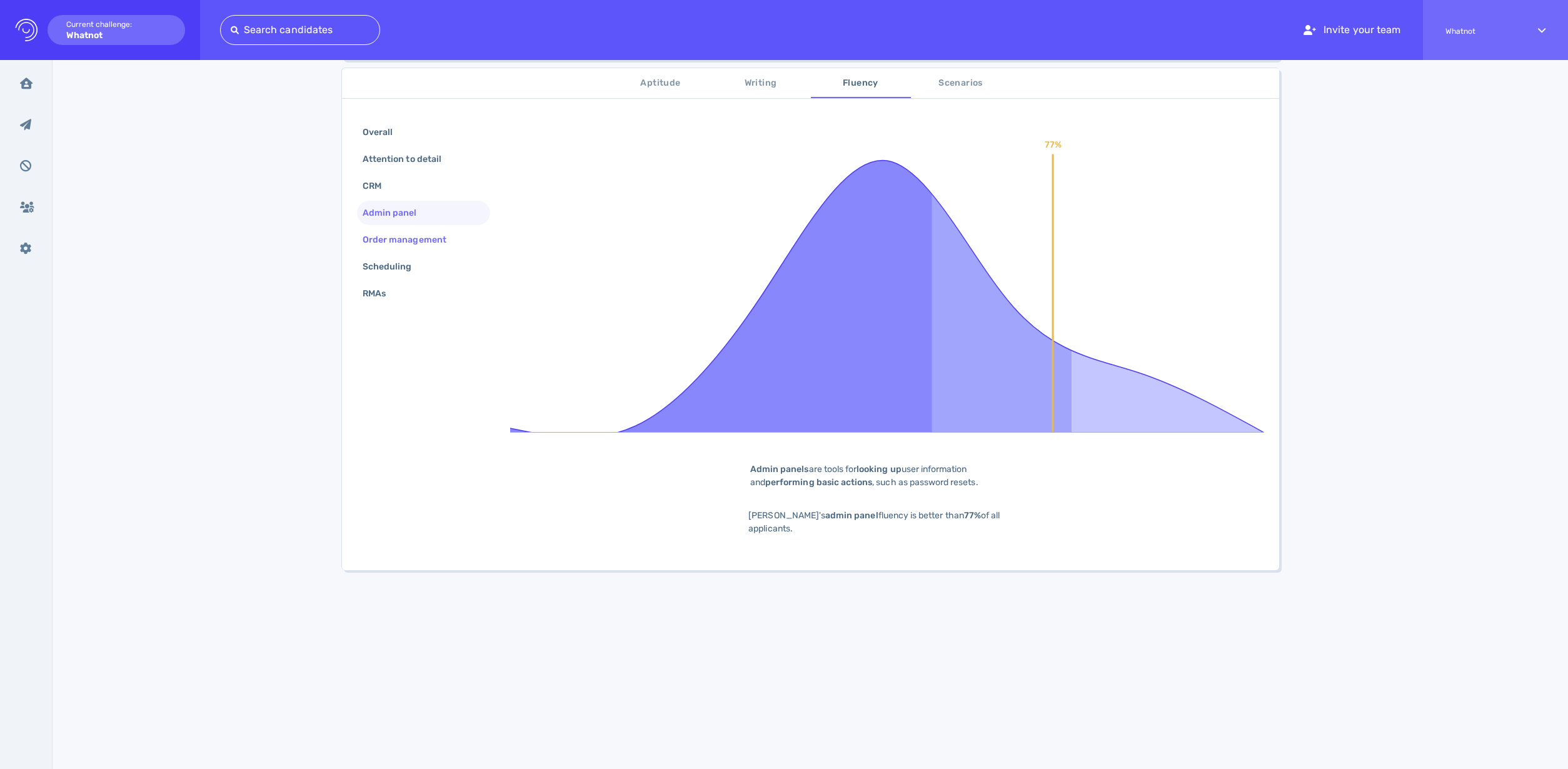
click at [407, 243] on div "Order management" at bounding box center [410, 239] width 101 height 18
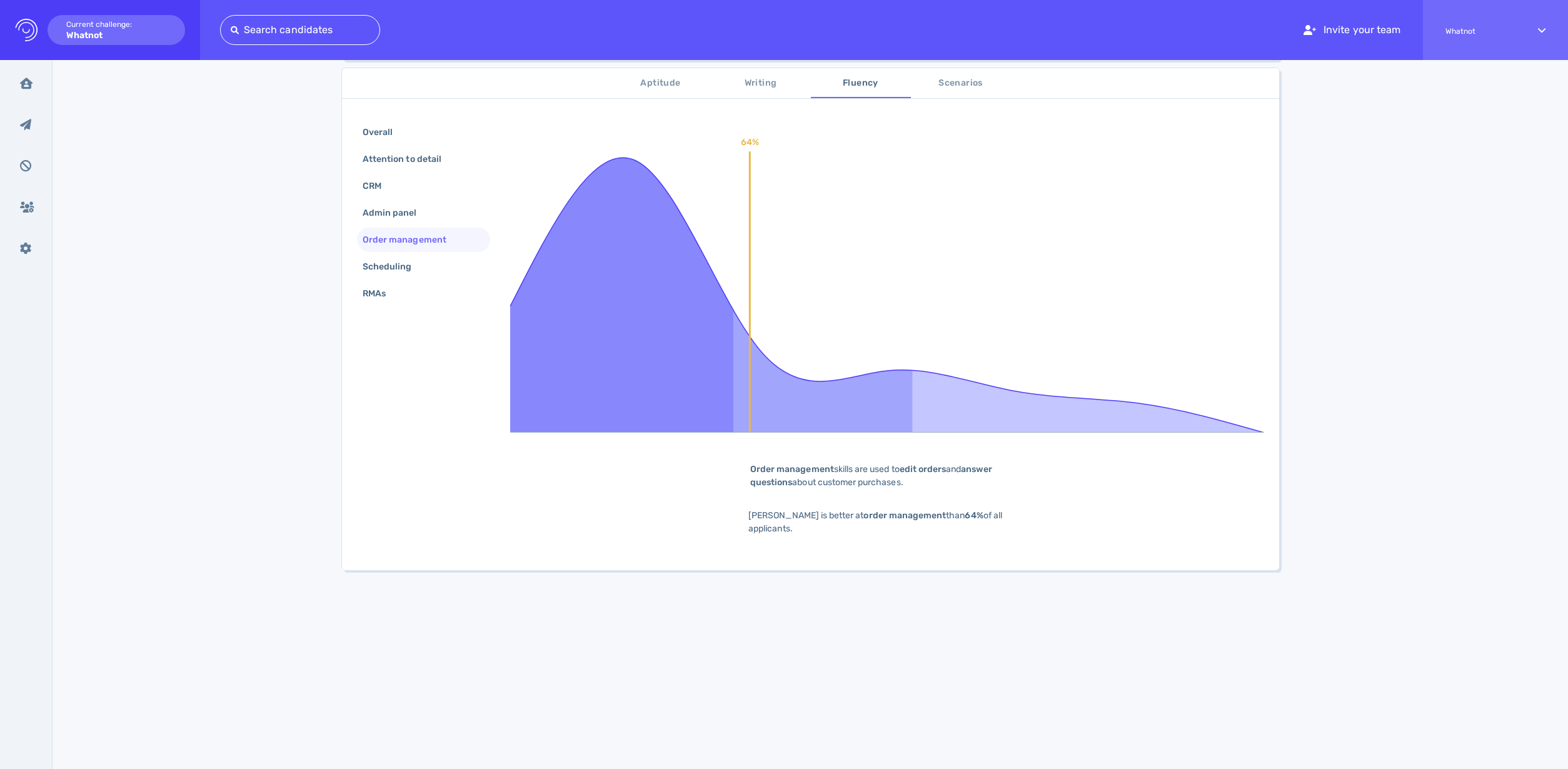
drag, startPoint x: 376, startPoint y: 274, endPoint x: 497, endPoint y: 260, distance: 121.8
click at [377, 273] on div "Scheduling" at bounding box center [393, 266] width 67 height 18
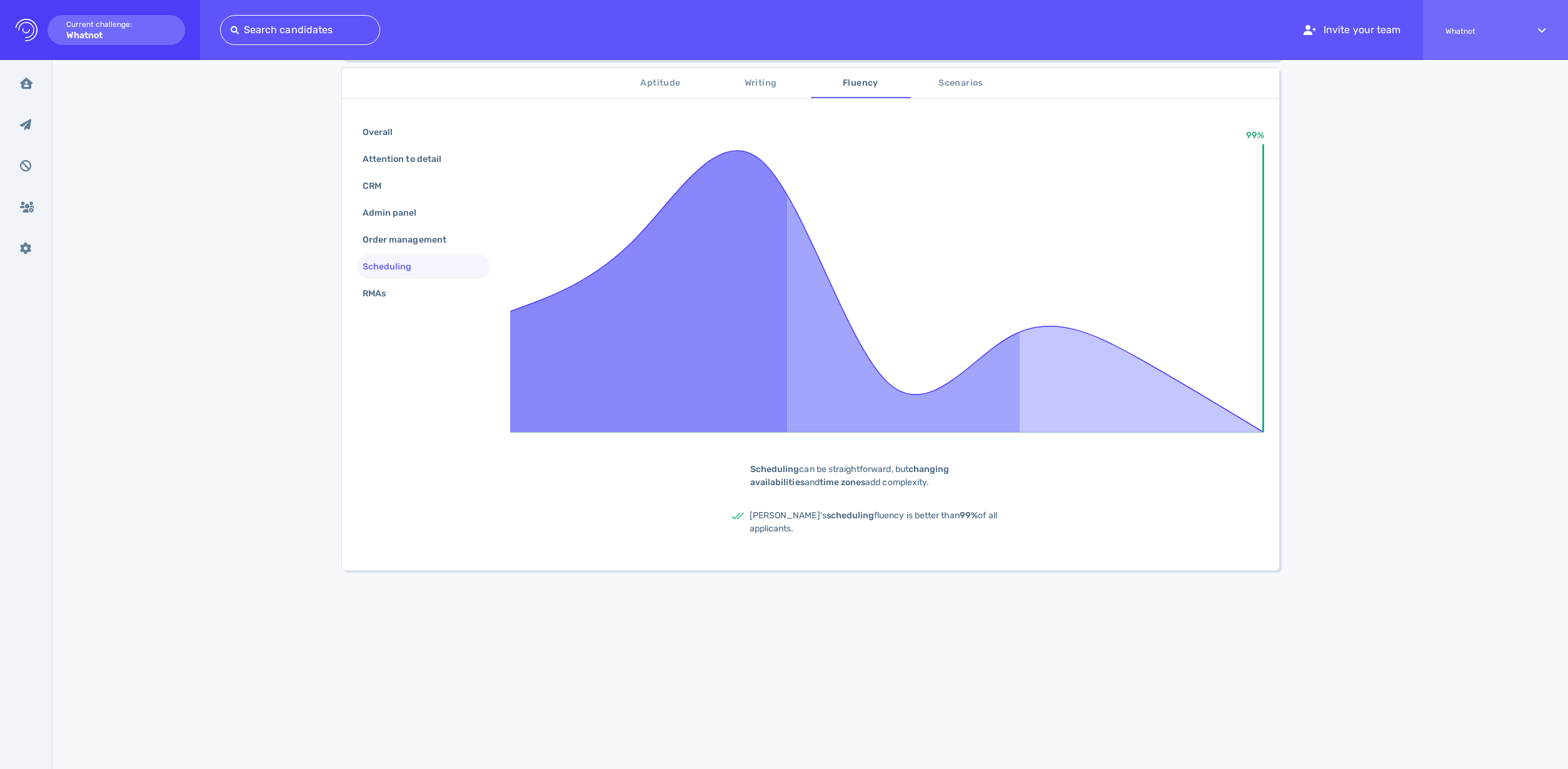
drag, startPoint x: 973, startPoint y: 94, endPoint x: 970, endPoint y: 88, distance: 6.7
click at [944, 90] on button "Scenarios" at bounding box center [961, 83] width 100 height 30
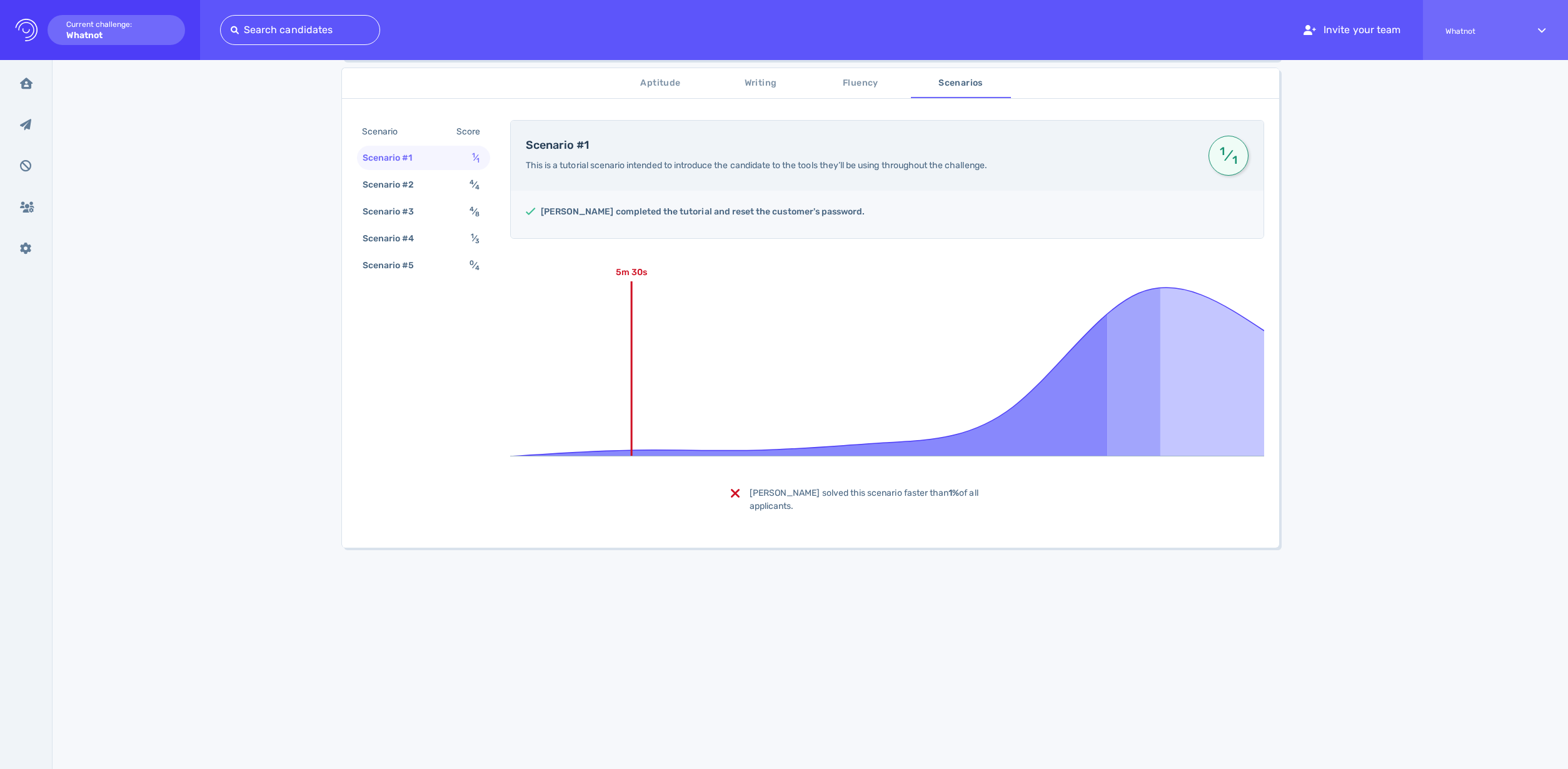
click at [944, 84] on span "Scenarios" at bounding box center [961, 84] width 85 height 16
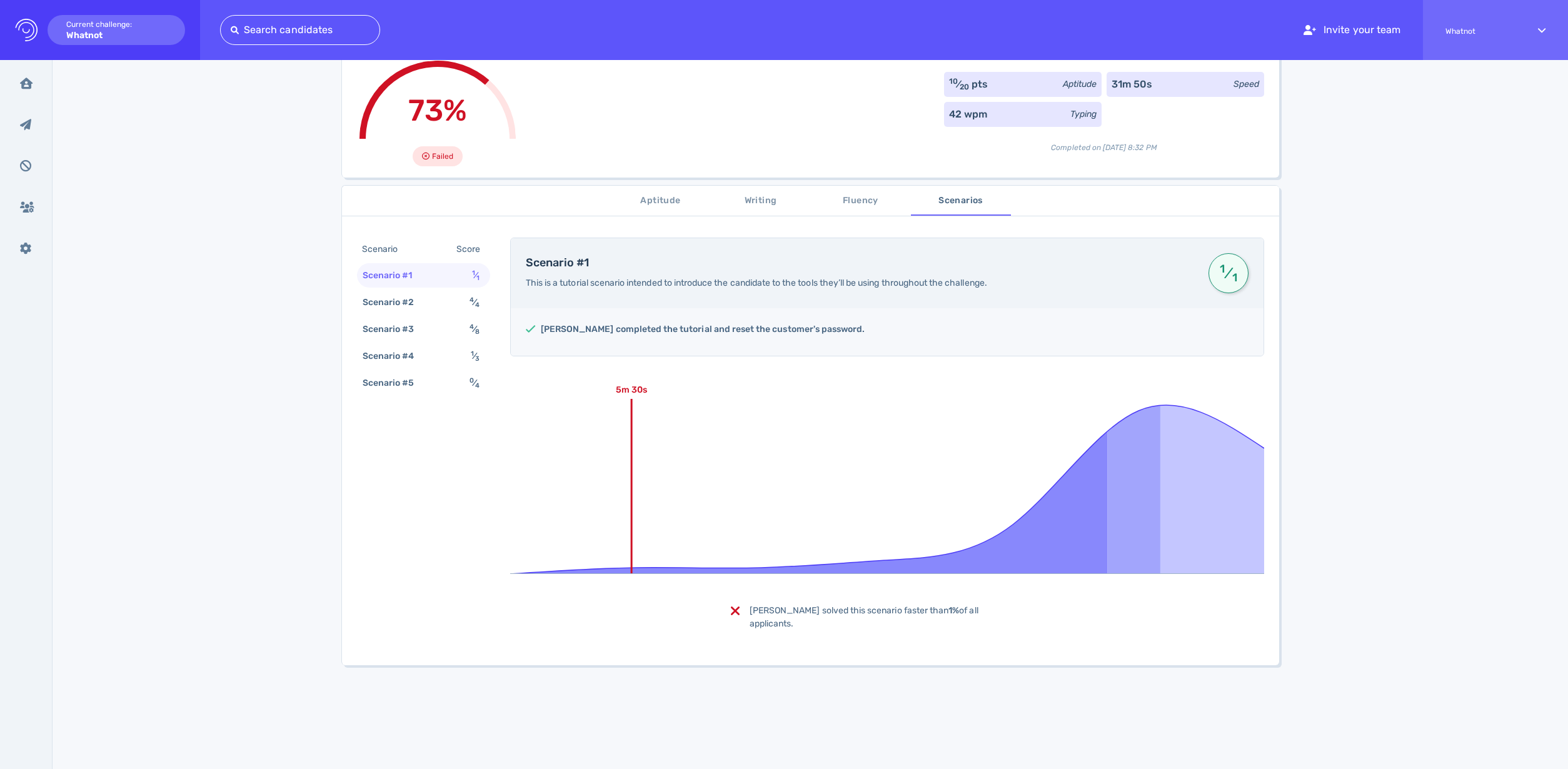
scroll to position [0, 0]
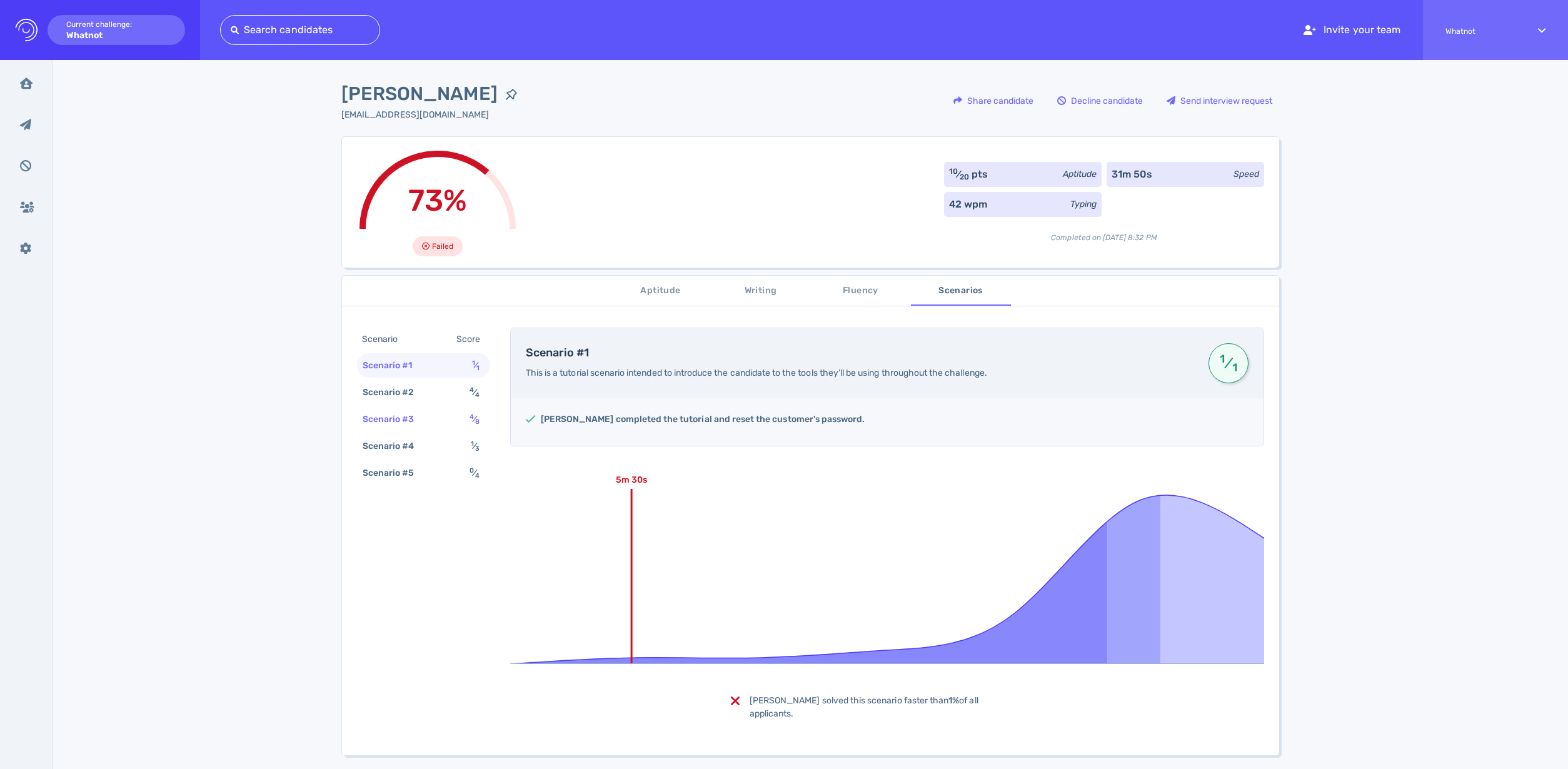
click at [414, 412] on div "Scenario #3" at bounding box center [394, 419] width 70 height 18
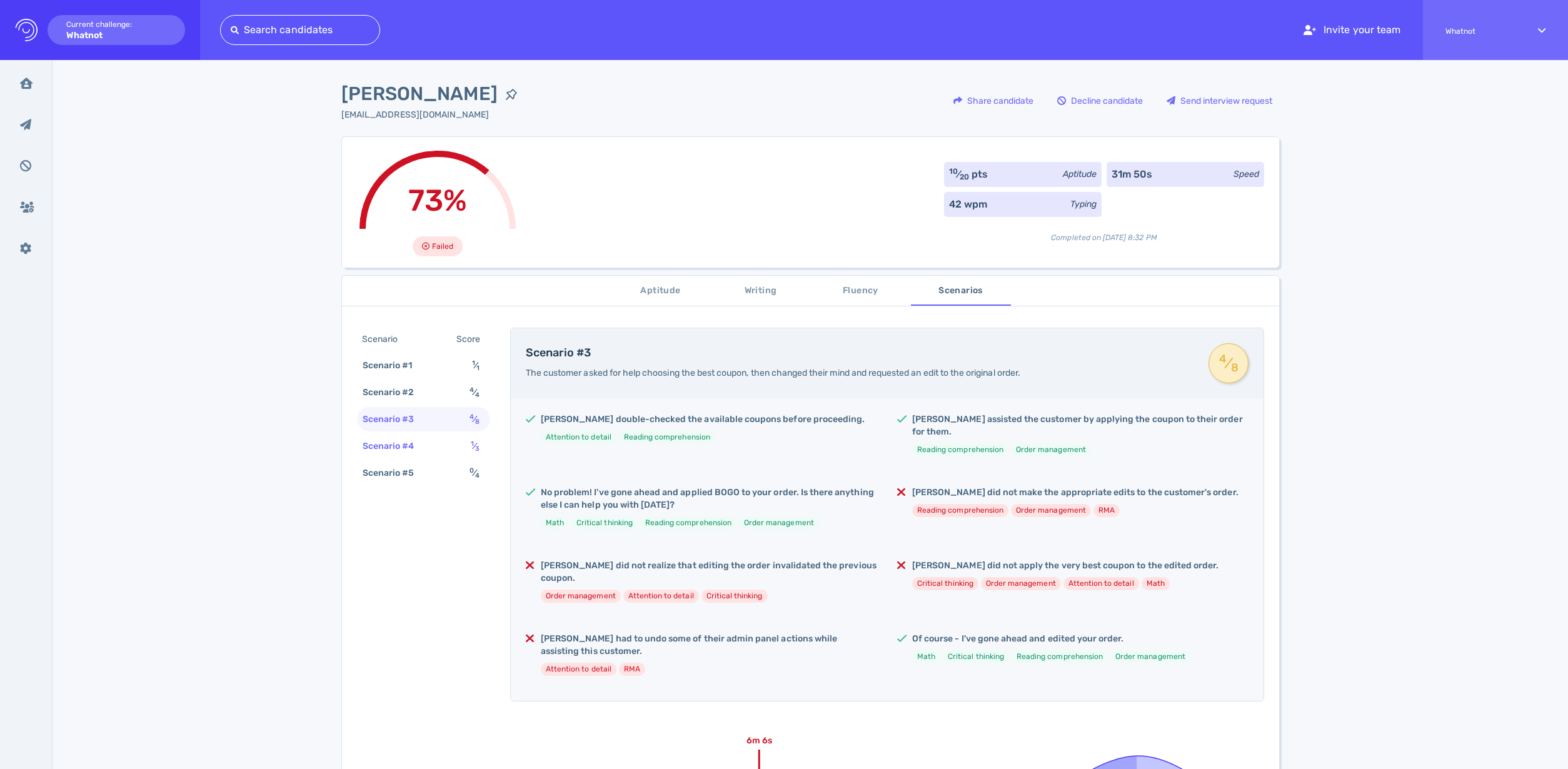
click at [428, 444] on div "Scenario #4 1 ⁄ 3" at bounding box center [423, 445] width 133 height 25
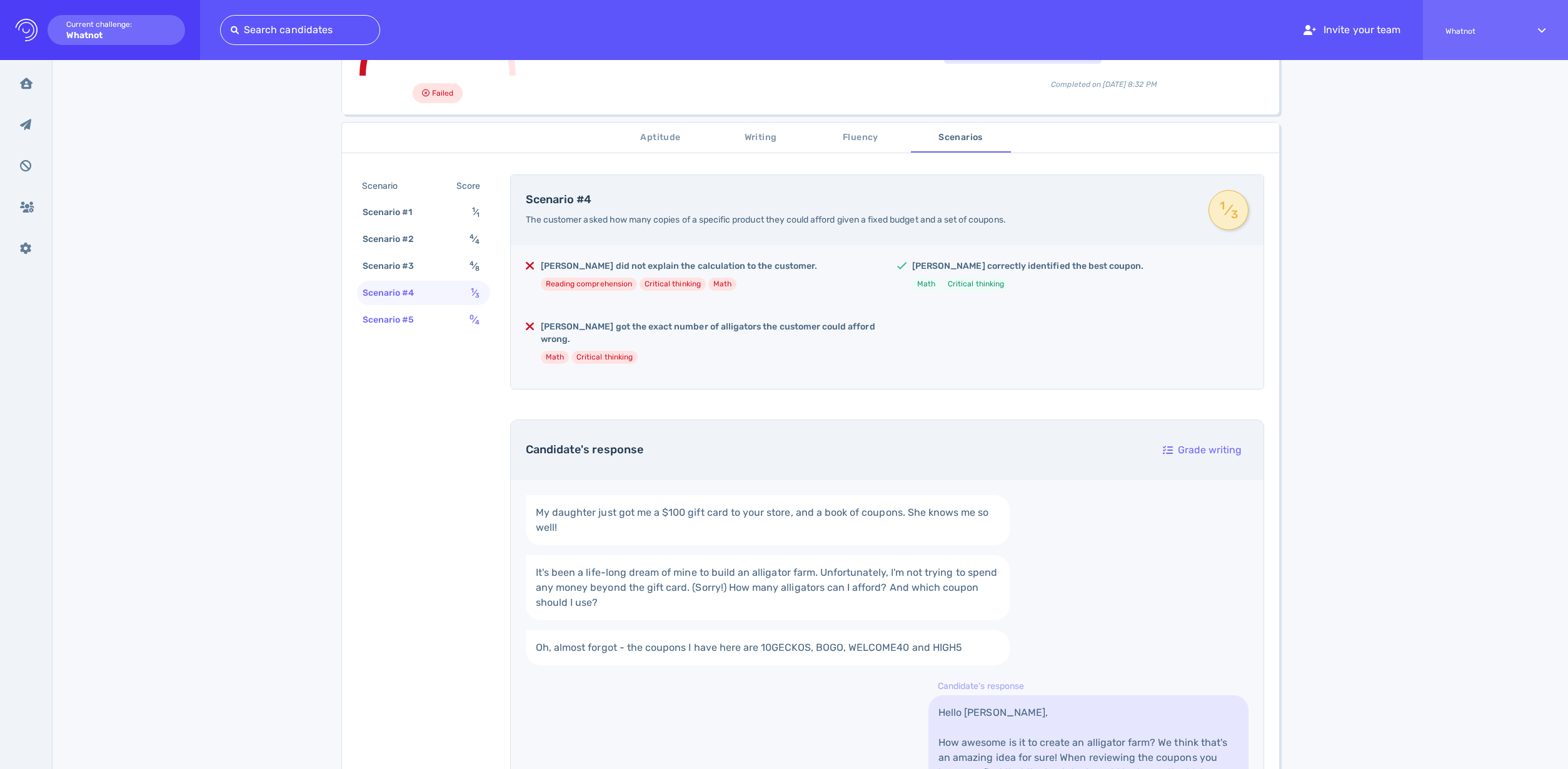
scroll to position [176, 0]
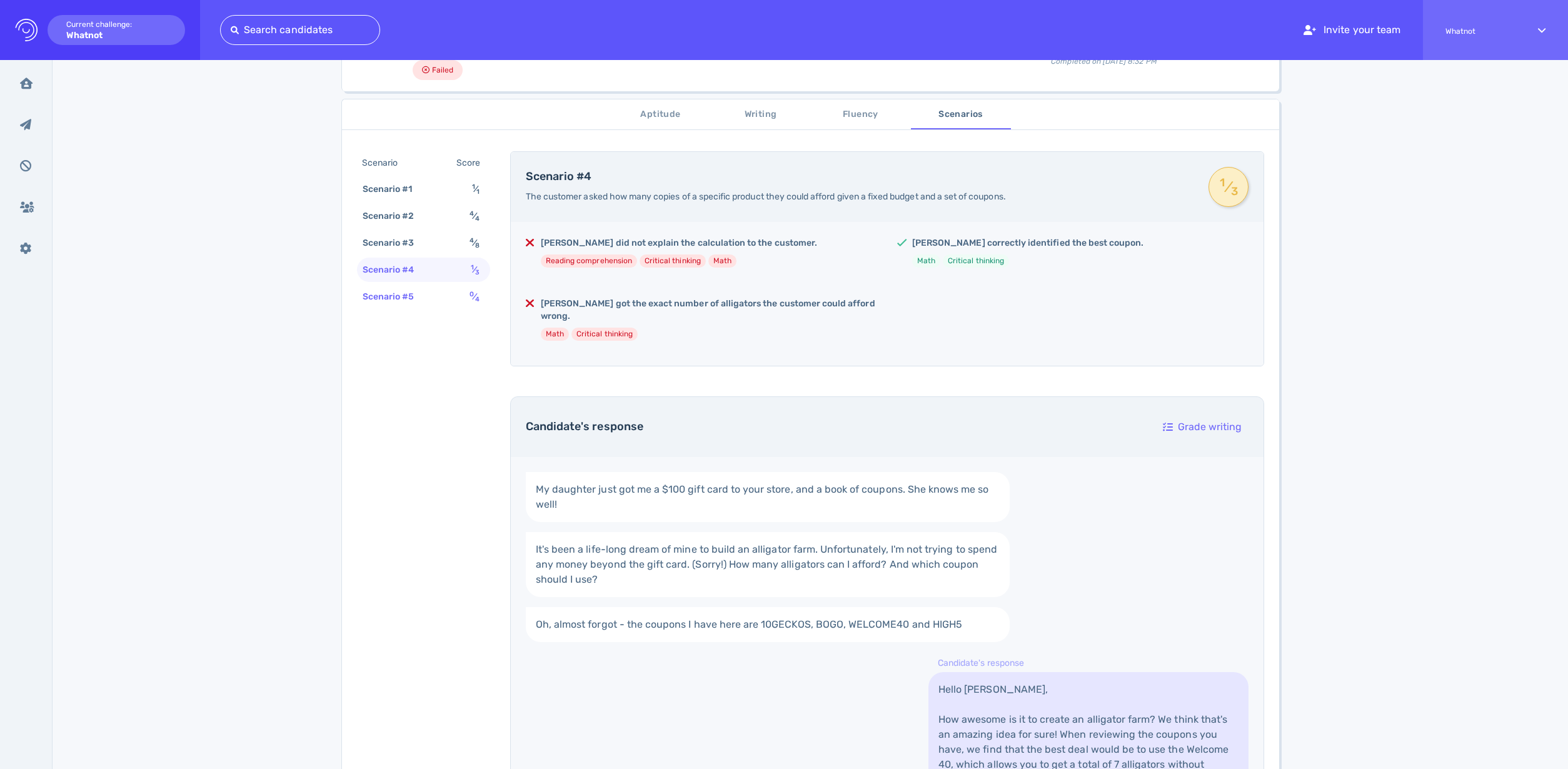
click at [421, 294] on div "Scenario #5" at bounding box center [394, 296] width 70 height 18
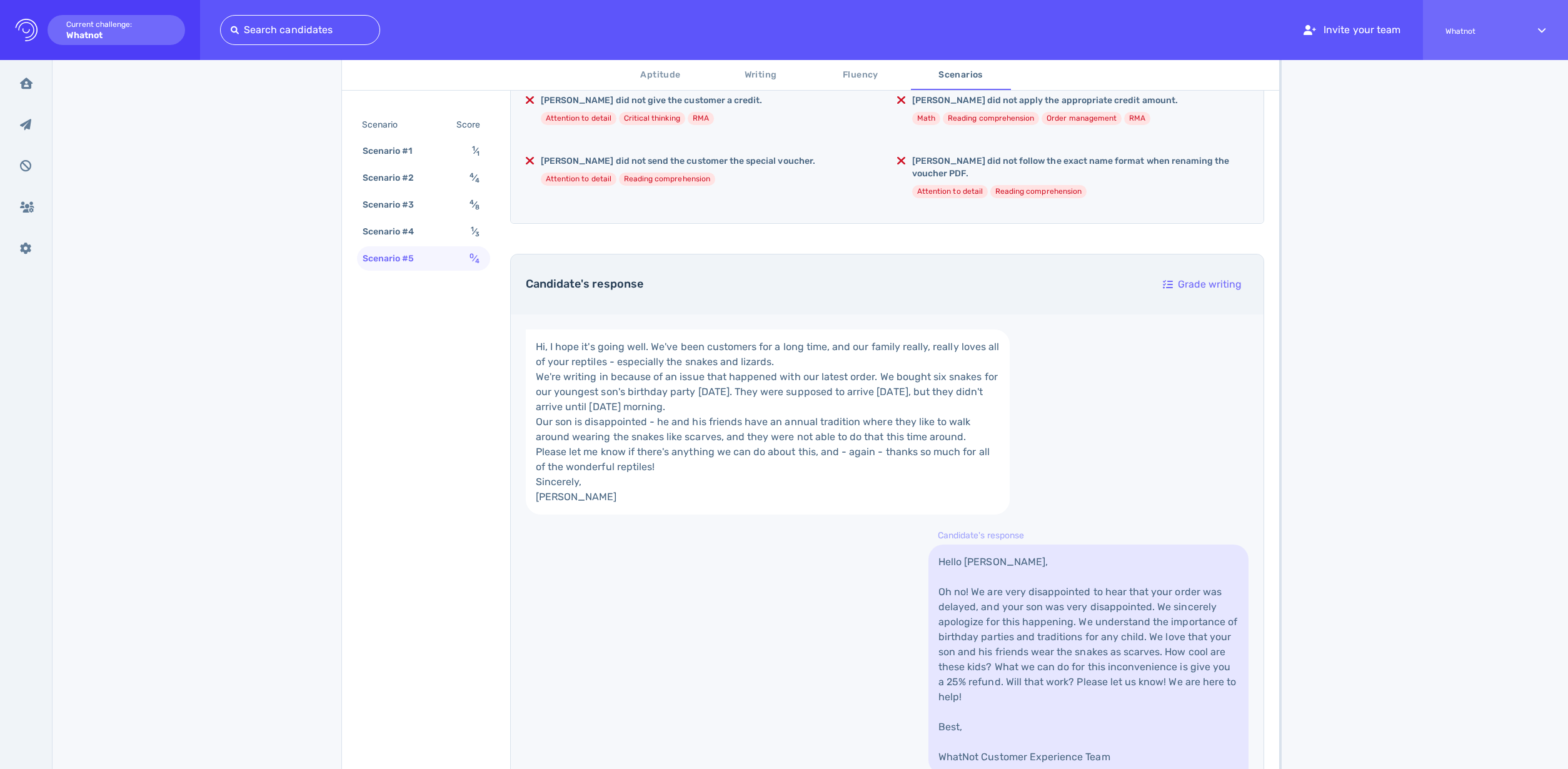
scroll to position [273, 0]
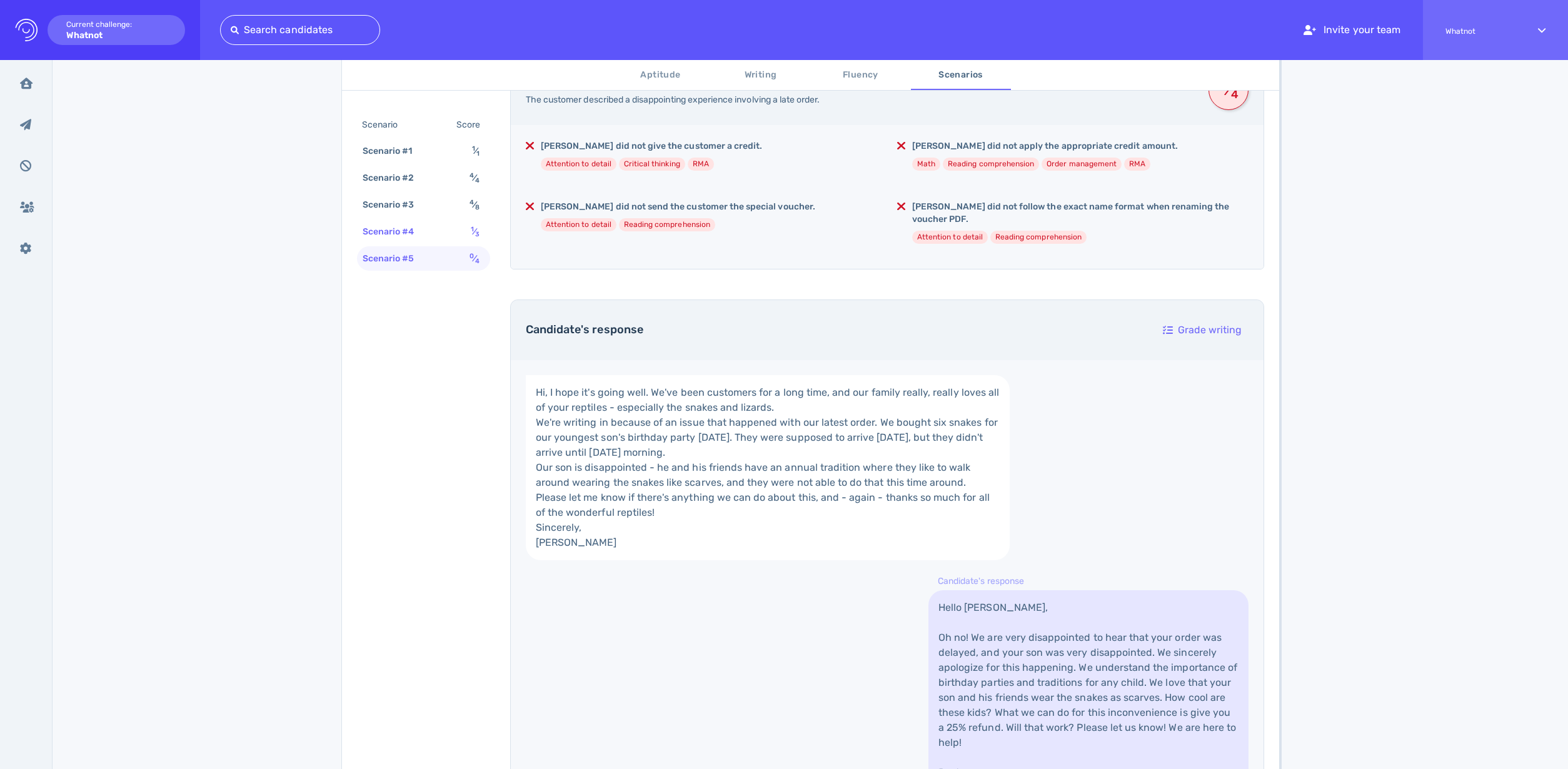
click at [426, 235] on div "Scenario #4 1 ⁄ 3" at bounding box center [423, 231] width 133 height 25
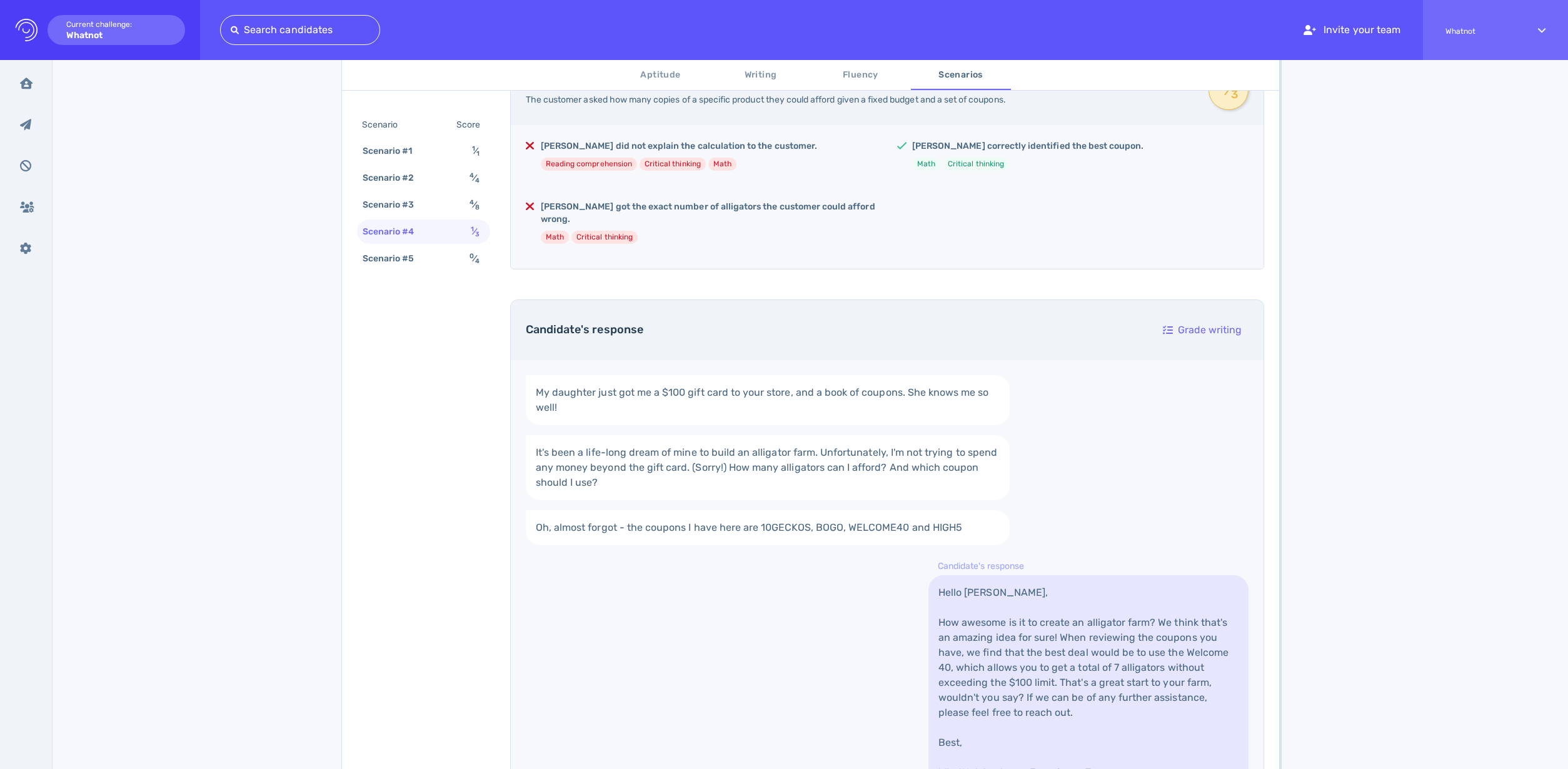
scroll to position [381, 0]
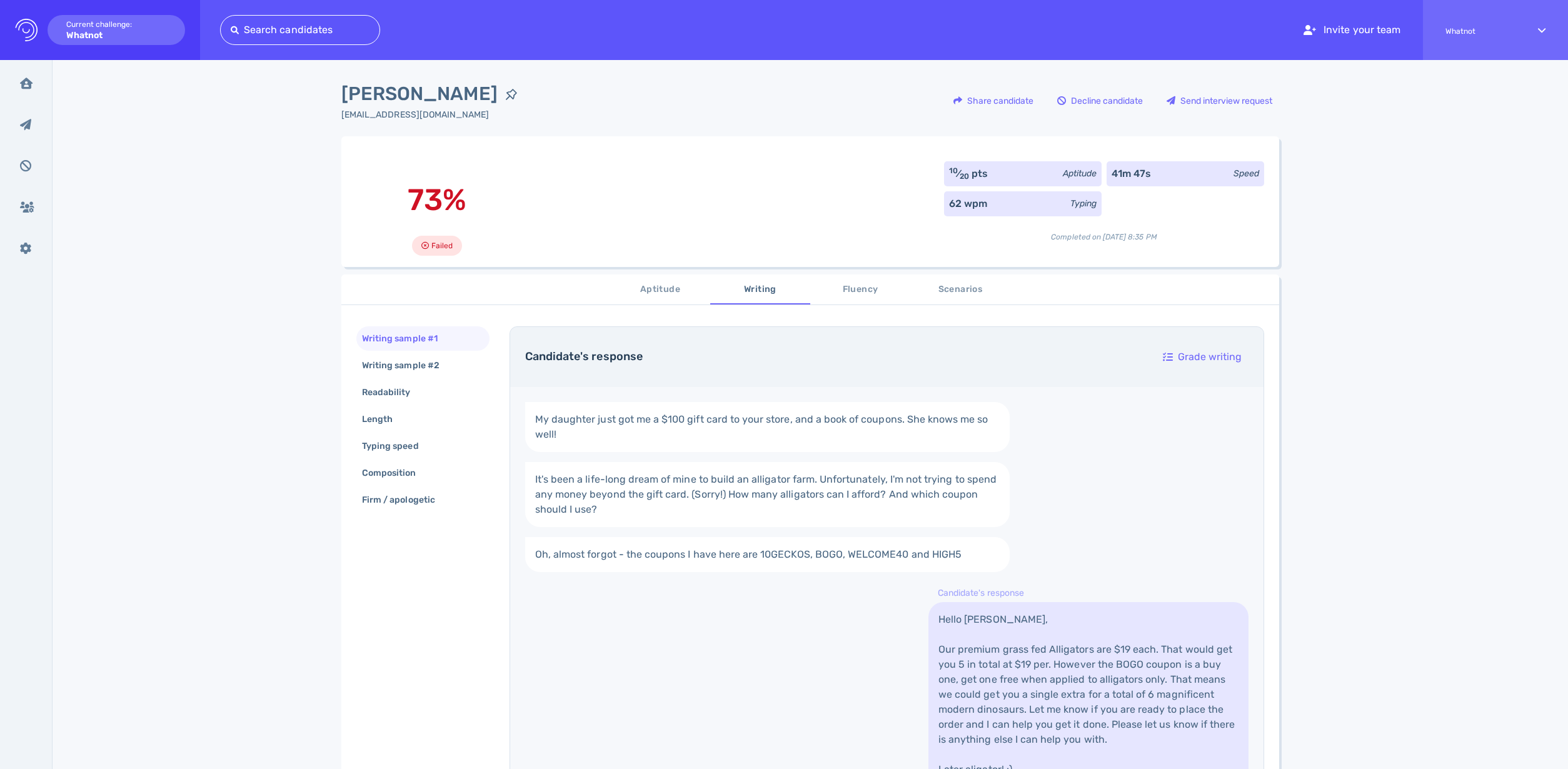
scroll to position [207, 0]
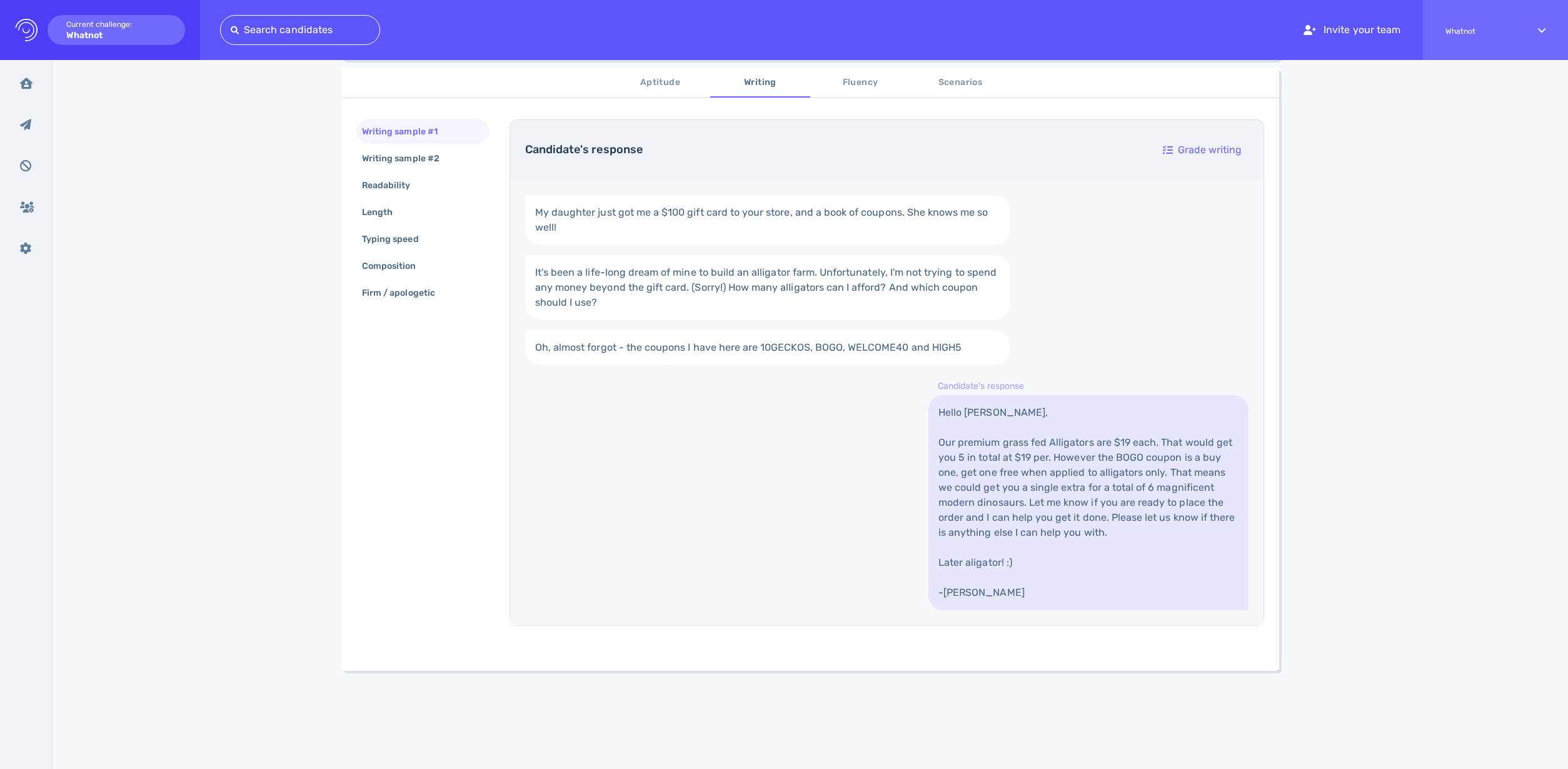
click at [1320, 254] on div "[PERSON_NAME] [EMAIL_ADDRESS][DOMAIN_NAME] Share candidate Decline candidate Se…" at bounding box center [810, 311] width 1515 height 916
